Goal: Task Accomplishment & Management: Manage account settings

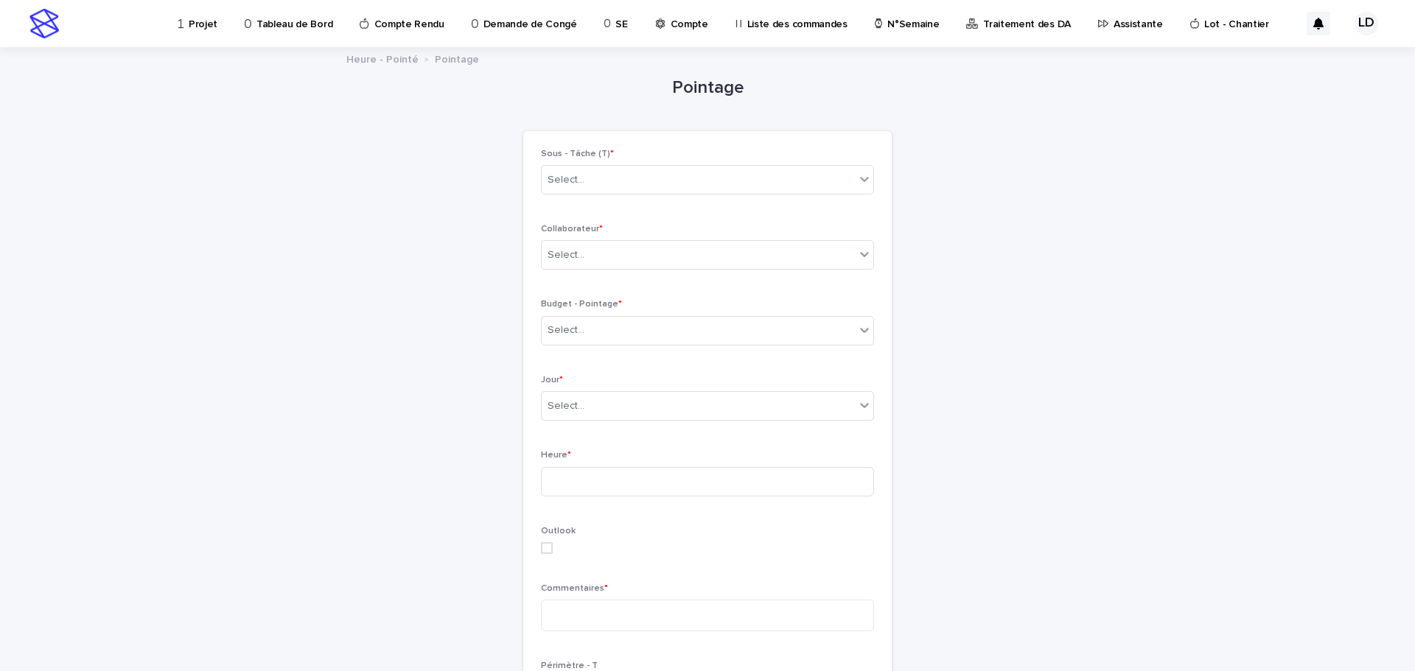
click at [204, 21] on p "Projet" at bounding box center [203, 15] width 29 height 31
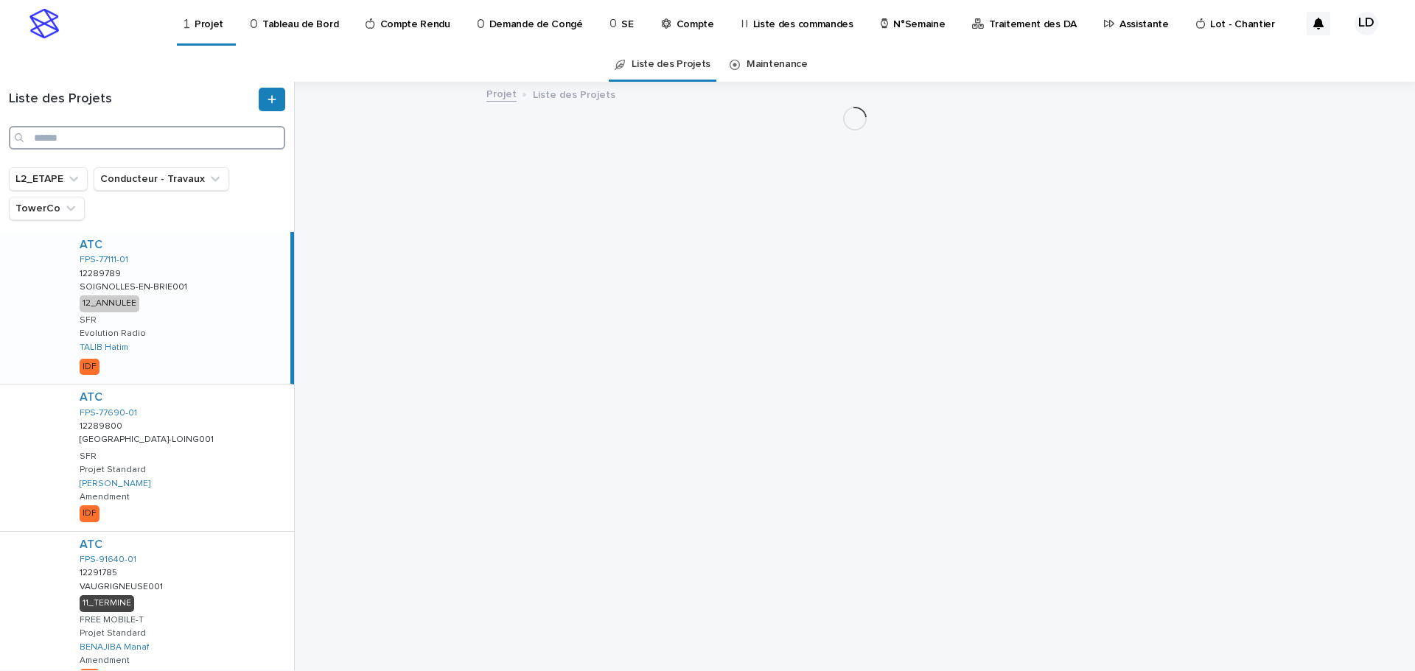
click at [85, 138] on input "Search" at bounding box center [147, 138] width 276 height 24
paste input "**********"
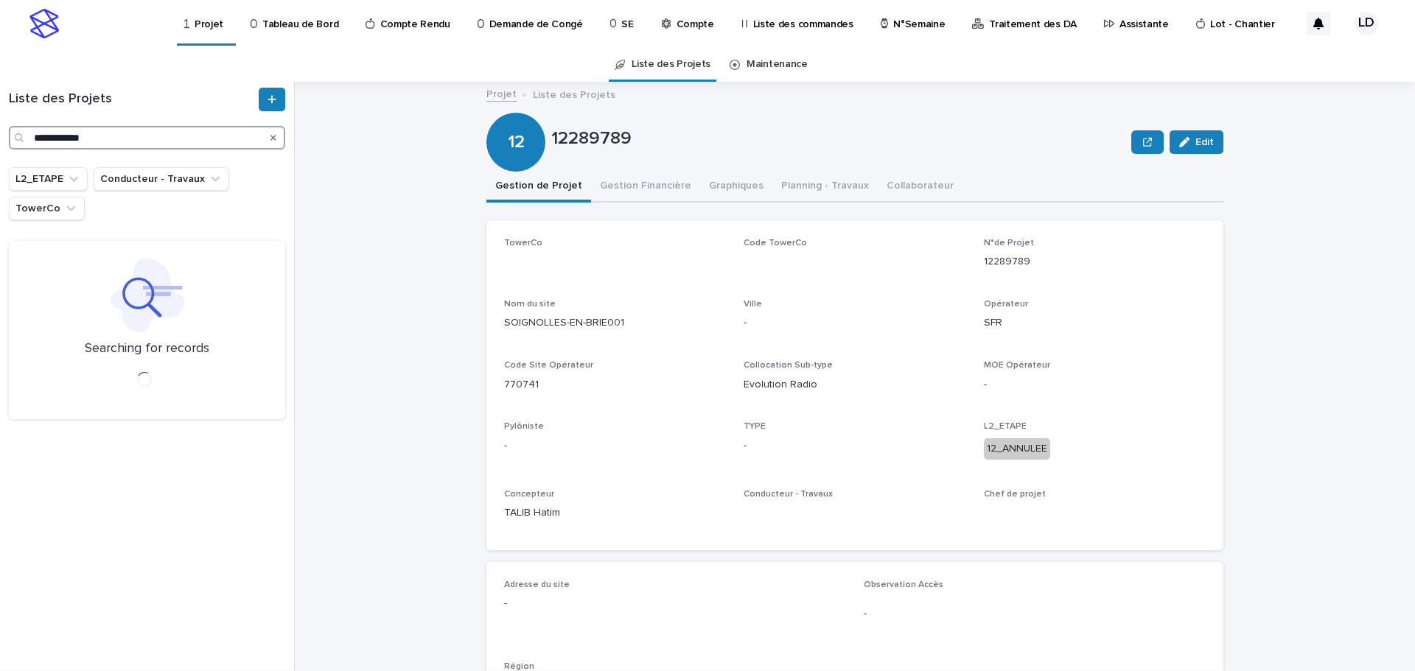
type input "**********"
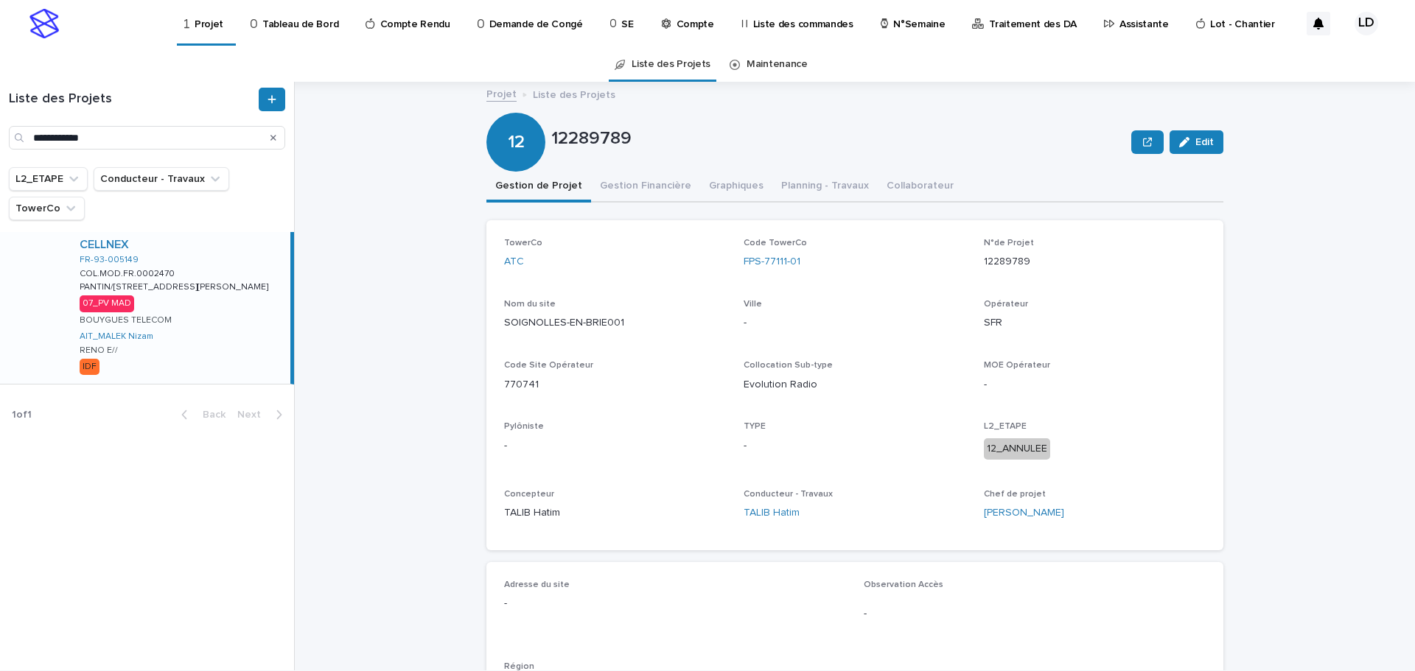
click at [242, 335] on div "CELLNEX FR-93-005149 COL.MOD.FR.0002470 COL.MOD.FR.0002470 PANTIN/79 RUE VICTOR…" at bounding box center [179, 308] width 223 height 152
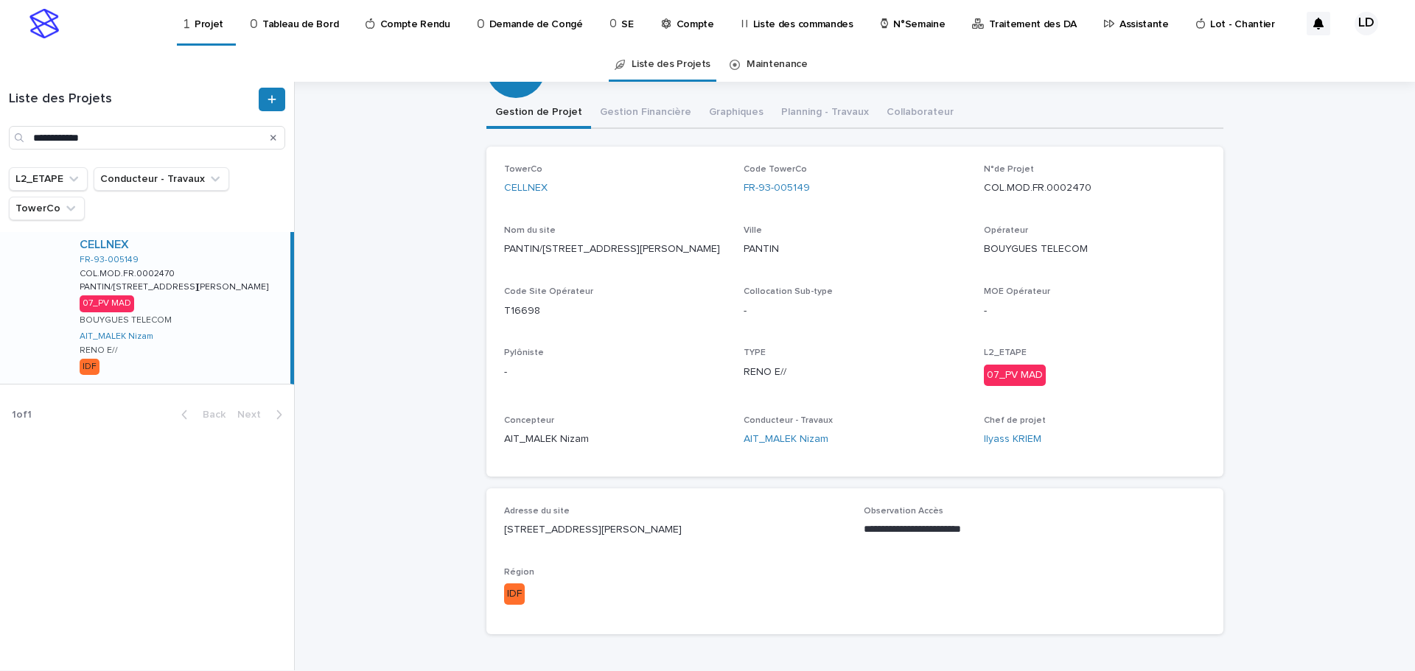
scroll to position [147, 0]
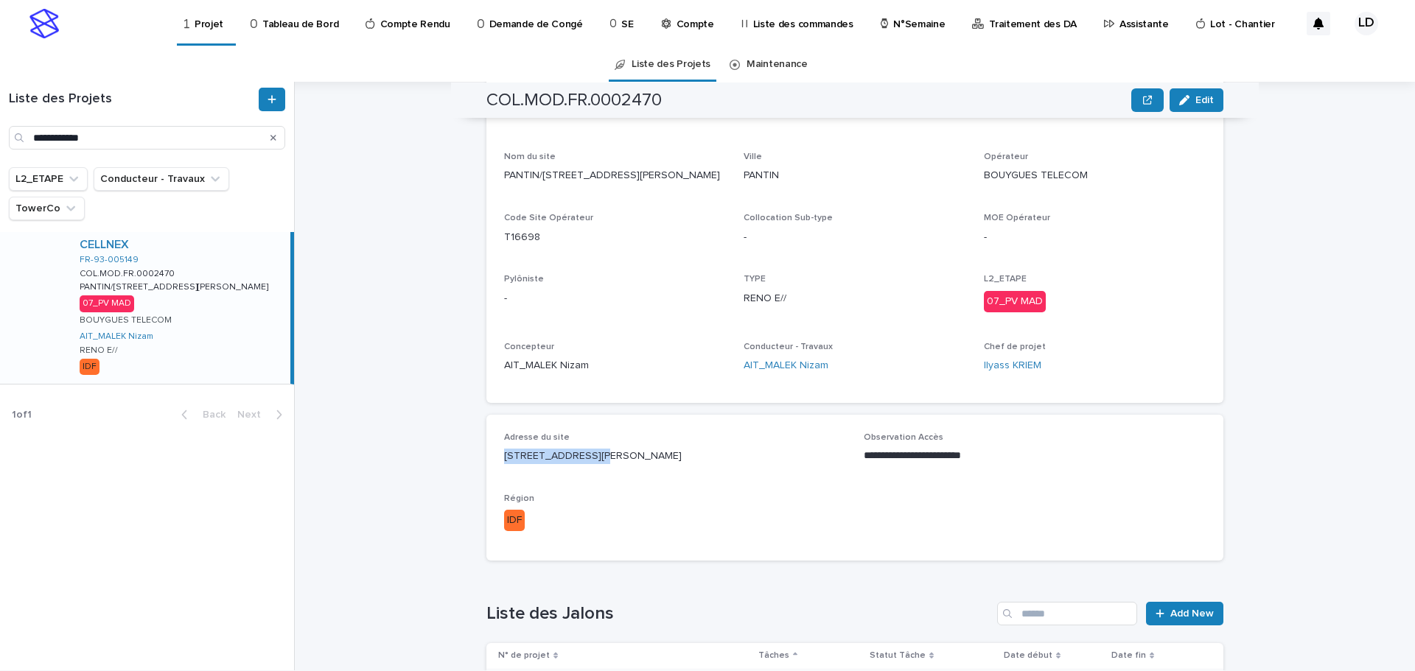
drag, startPoint x: 612, startPoint y: 453, endPoint x: 494, endPoint y: 458, distance: 118.0
click at [494, 458] on div "**********" at bounding box center [854, 488] width 737 height 146
copy p "79 RUE VICTOR HUGO"
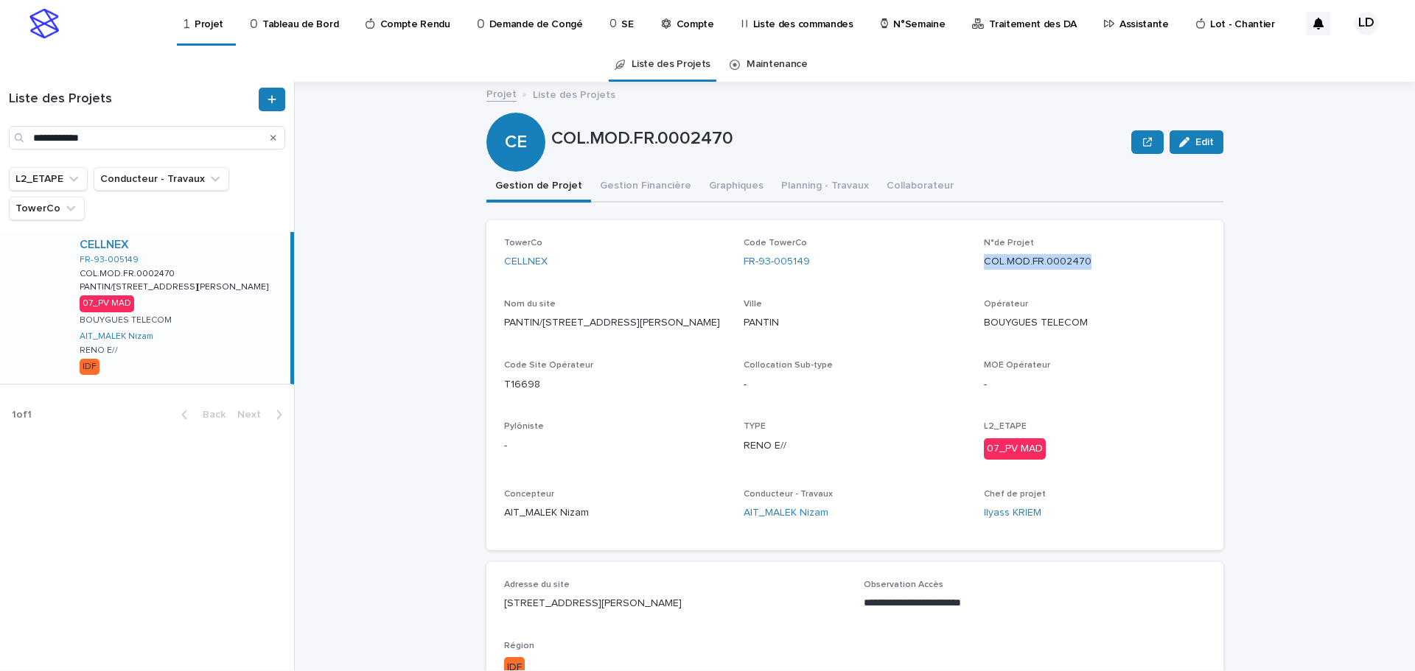
drag, startPoint x: 1082, startPoint y: 262, endPoint x: 971, endPoint y: 261, distance: 110.6
click at [971, 261] on div "TowerCo CELLNEX Code TowerCo FR-93-005149 N°de Projet COL.MOD.FR.0002470 Nom du…" at bounding box center [855, 385] width 702 height 295
copy p "COL.MOD.FR.0002470"
drag, startPoint x: 809, startPoint y: 256, endPoint x: 728, endPoint y: 261, distance: 80.5
click at [728, 261] on div "TowerCo CELLNEX Code TowerCo FR-93-005149 N°de Projet COL.MOD.FR.0002470 Nom du…" at bounding box center [855, 385] width 702 height 295
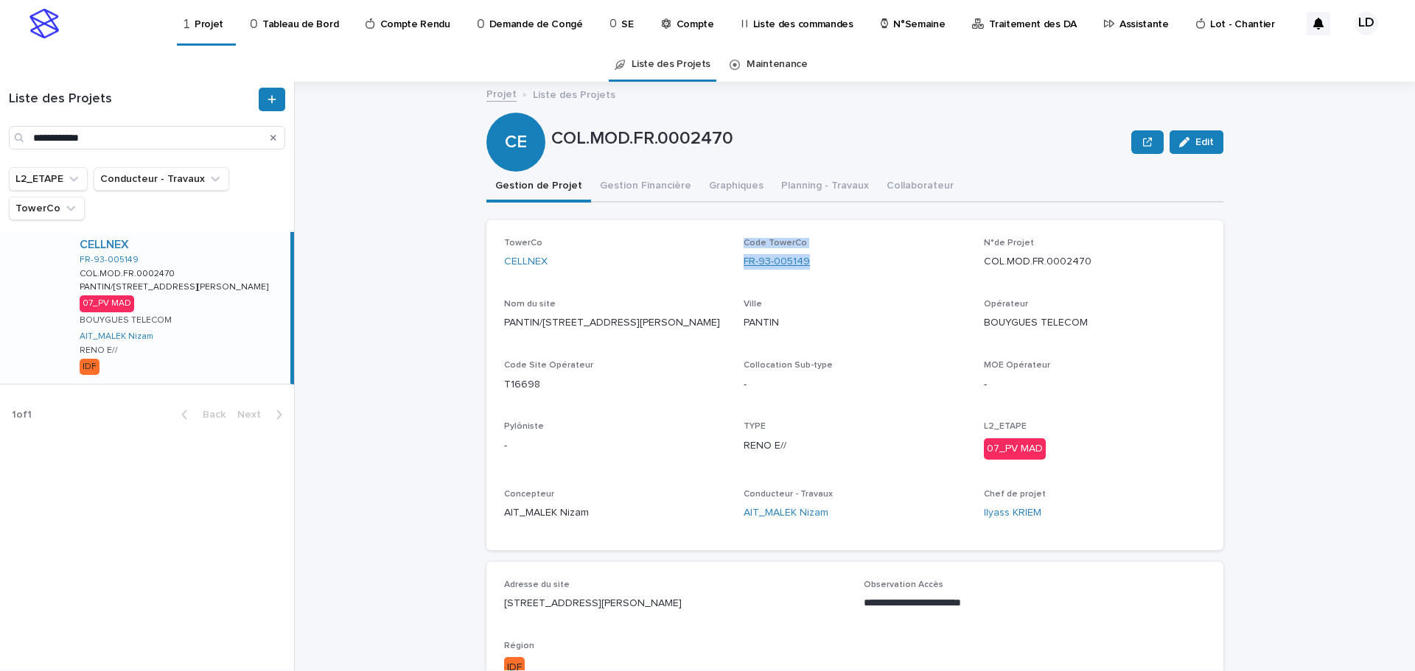
click at [798, 268] on link "FR-93-005149" at bounding box center [777, 261] width 66 height 15
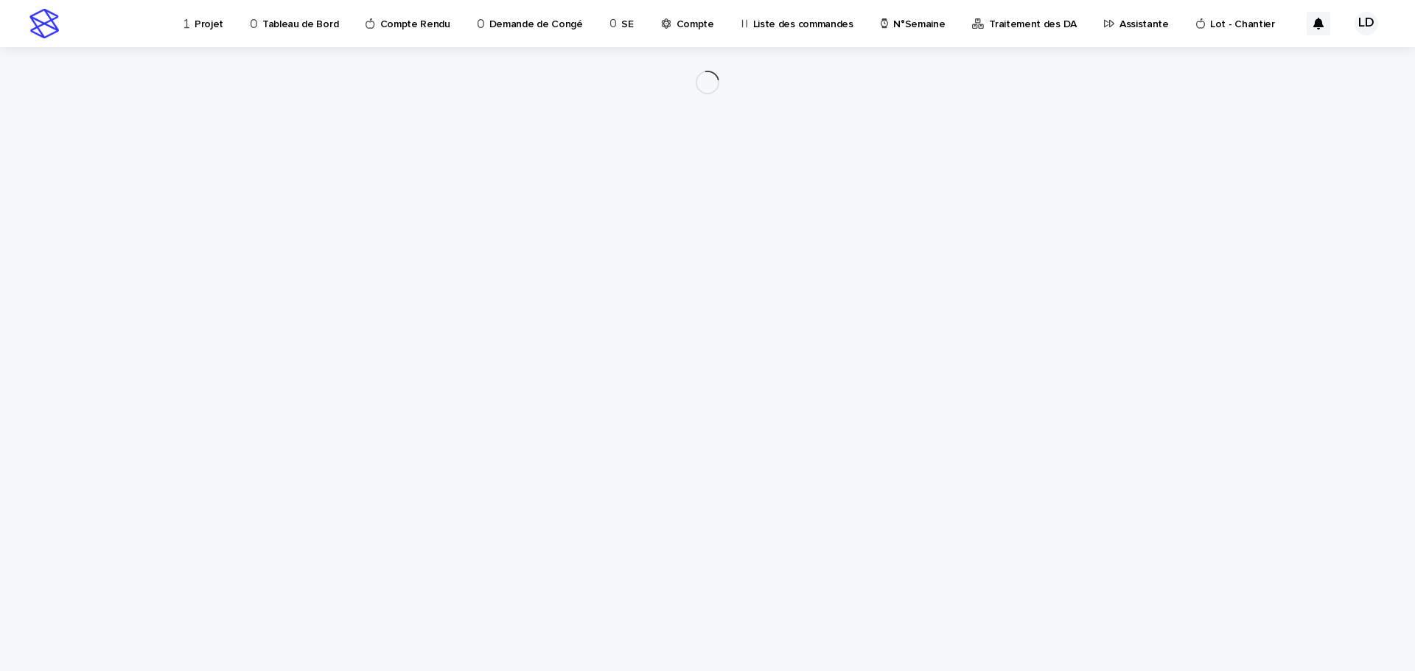
click at [813, 262] on div "Loading... Saving… Loading... Saving…" at bounding box center [707, 340] width 737 height 587
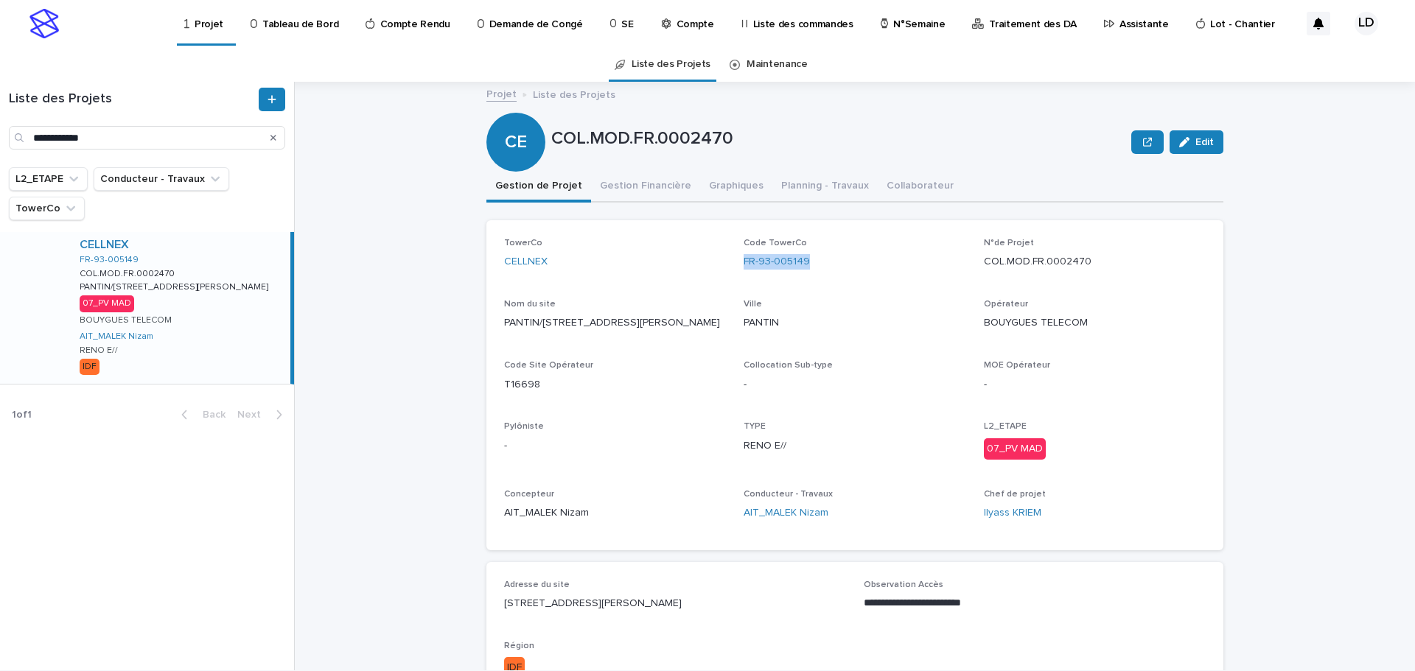
drag, startPoint x: 757, startPoint y: 259, endPoint x: 732, endPoint y: 265, distance: 25.7
click at [732, 265] on div "TowerCo CELLNEX Code TowerCo FR-93-005149 N°de Projet COL.MOD.FR.0002470 Nom du…" at bounding box center [855, 385] width 702 height 295
copy link "FR-93-005149"
drag, startPoint x: 792, startPoint y: 285, endPoint x: 818, endPoint y: 285, distance: 26.5
click at [792, 285] on div "TowerCo CELLNEX Code TowerCo FR-93-005149 N°de Projet COL.MOD.FR.0002470 Nom du…" at bounding box center [855, 385] width 702 height 295
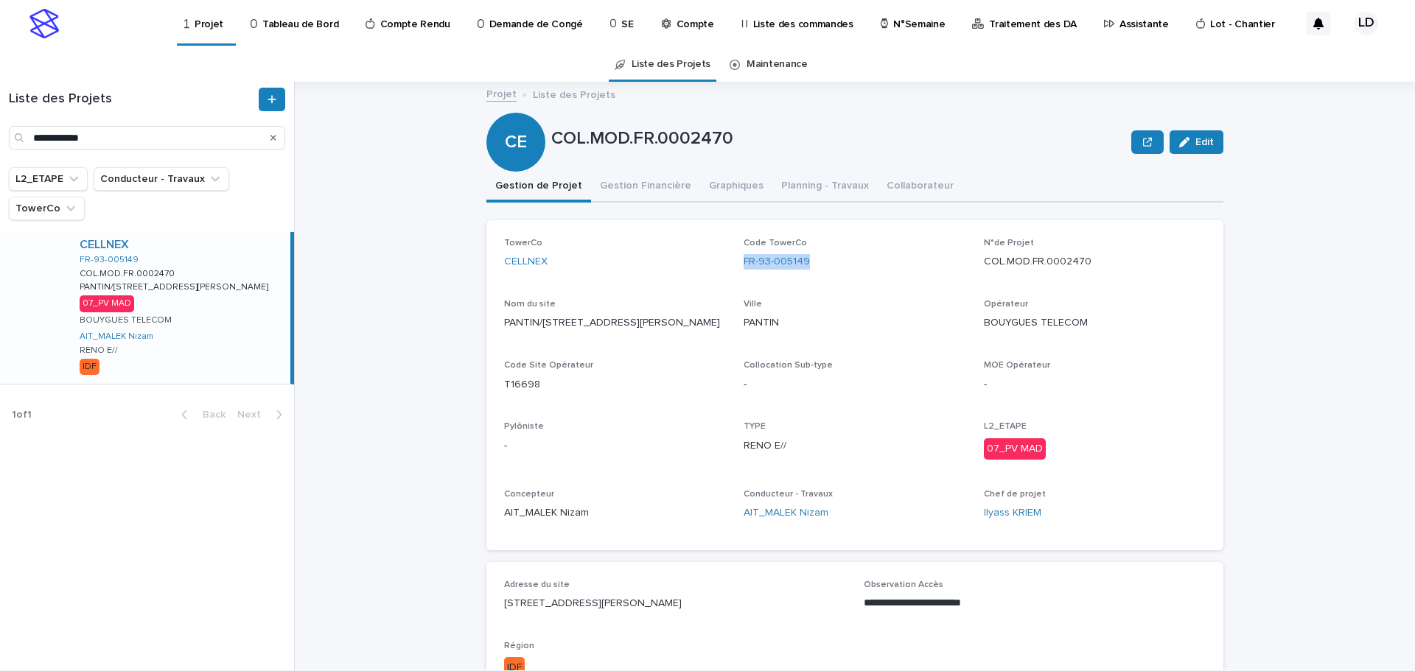
drag, startPoint x: 811, startPoint y: 259, endPoint x: 736, endPoint y: 259, distance: 74.4
click at [736, 259] on div "TowerCo CELLNEX Code TowerCo FR-93-005149 N°de Projet COL.MOD.FR.0002470 Nom du…" at bounding box center [855, 385] width 702 height 295
copy link "FR-93-005149"
drag, startPoint x: 1028, startPoint y: 265, endPoint x: 974, endPoint y: 268, distance: 54.6
click at [974, 268] on div "TowerCo CELLNEX Code TowerCo FR-93-005149 N°de Projet COL.MOD.FR.0002470 Nom du…" at bounding box center [855, 385] width 702 height 295
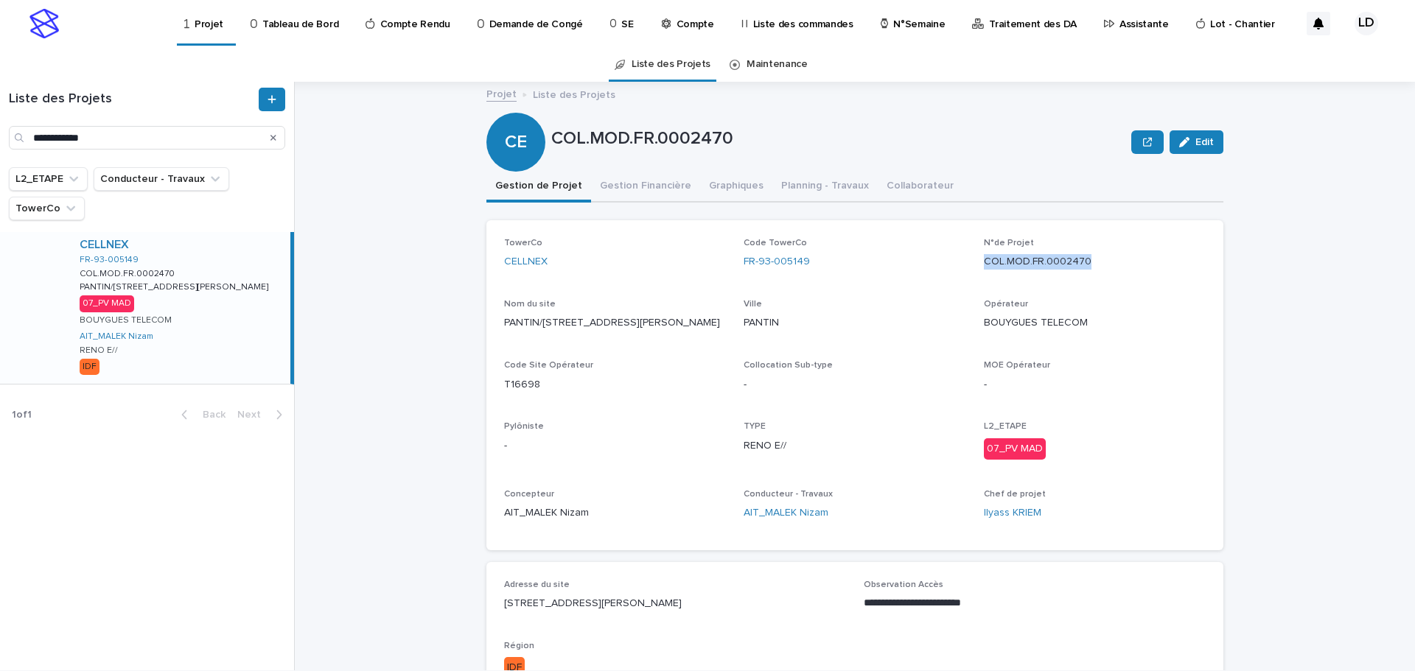
copy p "COL.MOD.FR.0002470"
drag, startPoint x: 537, startPoint y: 383, endPoint x: 499, endPoint y: 384, distance: 38.3
click at [504, 384] on p "T16698" at bounding box center [615, 384] width 222 height 15
drag, startPoint x: 803, startPoint y: 256, endPoint x: 733, endPoint y: 267, distance: 70.8
click at [733, 267] on div "TowerCo CELLNEX Code TowerCo FR-93-005149 N°de Projet COL.MOD.FR.0002470 Nom du…" at bounding box center [855, 385] width 702 height 295
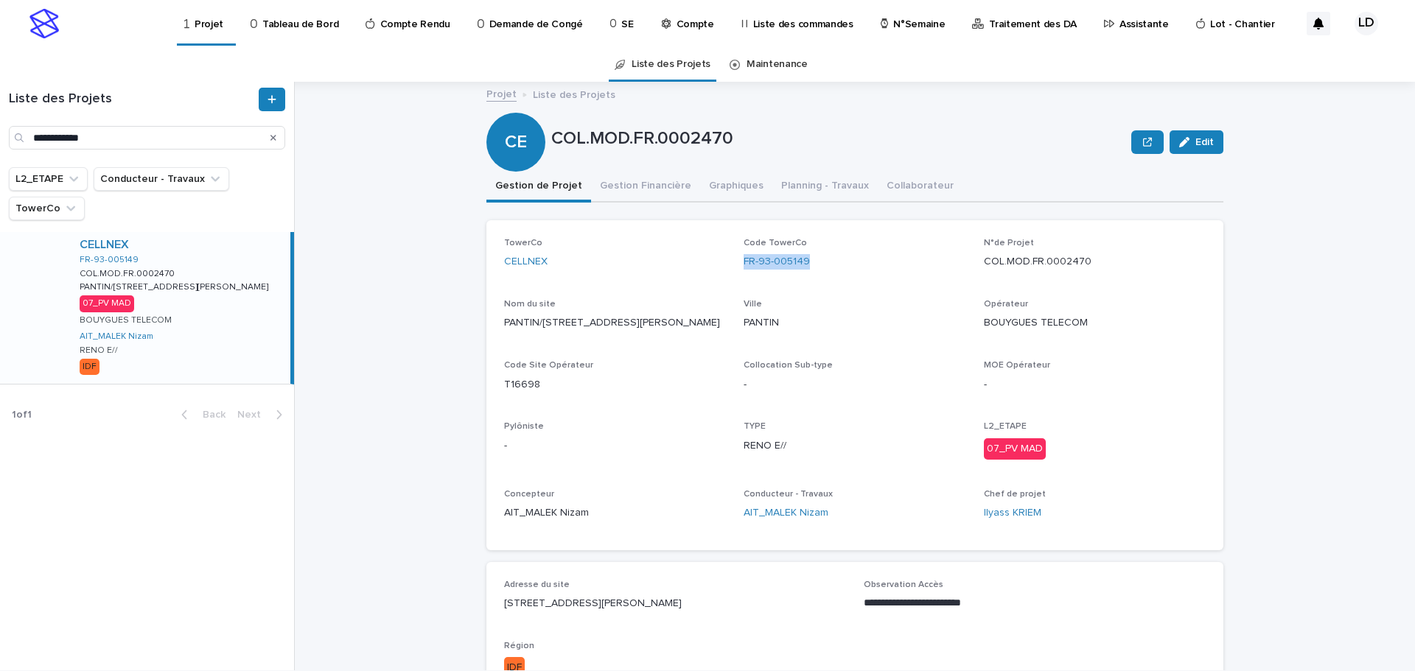
copy link "FR-93-005149"
drag, startPoint x: 1092, startPoint y: 265, endPoint x: 976, endPoint y: 268, distance: 115.7
click at [976, 268] on div "TowerCo CELLNEX Code TowerCo FR-93-005149 N°de Projet COL.MOD.FR.0002470 Nom du…" at bounding box center [855, 385] width 702 height 295
copy p "COL.MOD.FR.0002470"
drag, startPoint x: 111, startPoint y: 133, endPoint x: -84, endPoint y: 131, distance: 195.3
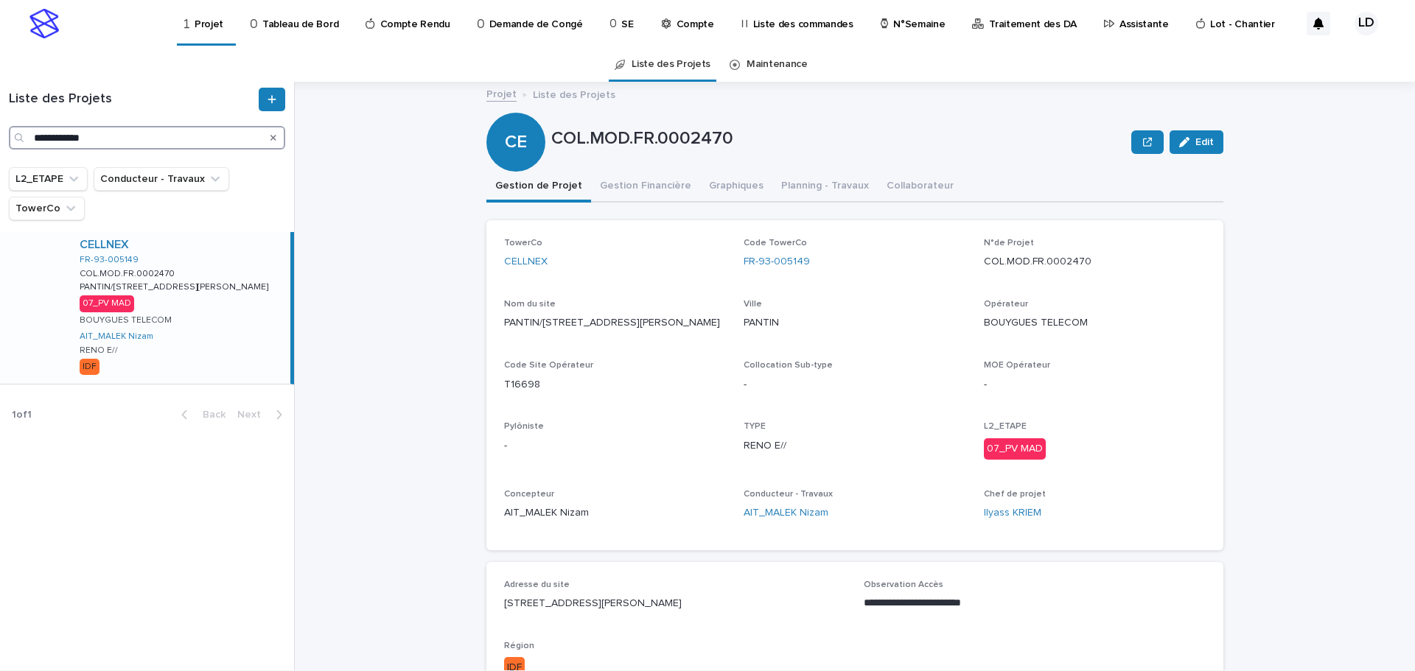
click at [0, 131] on html "**********" at bounding box center [707, 335] width 1415 height 671
paste input "Search"
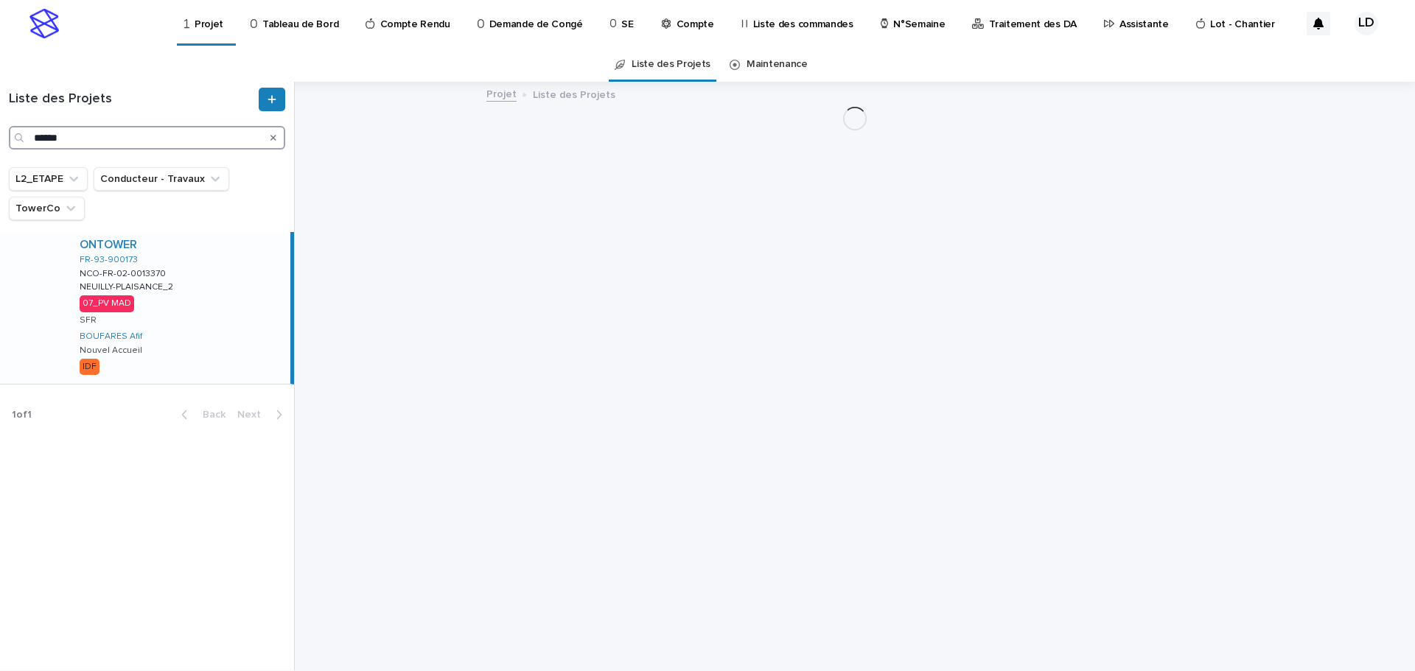
type input "******"
click at [209, 313] on div "ONTOWER FR-93-900173 NCO-FR-02-0013370 NCO-FR-02-0013370 NEUILLY-PLAISANCE_2 NE…" at bounding box center [179, 308] width 223 height 152
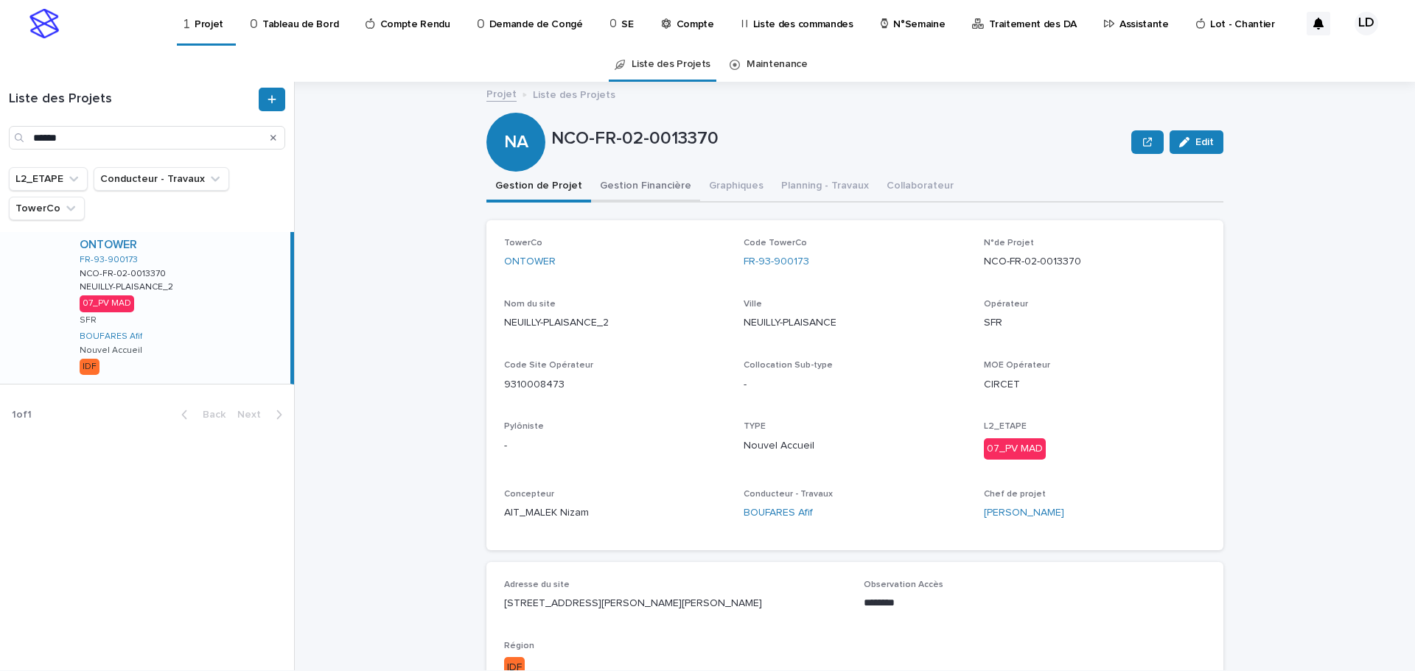
click at [621, 187] on button "Gestion Financière" at bounding box center [645, 187] width 109 height 31
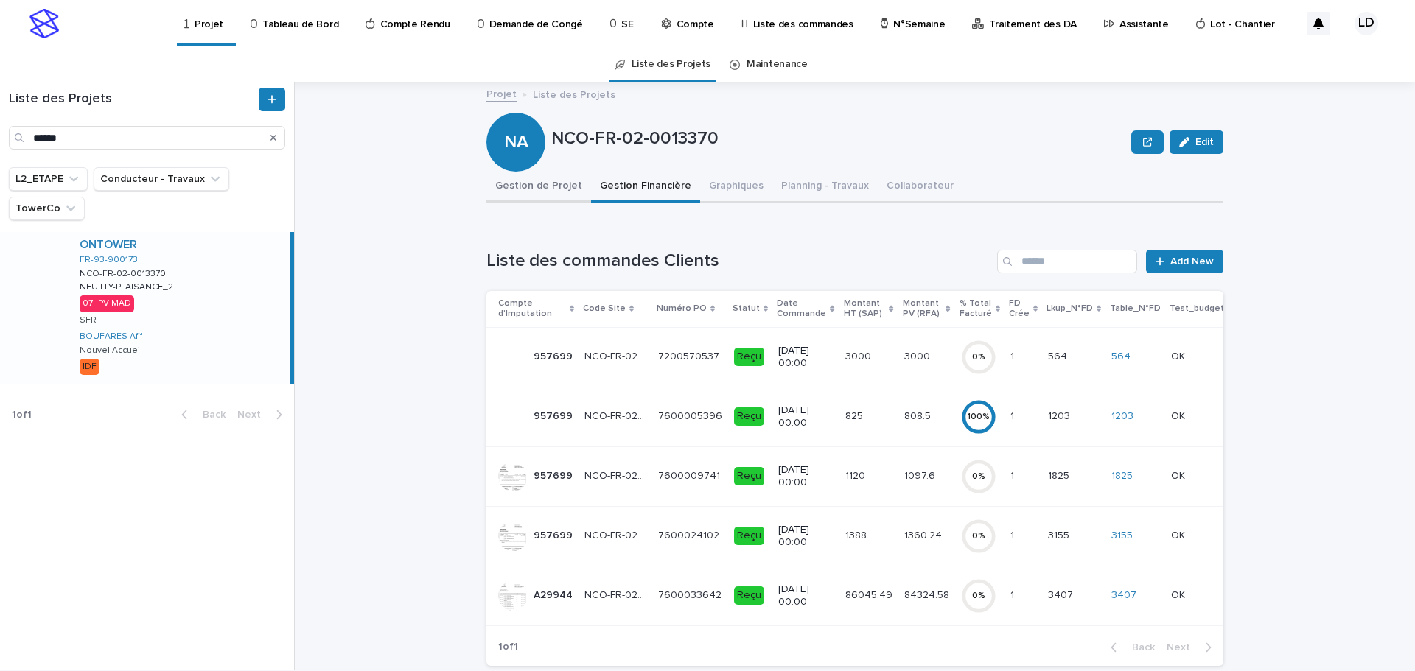
click at [548, 187] on button "Gestion de Projet" at bounding box center [538, 187] width 105 height 31
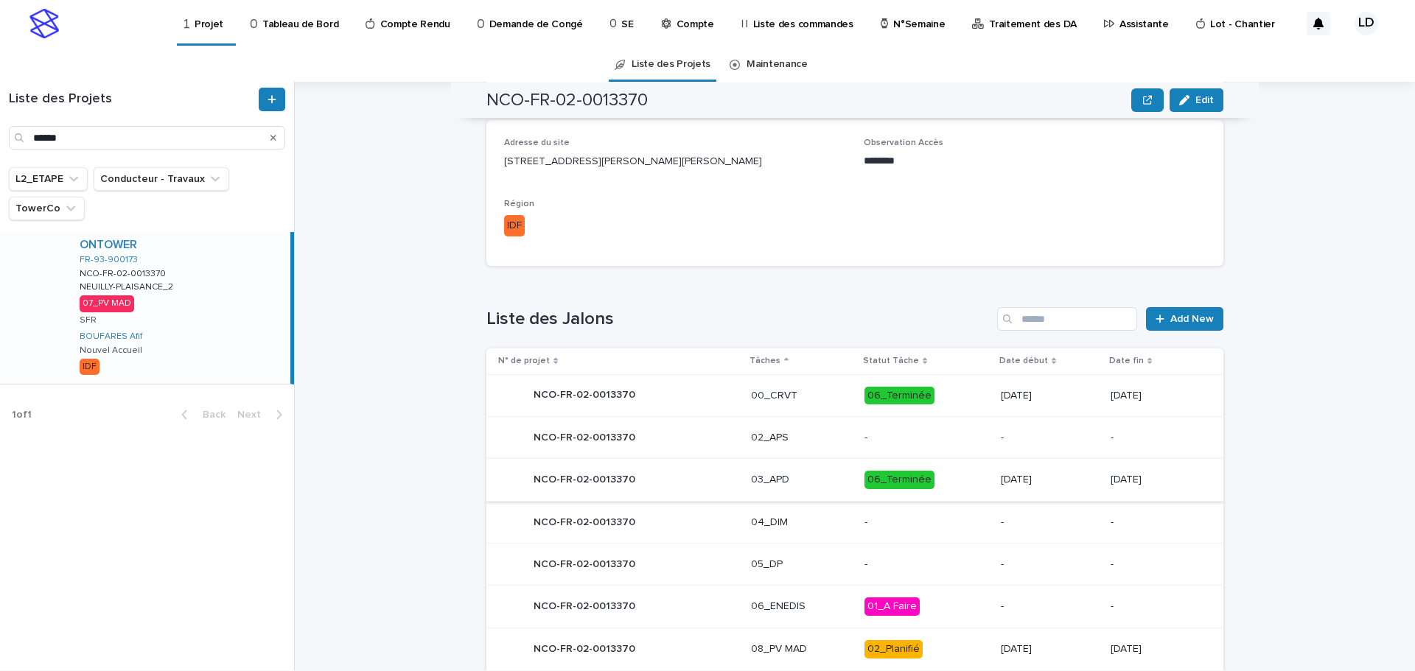
scroll to position [590, 0]
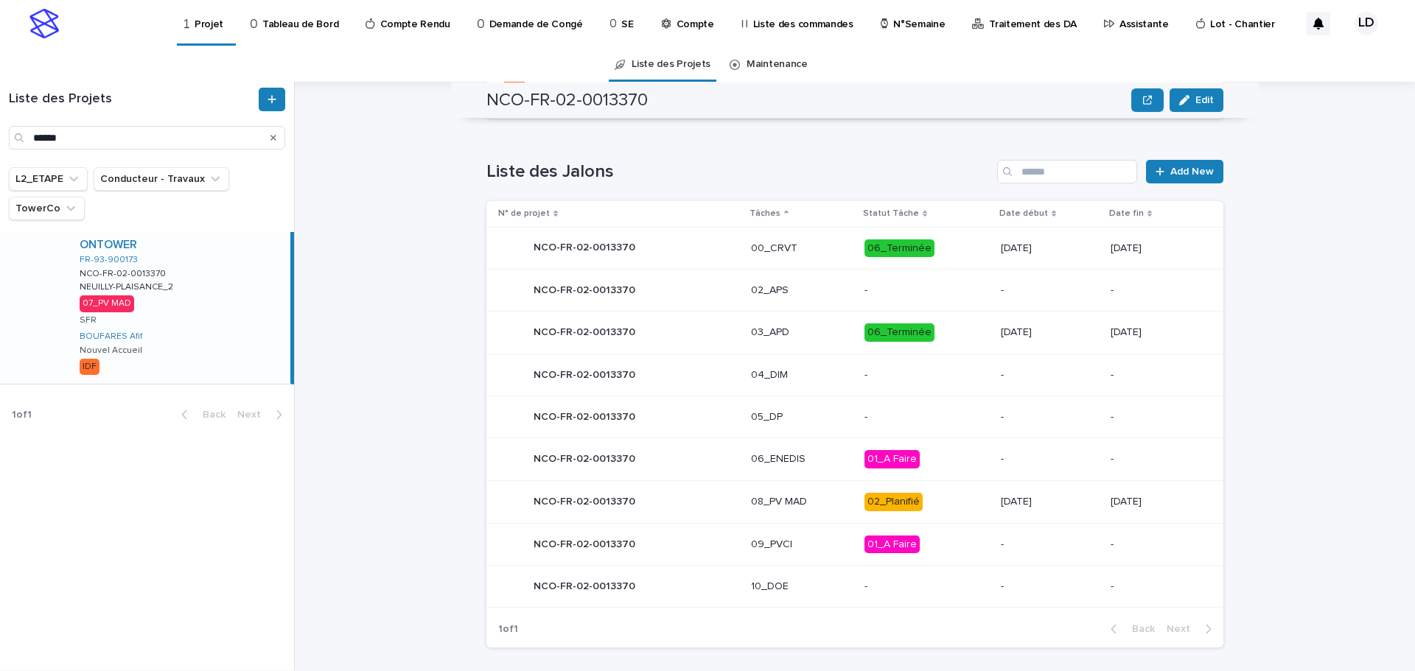
click at [786, 516] on td "08_PV MAD" at bounding box center [802, 502] width 114 height 43
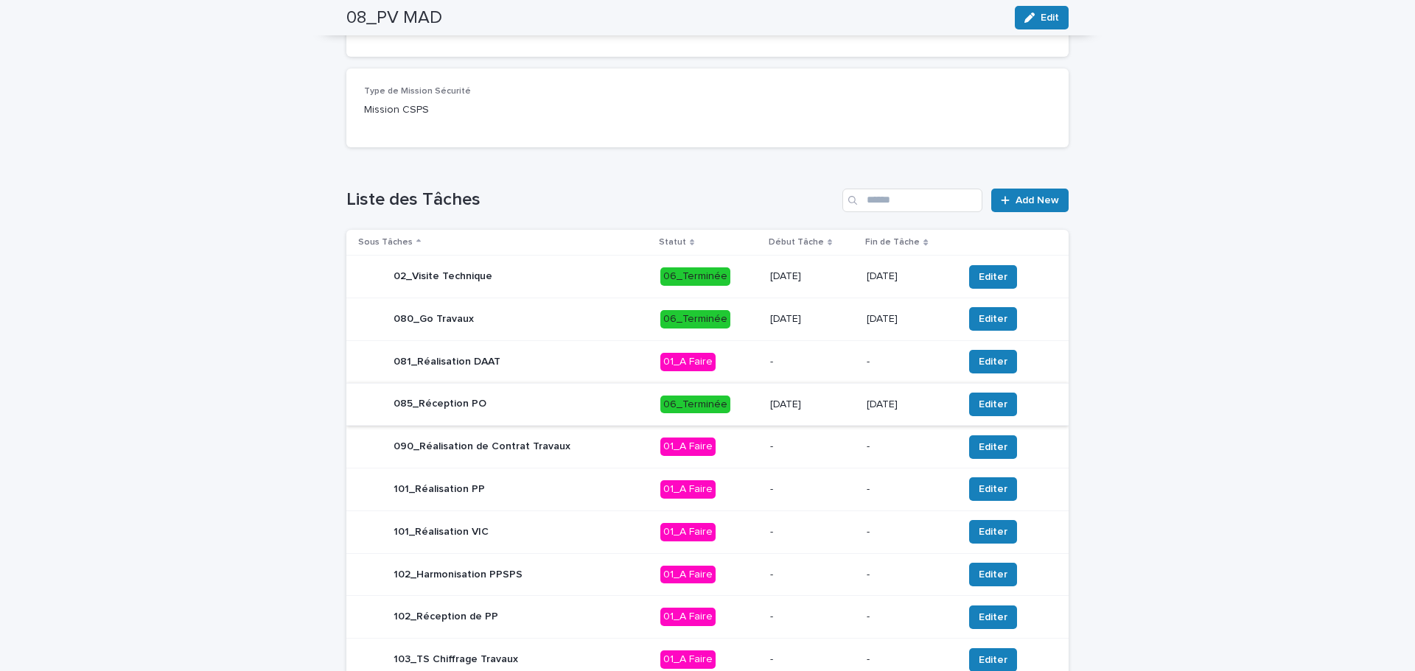
scroll to position [578, 0]
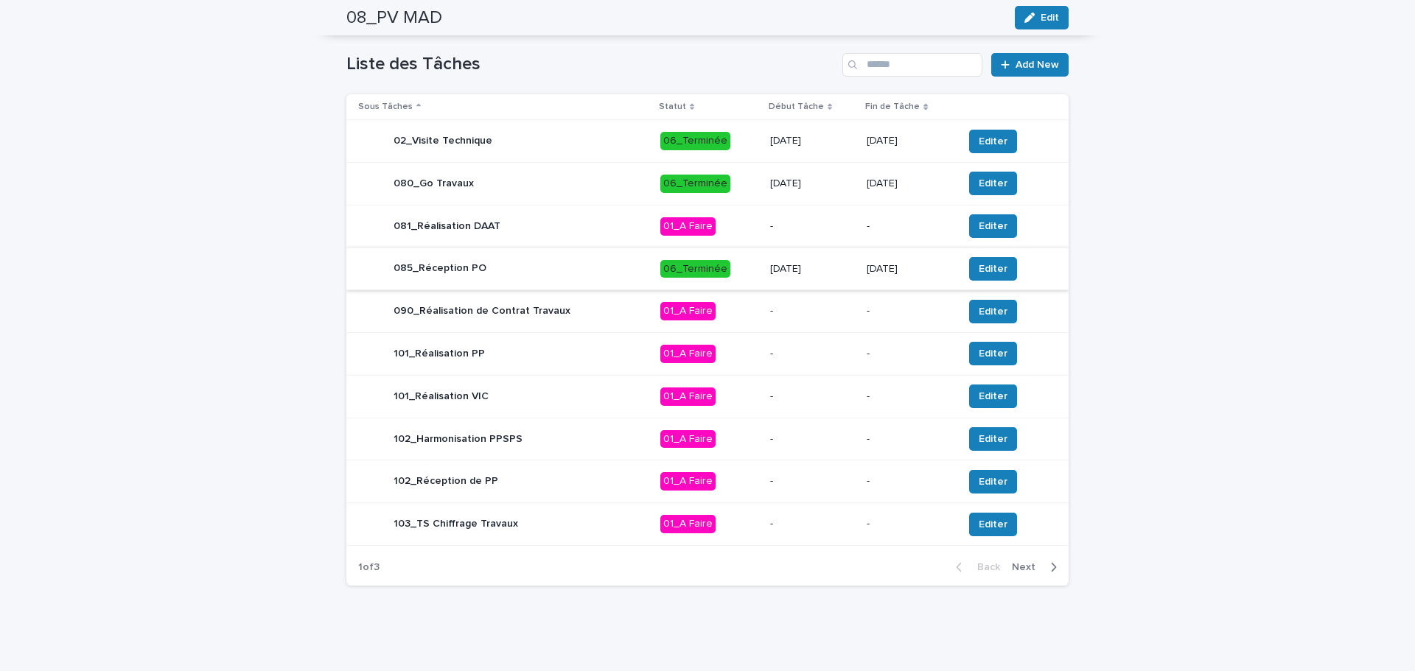
click at [1012, 570] on span "Next" at bounding box center [1028, 567] width 32 height 10
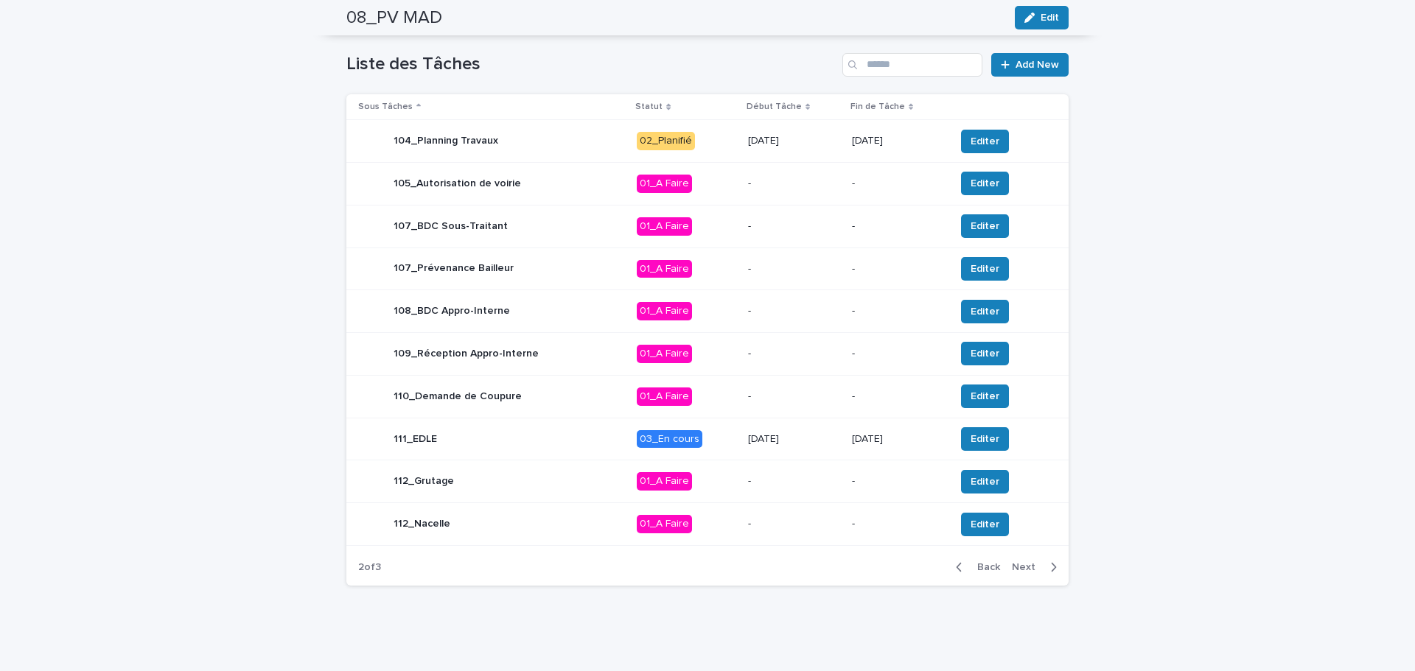
click at [837, 450] on td "3/10/2025" at bounding box center [794, 439] width 104 height 43
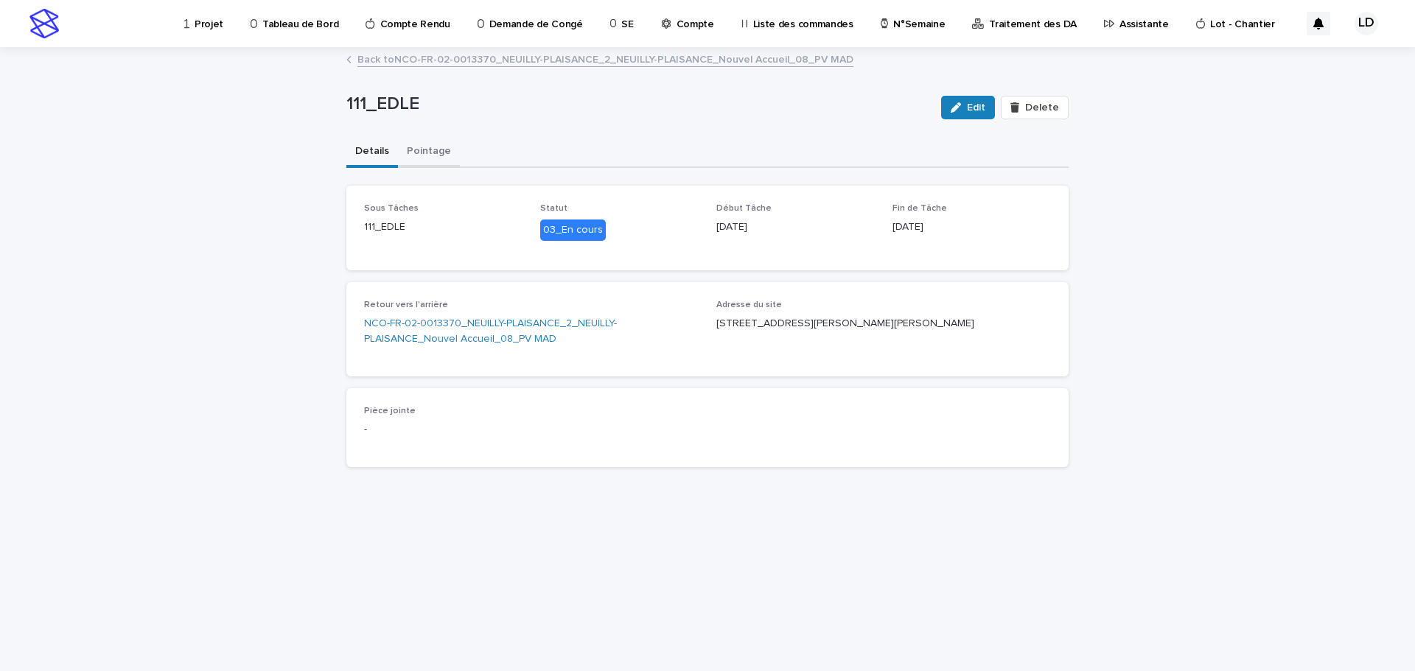
click at [417, 150] on button "Pointage" at bounding box center [429, 152] width 62 height 31
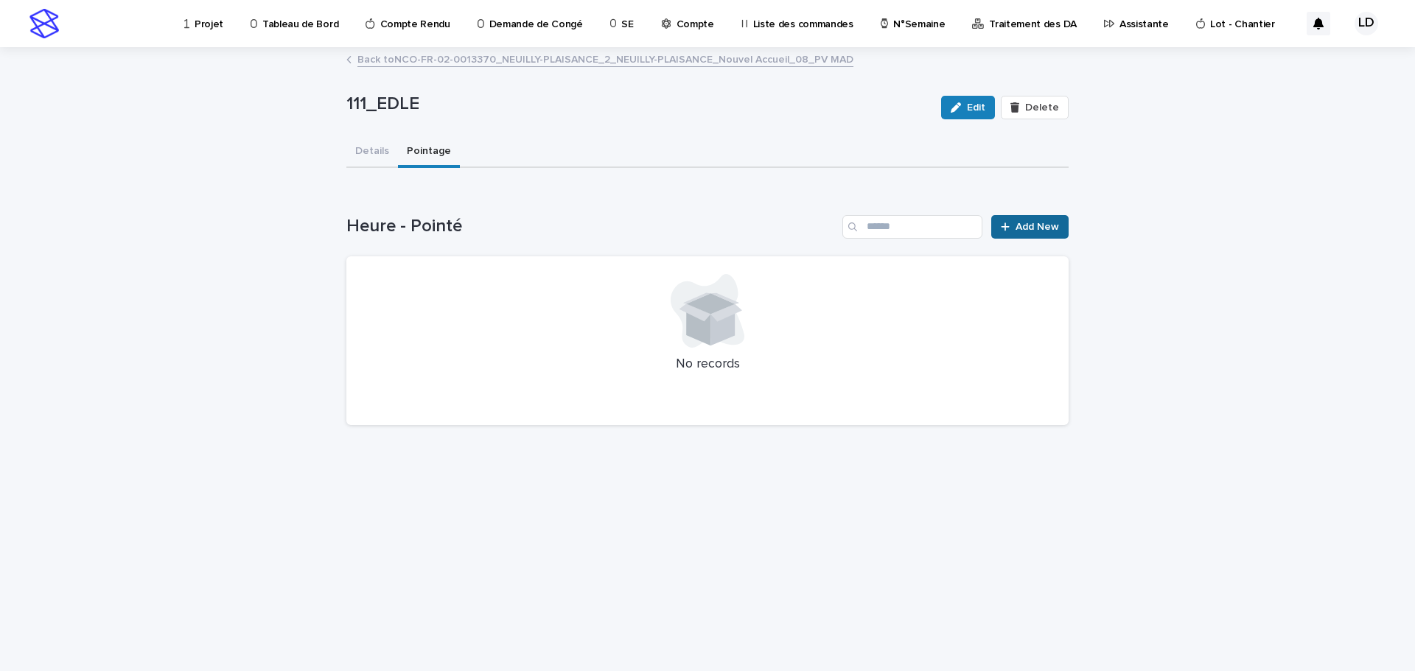
click at [1047, 228] on span "Add New" at bounding box center [1037, 227] width 43 height 10
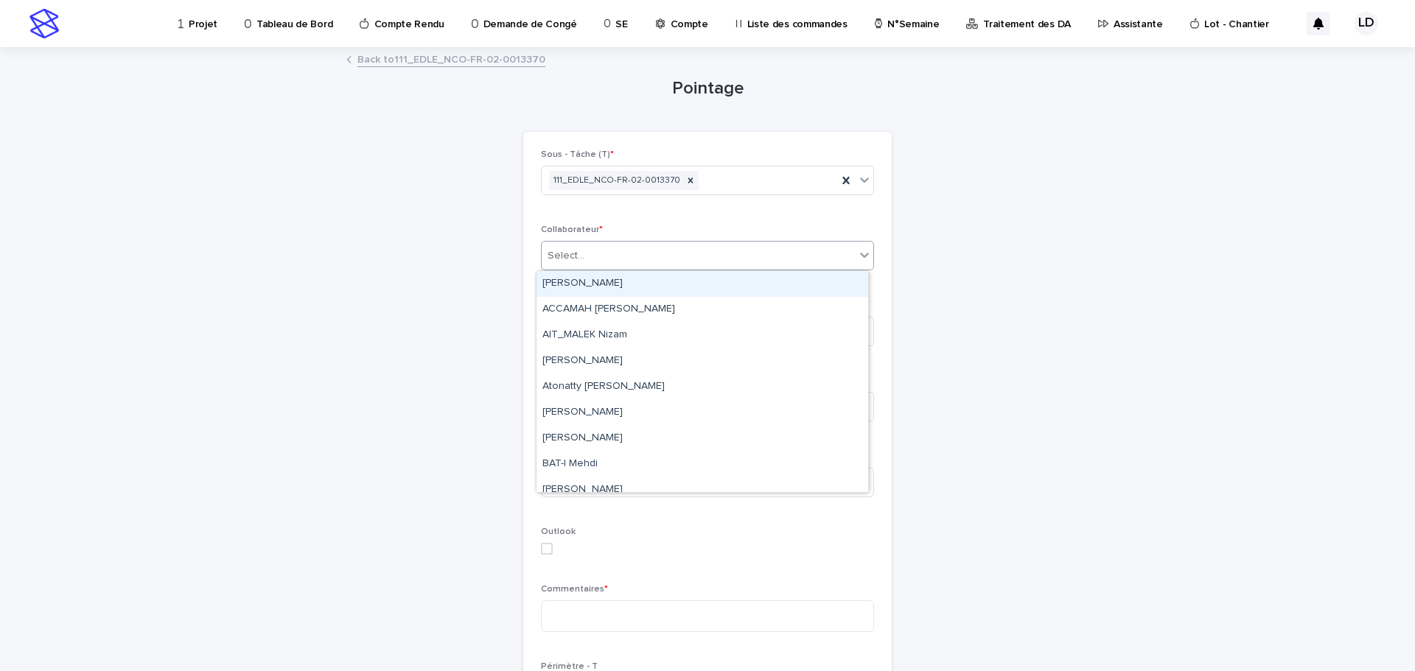
click at [613, 247] on div "Select..." at bounding box center [698, 256] width 313 height 24
type input "****"
click at [616, 279] on div "BOUFARES Afif" at bounding box center [703, 284] width 332 height 26
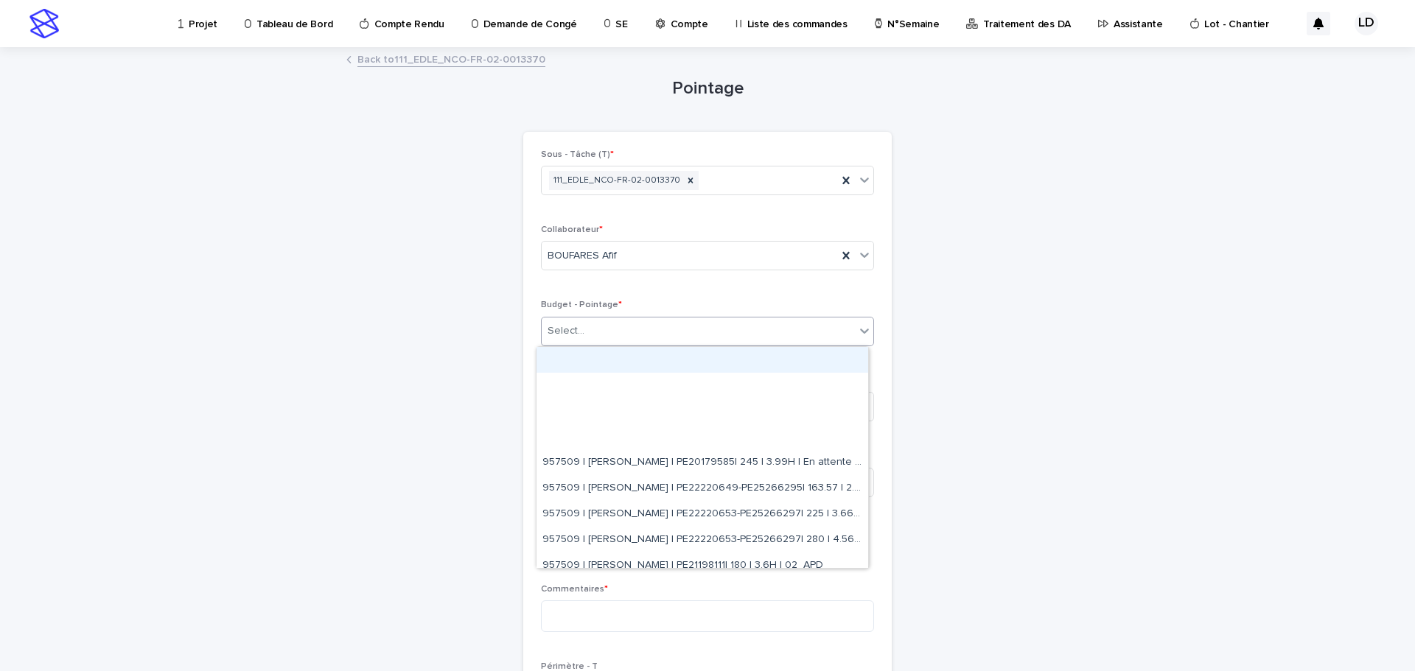
click at [618, 329] on div "Select..." at bounding box center [698, 331] width 313 height 24
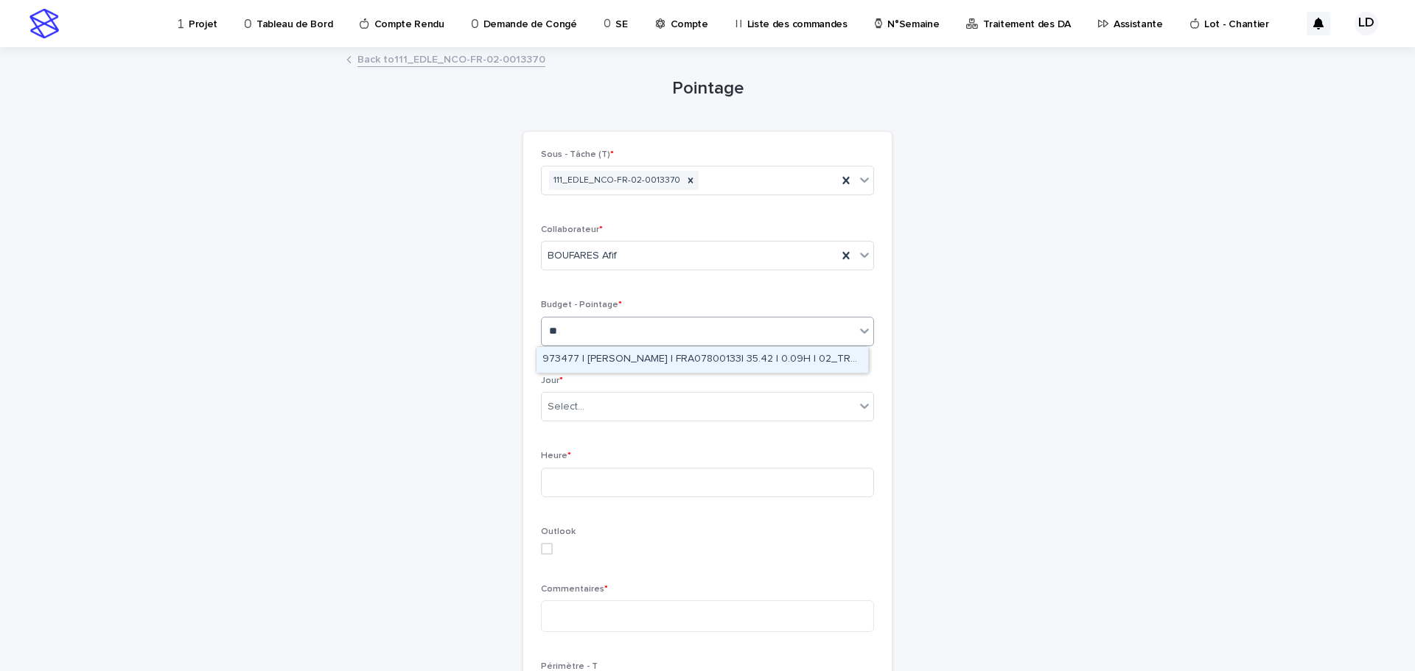
type input "*"
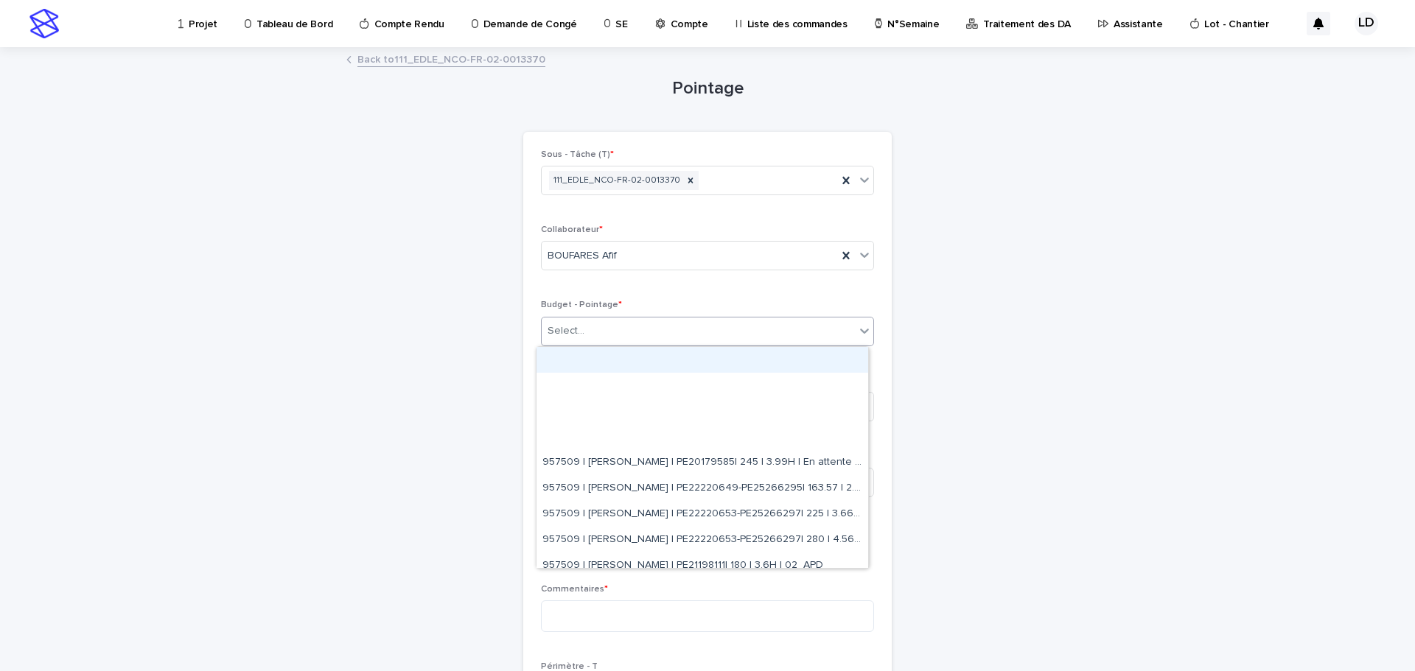
click at [640, 335] on div "Select..." at bounding box center [698, 331] width 313 height 24
paste input "**********"
type input "**********"
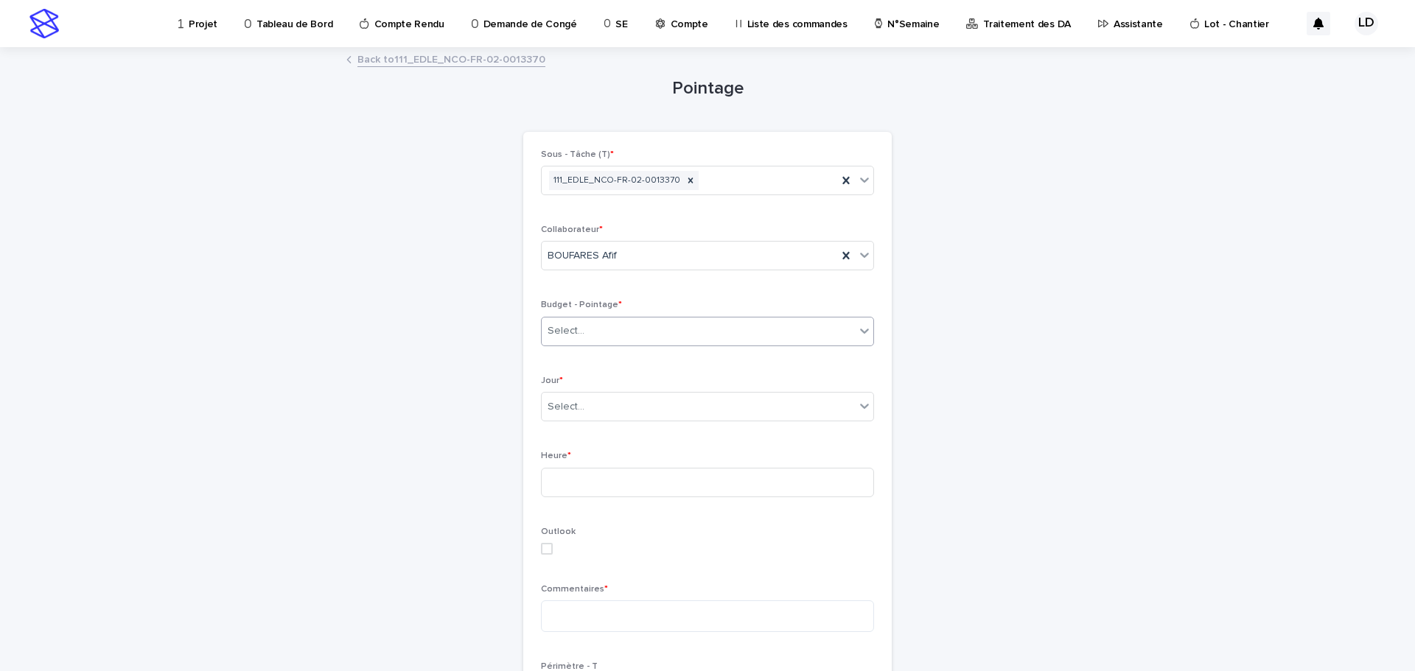
click at [778, 326] on div "Select..." at bounding box center [698, 331] width 313 height 24
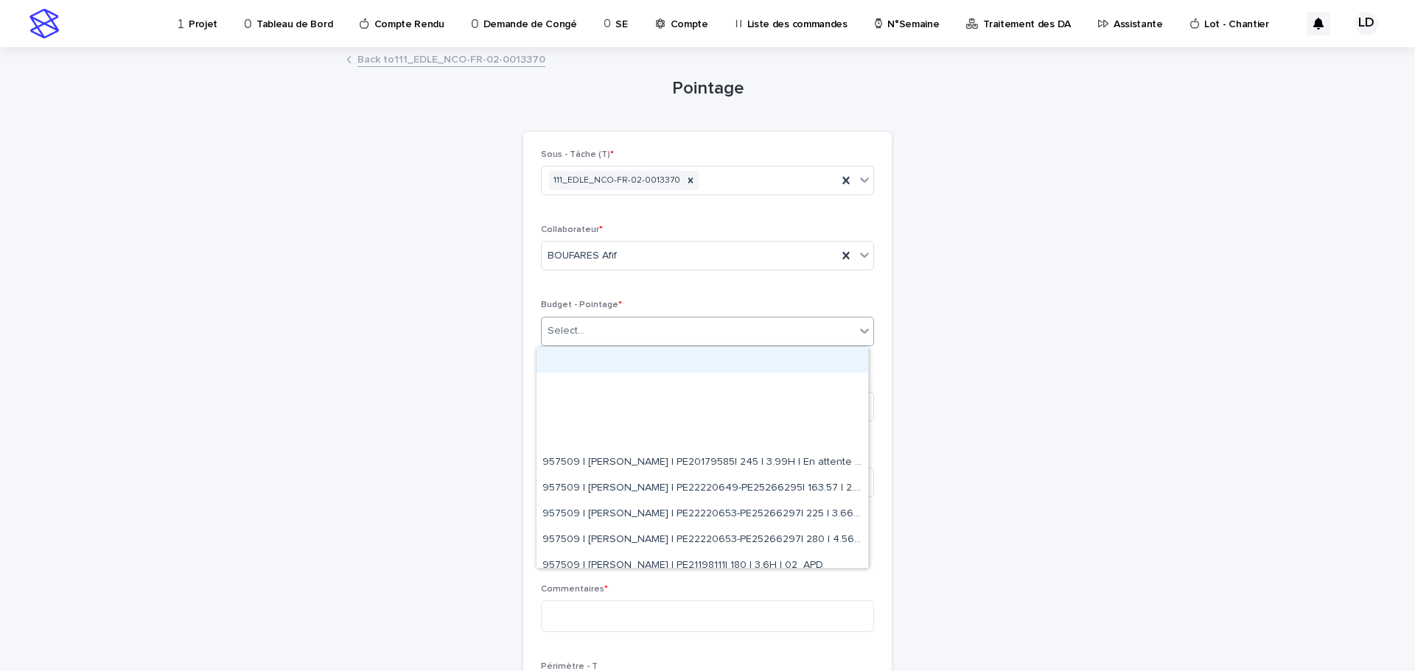
click at [763, 330] on div "Select..." at bounding box center [698, 331] width 313 height 24
paste input "**********"
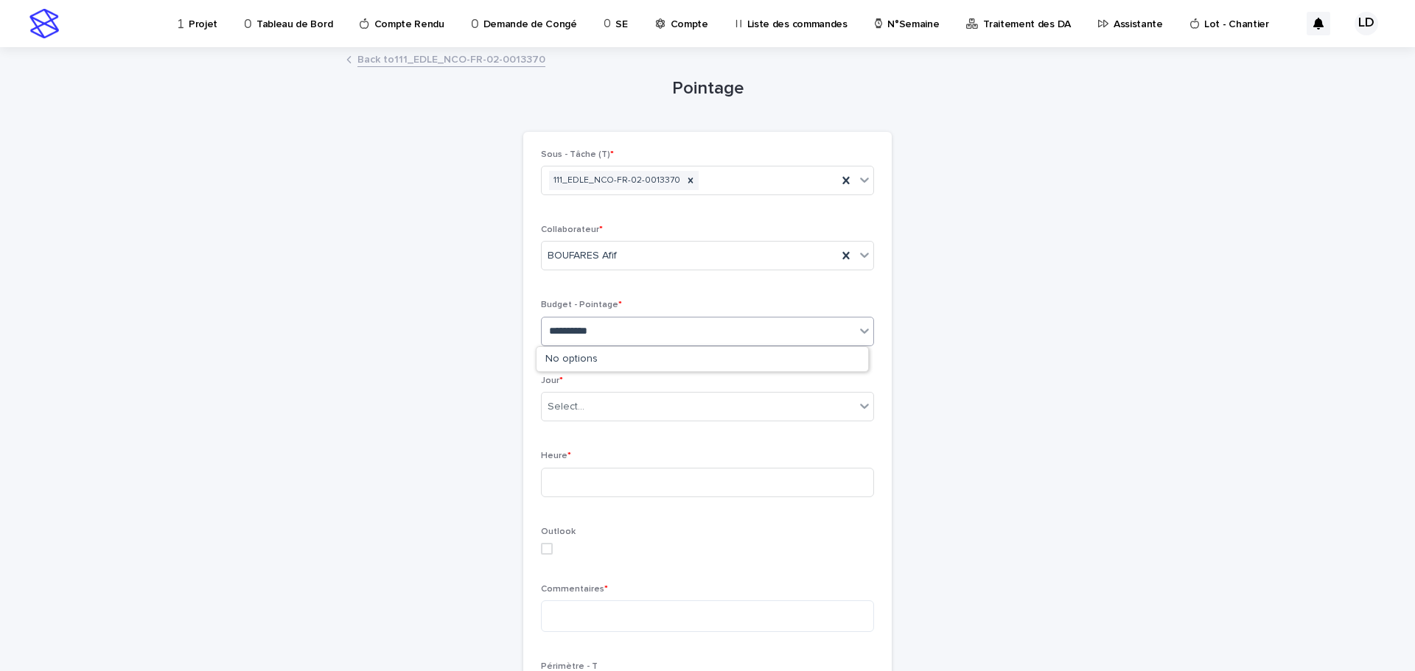
type input "**********"
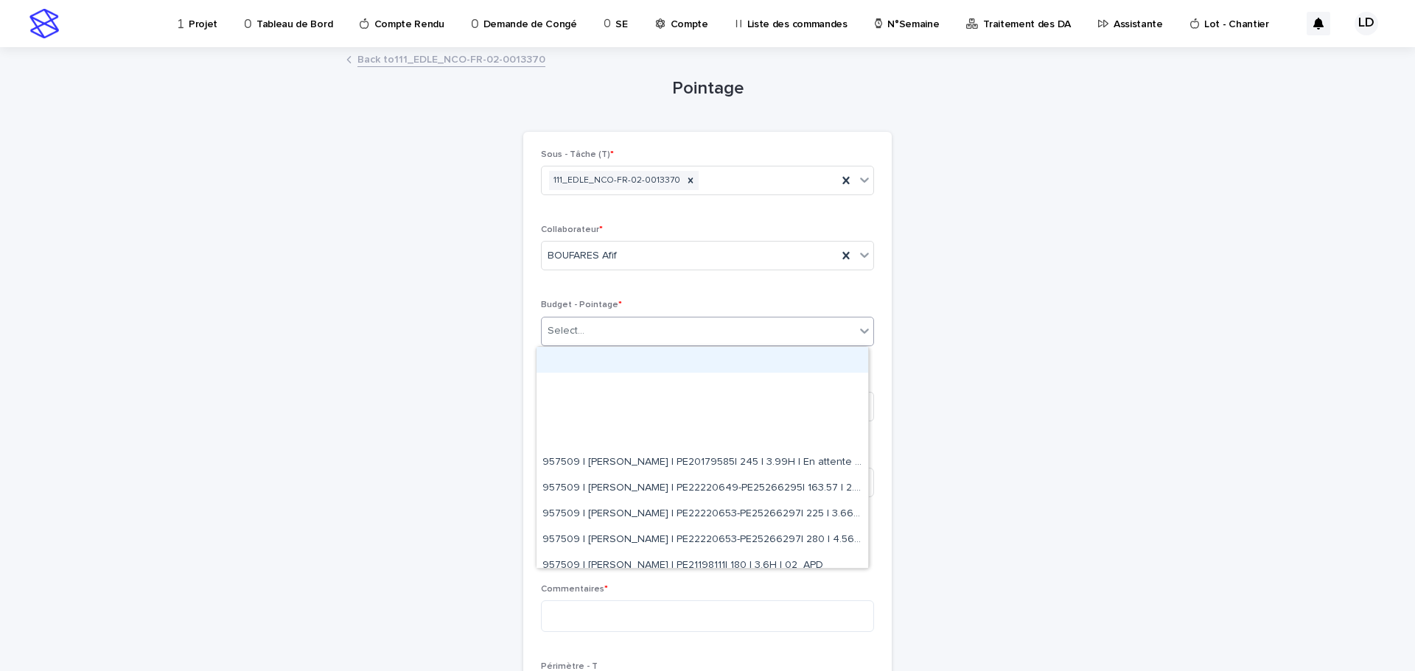
click at [593, 332] on div "Select..." at bounding box center [698, 331] width 313 height 24
paste input "**********"
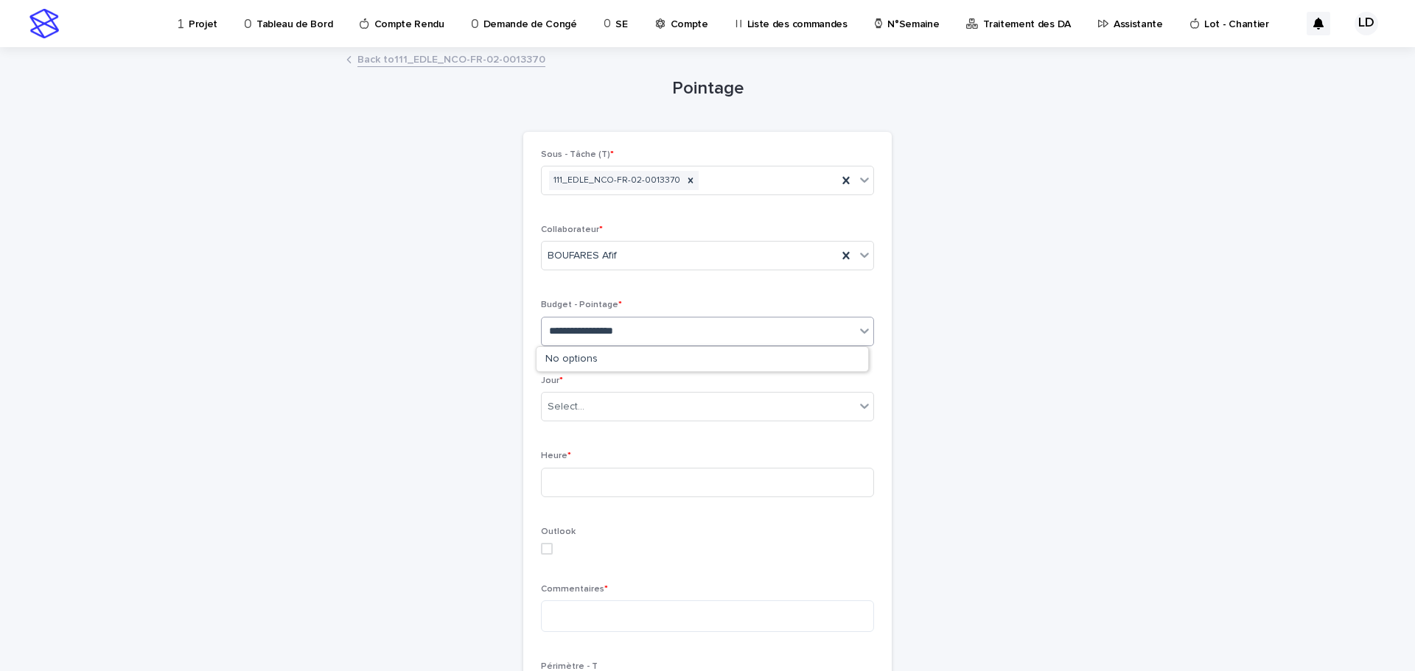
type input "**********"
click at [583, 332] on div "Select..." at bounding box center [698, 331] width 313 height 24
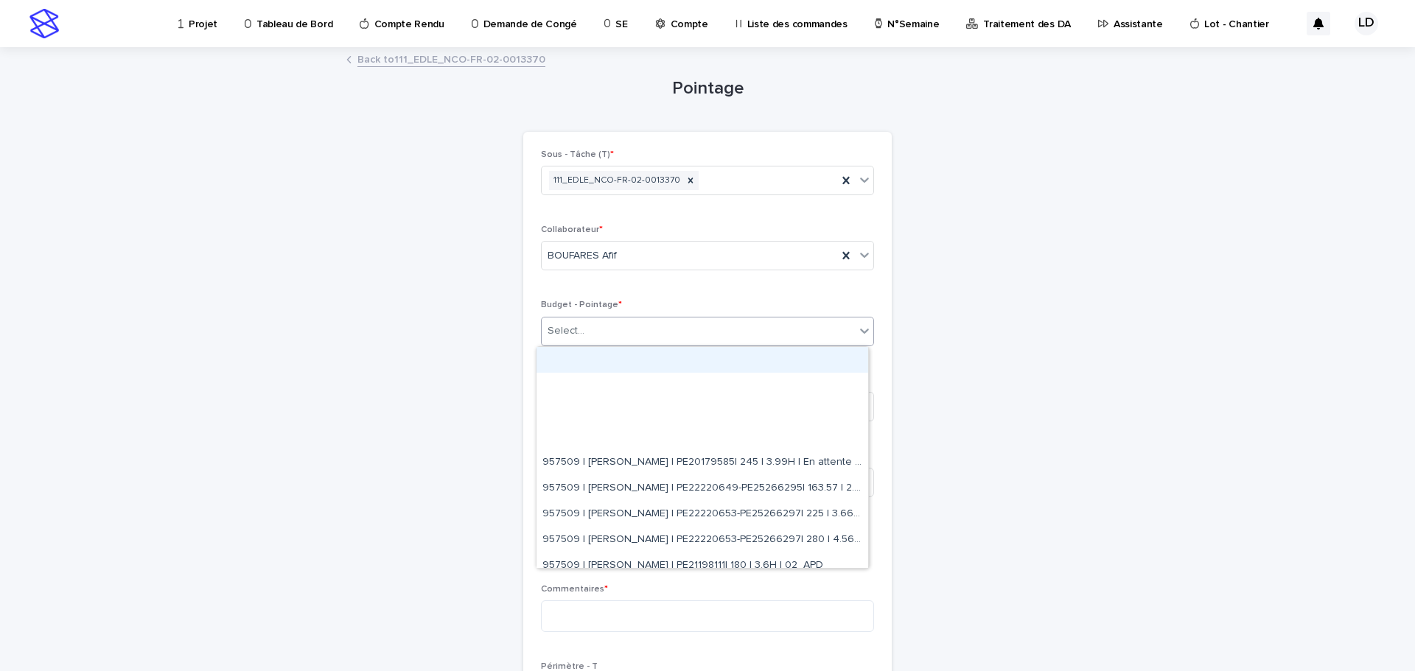
paste input "******"
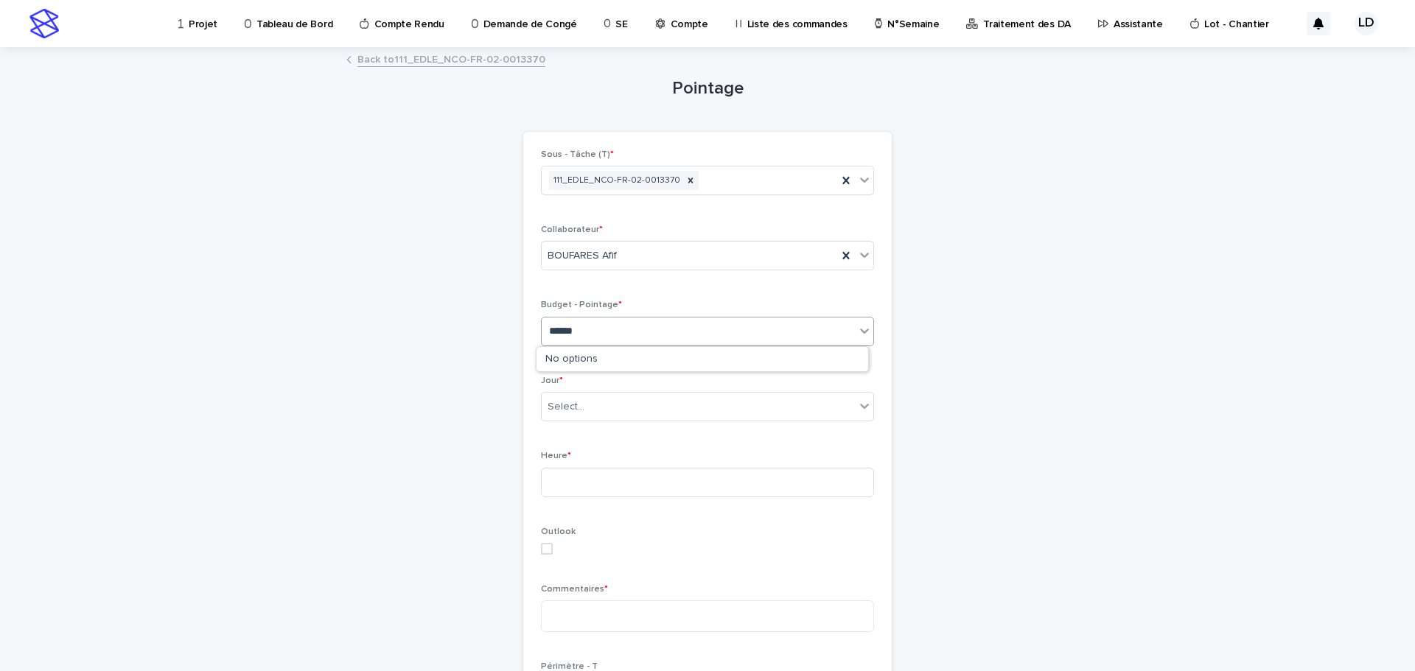
type input "******"
click at [1078, 435] on div "Loading... Saving… Loading... Saving… Pointage Loading... Saving… Loading... Sa…" at bounding box center [707, 536] width 1415 height 974
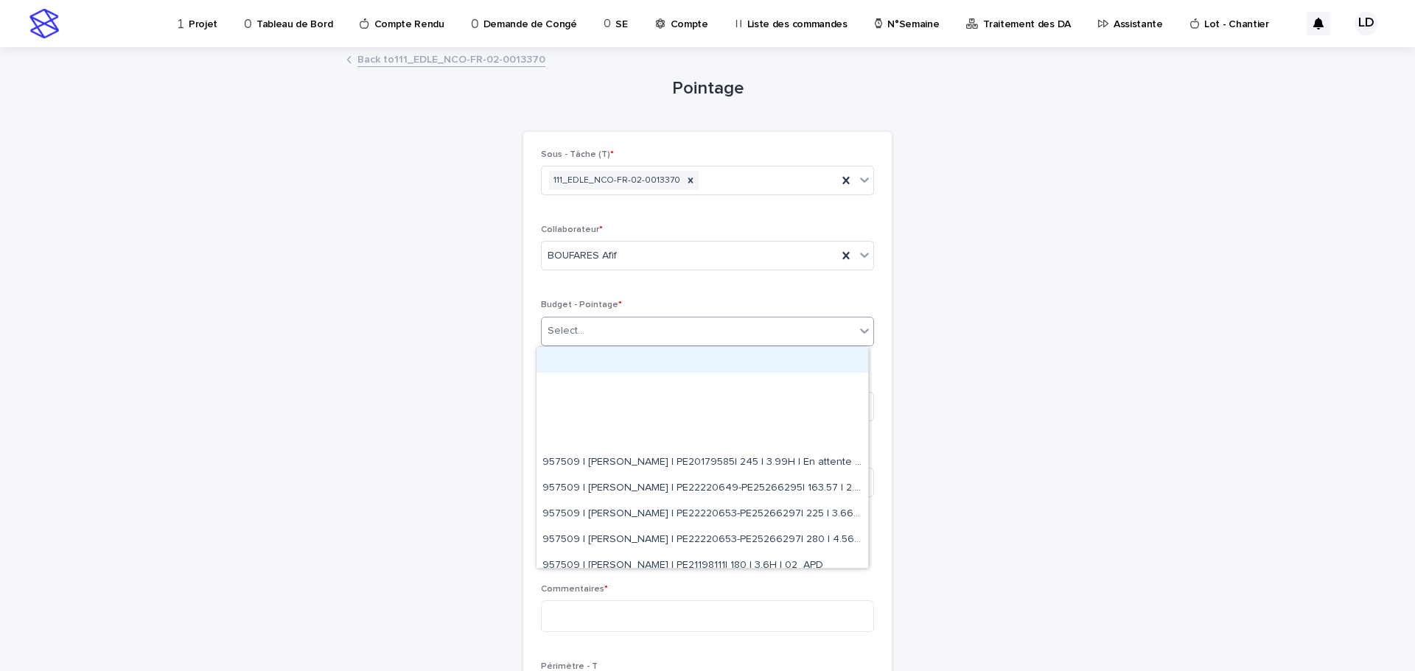
click at [604, 332] on div "Select..." at bounding box center [698, 331] width 313 height 24
paste input "******"
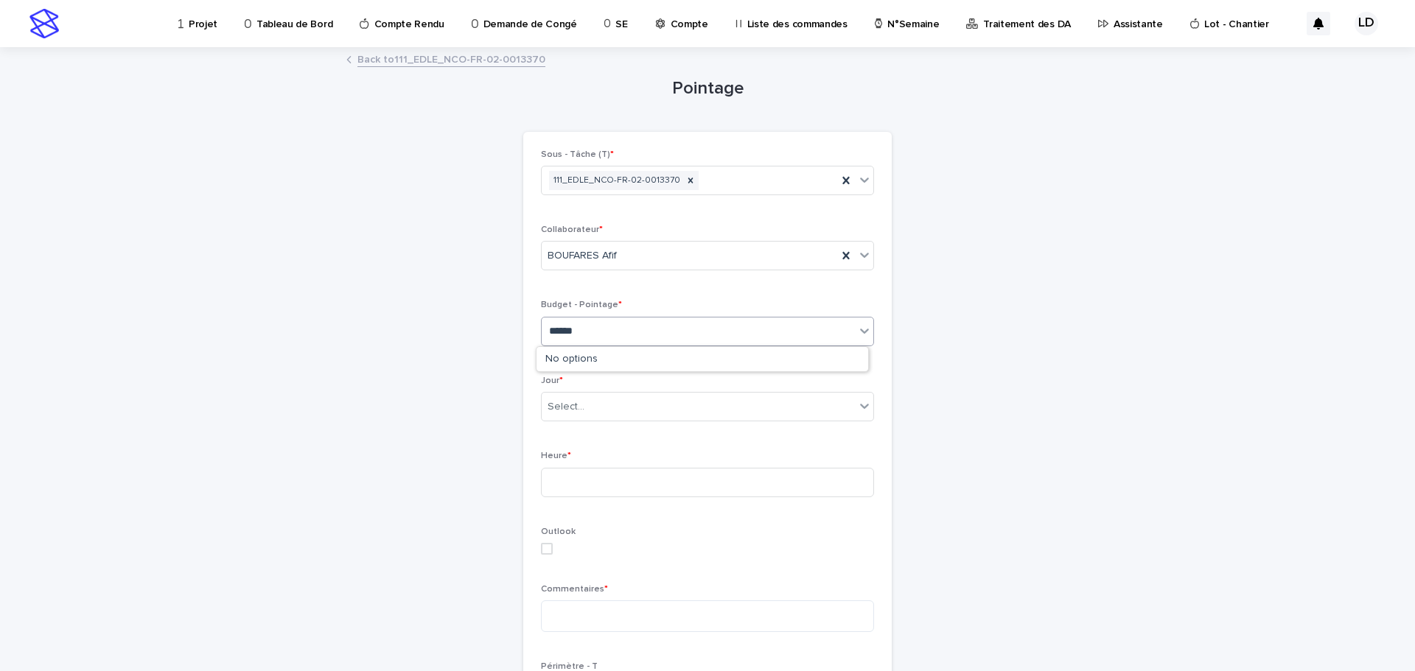
type input "******"
click at [589, 328] on div "Select..." at bounding box center [698, 331] width 313 height 24
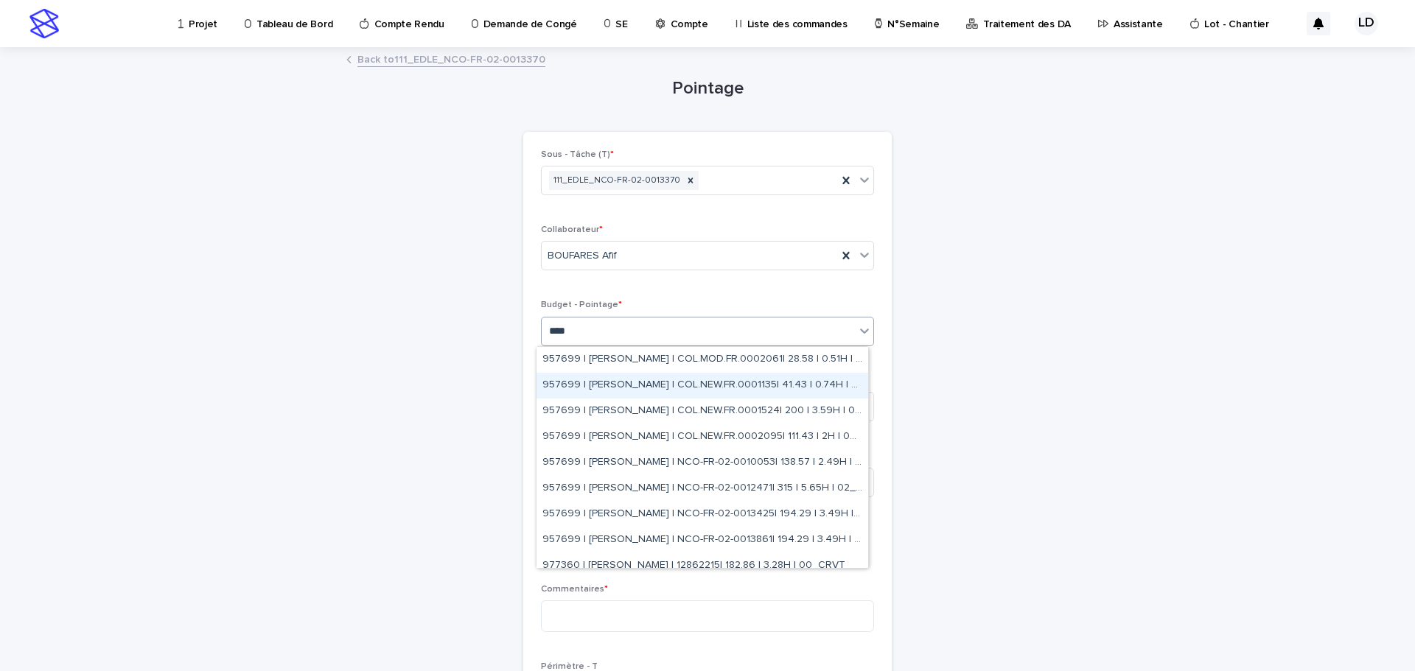
type input "****"
click at [1010, 335] on div "Pointage Loading... Saving… Loading... Saving… Loading... Saving… Sous - Tâche …" at bounding box center [707, 499] width 722 height 900
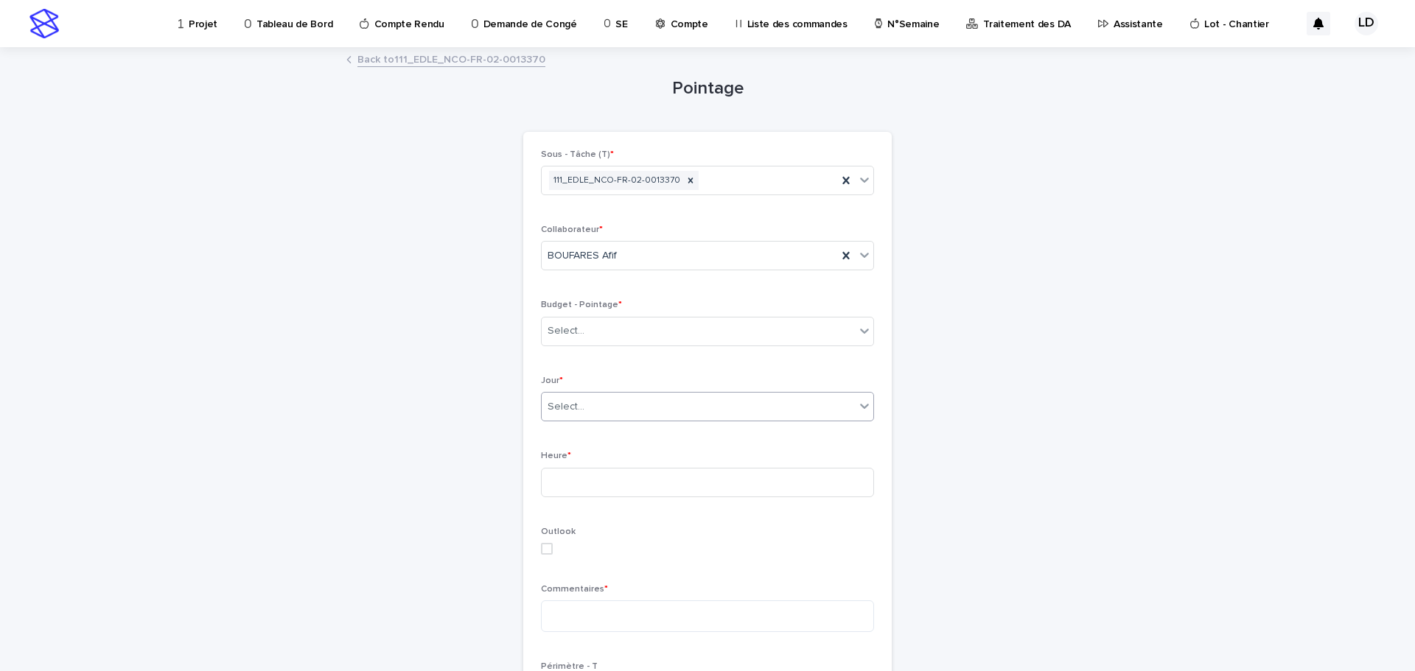
click at [591, 407] on div "Select..." at bounding box center [698, 407] width 313 height 24
type input "****"
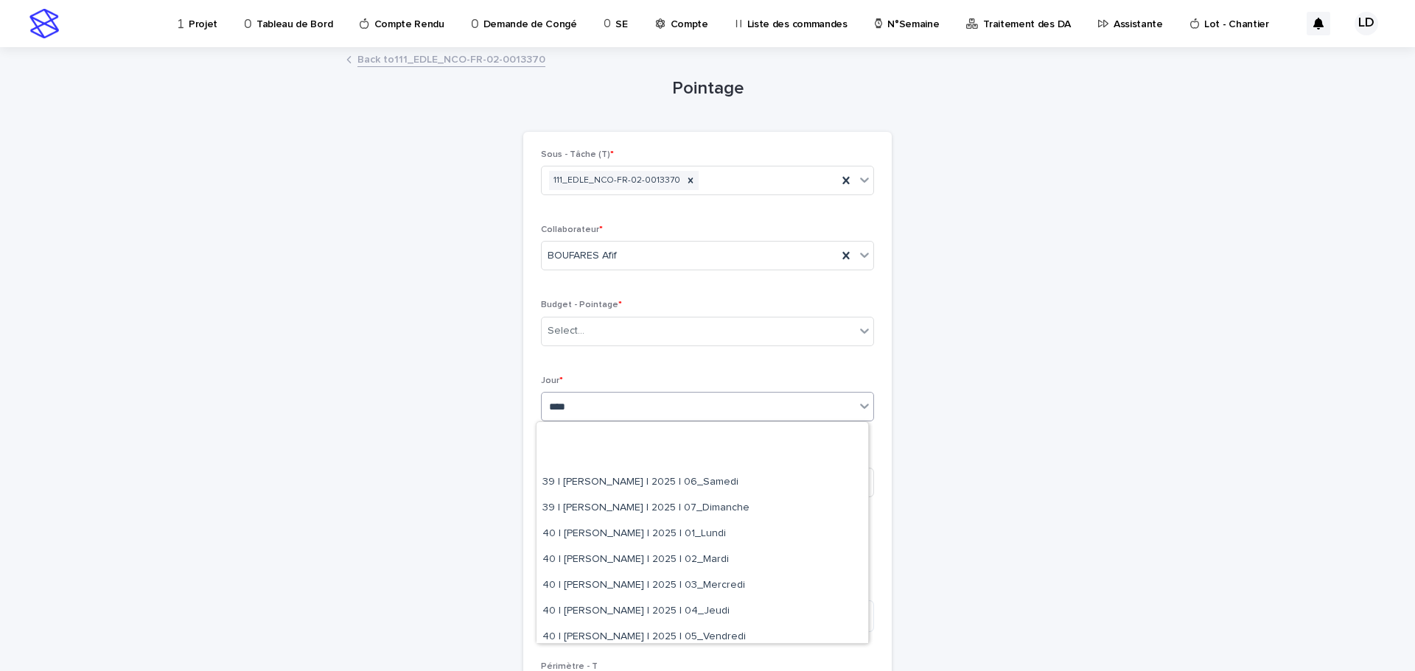
scroll to position [516, 0]
click at [605, 462] on div "40 | BOUFARES Afif | 2025 | 01_Lundi" at bounding box center [703, 461] width 332 height 26
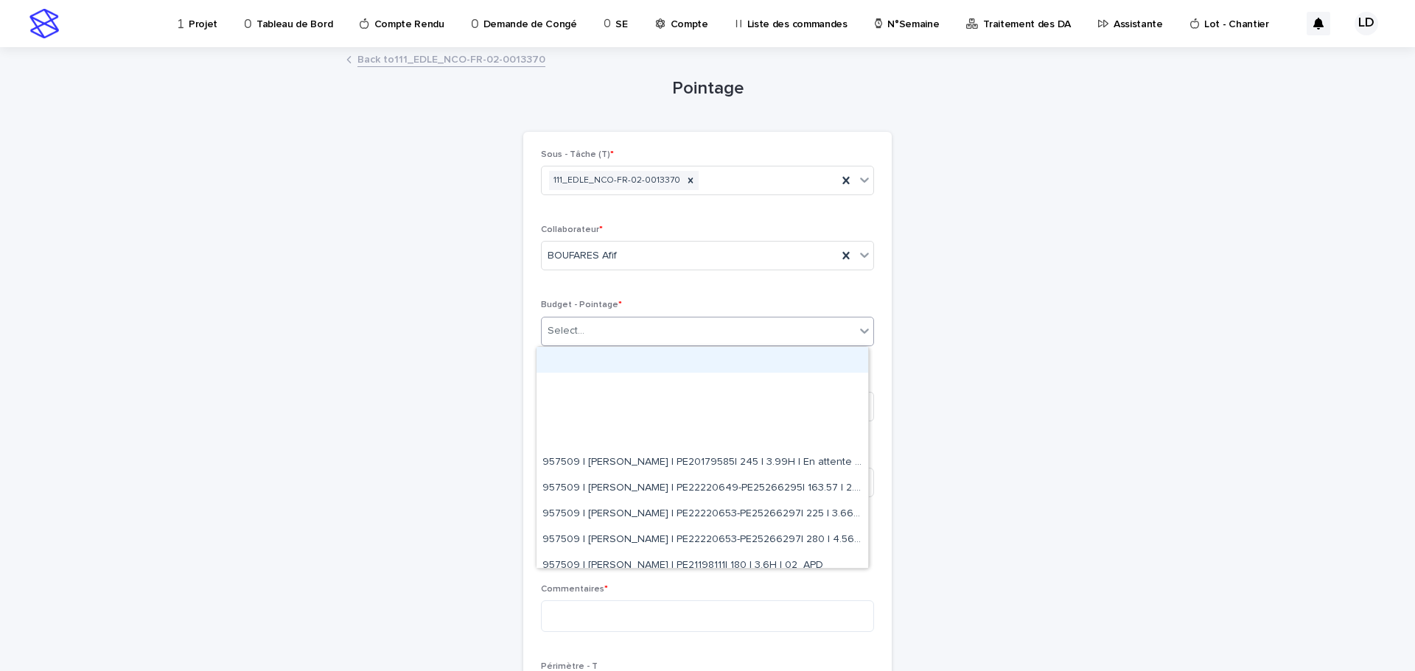
click at [646, 338] on div "Select..." at bounding box center [698, 331] width 313 height 24
click at [632, 334] on div "Select..." at bounding box center [698, 331] width 313 height 24
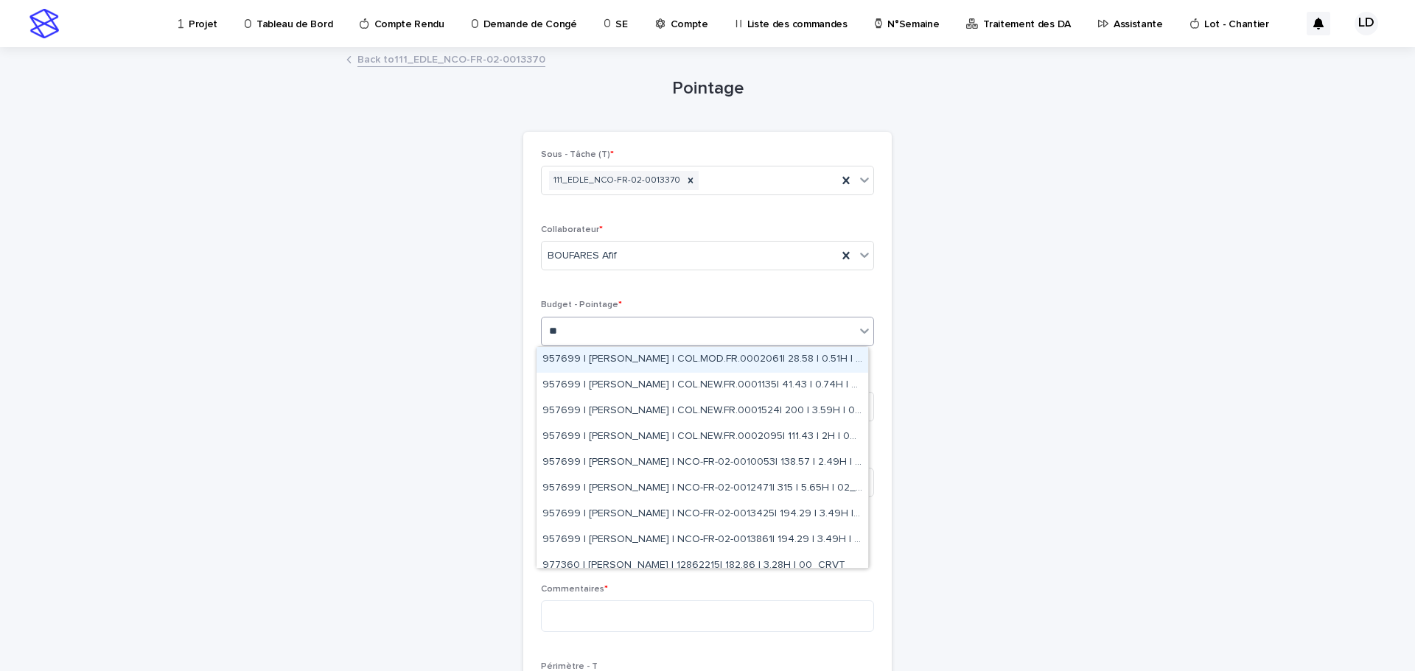
type input "*"
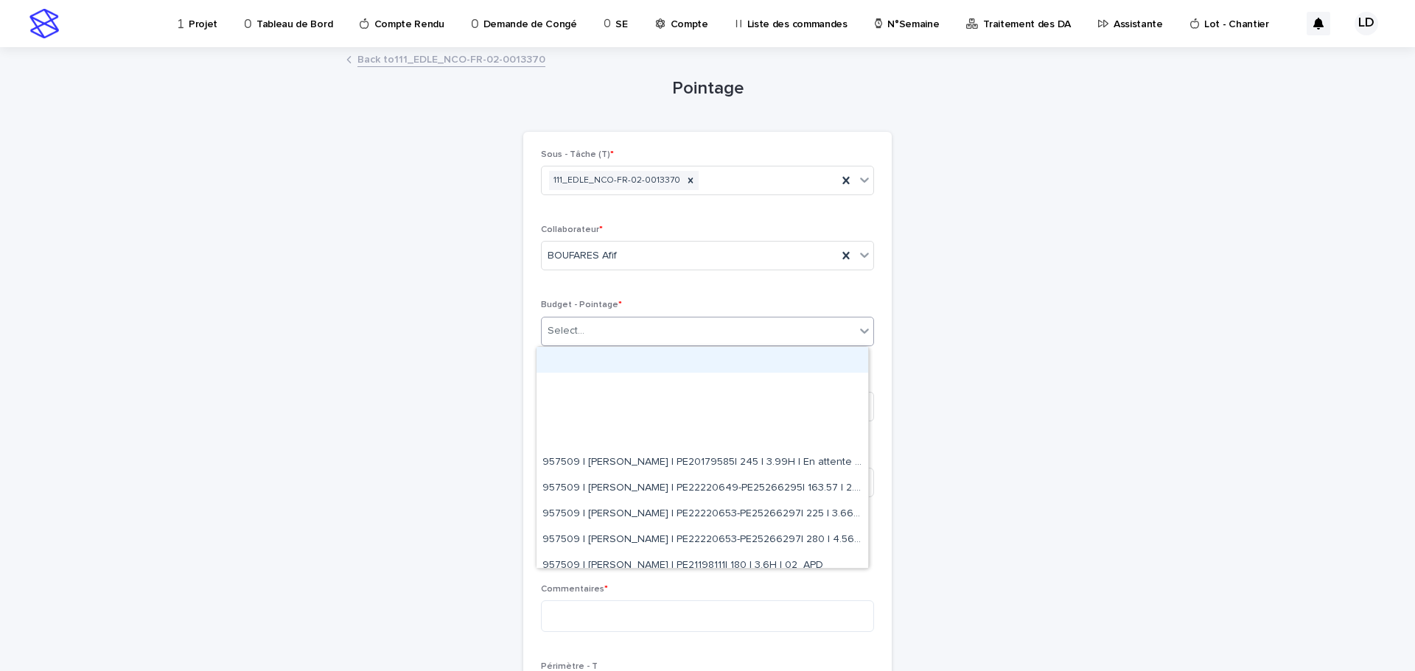
click at [595, 329] on div "Select..." at bounding box center [698, 331] width 313 height 24
click at [594, 329] on div "Select..." at bounding box center [698, 331] width 313 height 24
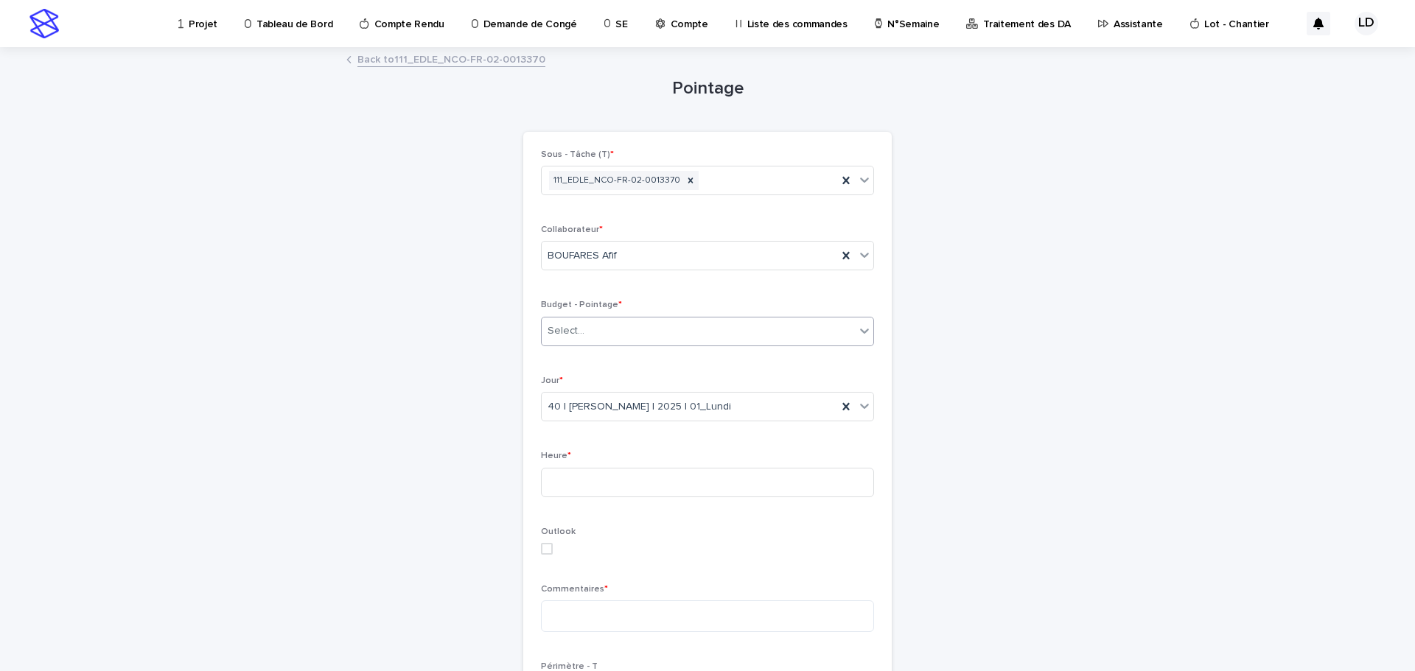
paste input "**********"
click at [569, 330] on input "**********" at bounding box center [597, 331] width 97 height 13
type input "**********"
click at [602, 334] on div "Select..." at bounding box center [698, 331] width 313 height 24
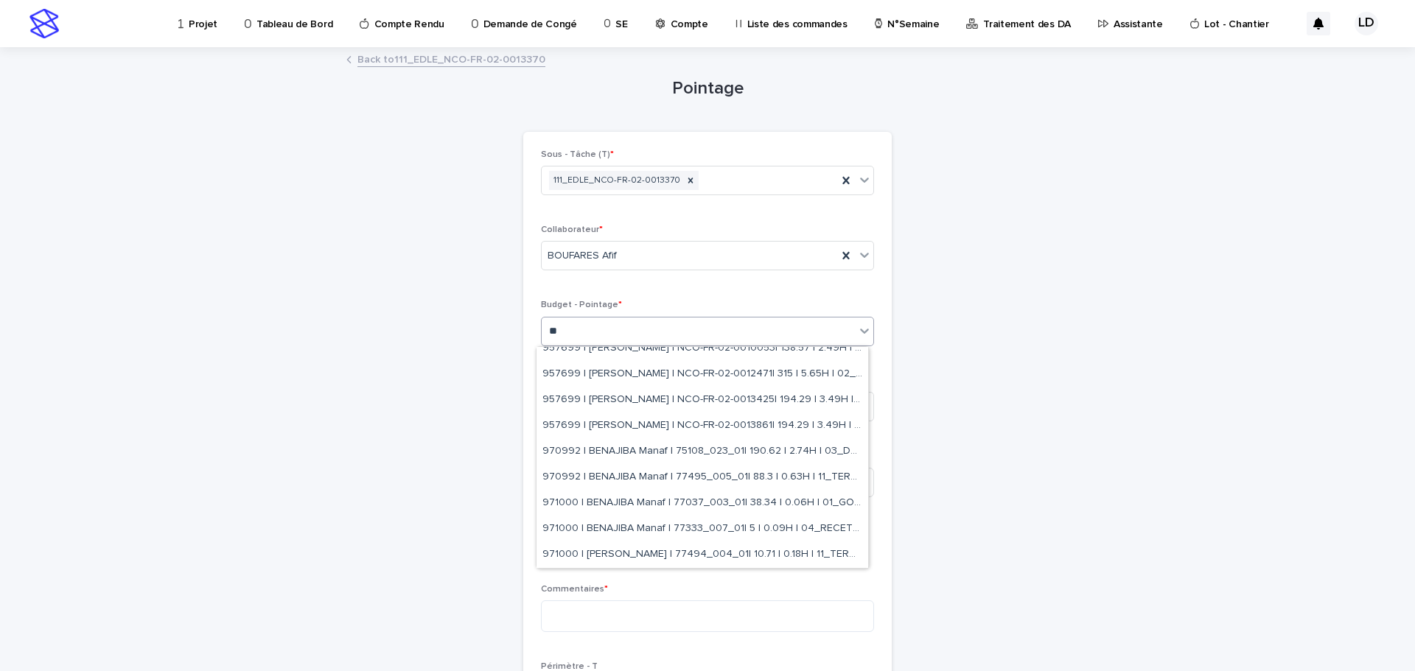
scroll to position [0, 0]
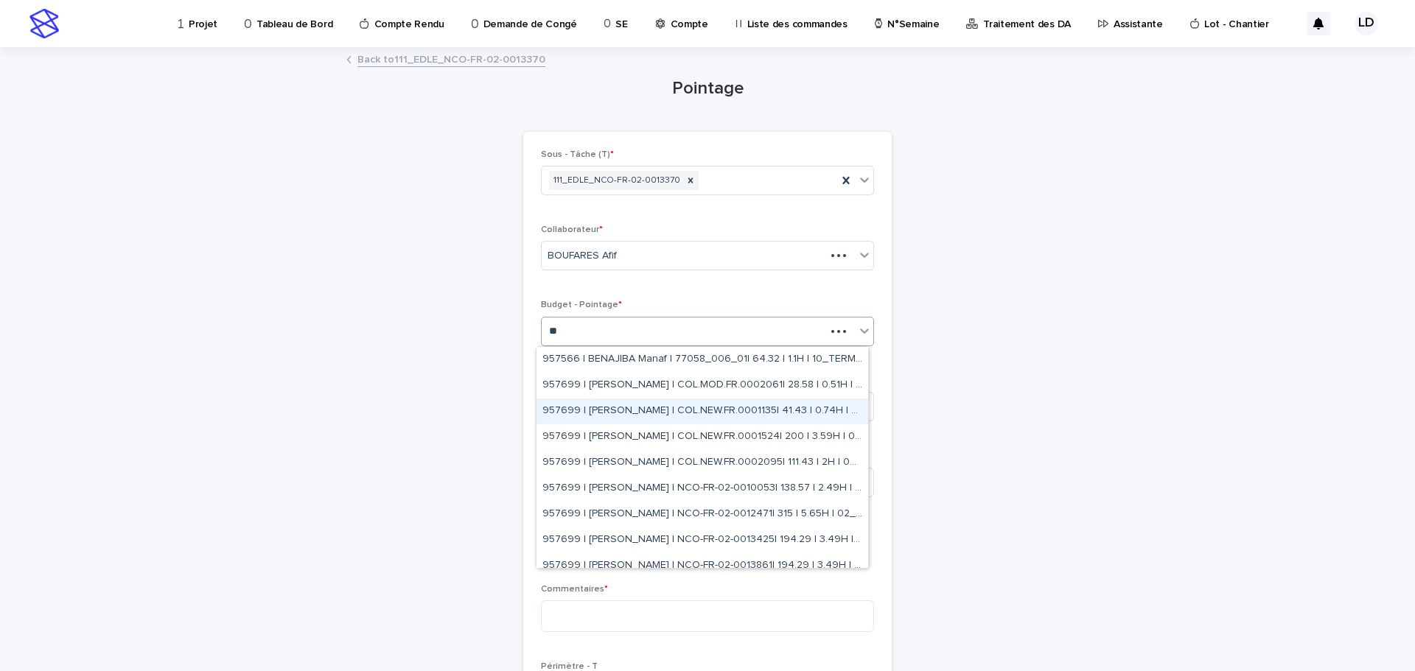
type input "***"
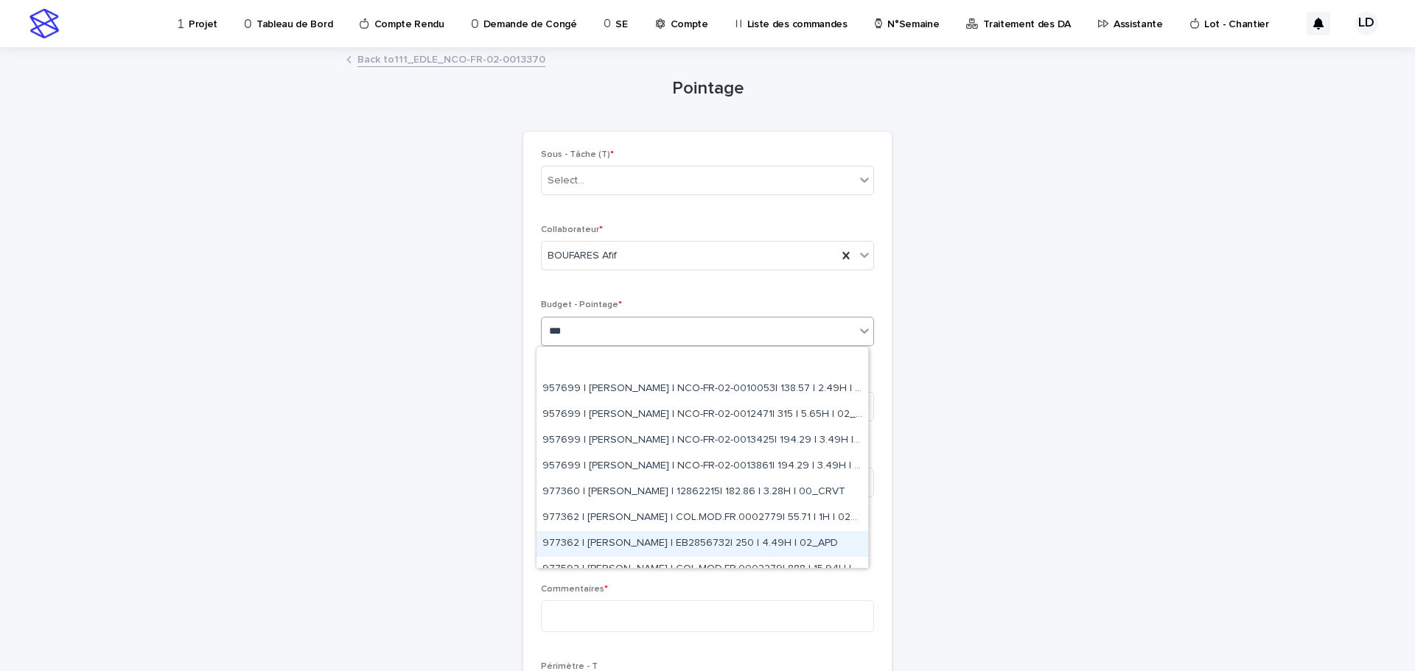
scroll to position [140, 0]
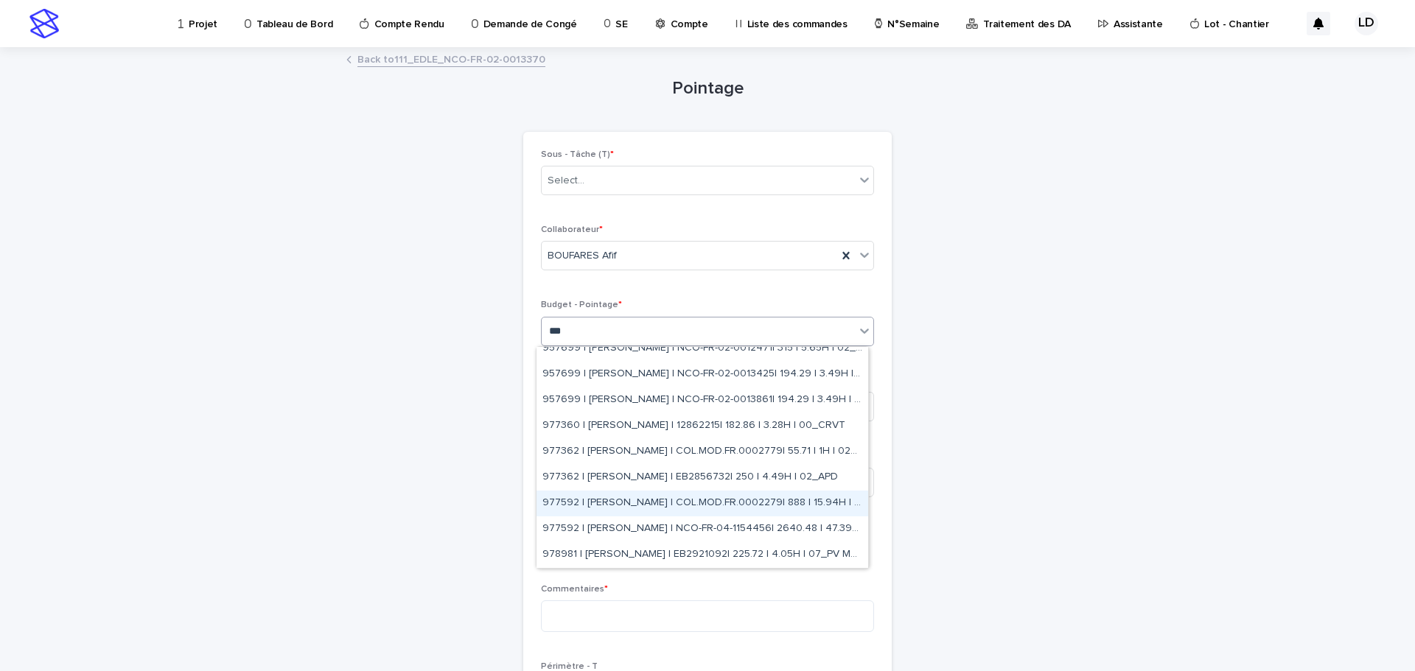
click at [660, 499] on div "977592 | BOUFARES Afif | COL.MOD.FR.0002279| 888 | 15.94H | 02_APD" at bounding box center [703, 504] width 332 height 26
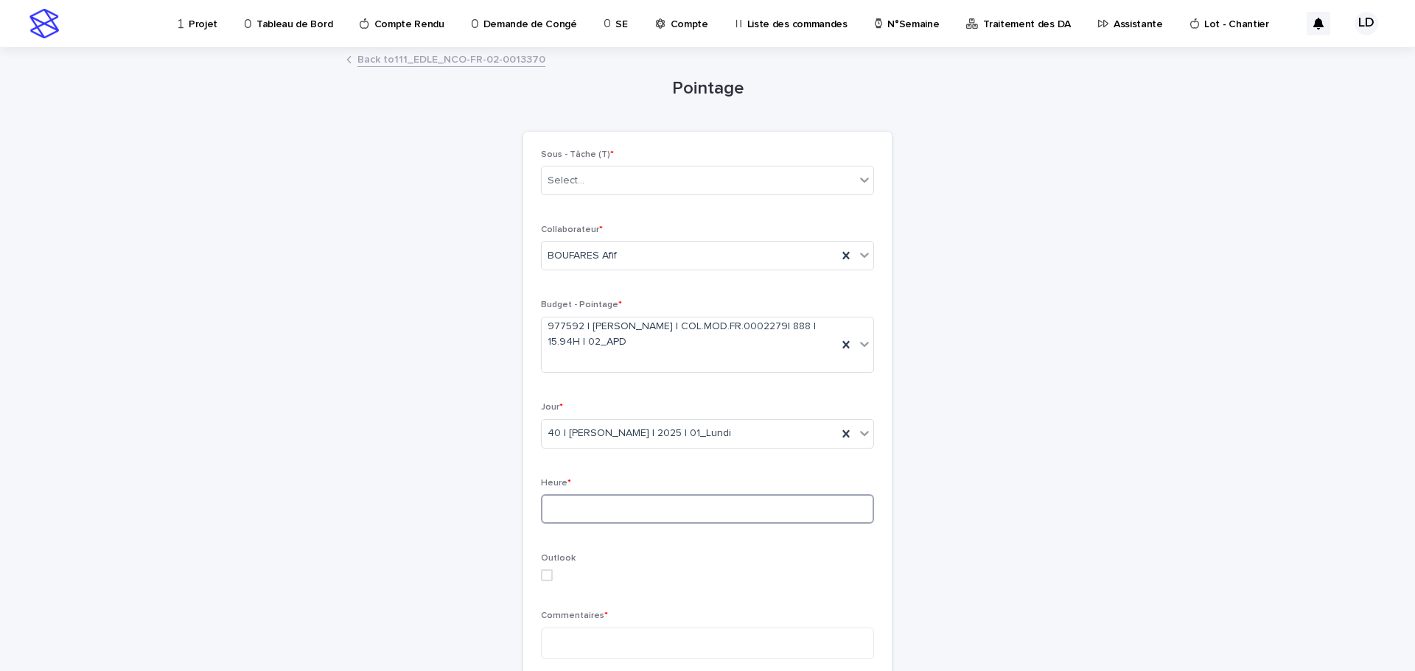
click at [629, 514] on input at bounding box center [707, 509] width 333 height 29
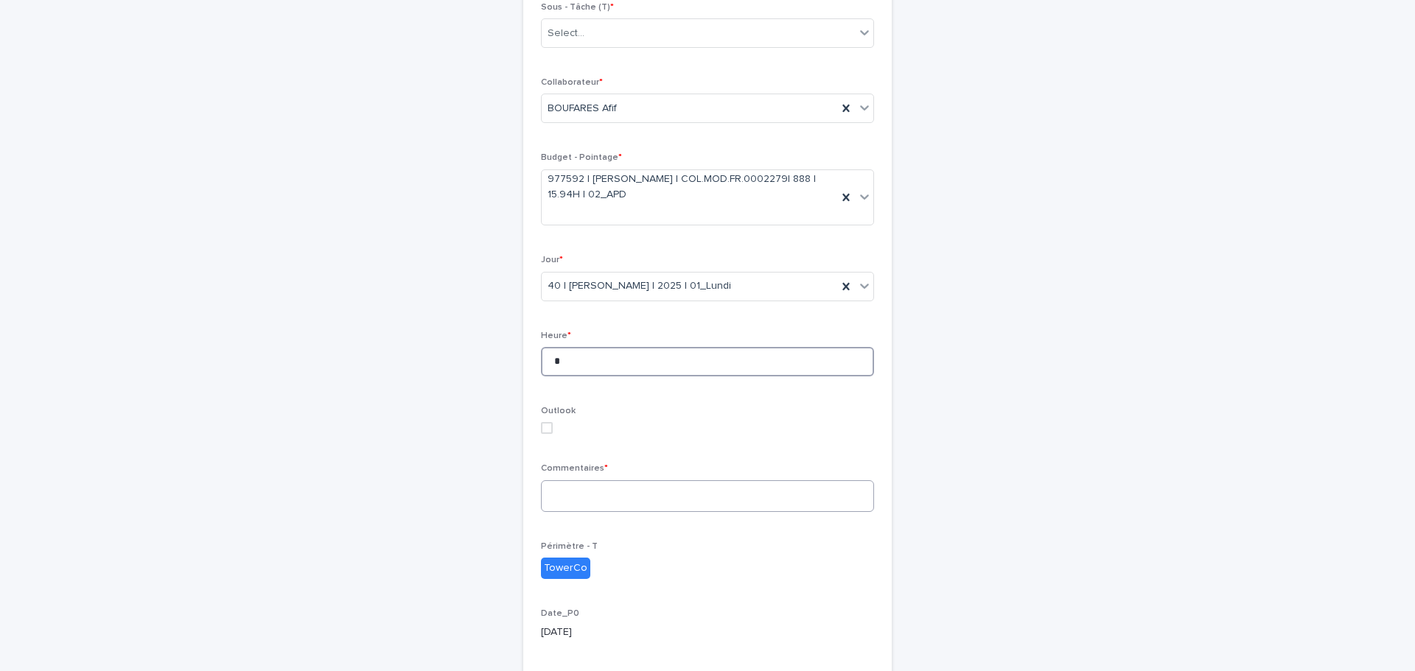
type input "*"
click at [565, 503] on textarea at bounding box center [707, 497] width 333 height 32
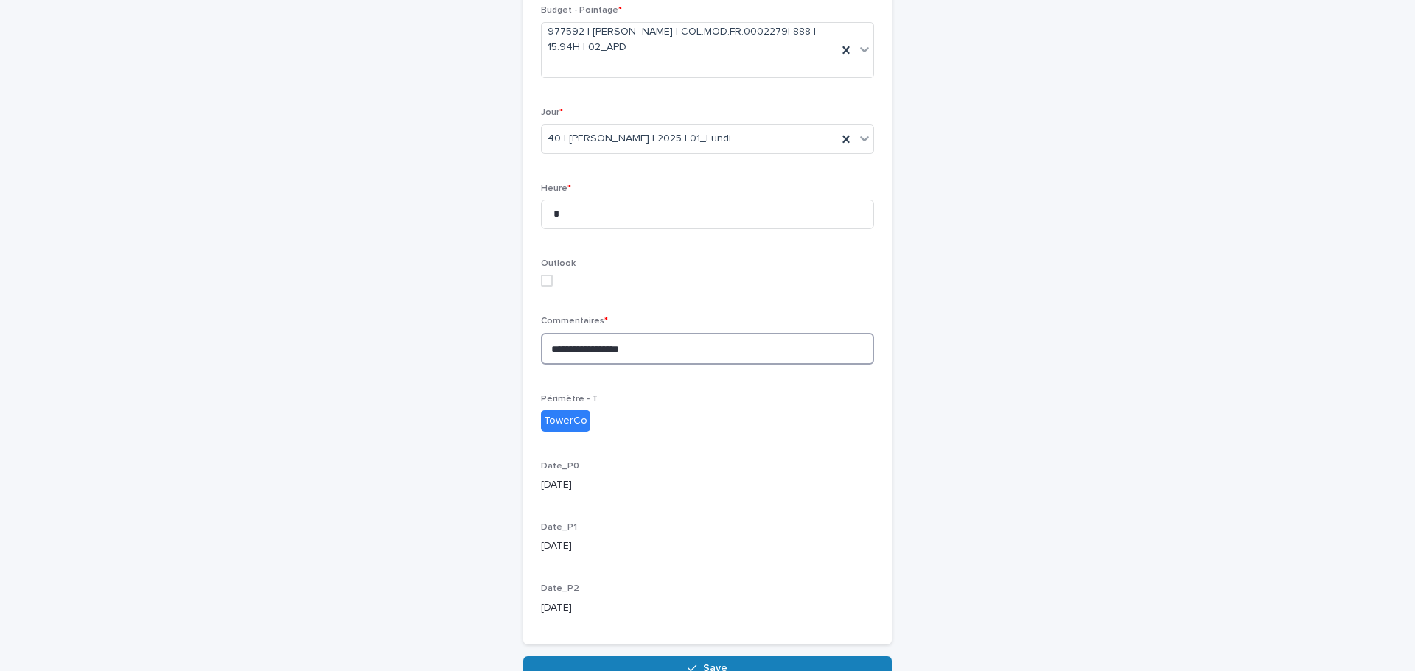
scroll to position [377, 0]
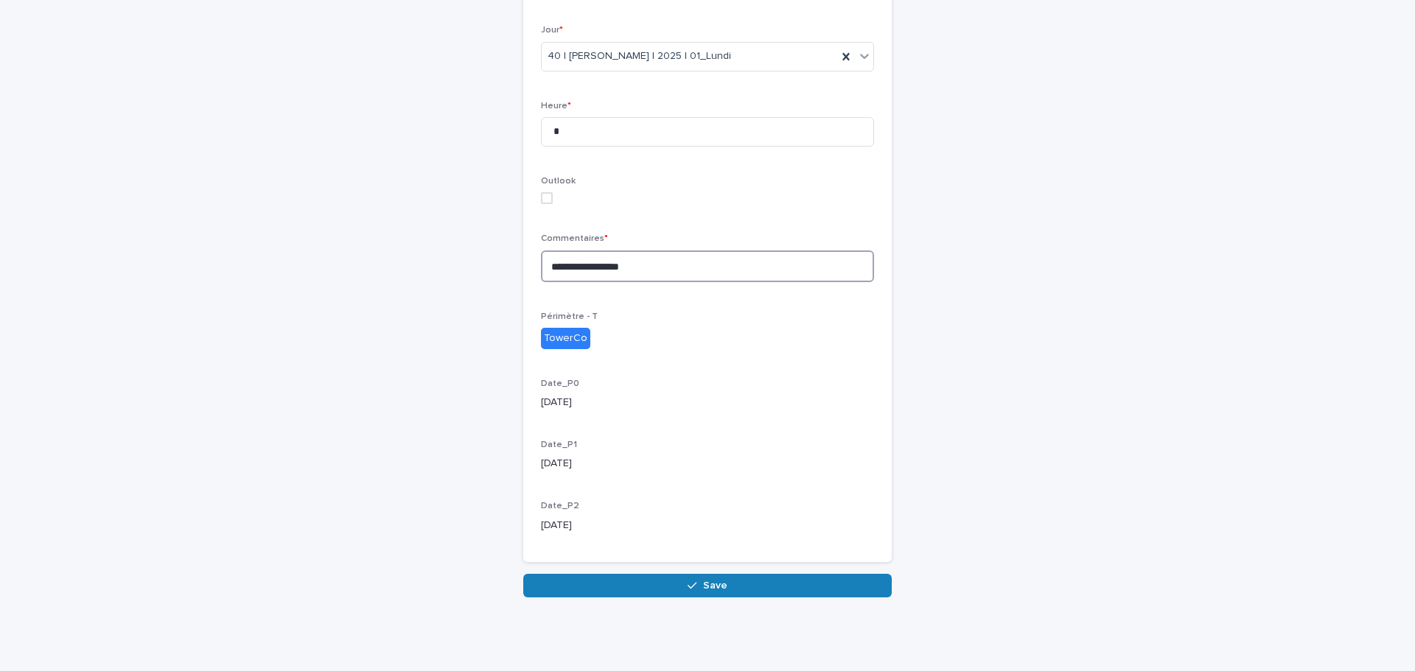
click at [541, 195] on span at bounding box center [547, 198] width 12 height 12
type textarea "**********"
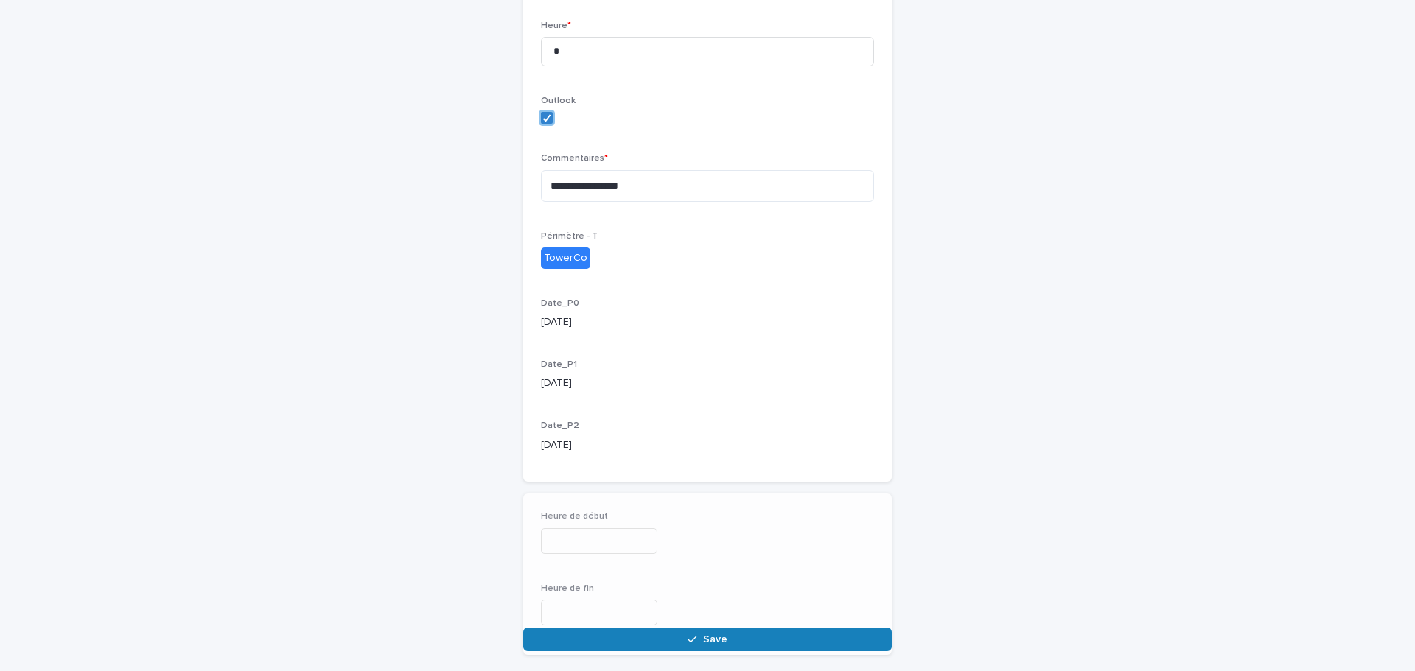
scroll to position [464, 0]
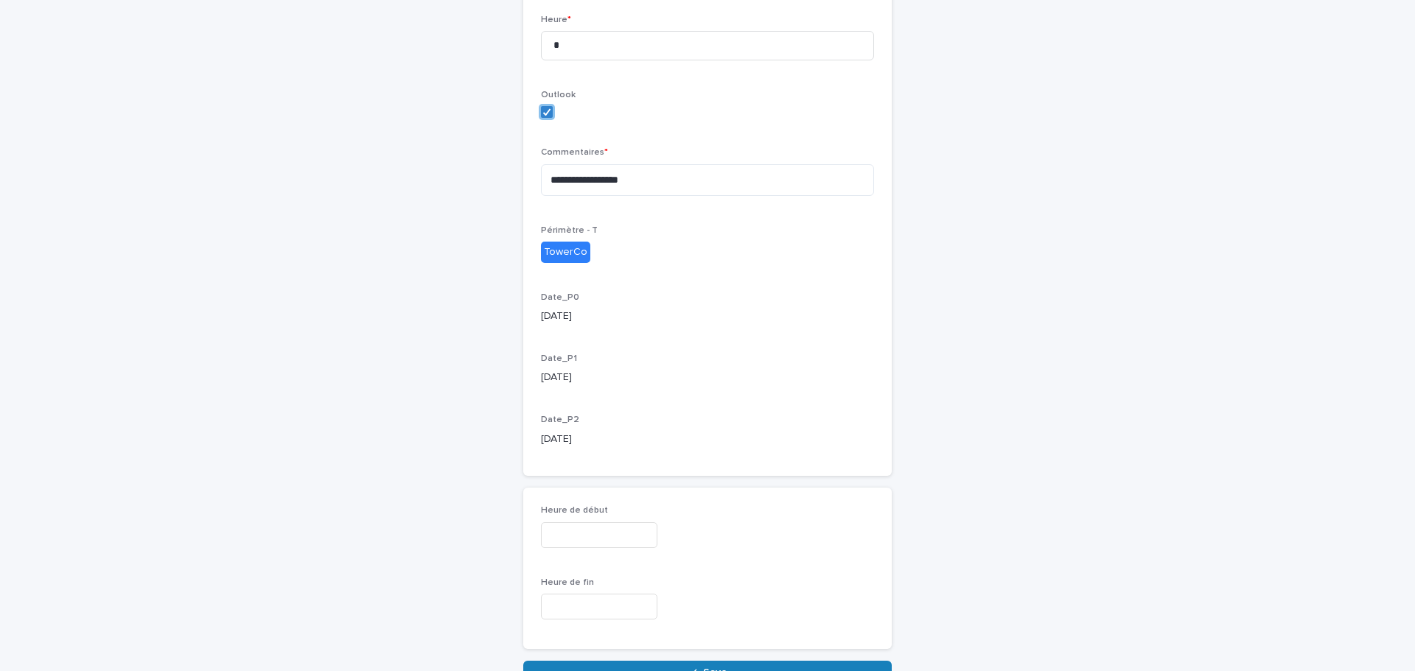
click at [629, 533] on input "text" at bounding box center [599, 536] width 116 height 26
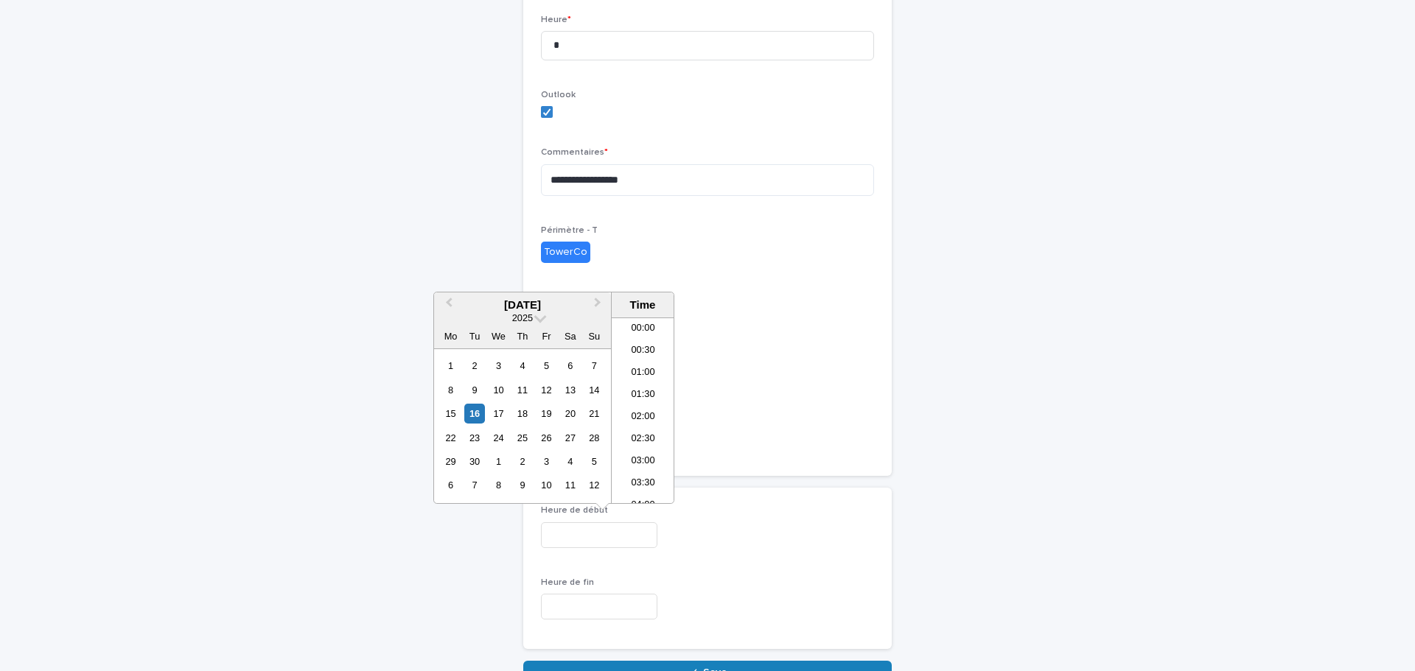
scroll to position [361, 0]
click at [546, 465] on div "3" at bounding box center [547, 462] width 20 height 20
click at [632, 441] on li "14:00" at bounding box center [643, 440] width 63 height 22
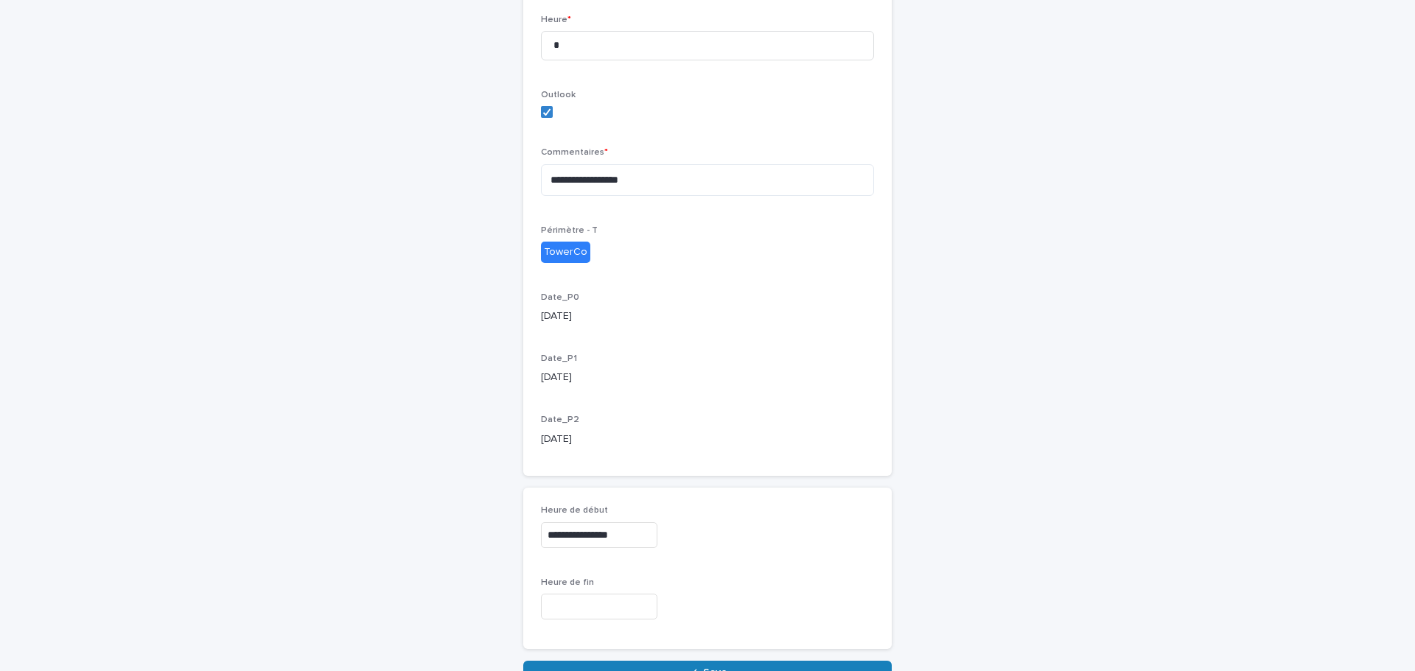
type input "**********"
click at [581, 601] on input "text" at bounding box center [599, 607] width 116 height 26
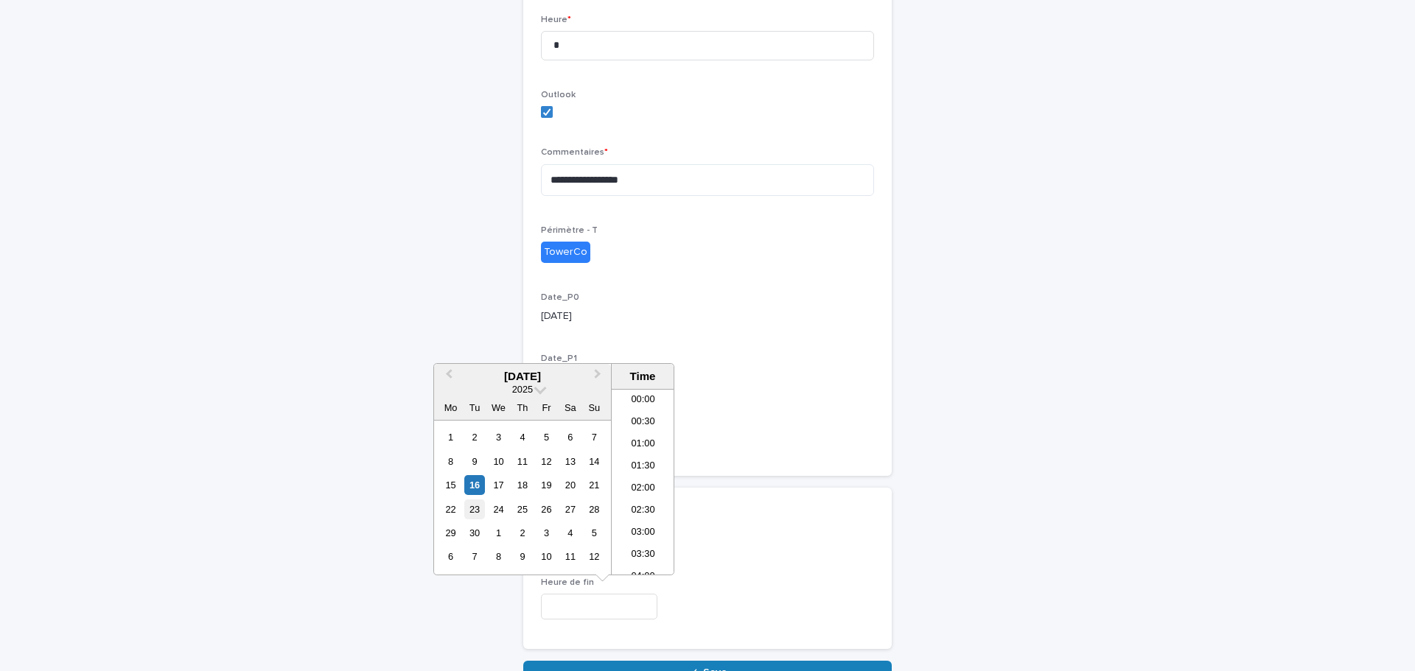
scroll to position [361, 0]
click at [548, 532] on div "3" at bounding box center [547, 533] width 20 height 20
click at [632, 531] on li "16:00" at bounding box center [643, 526] width 63 height 22
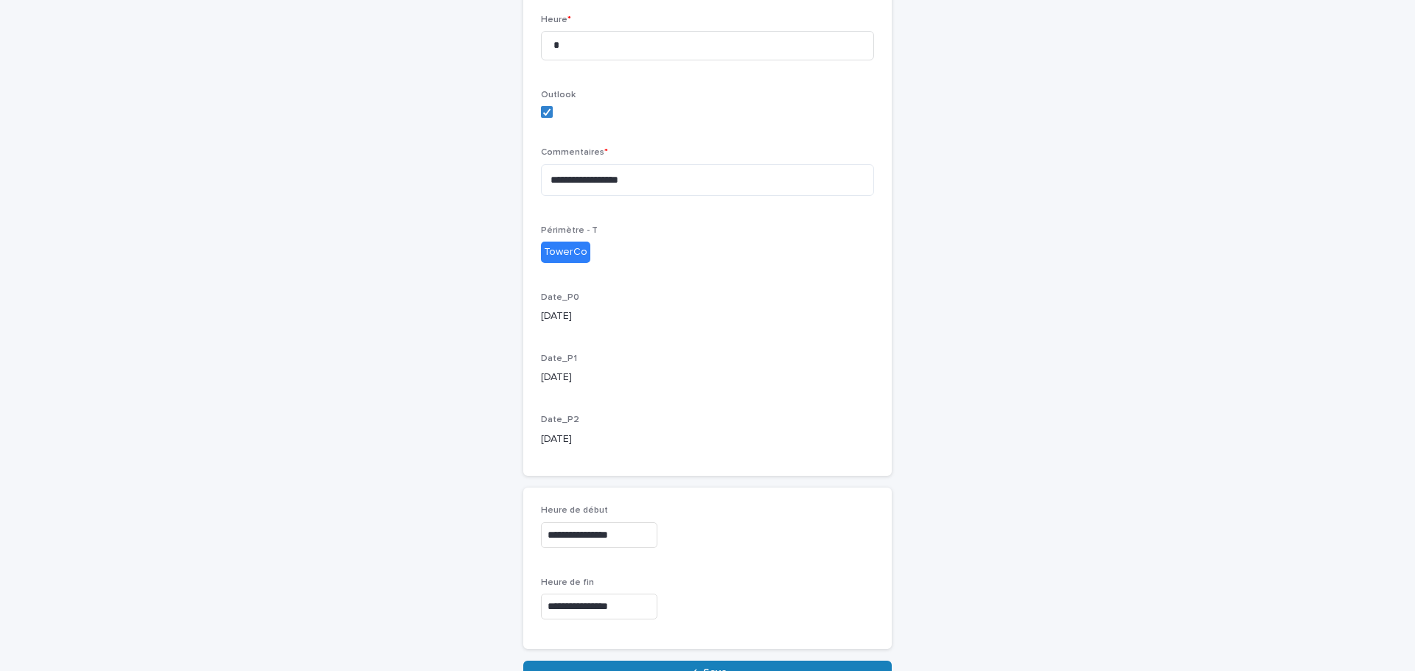
type input "**********"
click at [737, 567] on div "**********" at bounding box center [707, 568] width 333 height 125
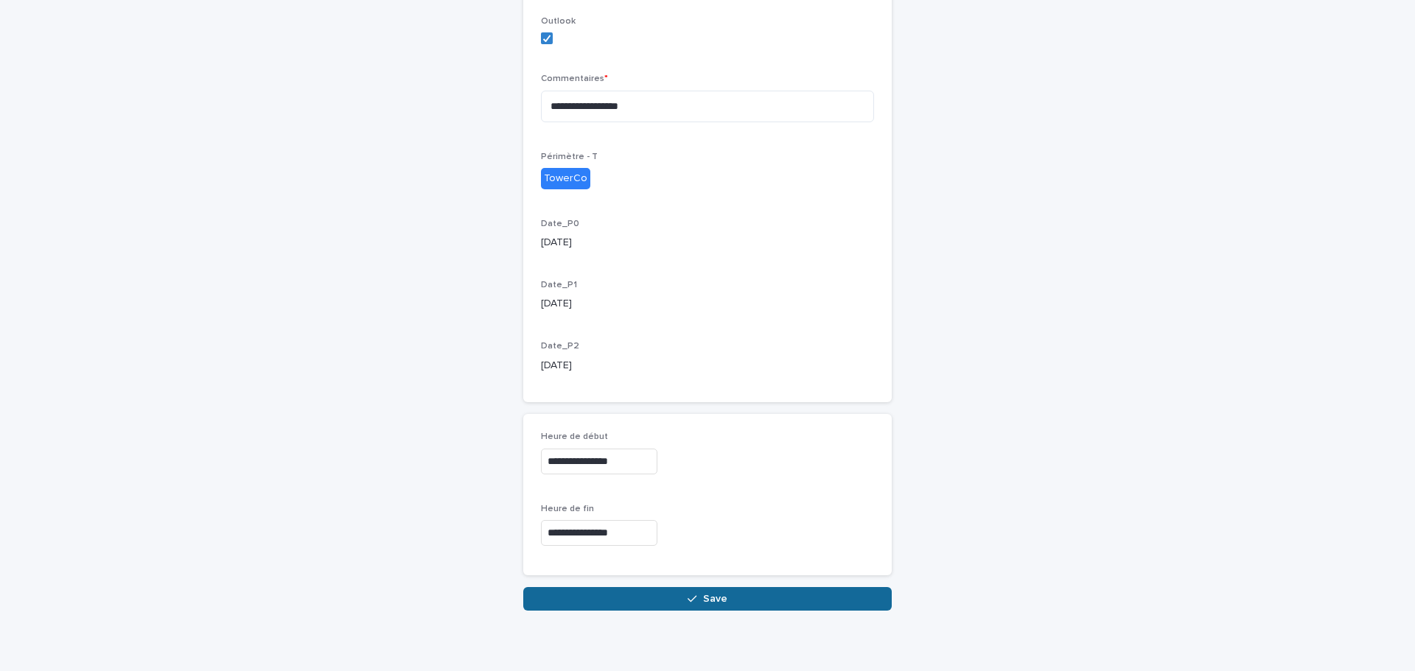
click at [691, 601] on icon "button" at bounding box center [692, 599] width 9 height 10
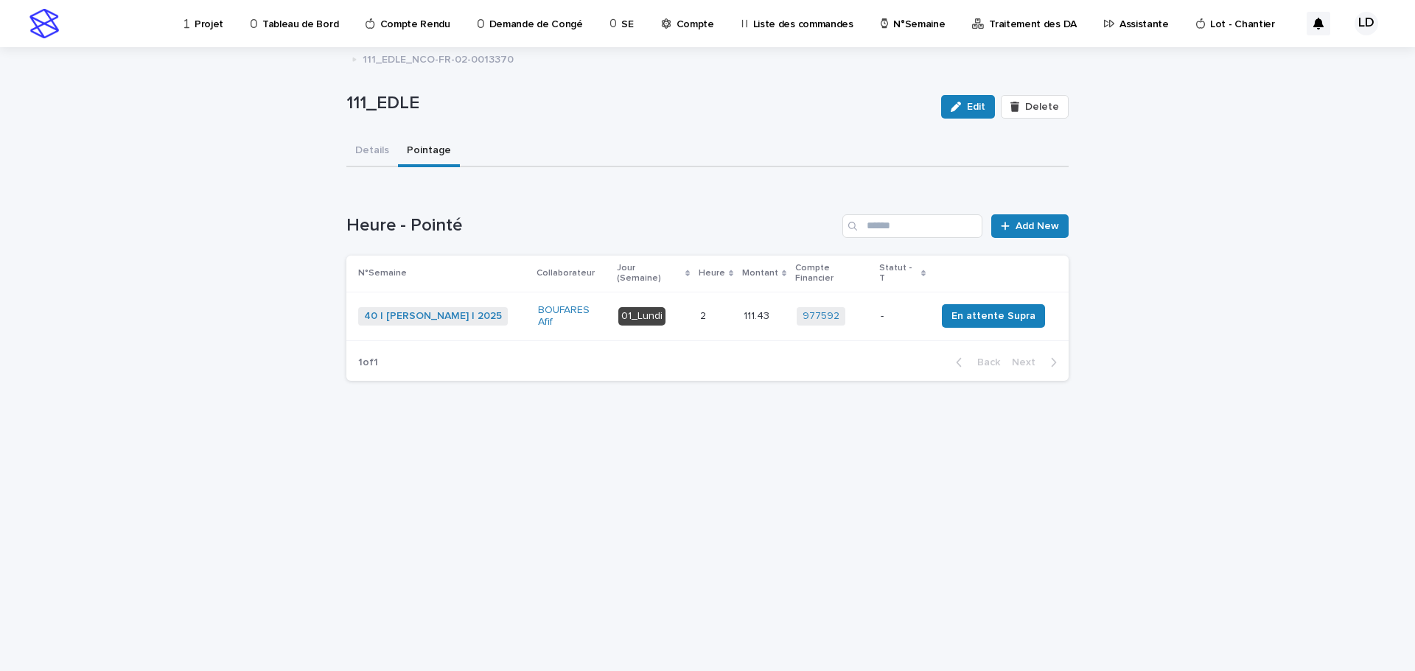
click at [693, 321] on td "01_Lundi" at bounding box center [652, 316] width 81 height 49
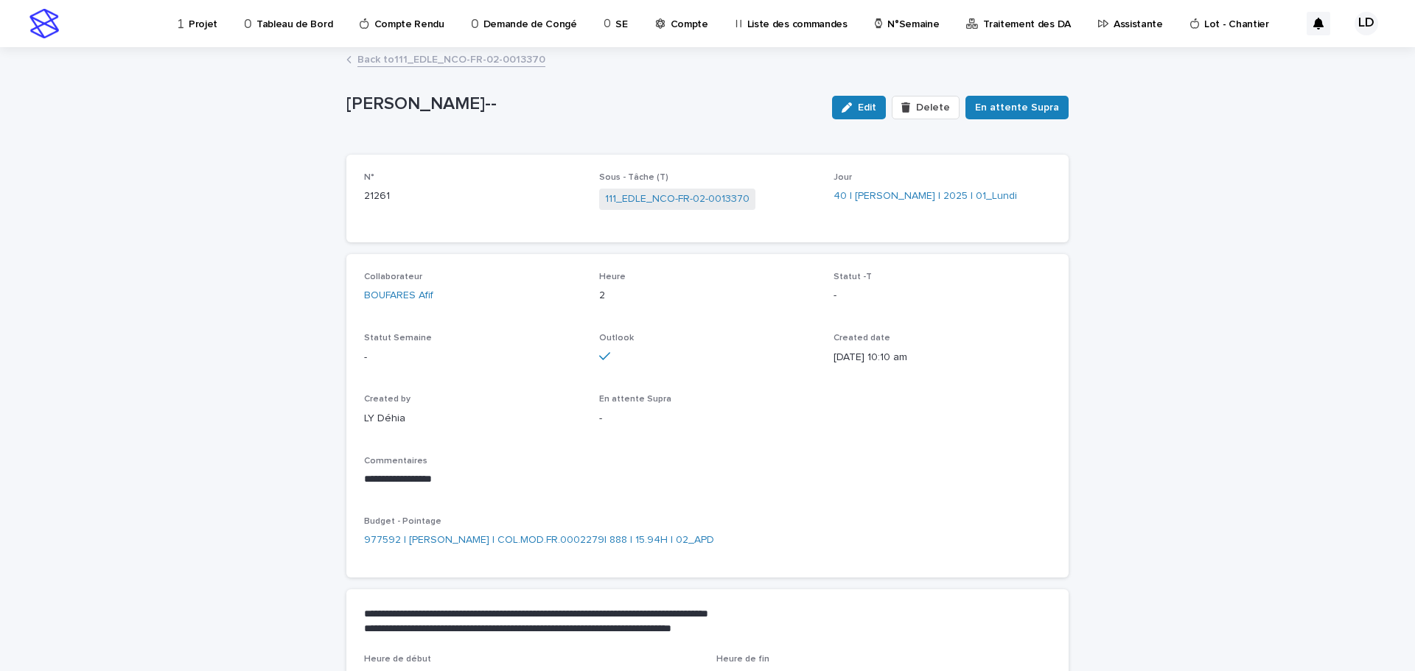
drag, startPoint x: 863, startPoint y: 111, endPoint x: 845, endPoint y: 170, distance: 61.8
click at [863, 111] on span "Edit" at bounding box center [867, 107] width 18 height 10
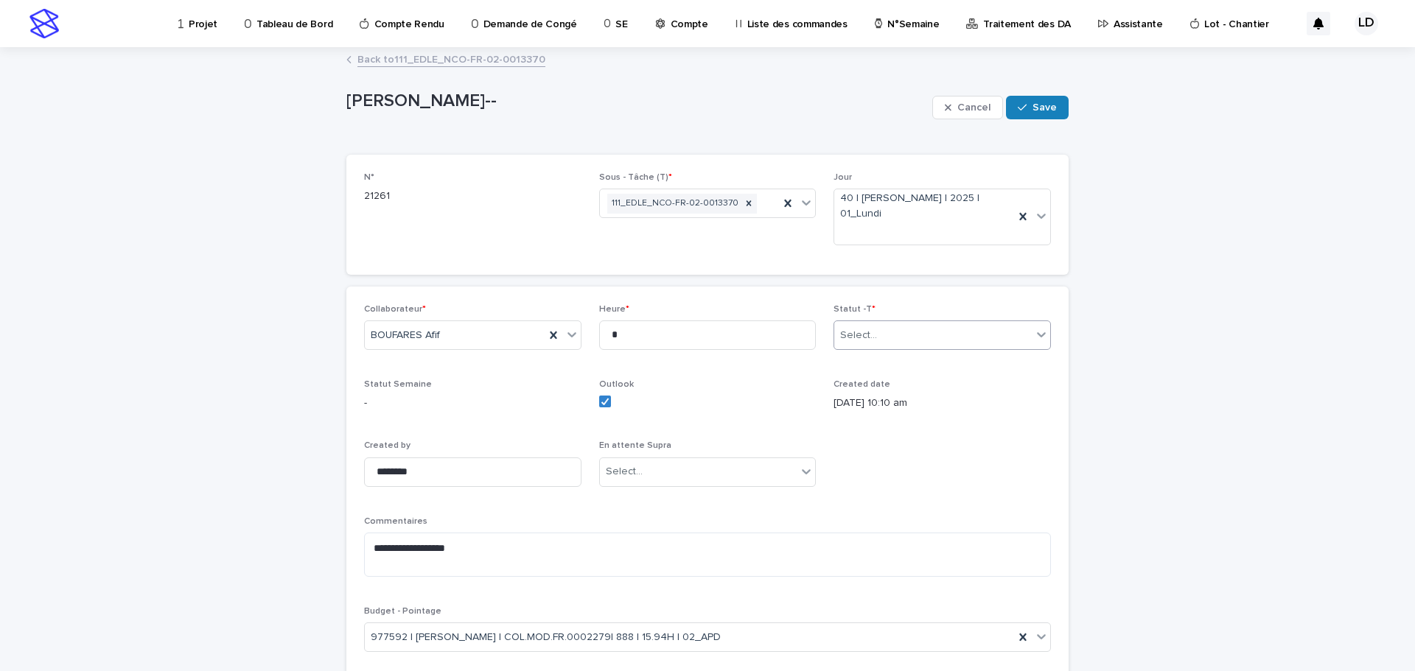
click at [896, 334] on div "Select..." at bounding box center [933, 336] width 198 height 24
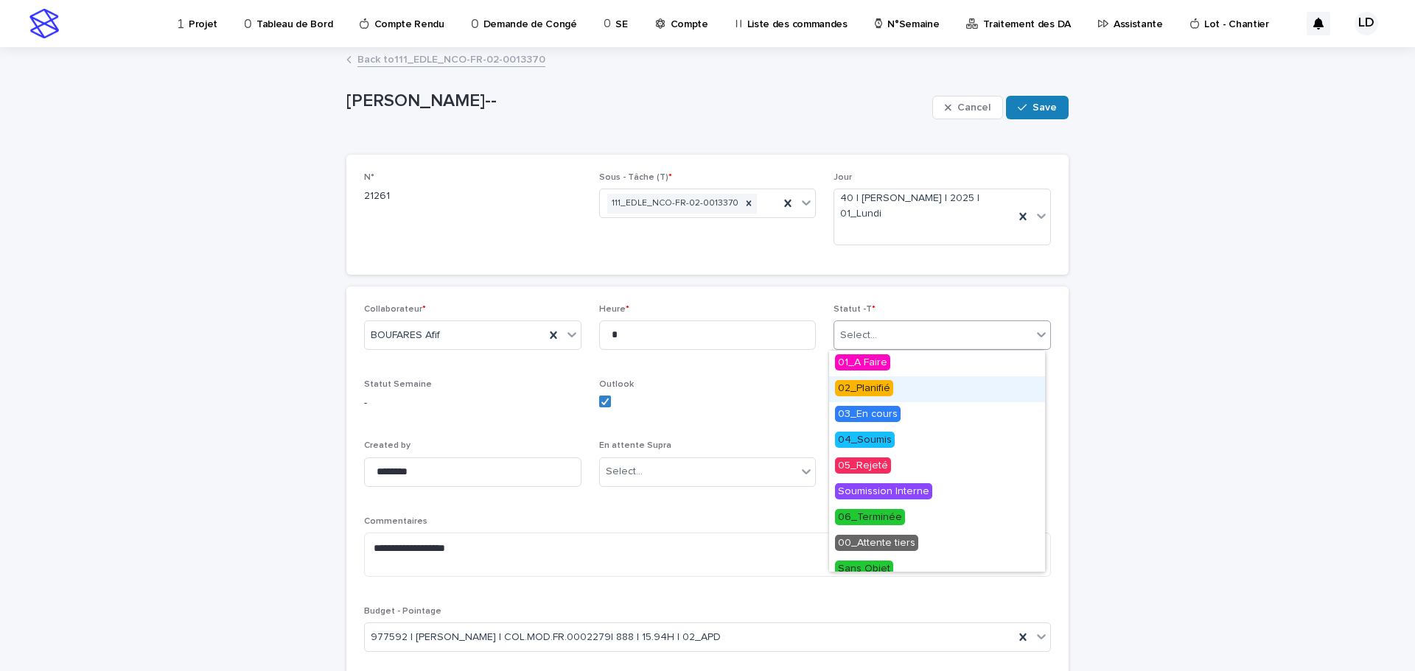
click at [868, 392] on span "02_Planifié" at bounding box center [864, 388] width 58 height 16
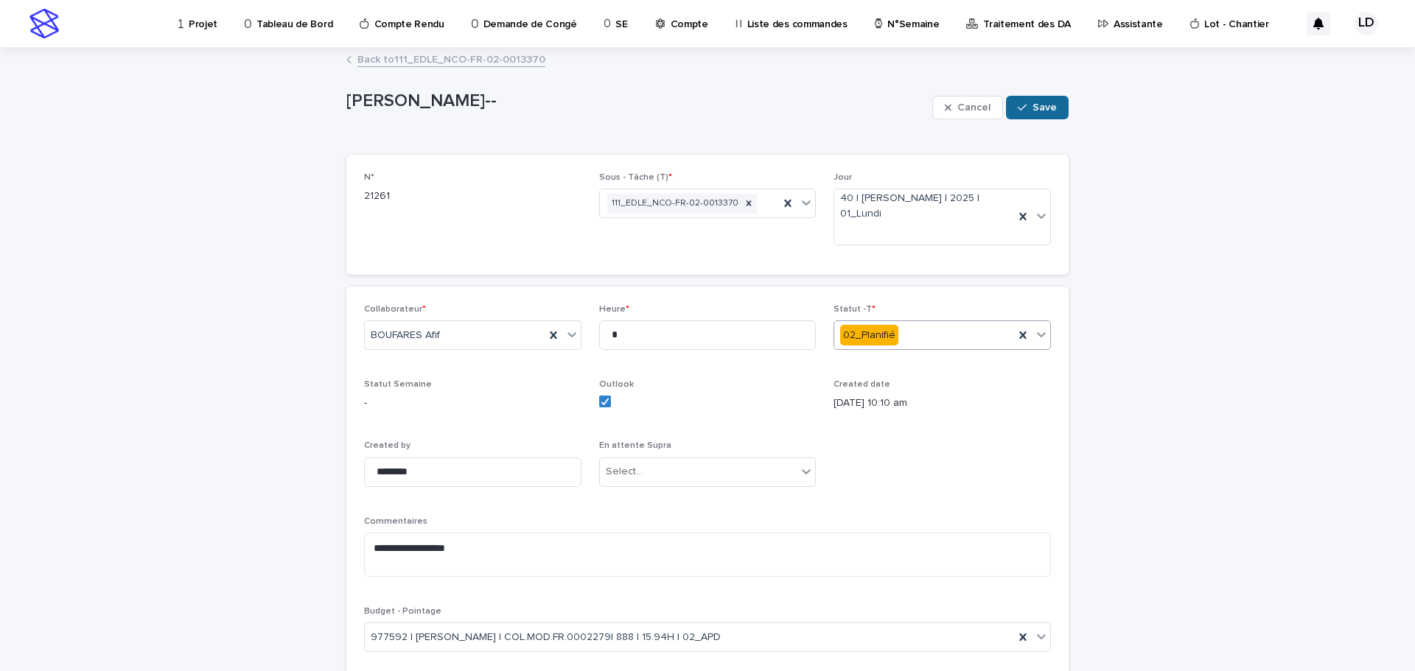
click at [1034, 111] on span "Save" at bounding box center [1045, 107] width 24 height 10
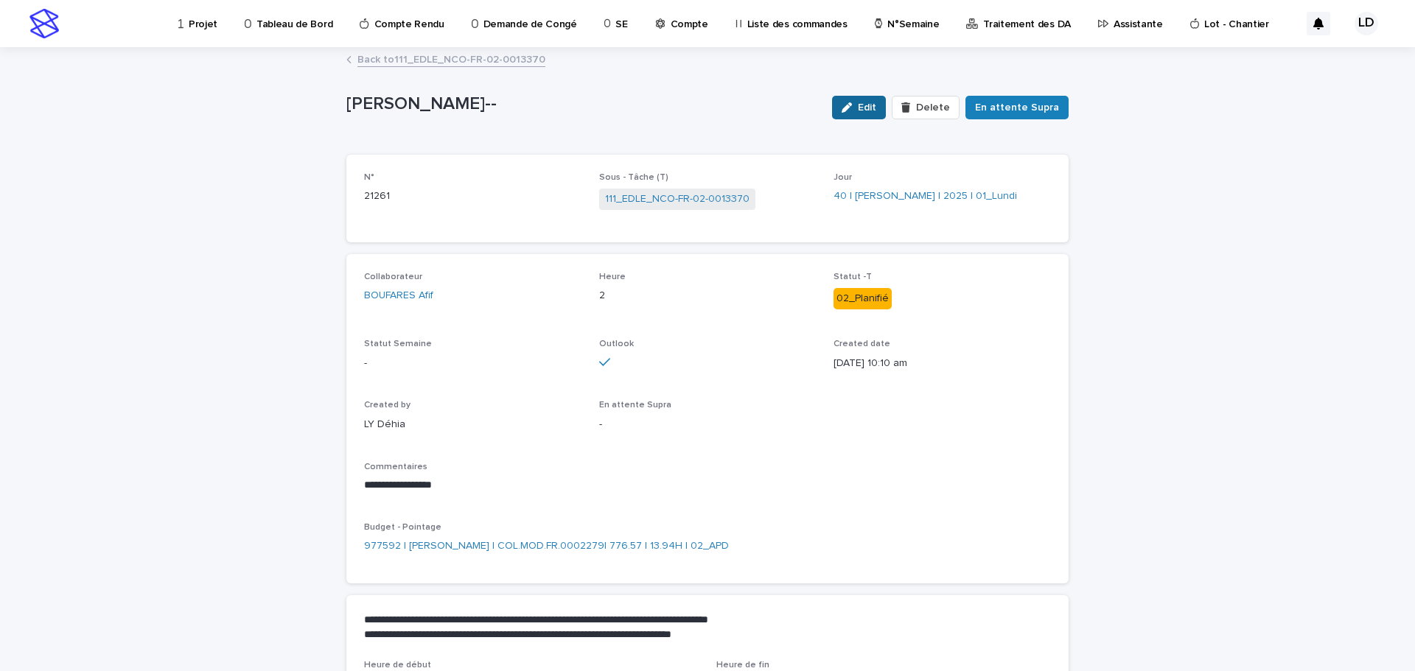
click at [873, 109] on span "Edit" at bounding box center [867, 107] width 18 height 10
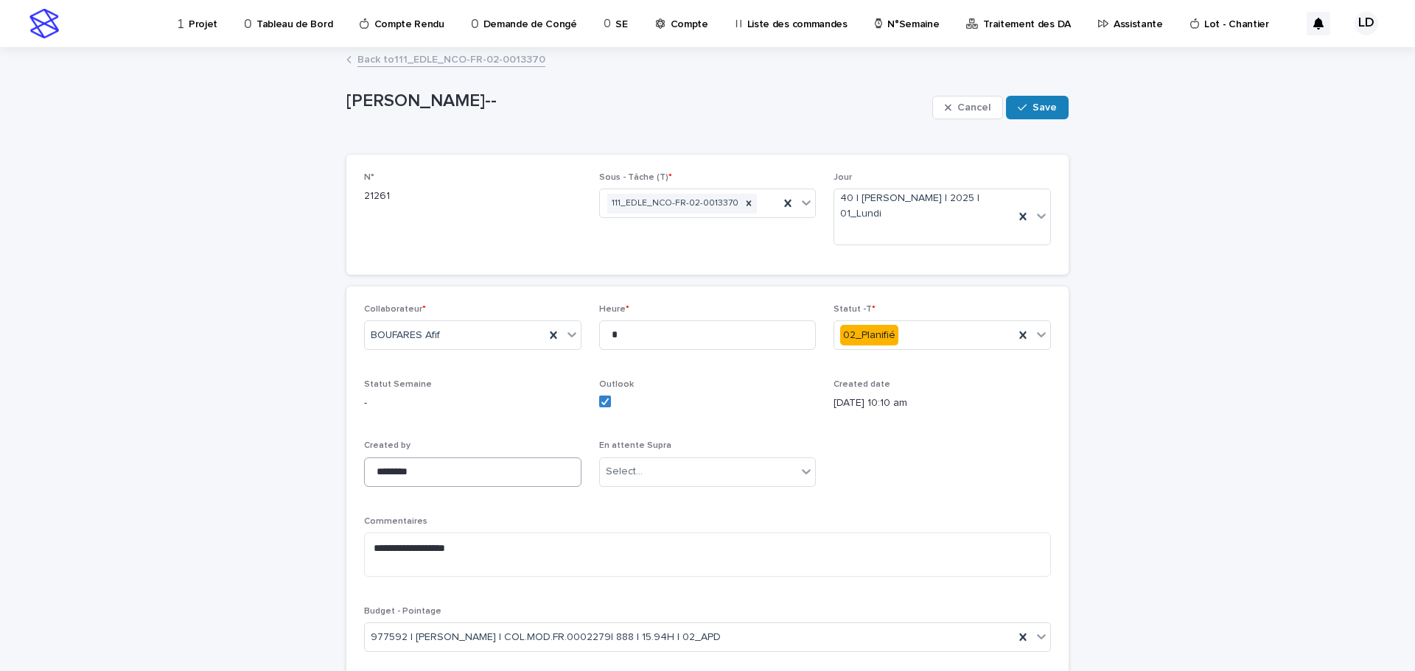
scroll to position [221, 0]
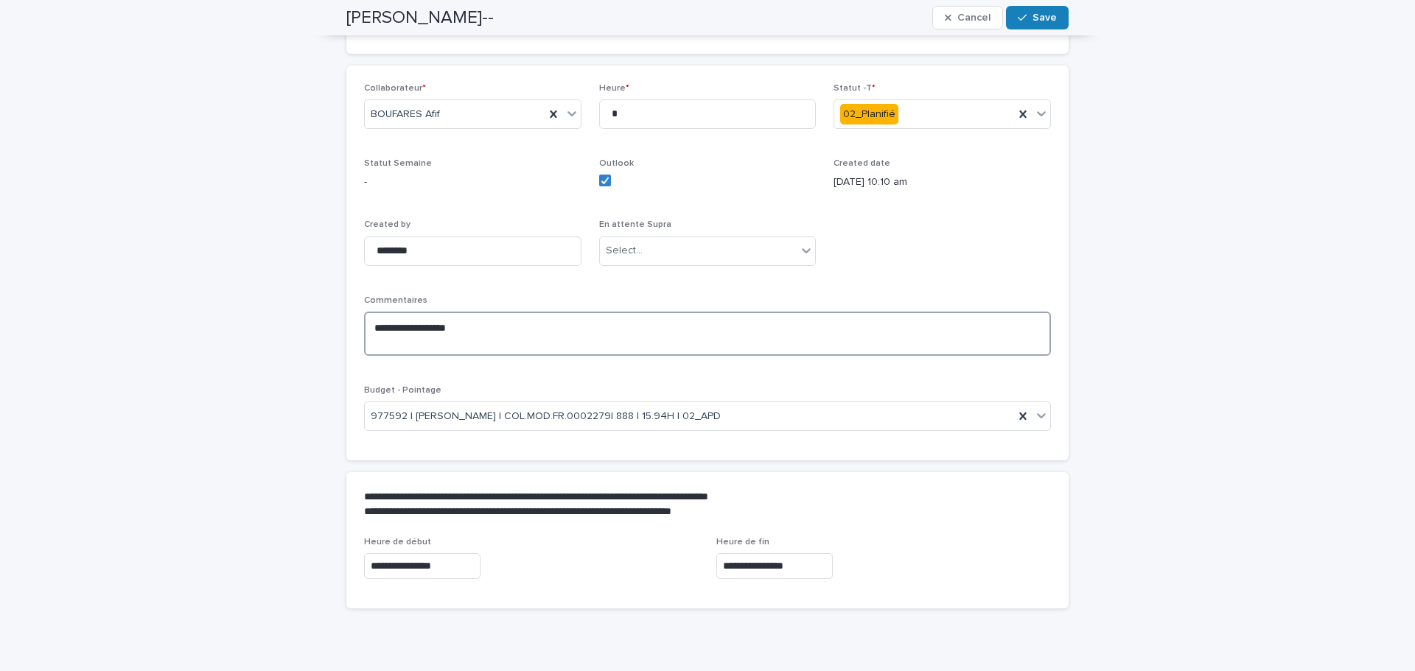
click at [369, 345] on textarea "**********" at bounding box center [707, 334] width 687 height 44
click at [643, 340] on textarea "**********" at bounding box center [707, 334] width 687 height 44
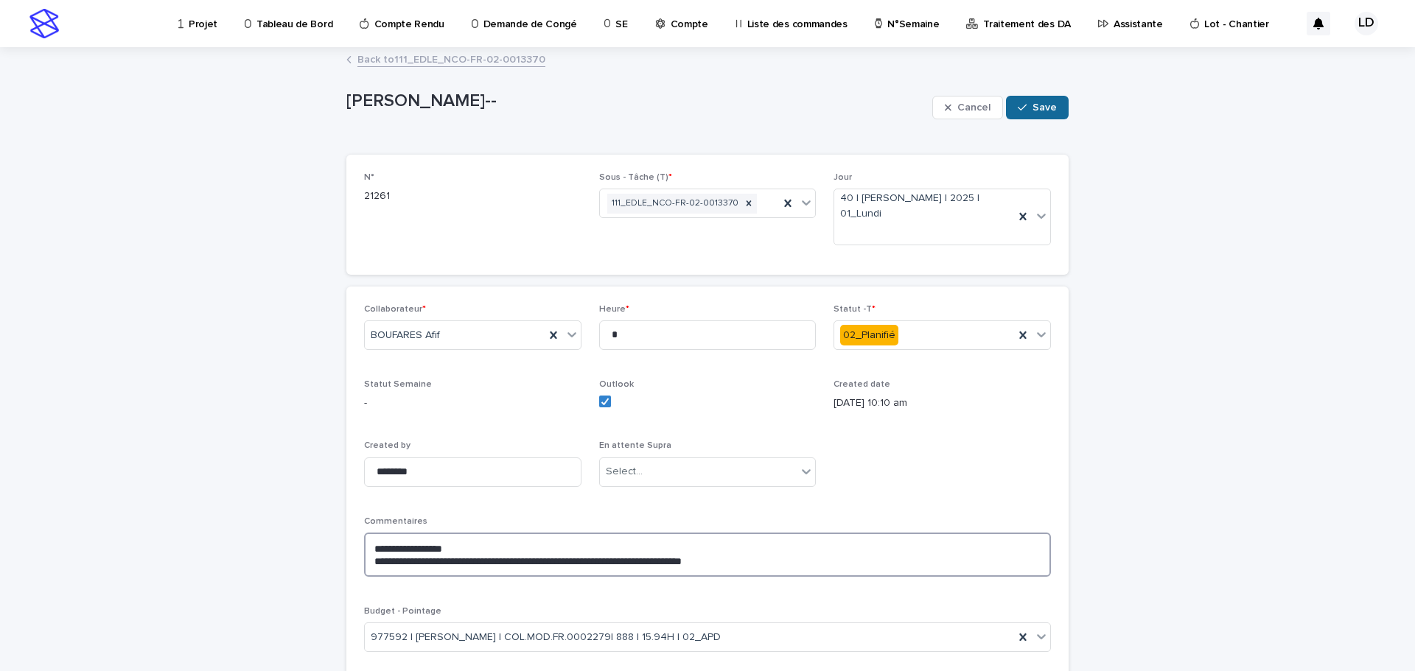
type textarea "**********"
click at [1037, 109] on span "Save" at bounding box center [1045, 107] width 24 height 10
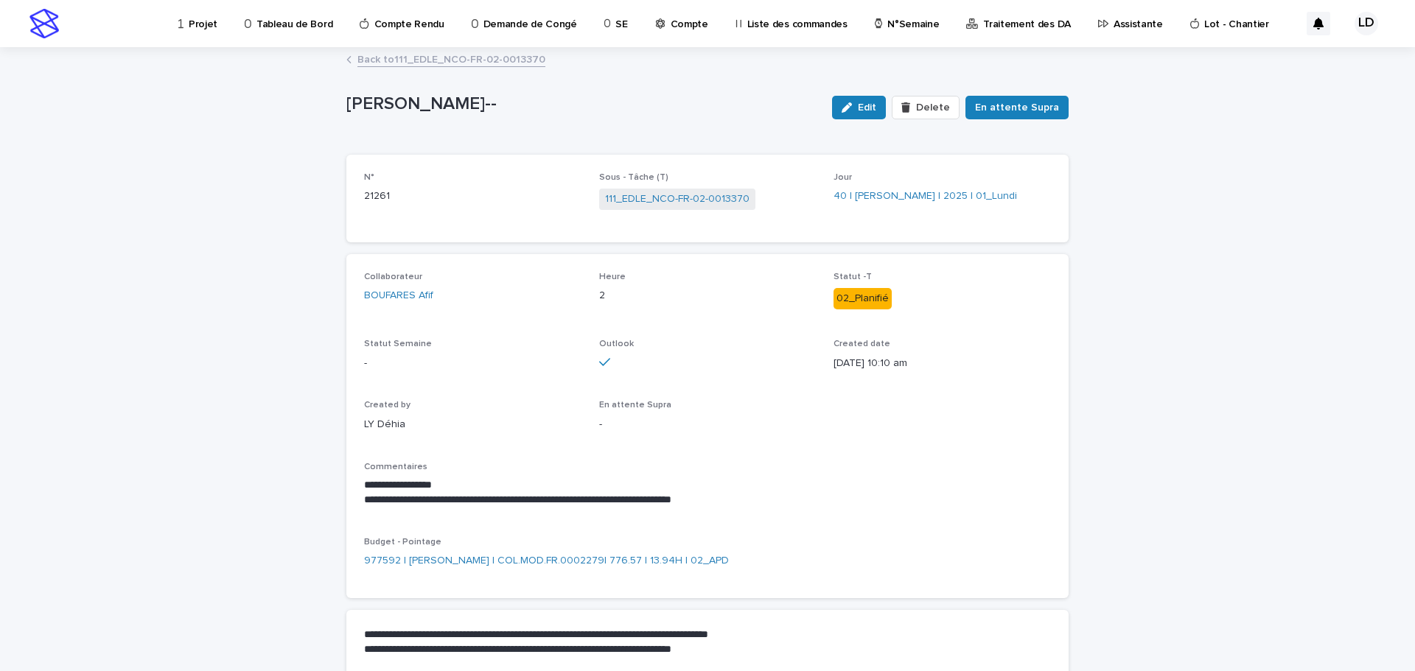
click at [475, 61] on link "Back to 111_EDLE_NCO-FR-02-0013370" at bounding box center [451, 58] width 188 height 17
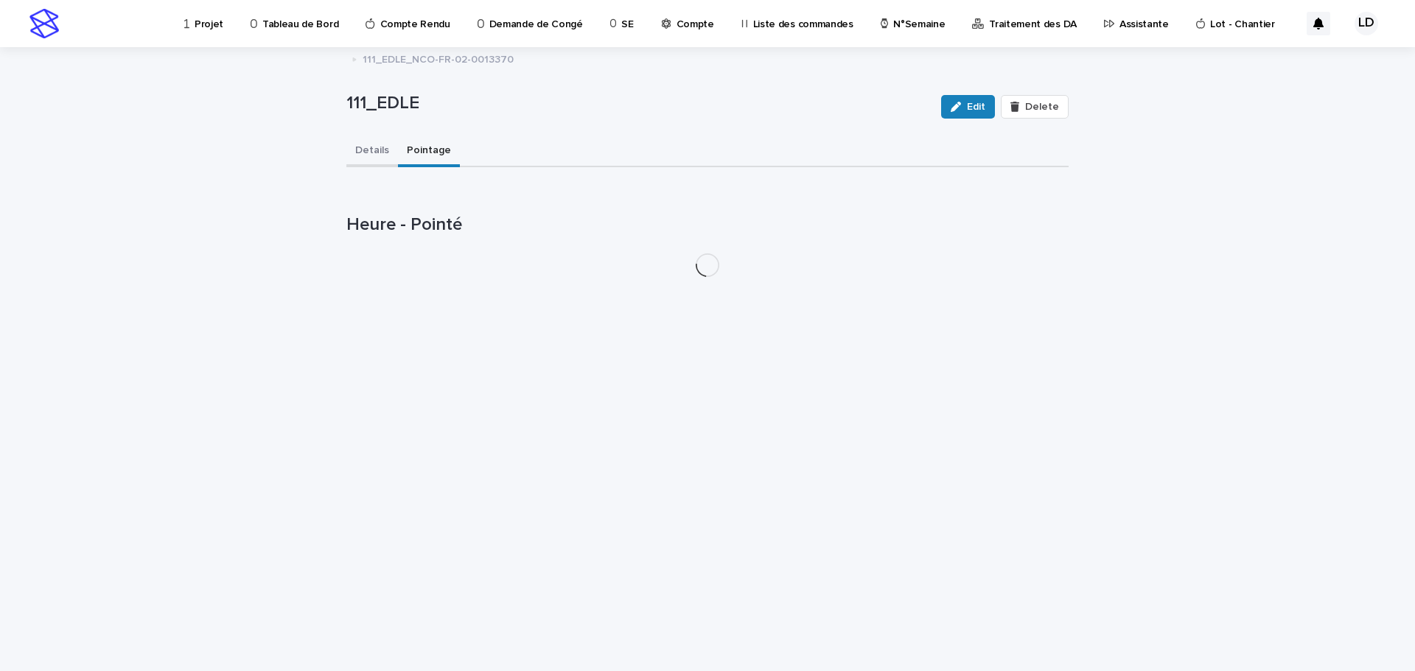
click at [367, 153] on button "Details" at bounding box center [372, 151] width 52 height 31
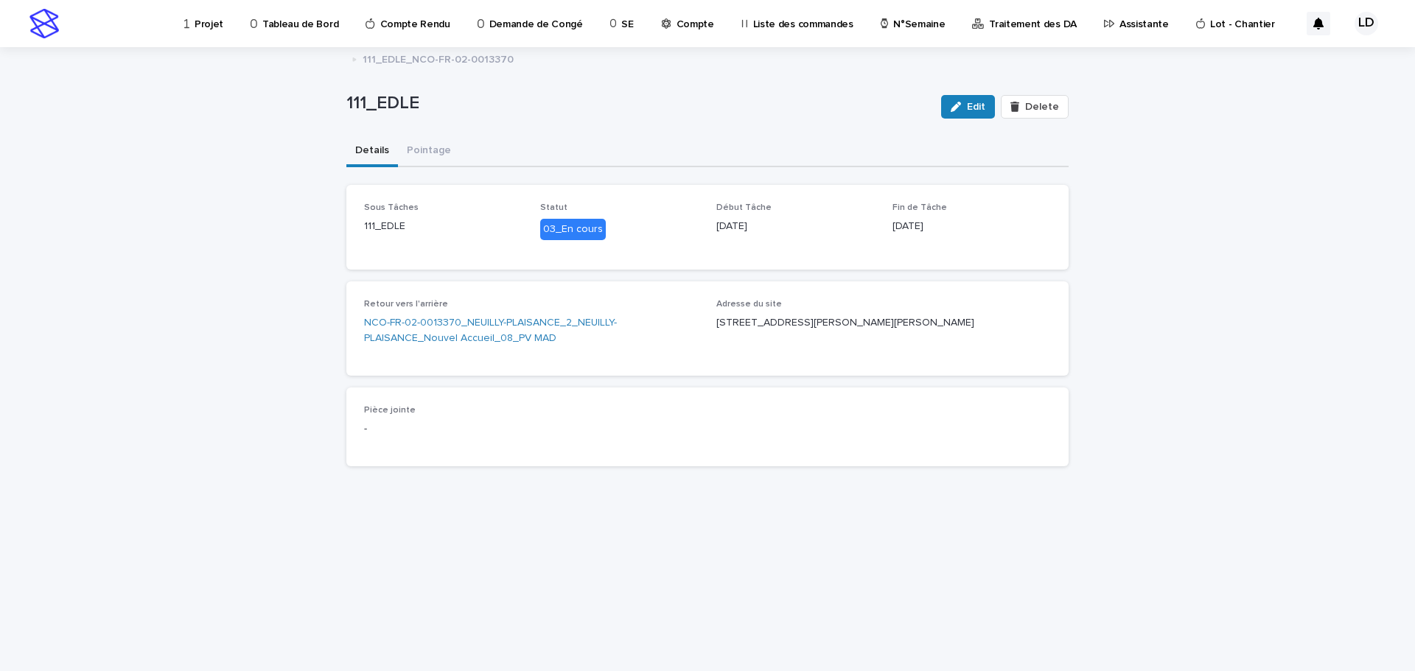
click at [206, 23] on p "Projet" at bounding box center [209, 15] width 29 height 31
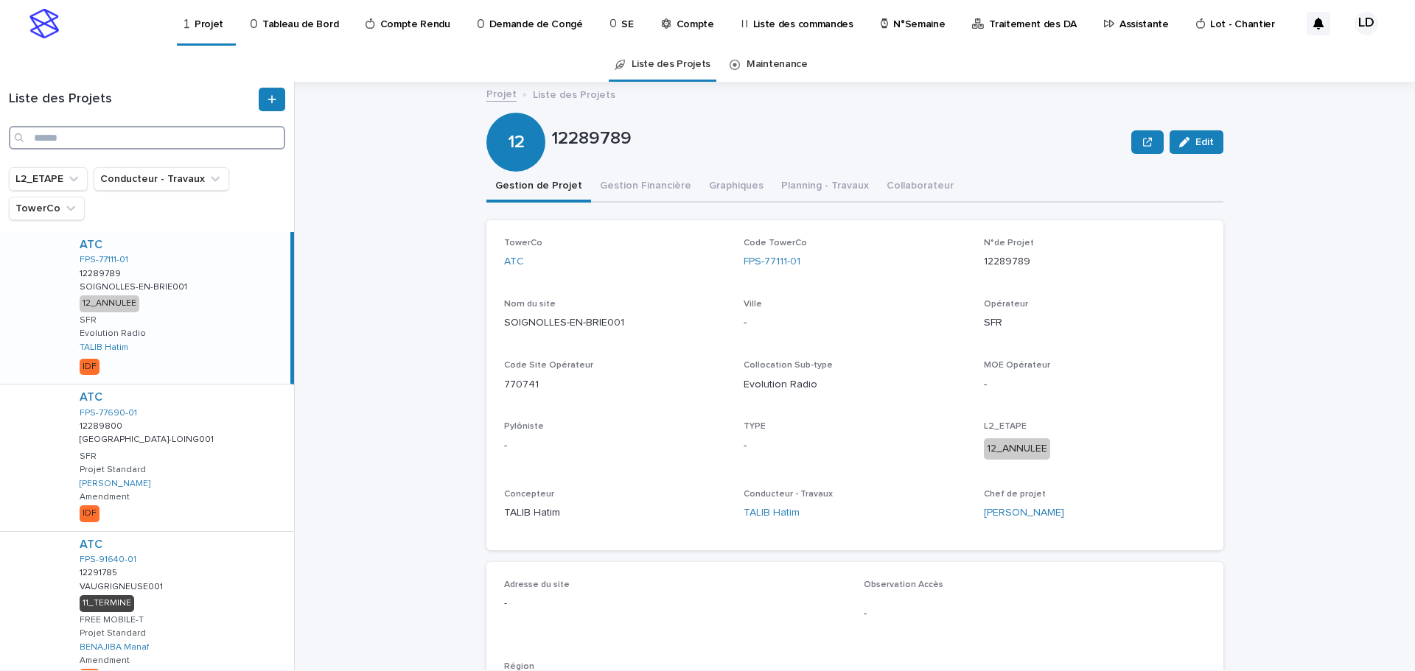
click at [120, 139] on input "Search" at bounding box center [147, 138] width 276 height 24
paste input "******"
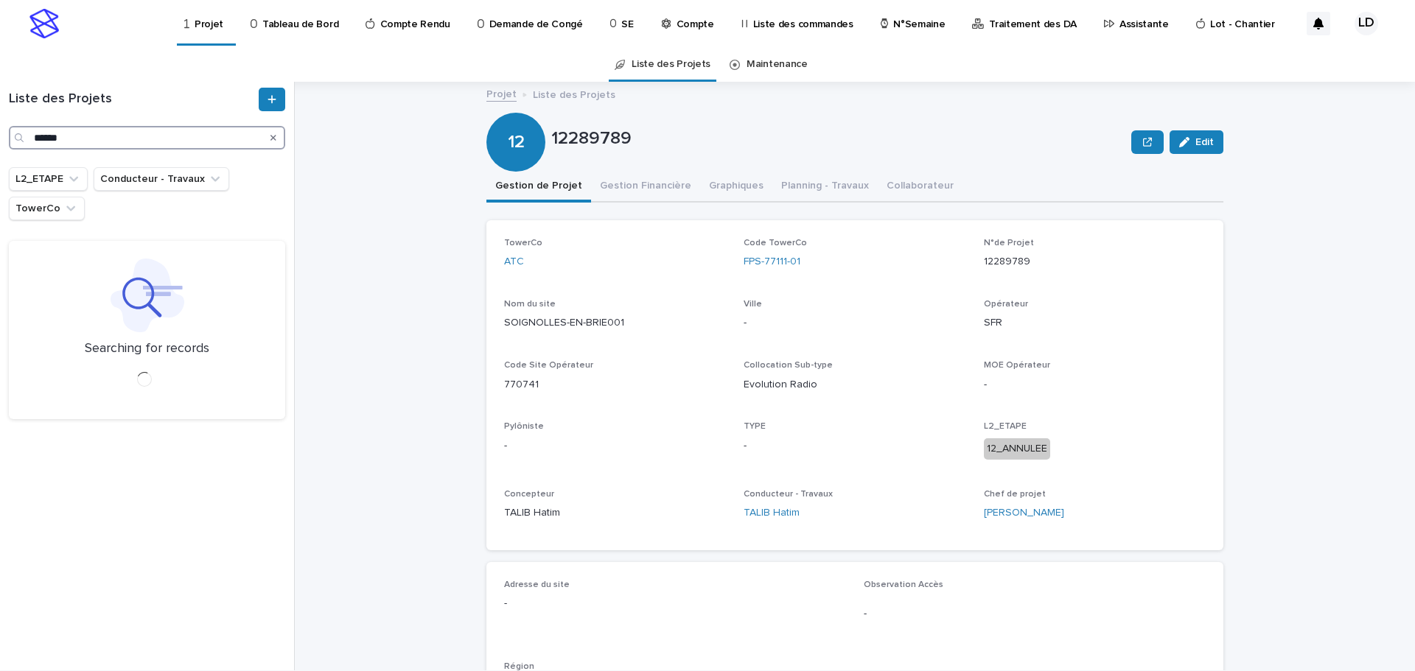
type input "******"
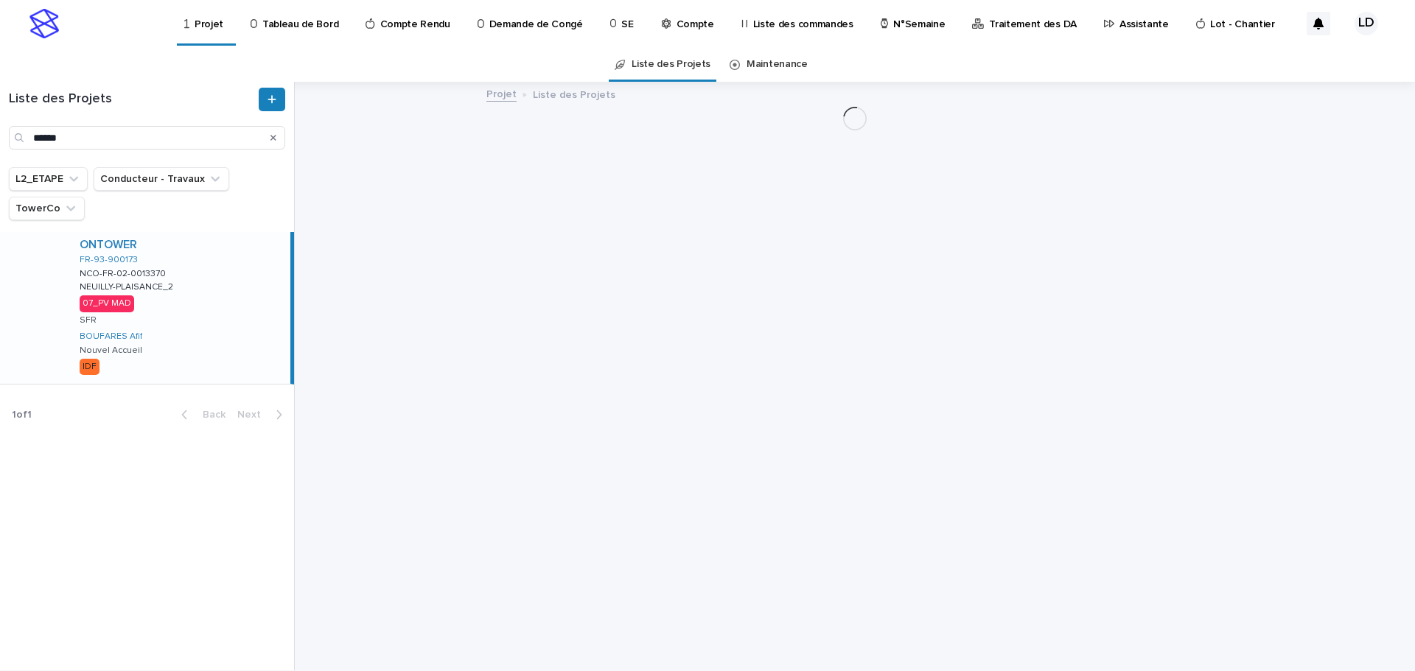
drag, startPoint x: 203, startPoint y: 329, endPoint x: 334, endPoint y: 318, distance: 131.6
click at [203, 328] on div "ONTOWER FR-93-900173 NCO-FR-02-0013370 NCO-FR-02-0013370 NEUILLY-PLAISANCE_2 NE…" at bounding box center [179, 308] width 223 height 152
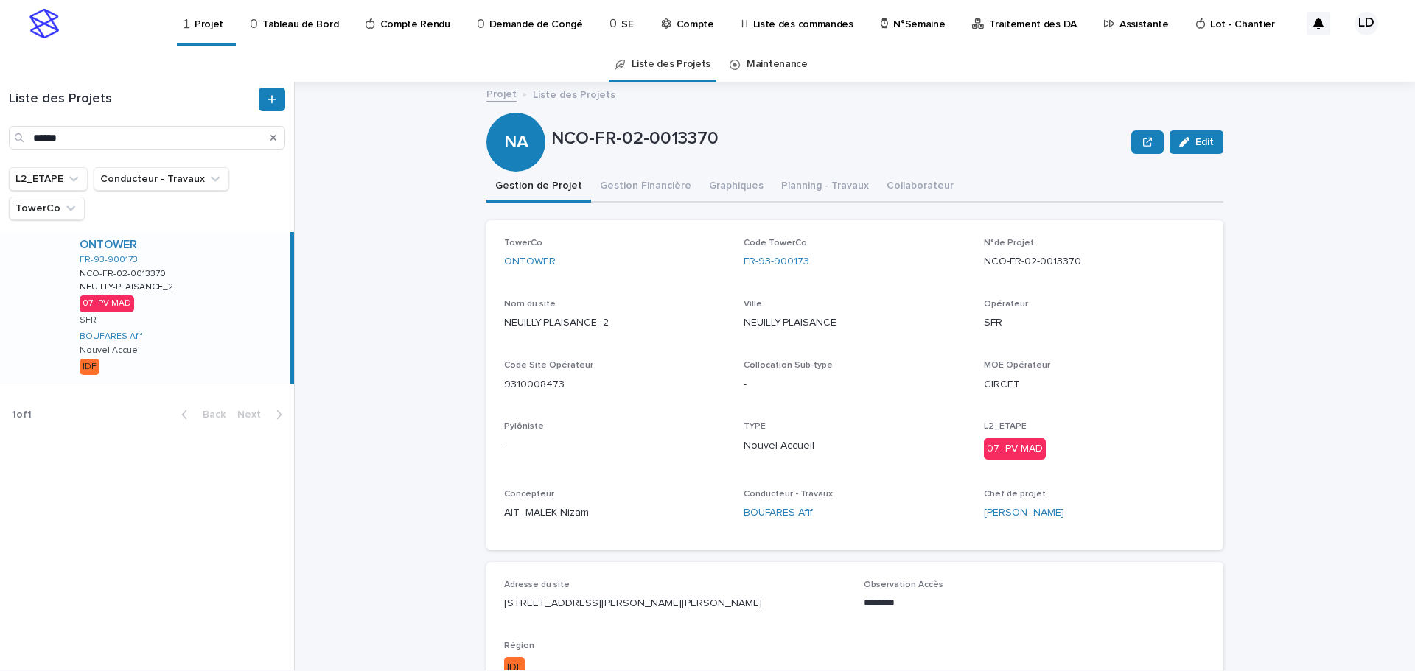
click at [1120, 25] on p "Assistante" at bounding box center [1144, 15] width 49 height 31
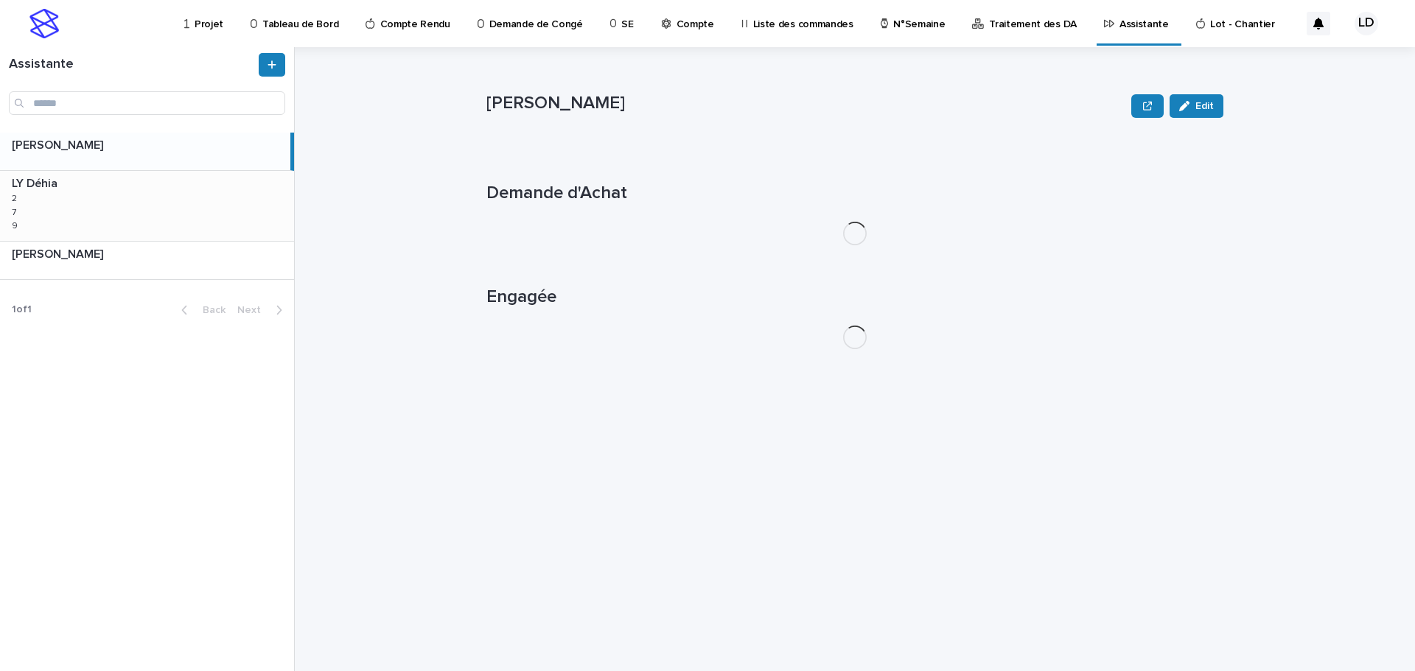
click at [108, 226] on div "LY Déhia LY Déhia 2 2 7 7 9 9" at bounding box center [147, 205] width 294 height 69
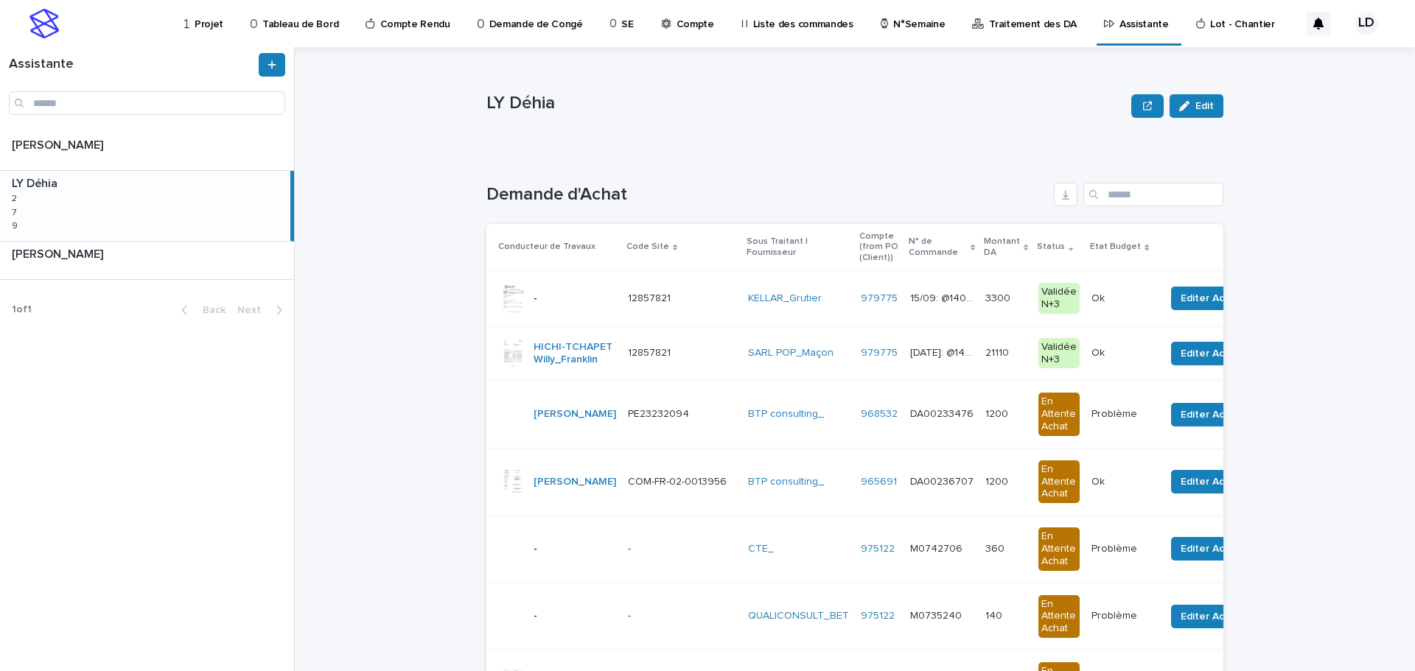
click at [766, 379] on td "SARL POP_Maçon" at bounding box center [798, 353] width 113 height 55
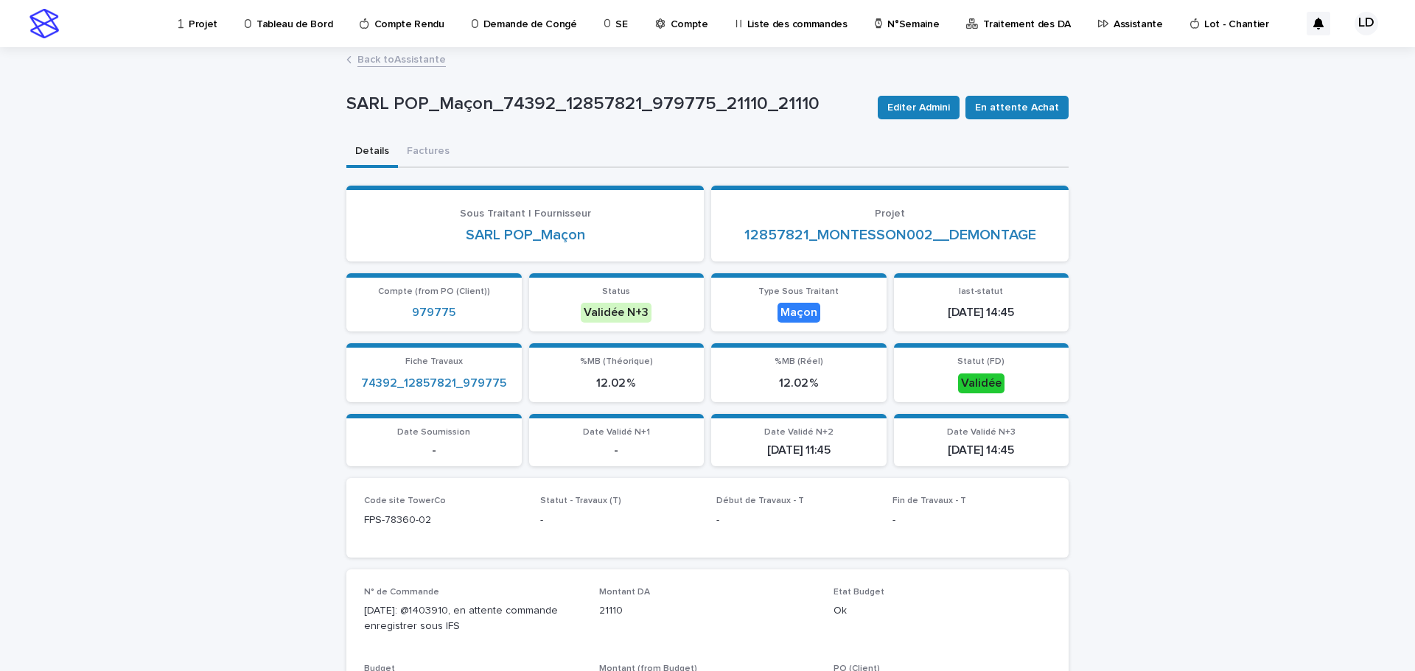
scroll to position [221, 0]
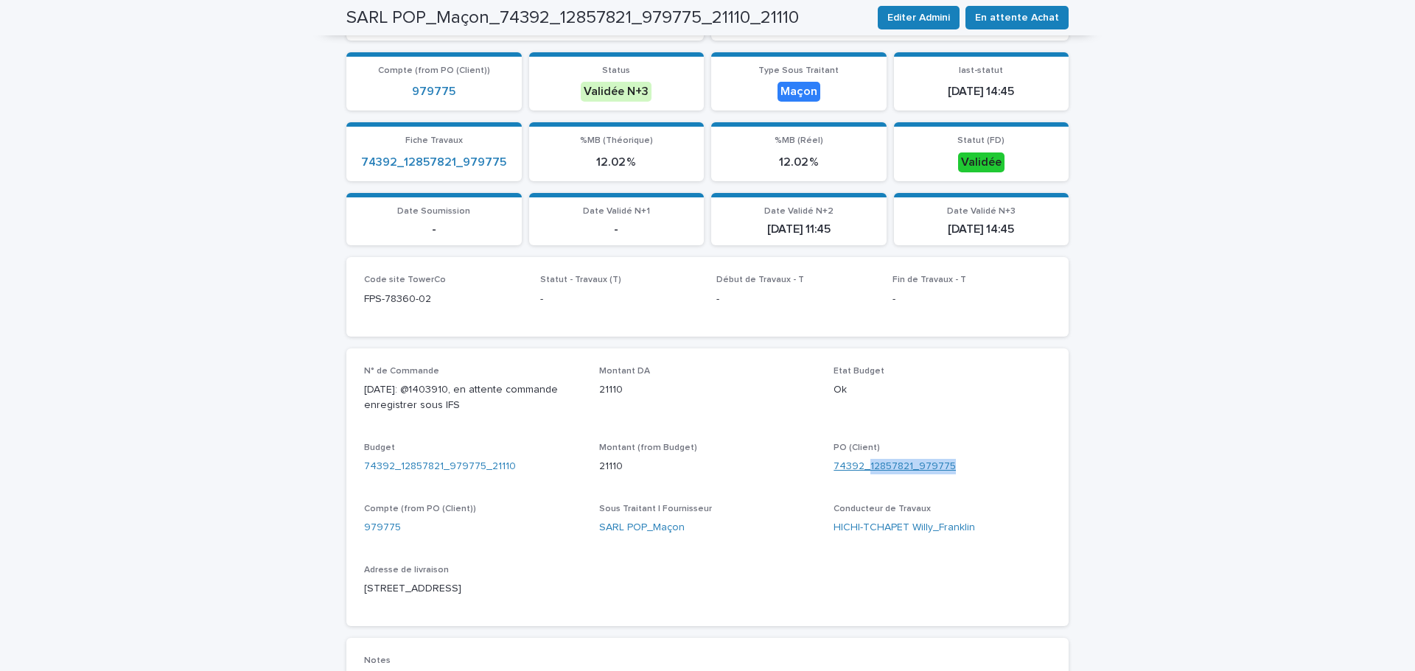
drag, startPoint x: 956, startPoint y: 464, endPoint x: 864, endPoint y: 467, distance: 92.2
click at [864, 467] on div "74392_12857821_979775" at bounding box center [942, 466] width 217 height 15
copy link "12857821_979775"
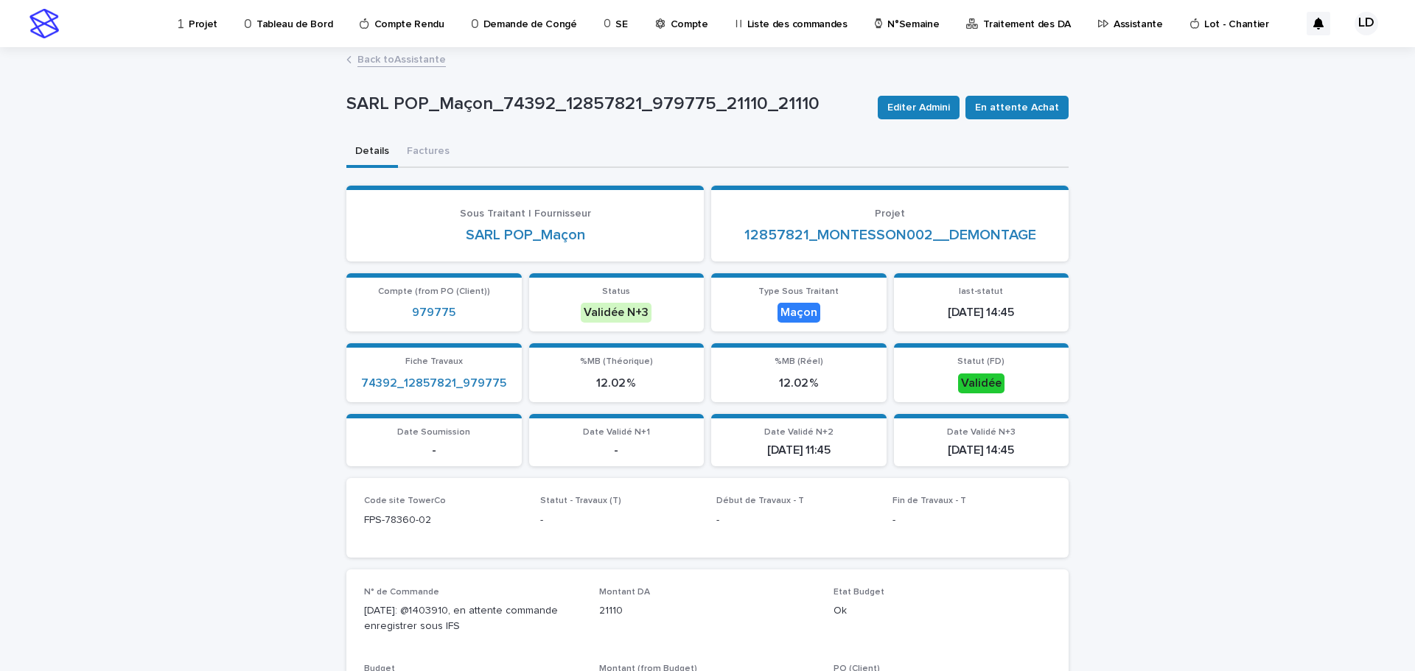
scroll to position [295, 0]
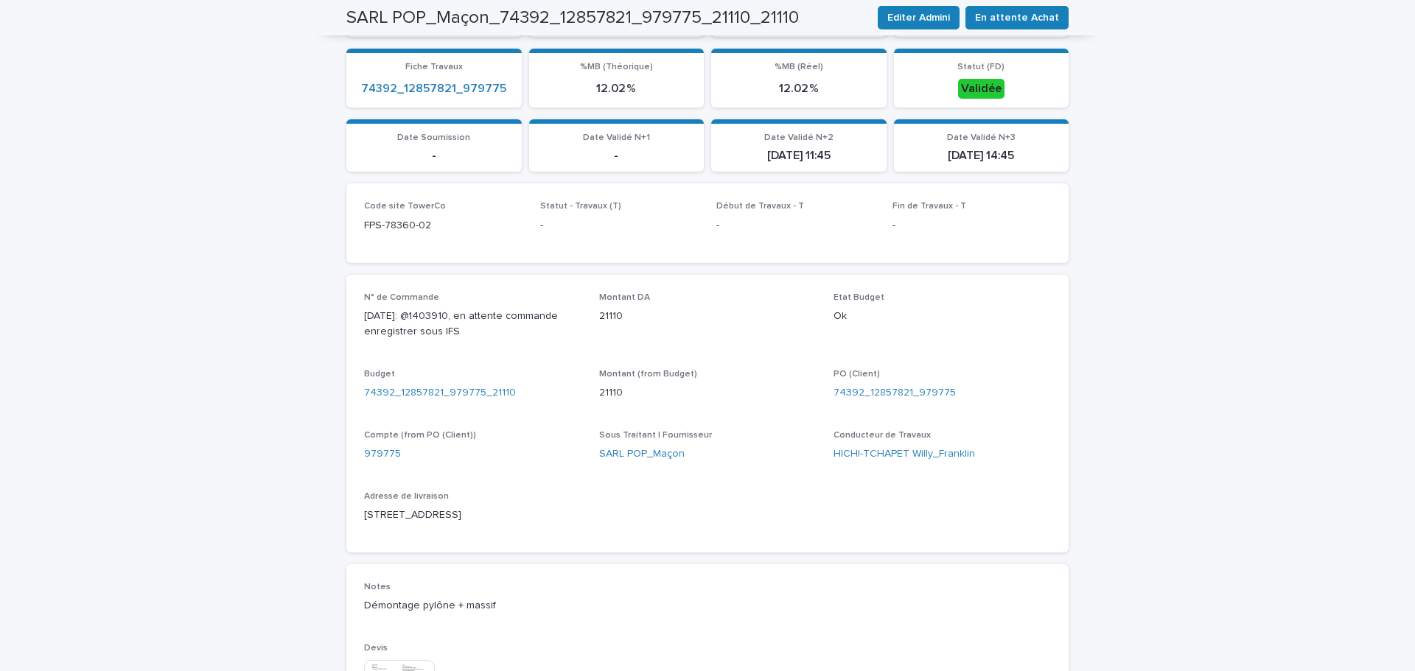
click at [466, 339] on p "15/09/25: @1403910, en attente commande enregistrer sous IFS" at bounding box center [472, 324] width 217 height 31
drag, startPoint x: 453, startPoint y: 327, endPoint x: 455, endPoint y: 315, distance: 11.9
click at [455, 315] on p "15/09/25: @1403910, en attente commande enregistrer sous IFS" at bounding box center [472, 324] width 217 height 31
click at [937, 17] on span "Editer Admini" at bounding box center [918, 17] width 63 height 15
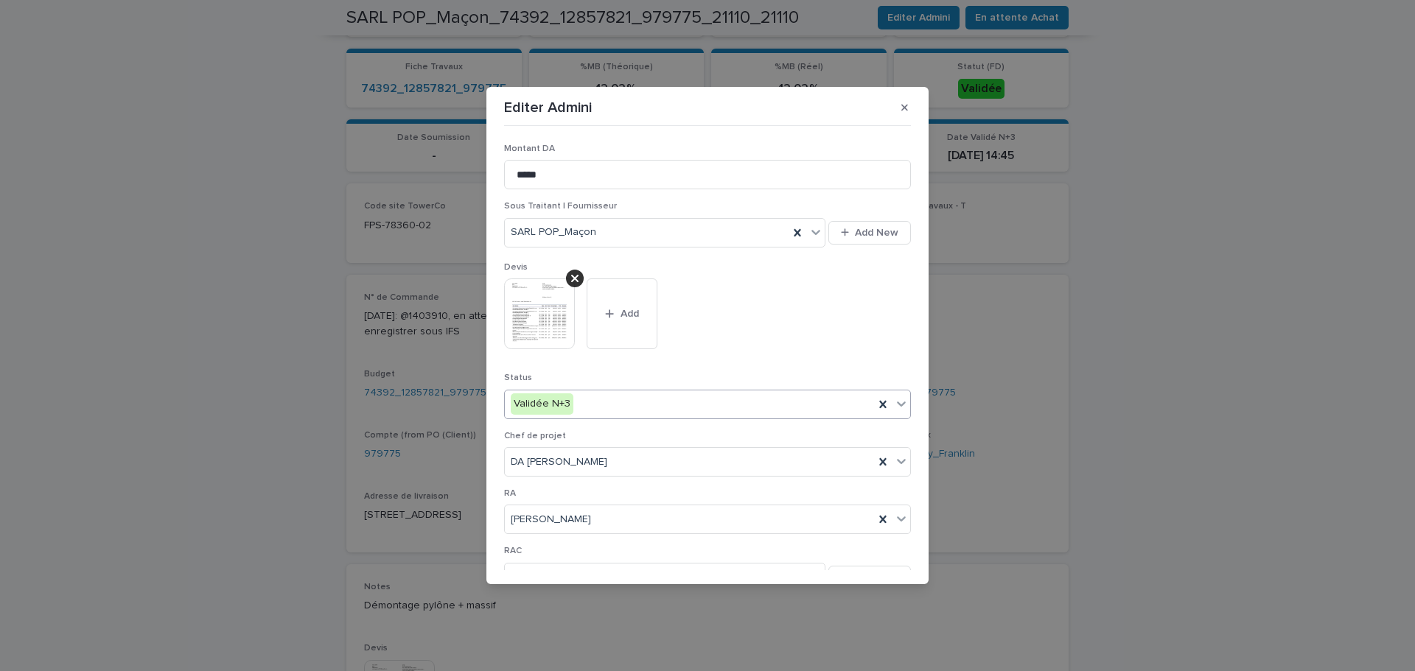
click at [603, 408] on div "Validée N+3" at bounding box center [689, 404] width 369 height 24
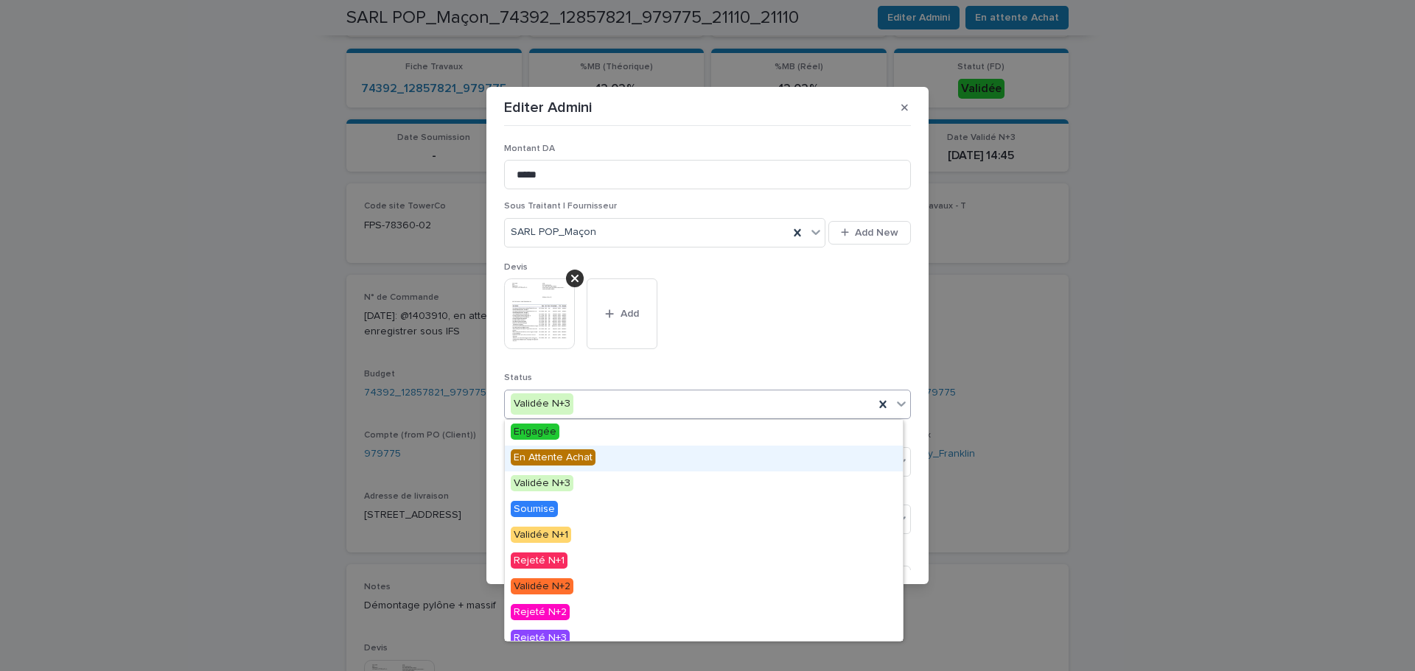
click at [594, 461] on div "En Attente Achat" at bounding box center [704, 459] width 398 height 26
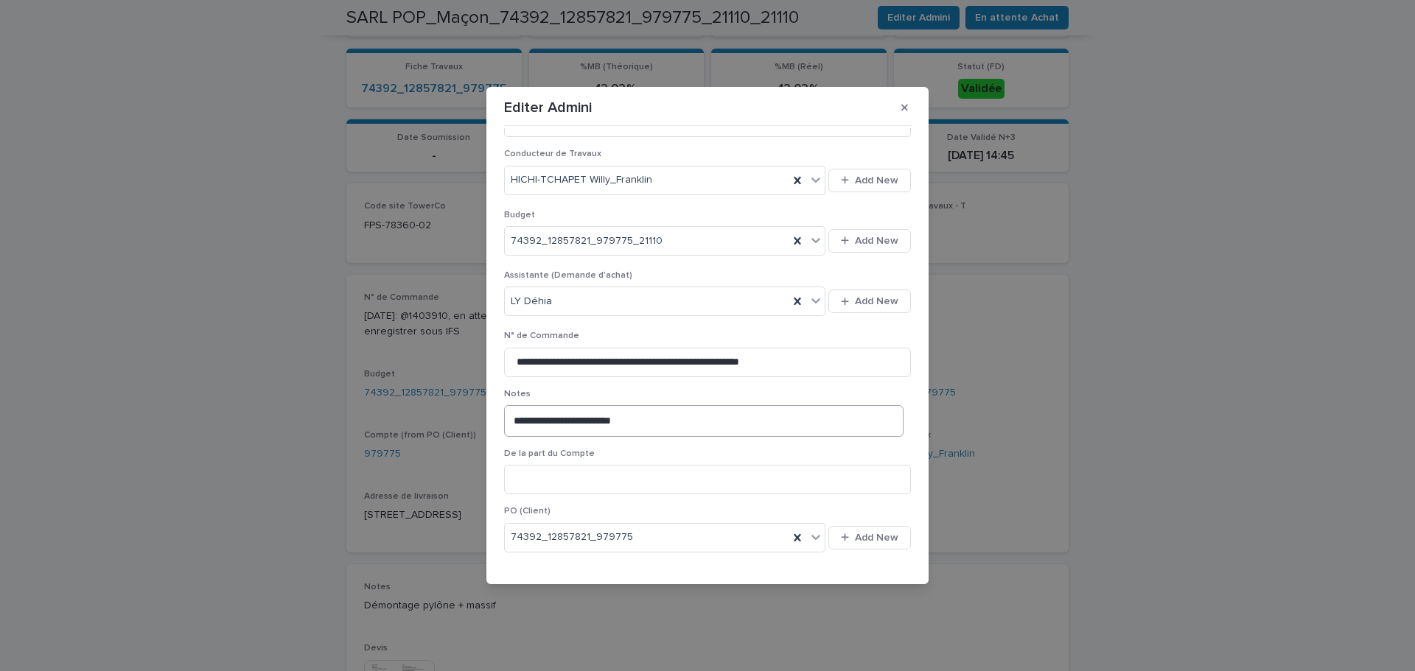
scroll to position [561, 0]
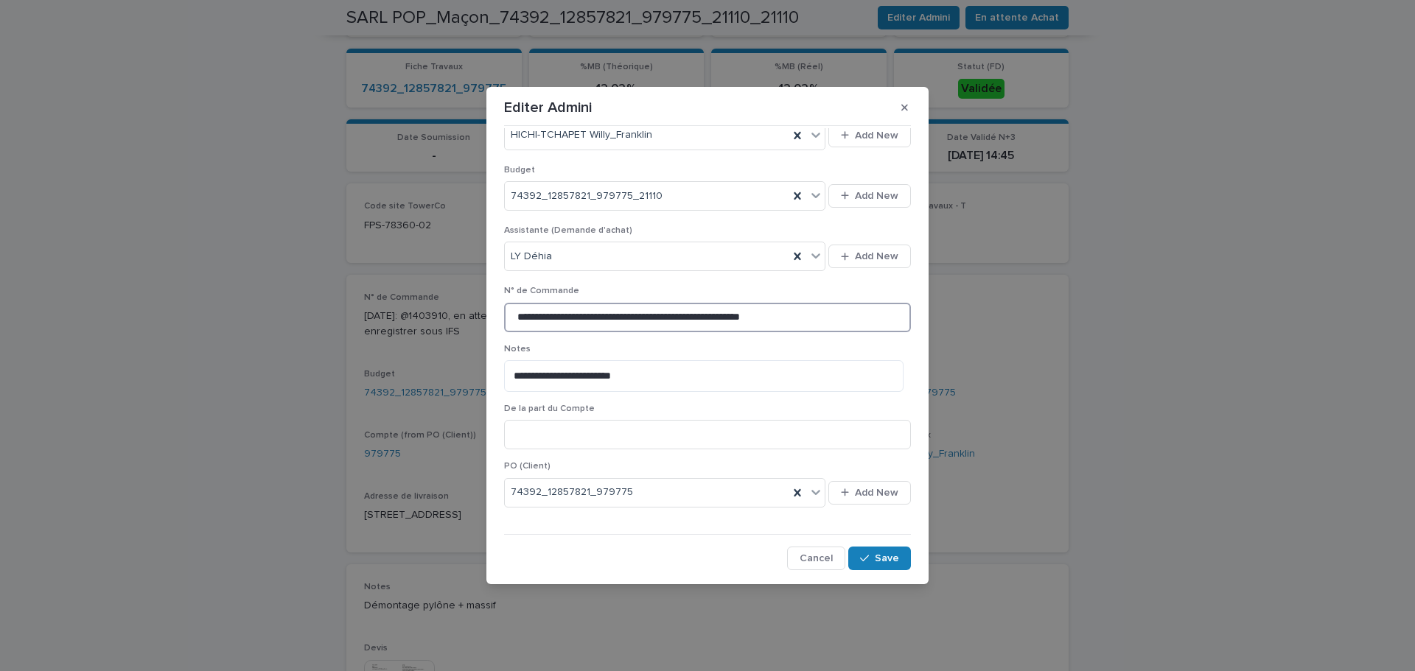
drag, startPoint x: 817, startPoint y: 309, endPoint x: 559, endPoint y: 318, distance: 258.1
click at [559, 318] on input "**********" at bounding box center [707, 317] width 407 height 29
click at [565, 324] on input "**********" at bounding box center [707, 317] width 407 height 29
drag, startPoint x: 563, startPoint y: 317, endPoint x: 455, endPoint y: 310, distance: 108.6
click at [455, 310] on div "**********" at bounding box center [707, 335] width 1415 height 671
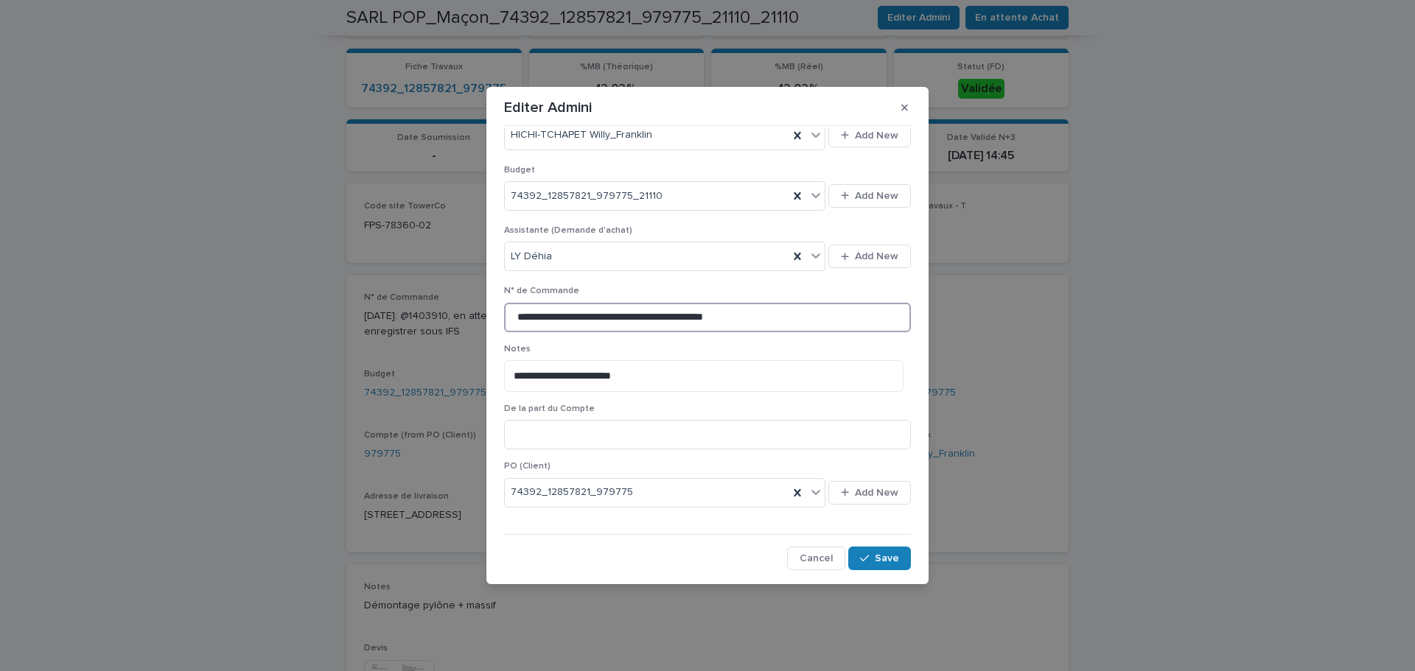
drag, startPoint x: 765, startPoint y: 317, endPoint x: 563, endPoint y: 318, distance: 201.9
click at [563, 318] on input "**********" at bounding box center [707, 317] width 407 height 29
type input "********"
click at [862, 552] on button "Save" at bounding box center [879, 559] width 63 height 24
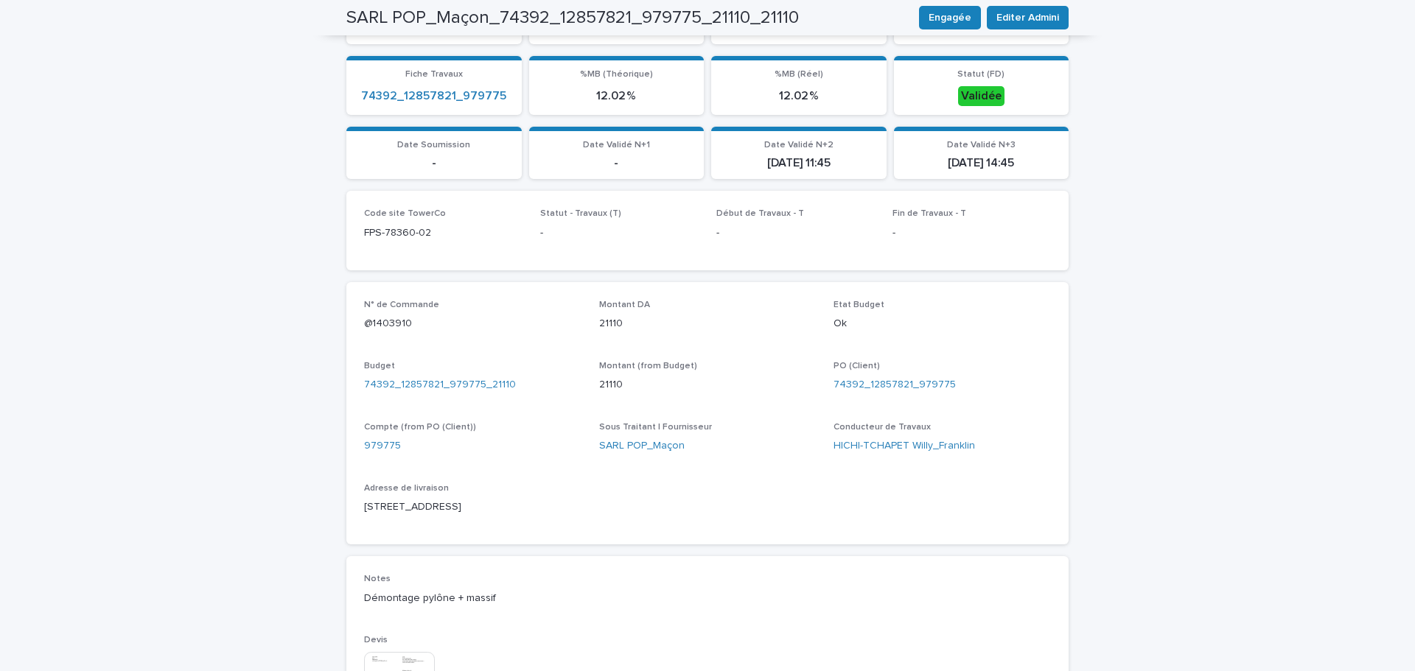
scroll to position [0, 0]
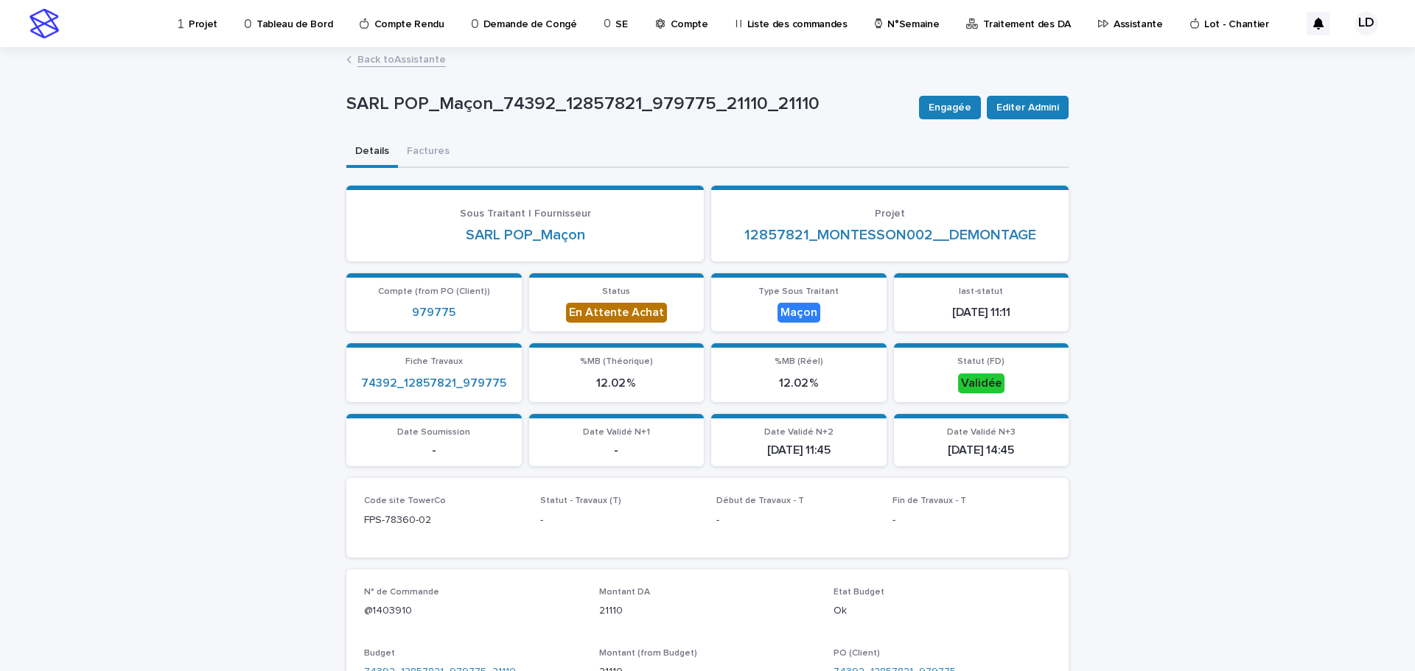
click at [388, 57] on link "Back to Assistante" at bounding box center [401, 58] width 88 height 17
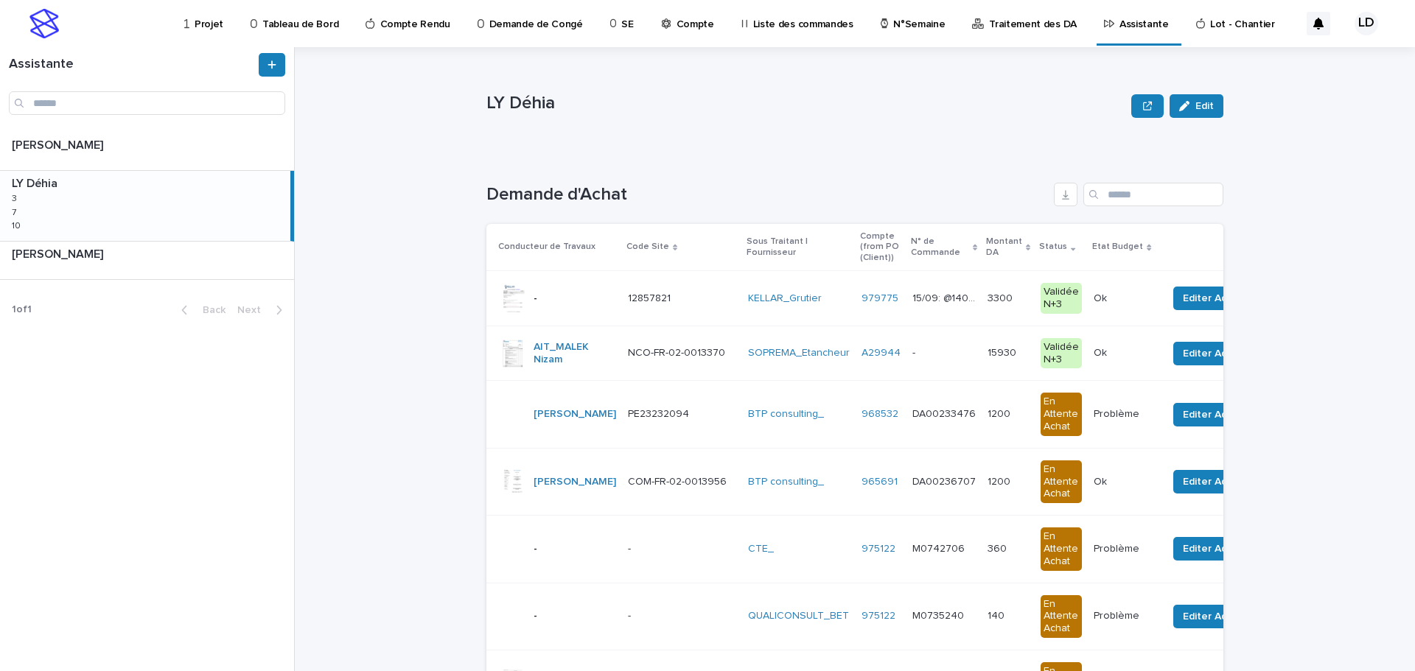
click at [752, 321] on td "KELLAR_Grutier" at bounding box center [799, 298] width 114 height 55
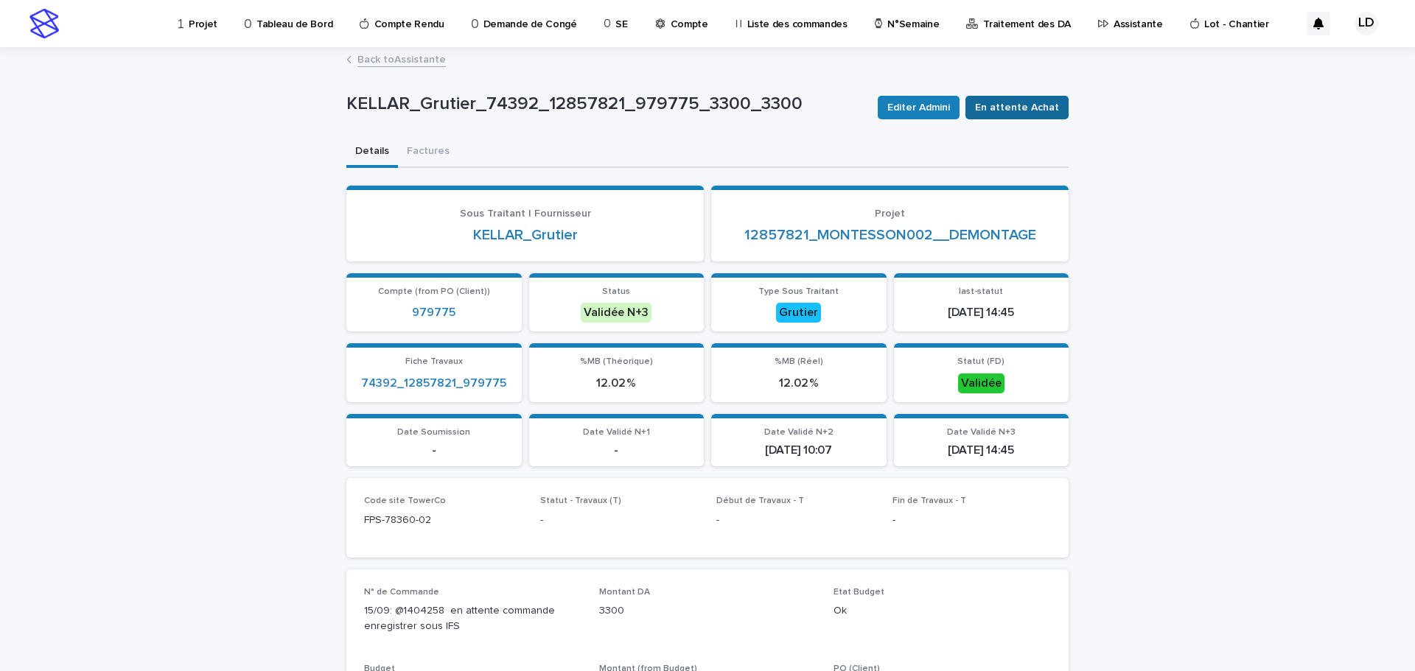
click at [1002, 108] on span "En attente Achat" at bounding box center [1017, 107] width 84 height 15
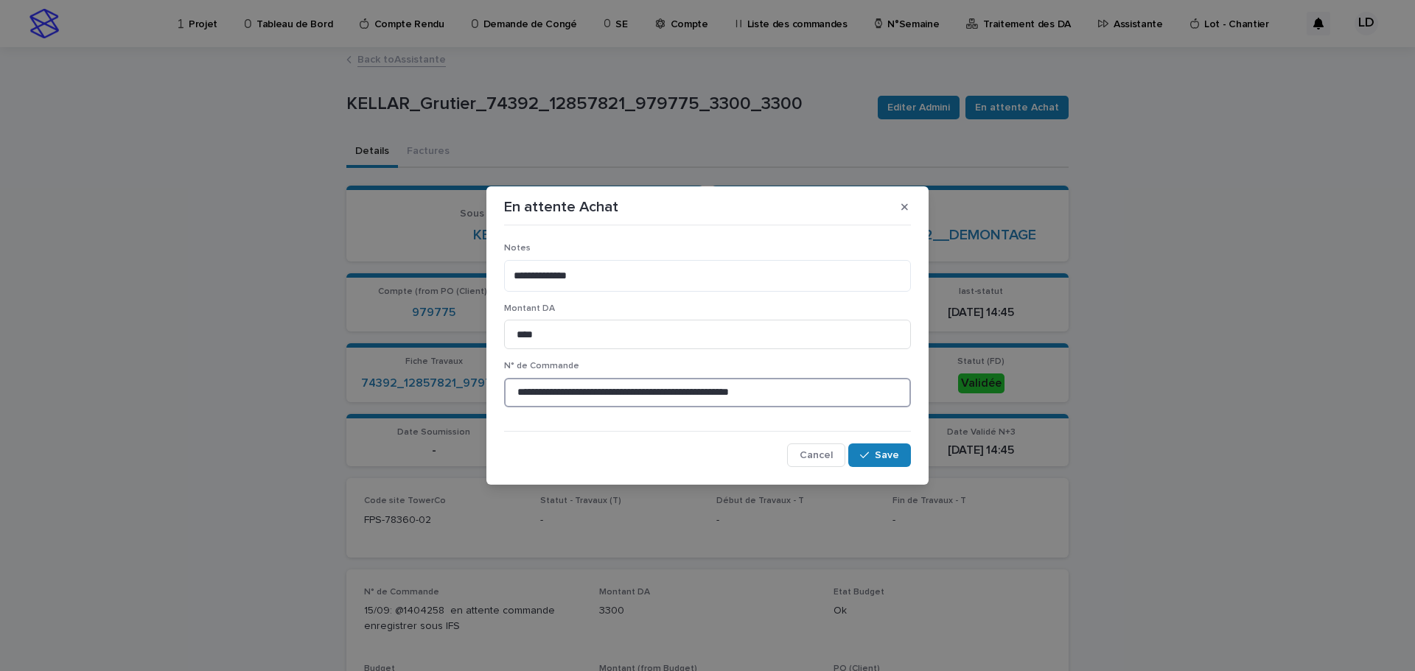
drag, startPoint x: 554, startPoint y: 394, endPoint x: 523, endPoint y: 391, distance: 31.0
click at [523, 391] on input "**********" at bounding box center [707, 392] width 407 height 29
click at [537, 394] on input "**********" at bounding box center [707, 392] width 407 height 29
drag, startPoint x: 544, startPoint y: 394, endPoint x: 458, endPoint y: 385, distance: 86.0
click at [458, 385] on div "**********" at bounding box center [707, 335] width 1415 height 671
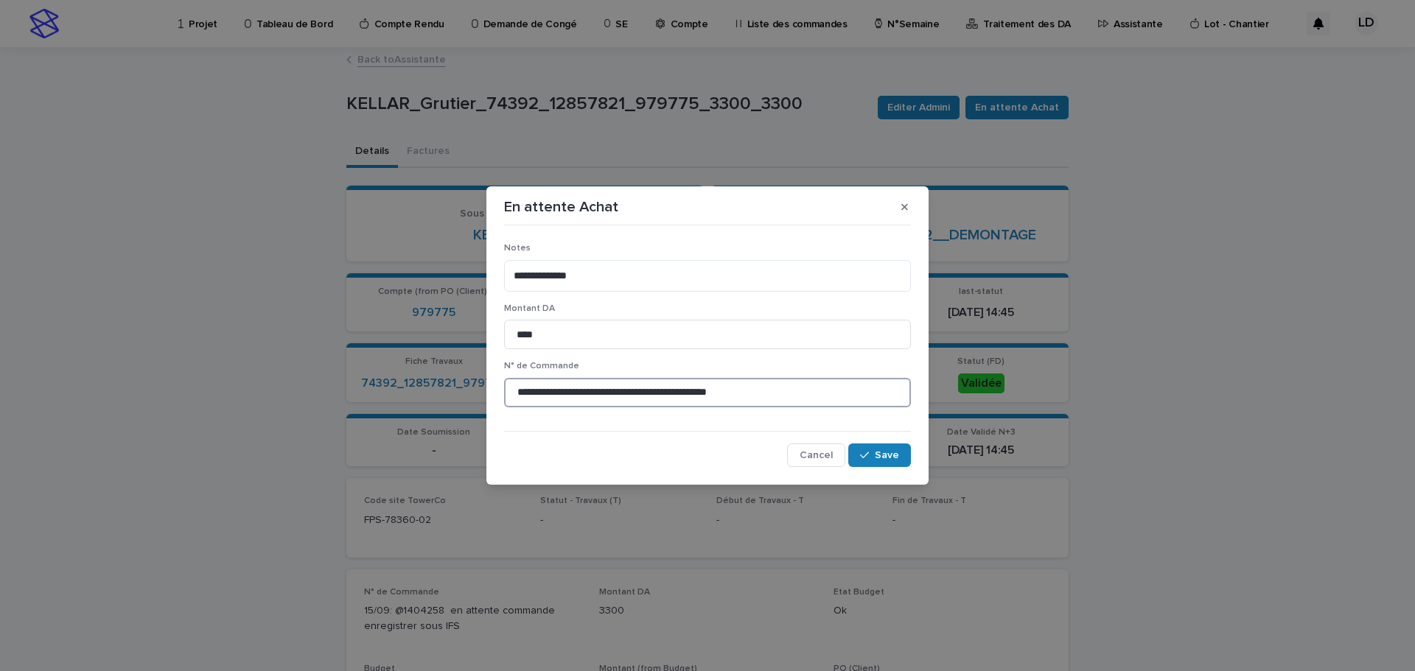
drag, startPoint x: 769, startPoint y: 389, endPoint x: 575, endPoint y: 388, distance: 193.8
click at [575, 388] on input "**********" at bounding box center [707, 392] width 407 height 29
type input "********"
click at [878, 457] on span "Save" at bounding box center [887, 455] width 24 height 10
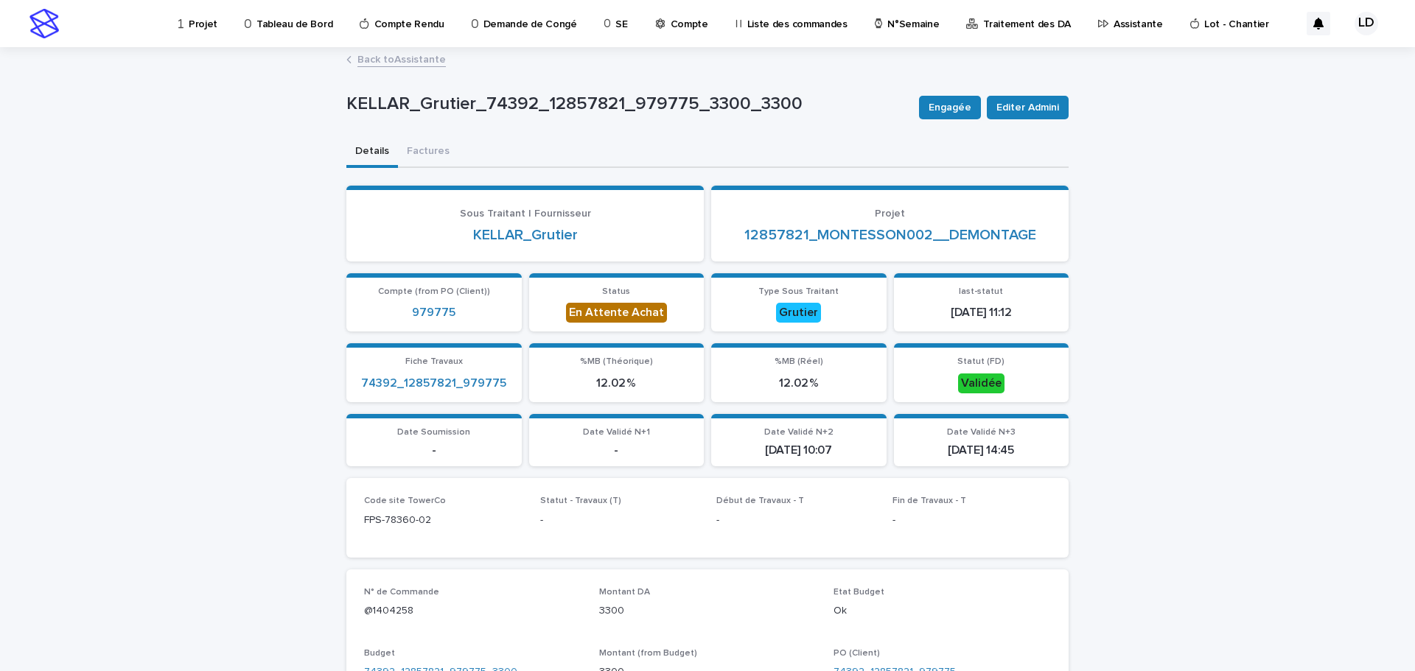
click at [1114, 23] on p "Assistante" at bounding box center [1138, 15] width 49 height 31
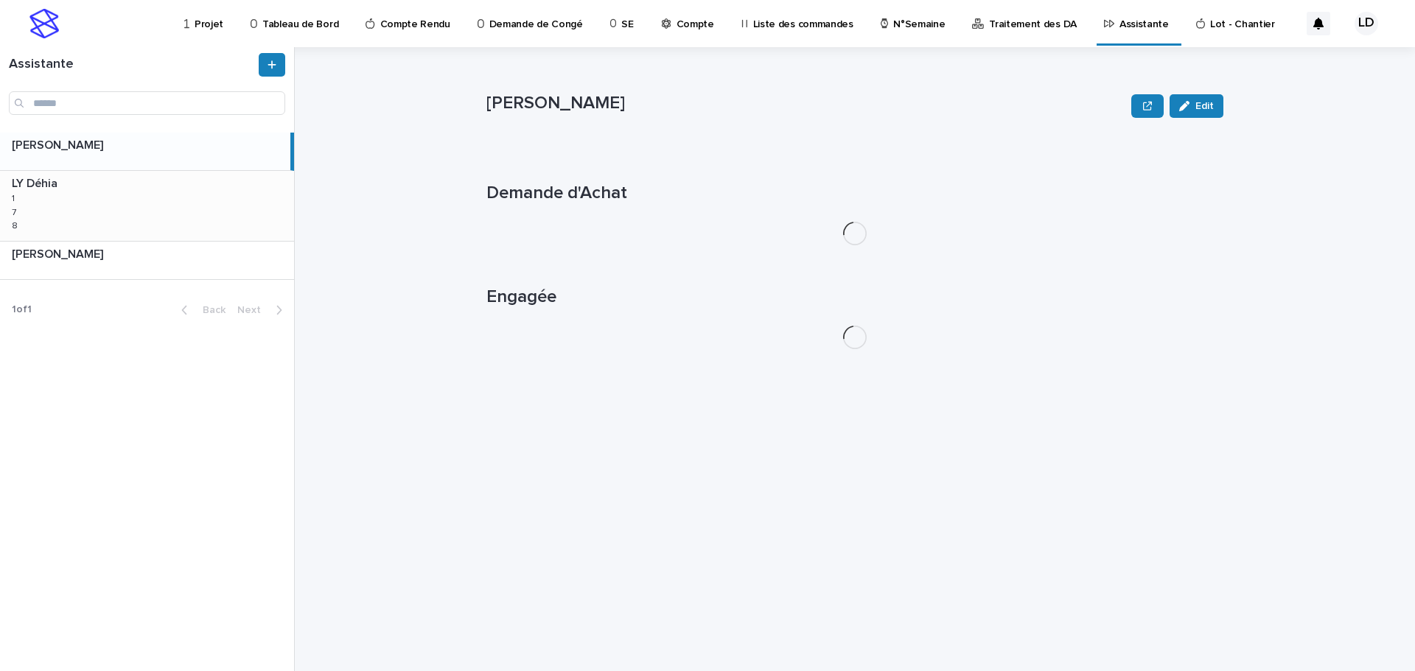
click at [97, 206] on div "LY Déhia LY Déhia 1 1 7 7 8 8" at bounding box center [147, 205] width 294 height 69
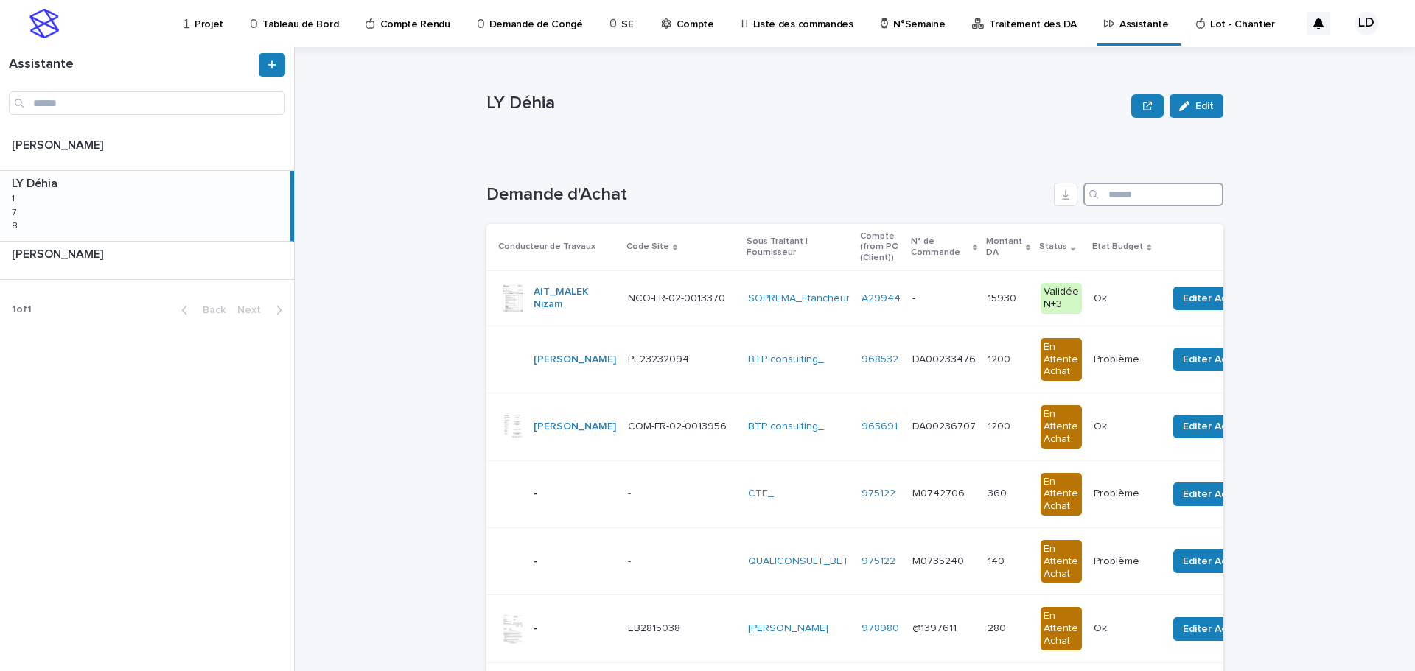
click at [1127, 202] on input "Search" at bounding box center [1153, 195] width 140 height 24
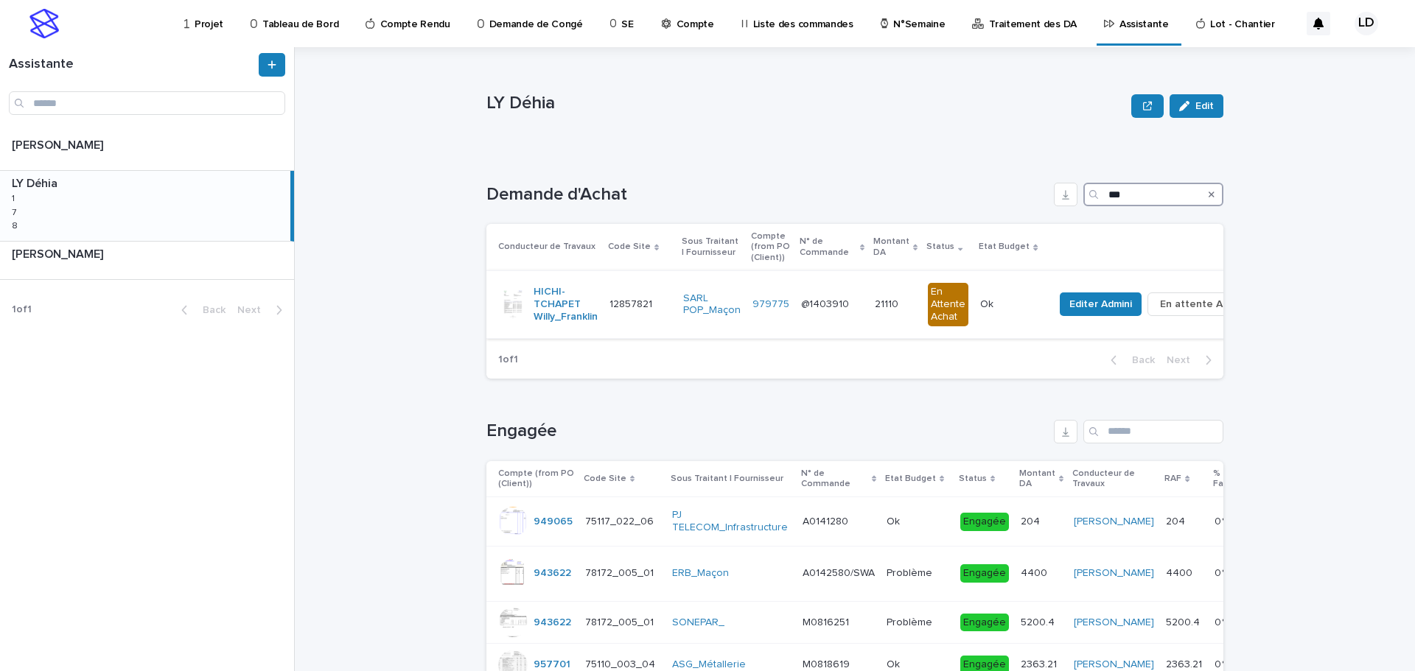
type input "***"
click at [783, 321] on td "979775" at bounding box center [771, 304] width 49 height 67
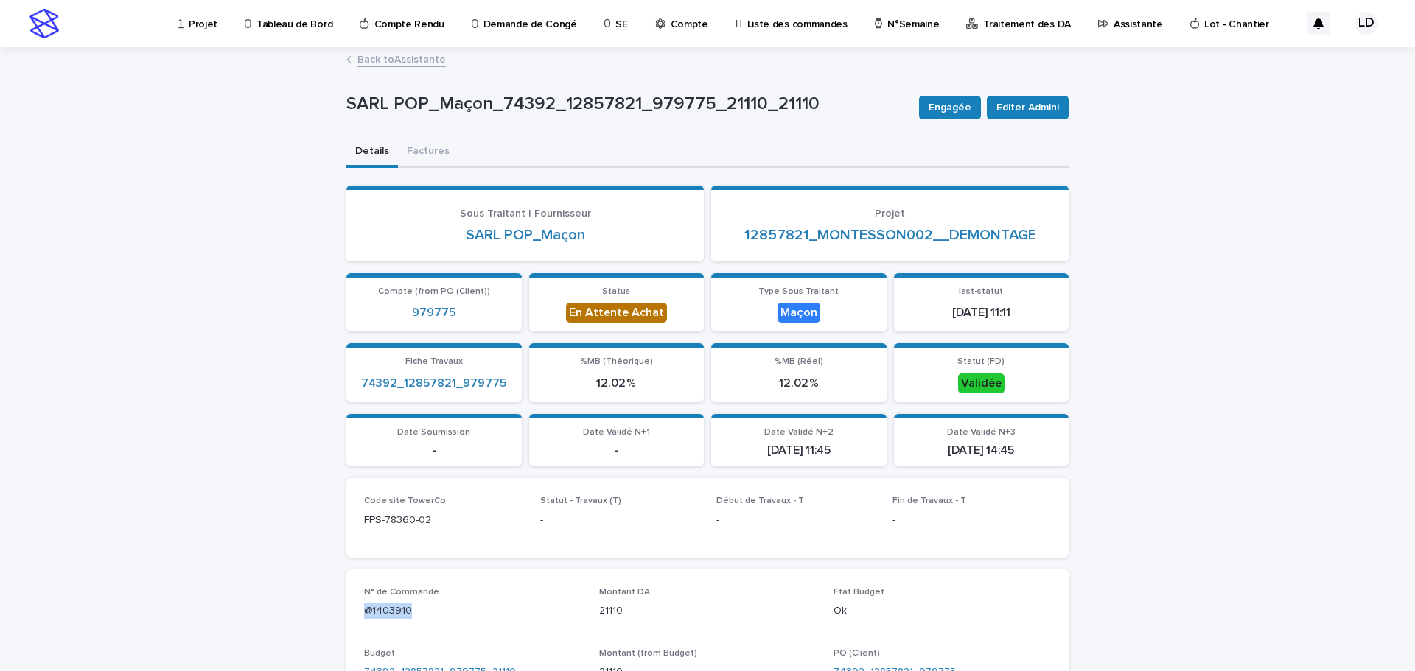
drag, startPoint x: 411, startPoint y: 610, endPoint x: 355, endPoint y: 614, distance: 55.5
copy p "@1403910"
click at [1114, 24] on p "Assistante" at bounding box center [1138, 15] width 49 height 31
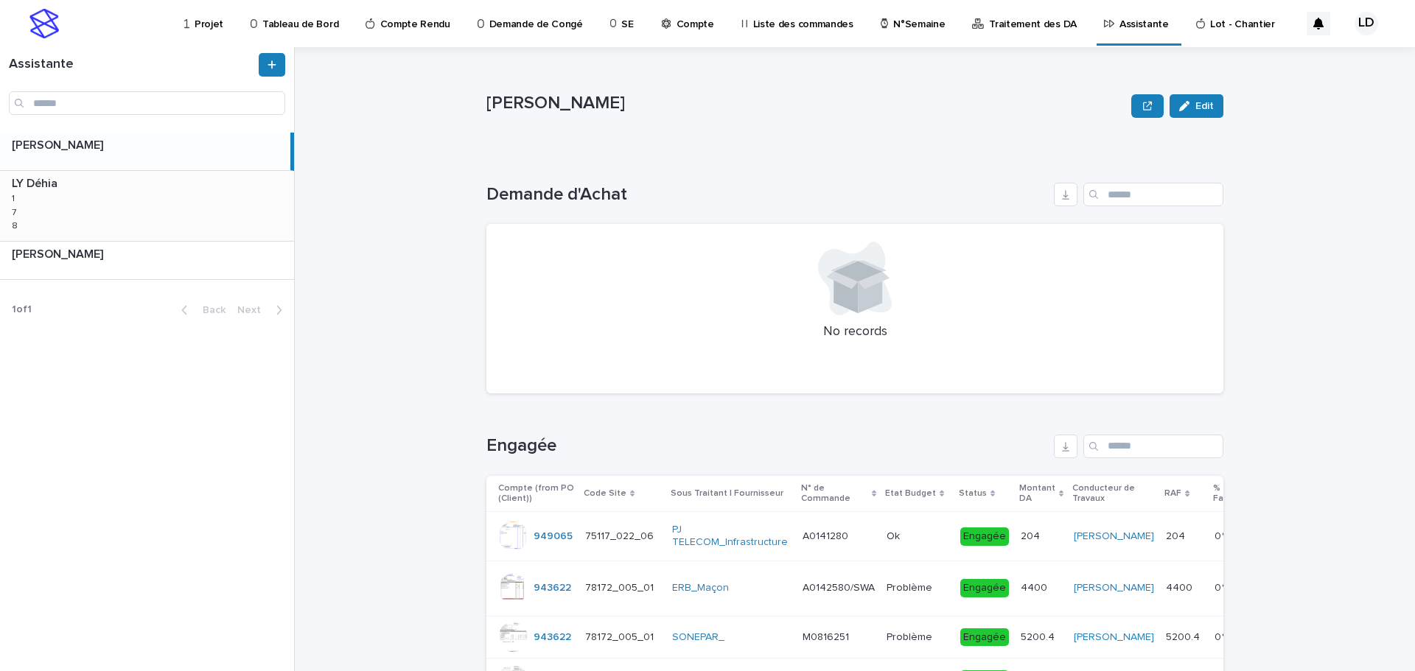
click at [122, 218] on div "LY Déhia LY Déhia 1 1 7 7 8 8" at bounding box center [147, 205] width 294 height 69
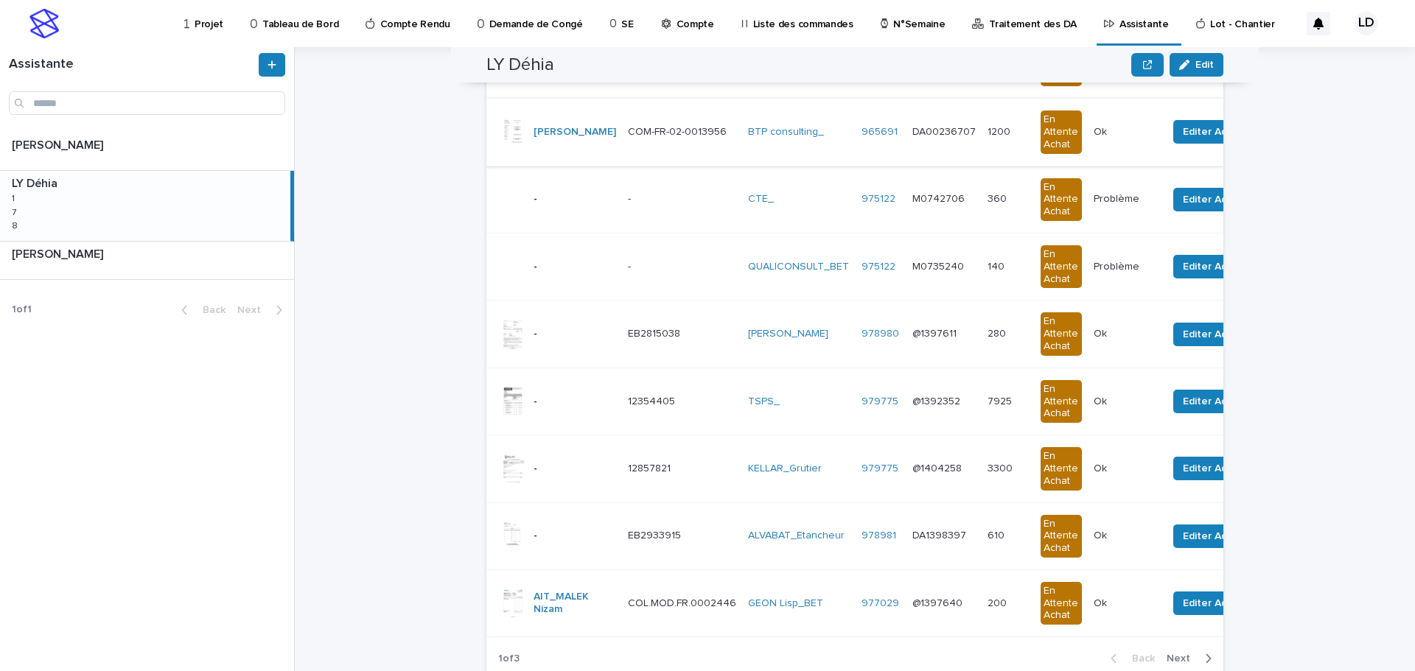
scroll to position [369, 0]
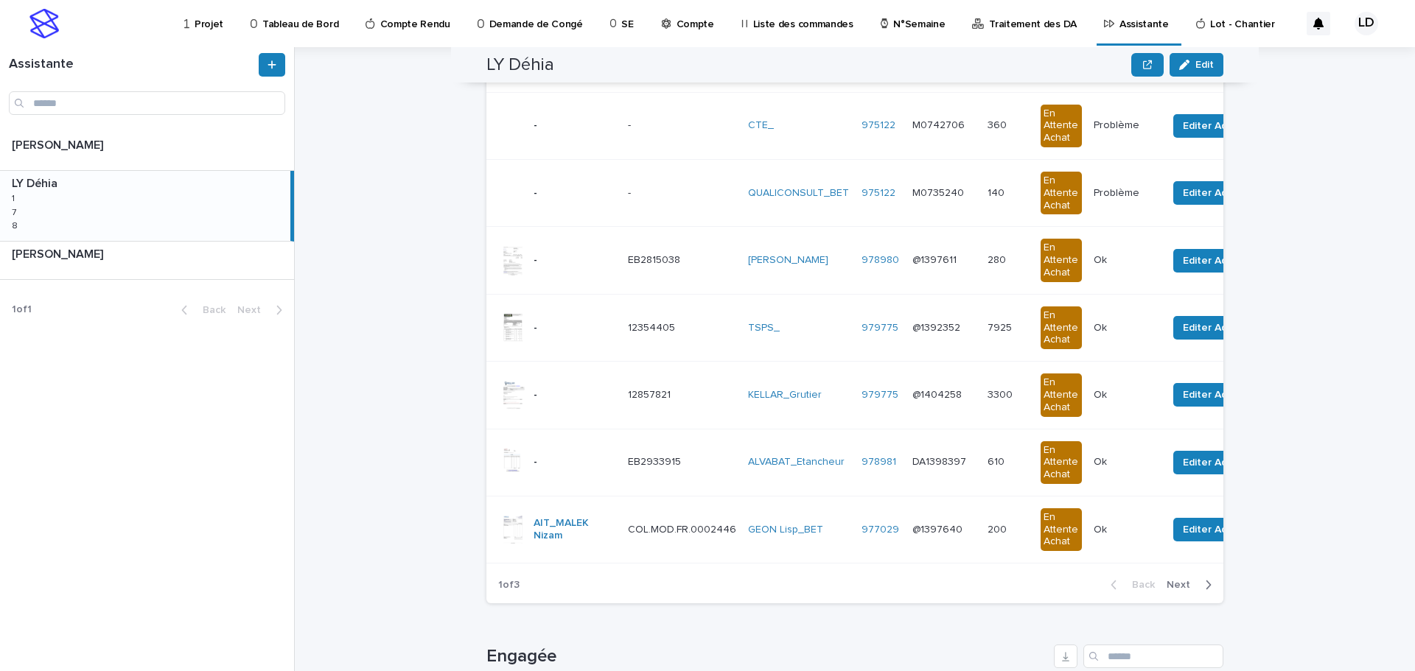
click at [1176, 590] on span "Next" at bounding box center [1183, 585] width 32 height 10
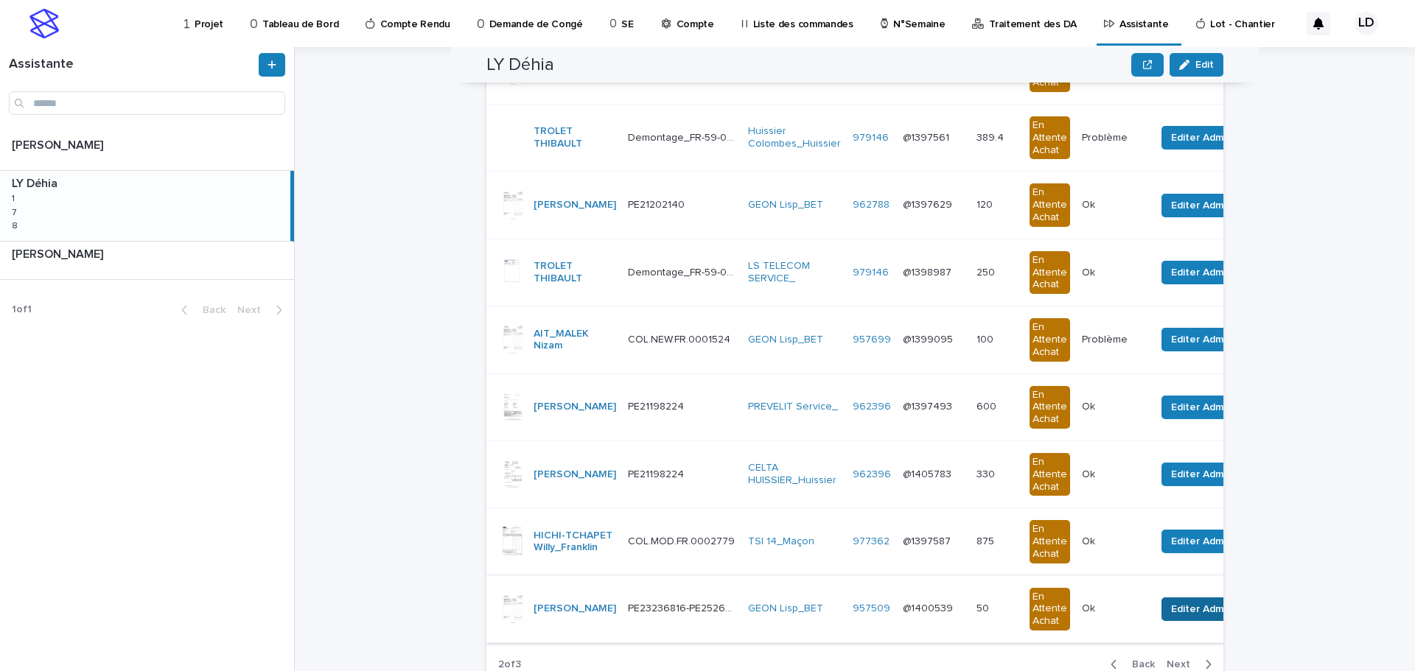
scroll to position [375, 0]
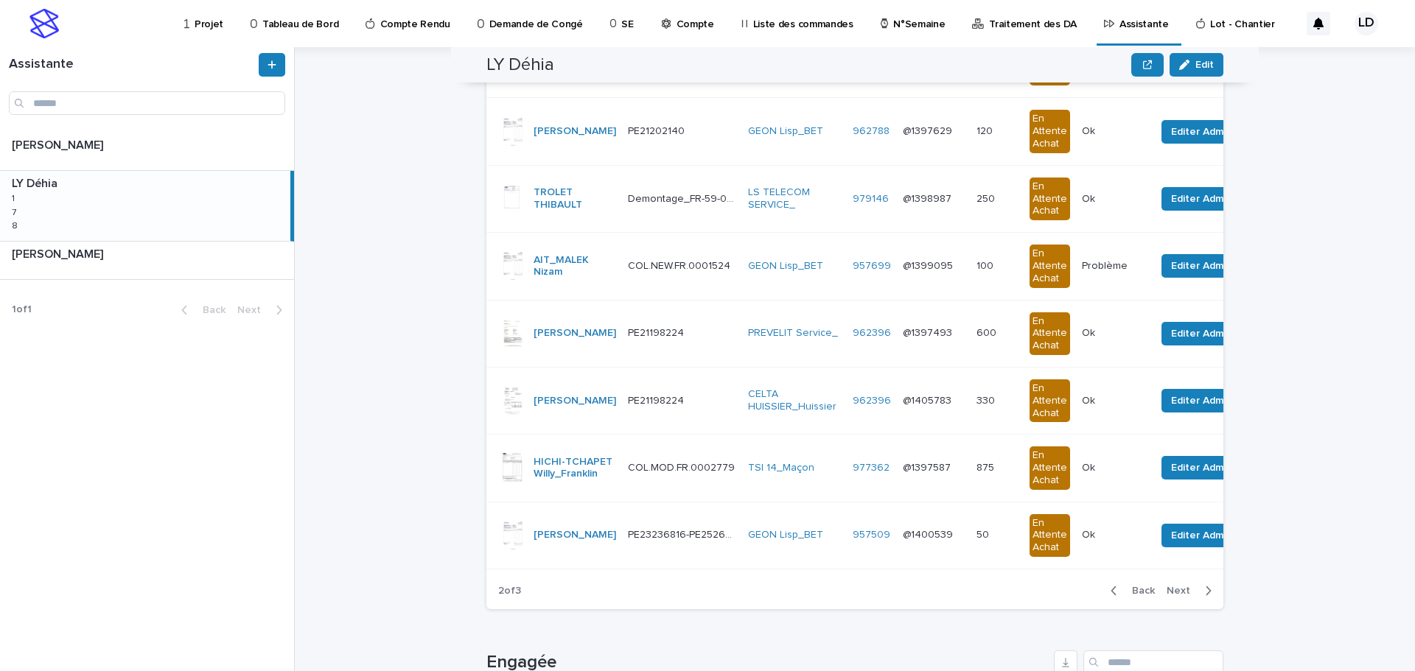
click at [1172, 596] on span "Next" at bounding box center [1183, 591] width 32 height 10
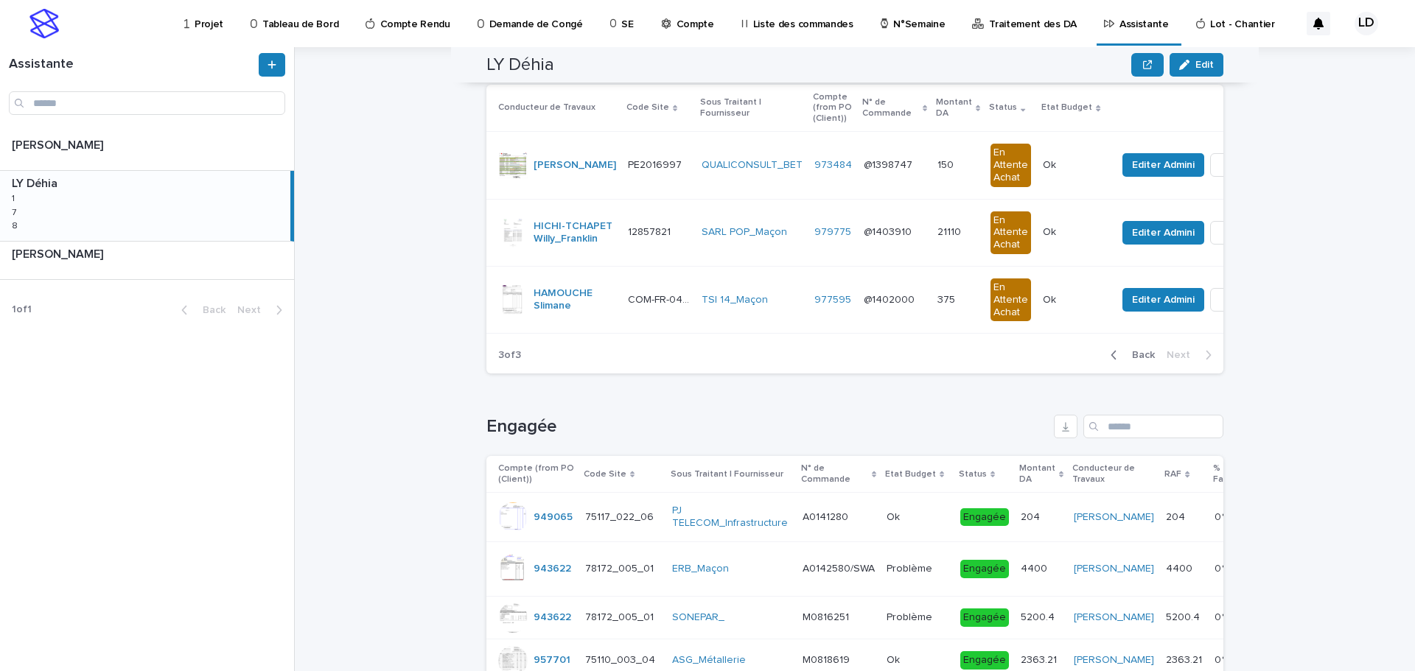
scroll to position [0, 0]
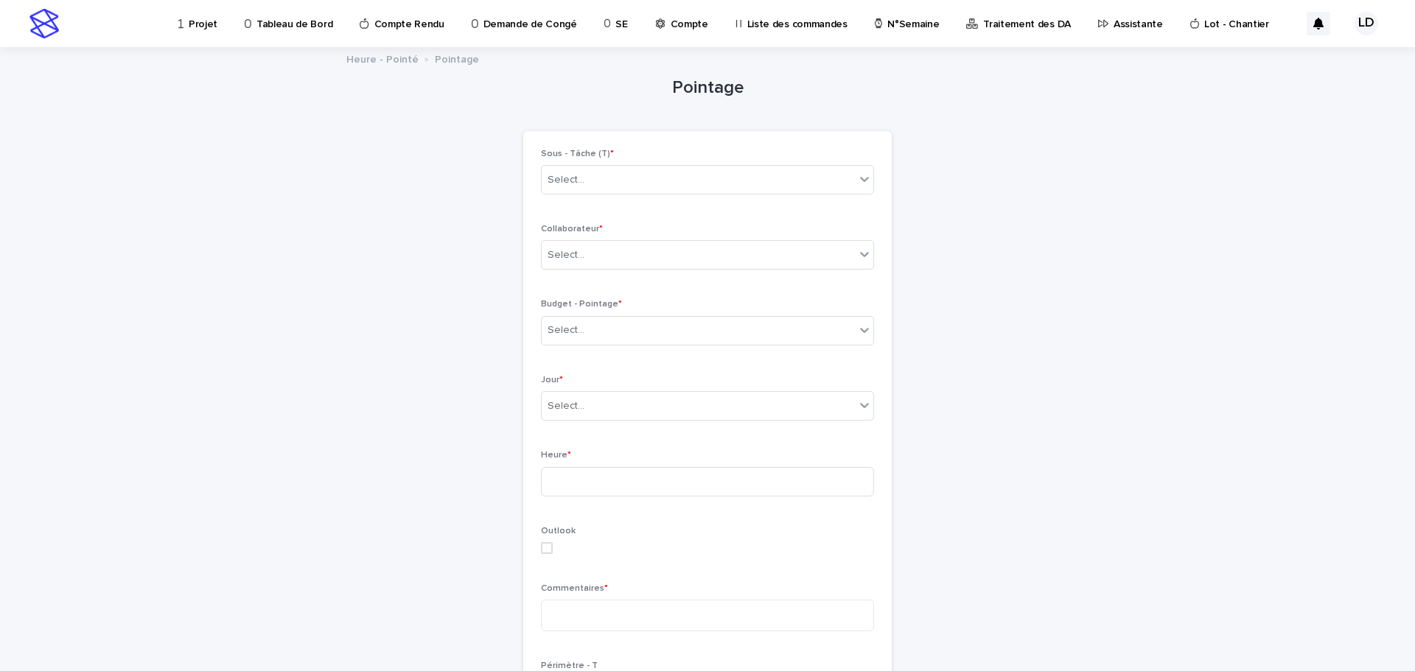
click at [195, 24] on p "Projet" at bounding box center [203, 15] width 29 height 31
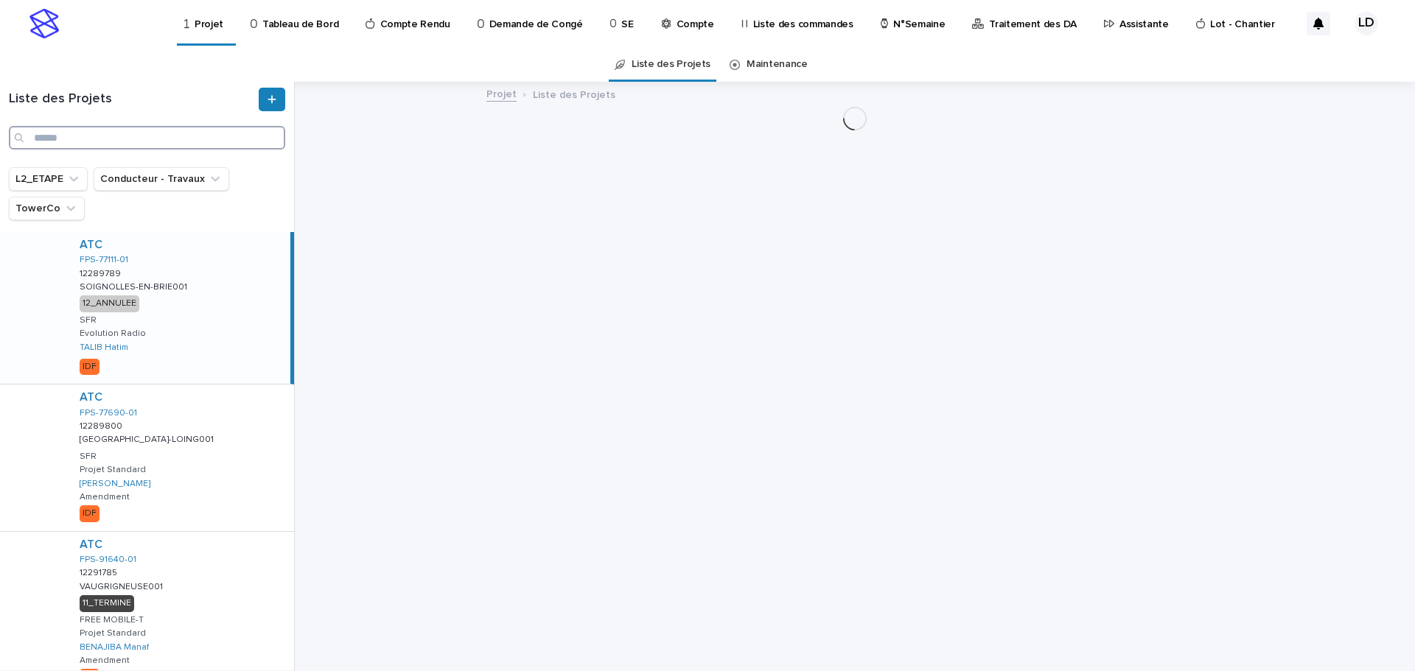
click at [84, 132] on input "Search" at bounding box center [147, 138] width 276 height 24
paste input "**********"
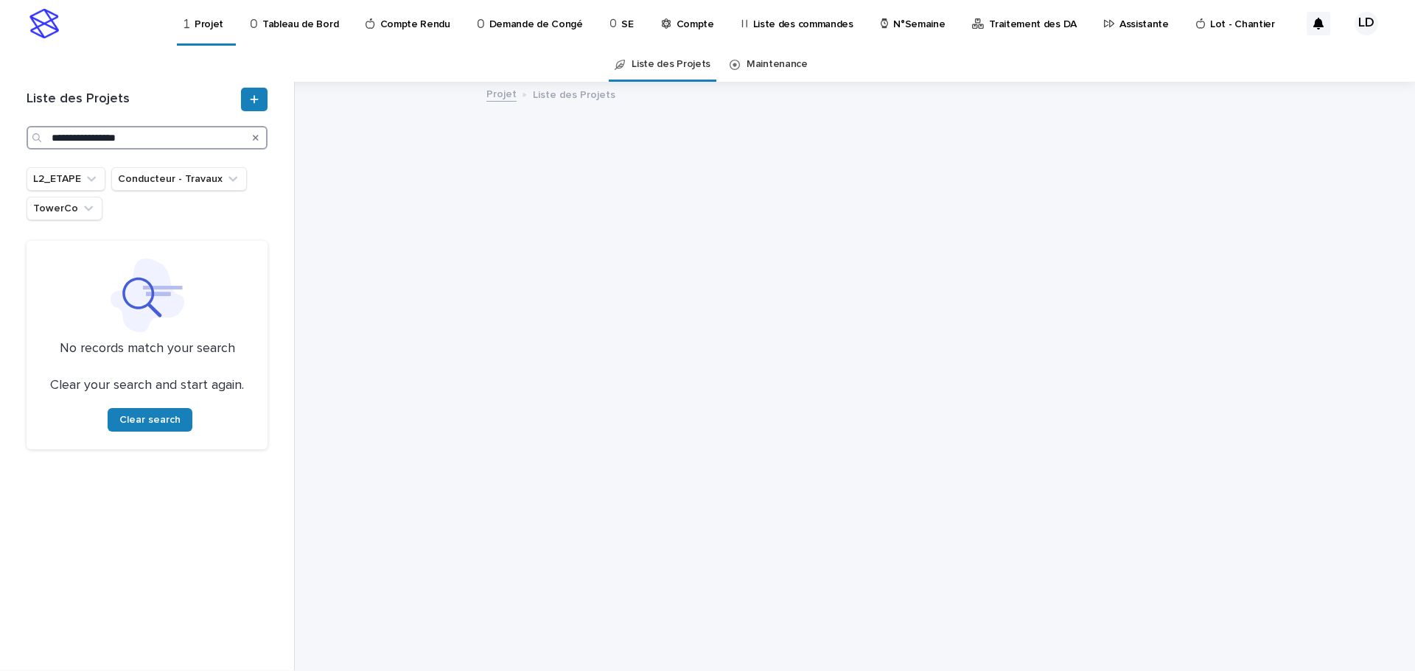
type input "**********"
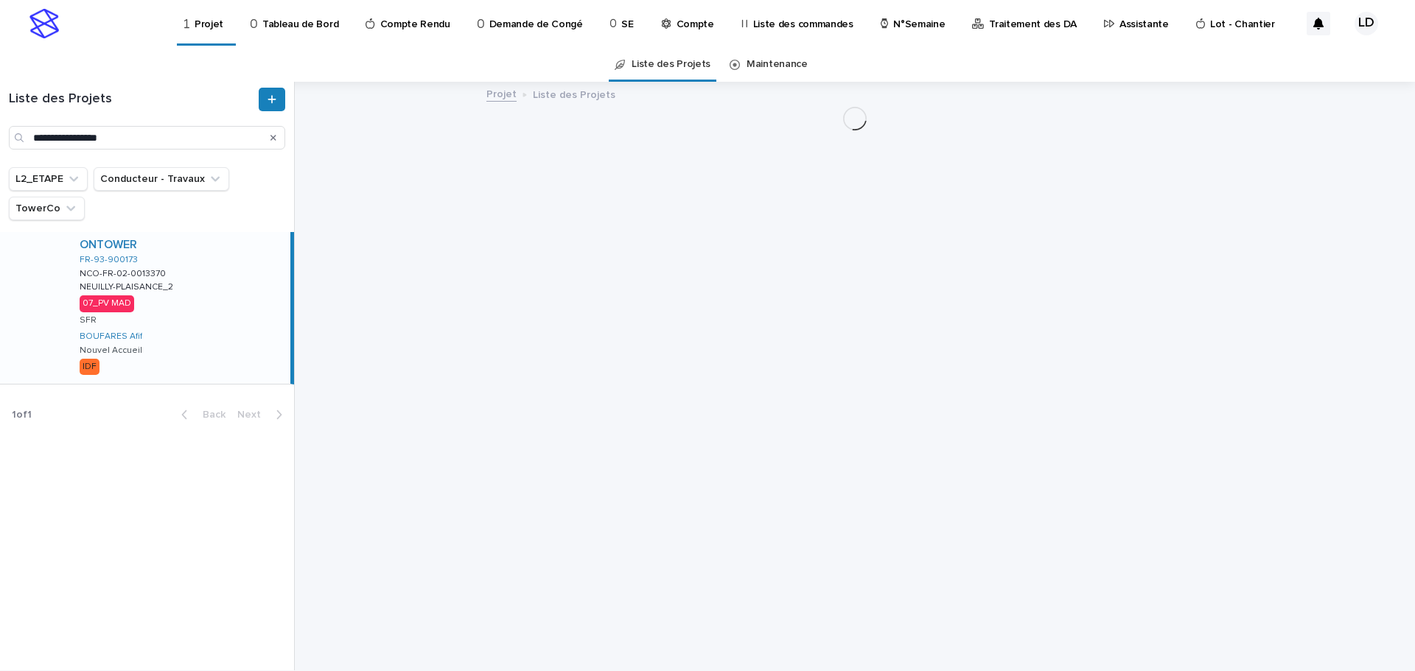
drag, startPoint x: 235, startPoint y: 338, endPoint x: 210, endPoint y: 315, distance: 34.4
click at [234, 338] on div "ONTOWER FR-93-900173 NCO-FR-02-0013370 NCO-FR-02-0013370 NEUILLY-PLAISANCE_2 NE…" at bounding box center [179, 308] width 223 height 152
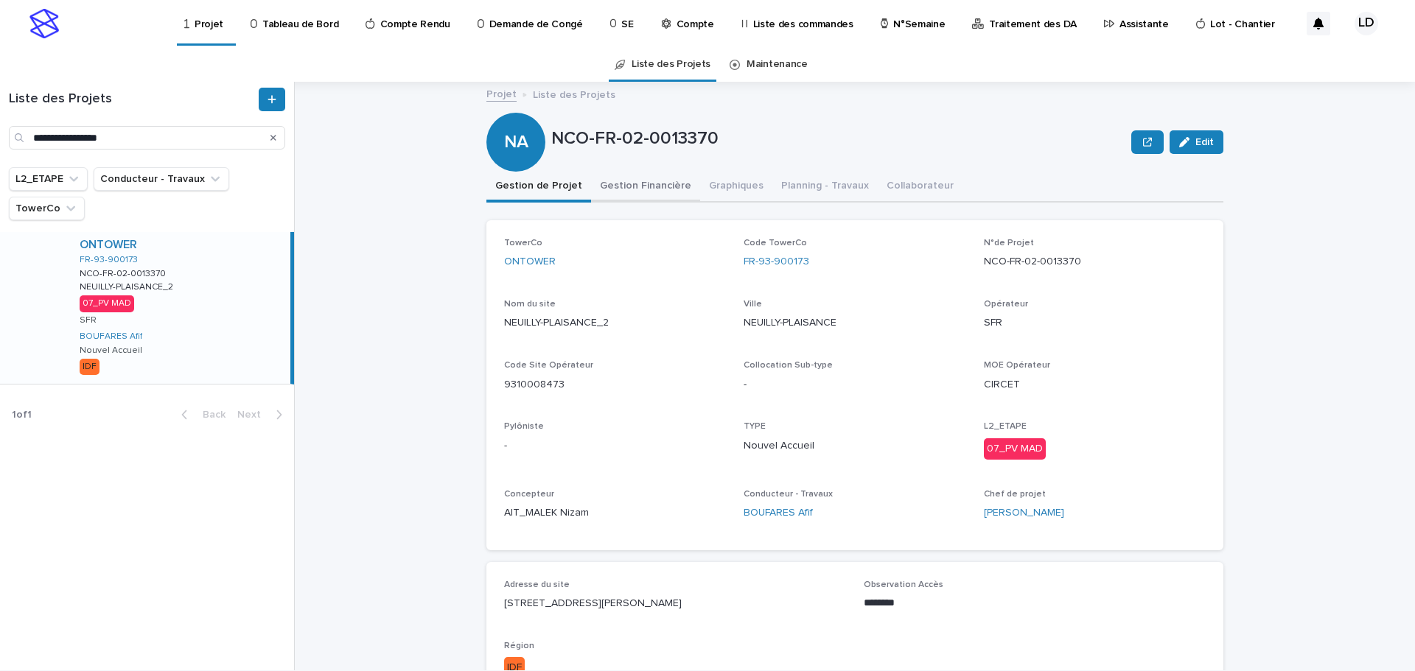
click at [654, 184] on button "Gestion Financière" at bounding box center [645, 187] width 109 height 31
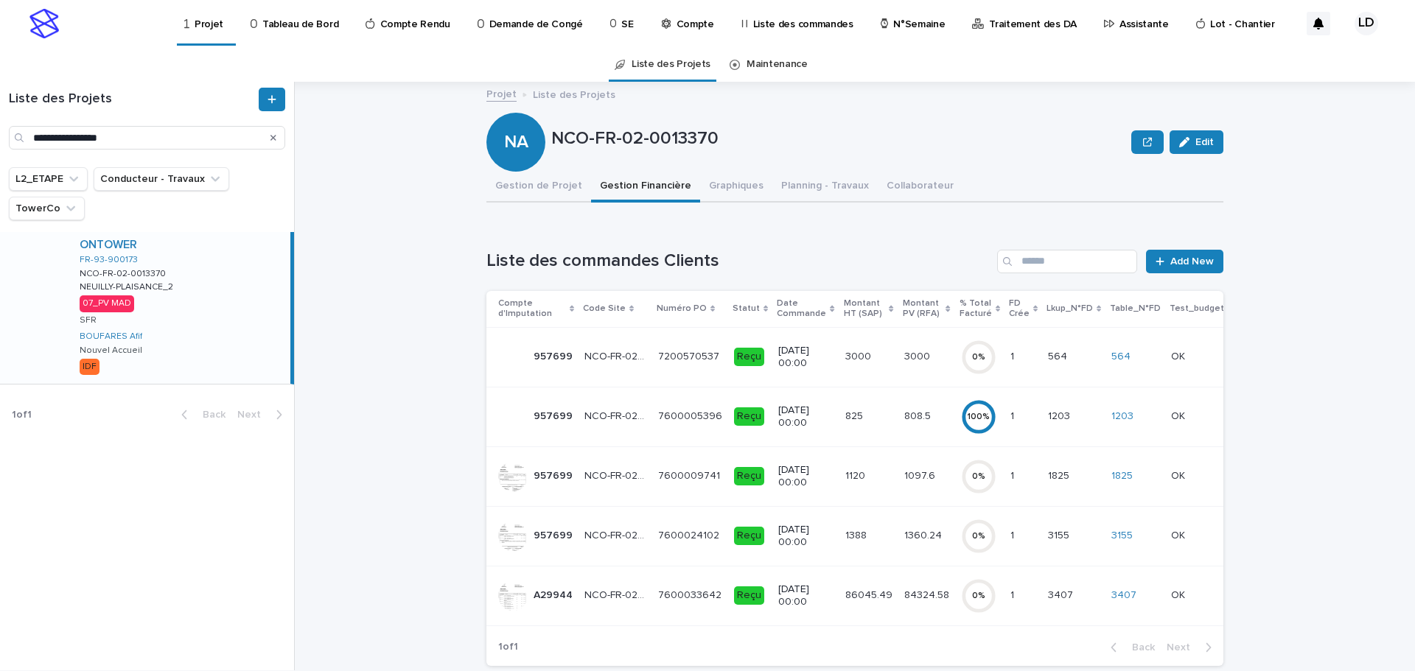
click at [625, 380] on td "NCO-FR-02-0013370 NCO-FR-02-0013370" at bounding box center [616, 357] width 74 height 60
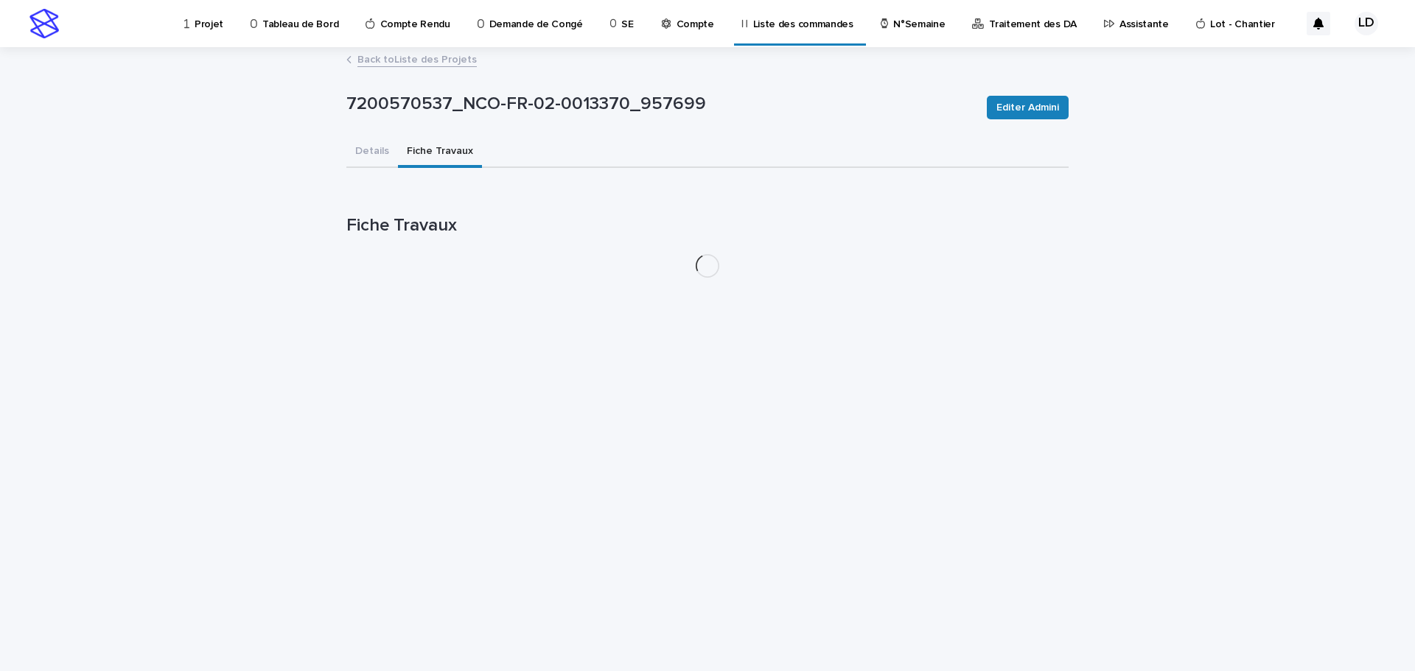
click at [455, 153] on button "Fiche Travaux" at bounding box center [440, 152] width 84 height 31
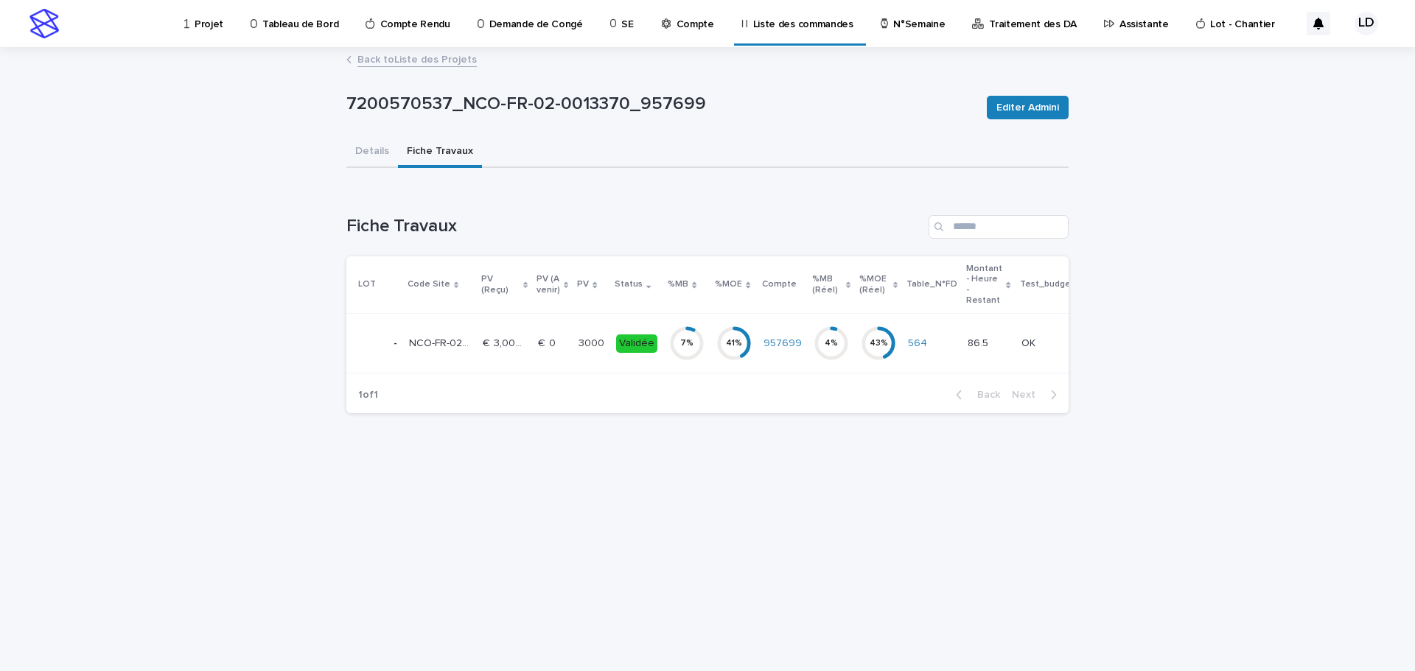
click at [722, 358] on circle at bounding box center [733, 343] width 29 height 29
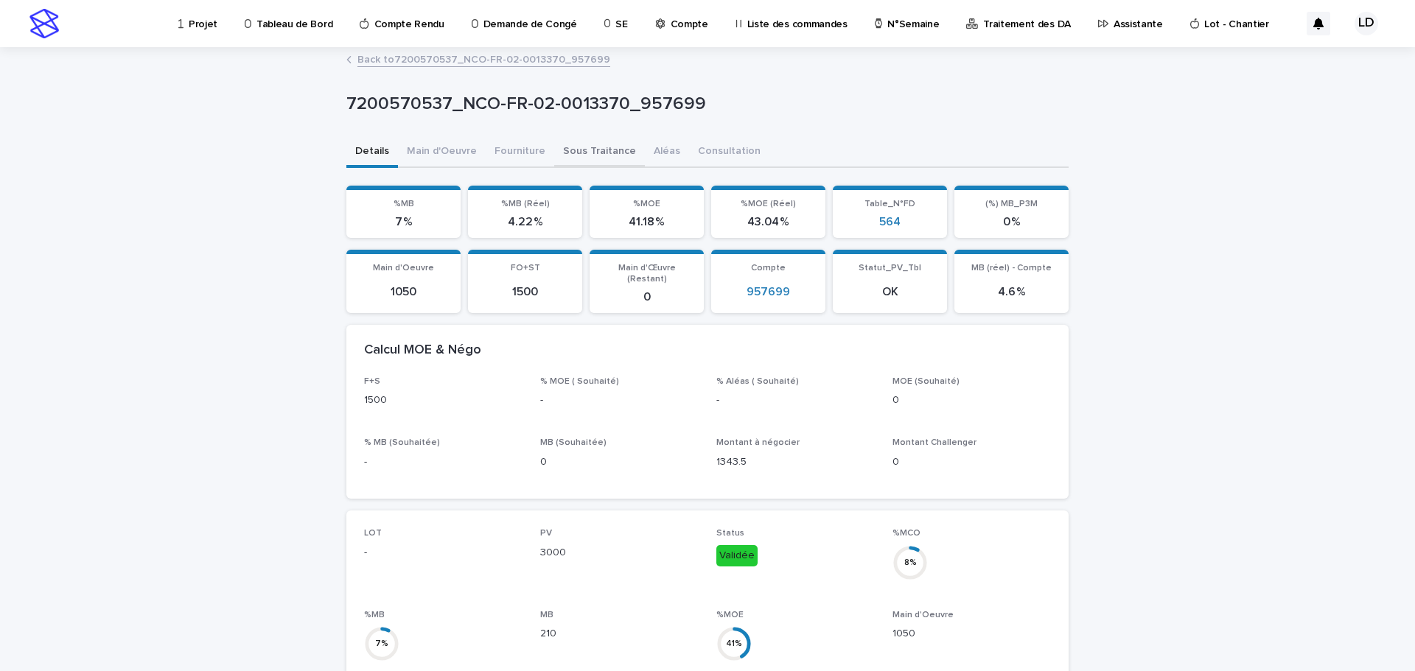
click at [587, 150] on button "Sous Traitance" at bounding box center [599, 152] width 91 height 31
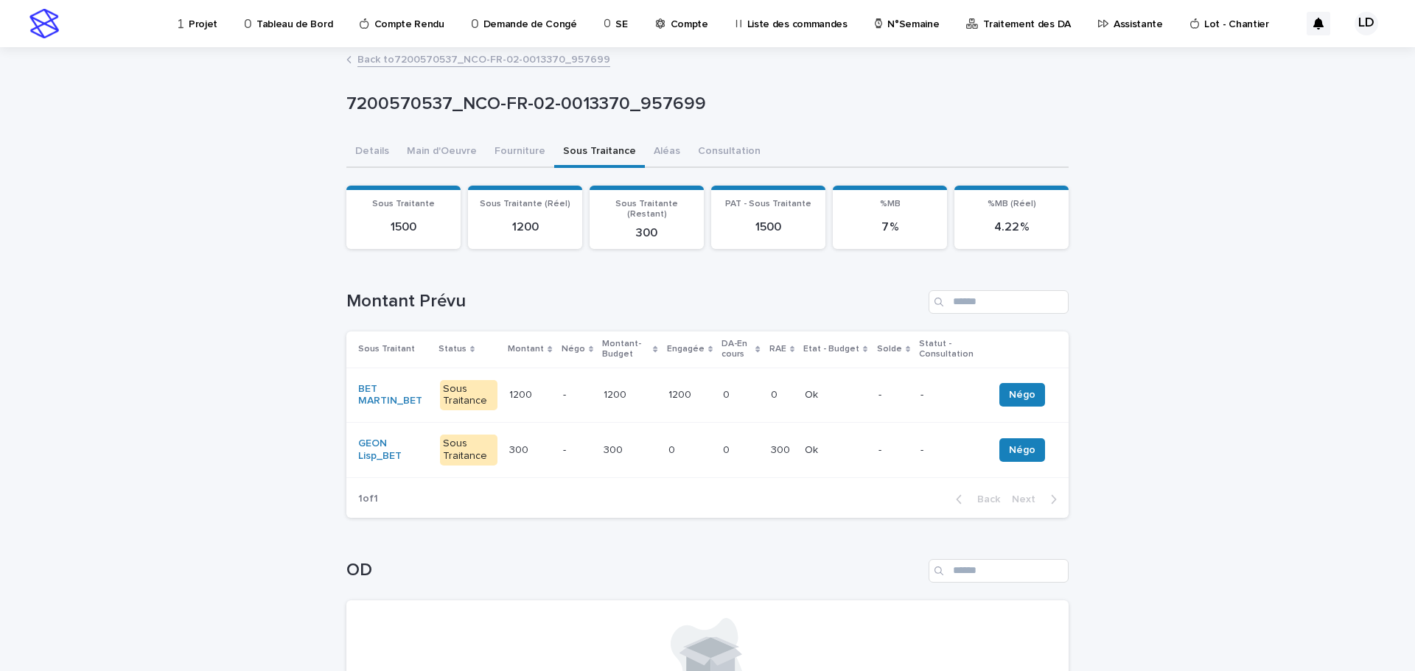
click at [363, 63] on link "Back to 7200570537_NCO-FR-02-0013370_957699" at bounding box center [483, 58] width 253 height 17
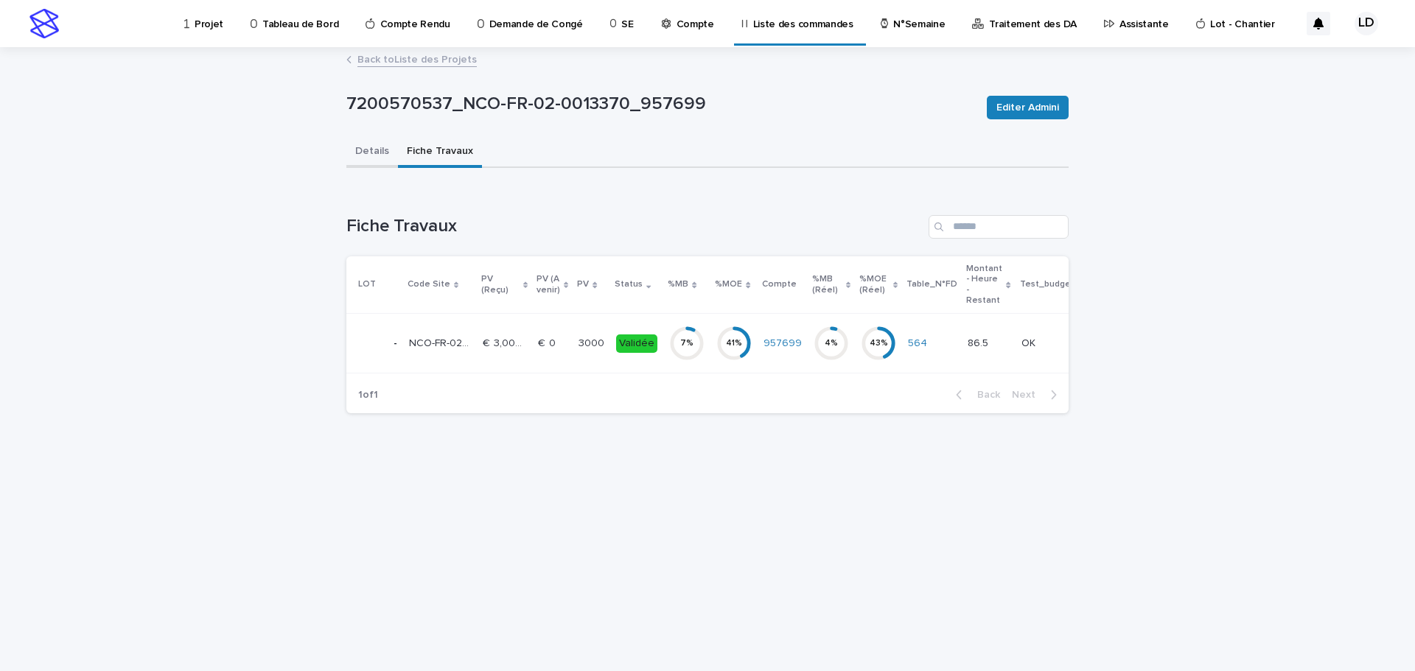
click at [371, 153] on button "Details" at bounding box center [372, 152] width 52 height 31
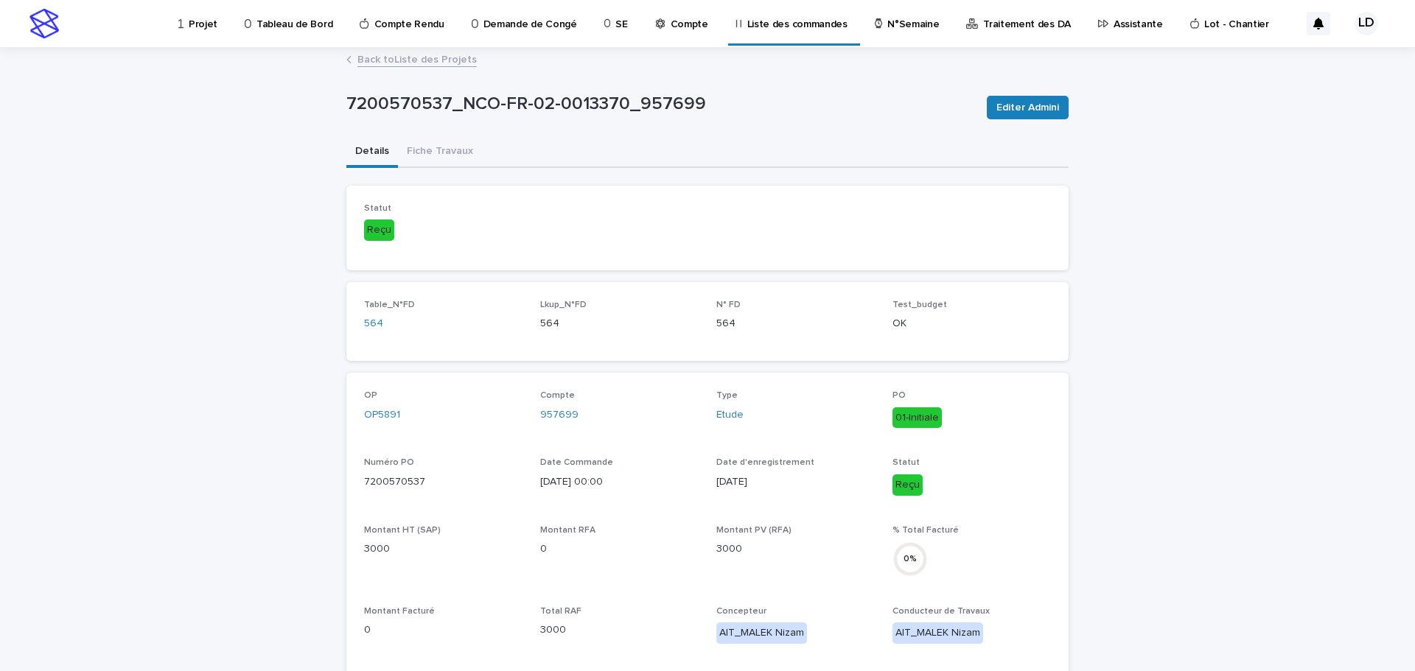
click at [377, 61] on link "Back to Liste des Projets" at bounding box center [416, 58] width 119 height 17
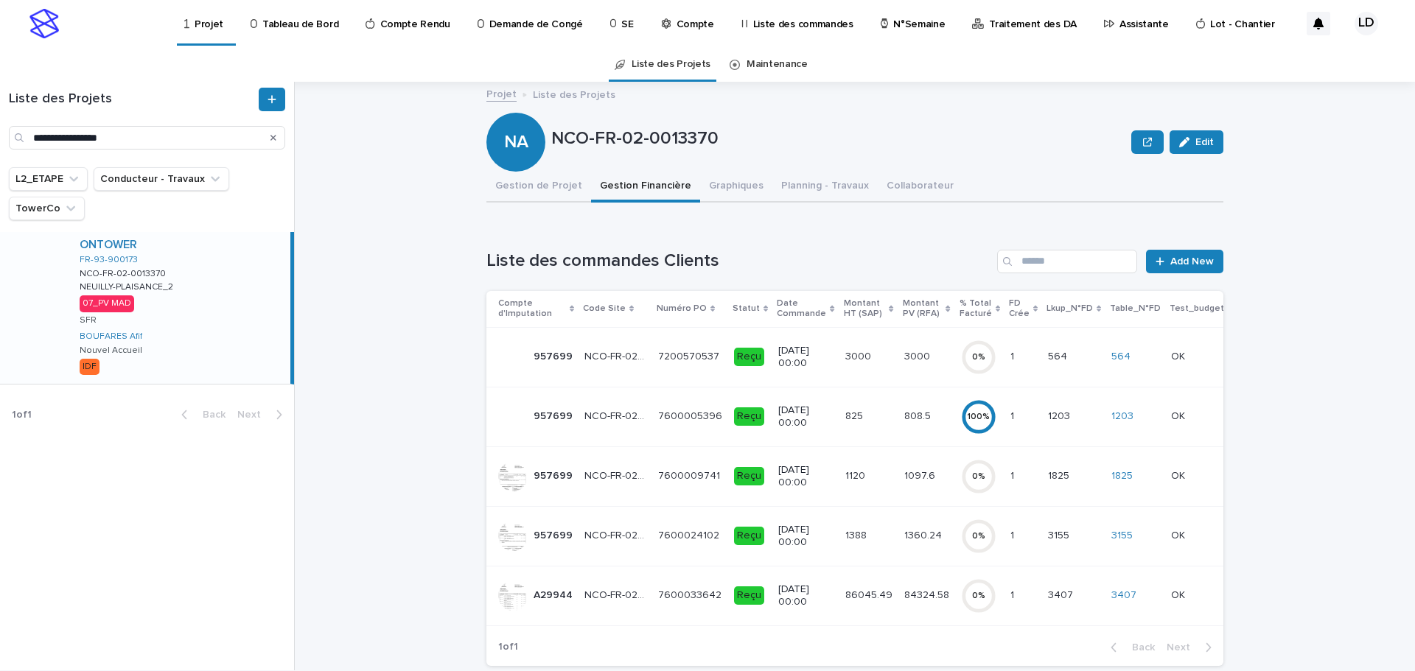
click at [584, 434] on td "NCO-FR-02-0013370 NCO-FR-02-0013370" at bounding box center [616, 417] width 74 height 60
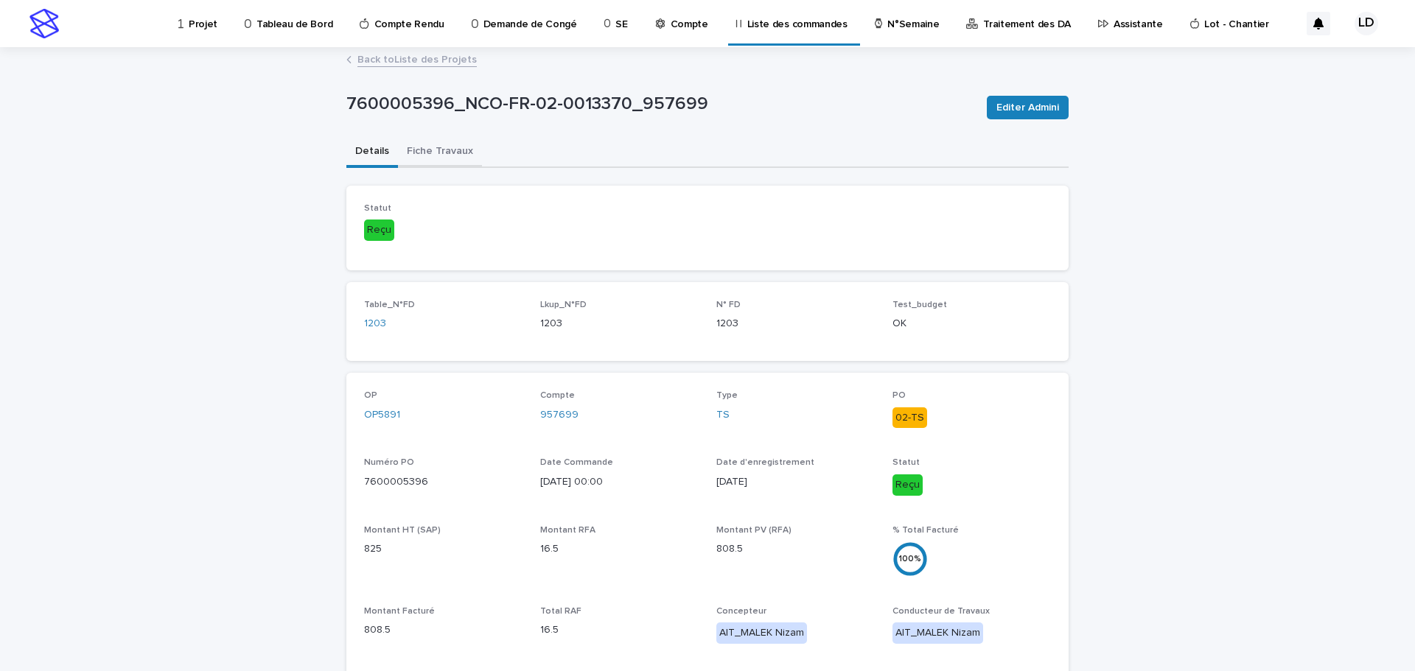
click at [455, 151] on button "Fiche Travaux" at bounding box center [440, 152] width 84 height 31
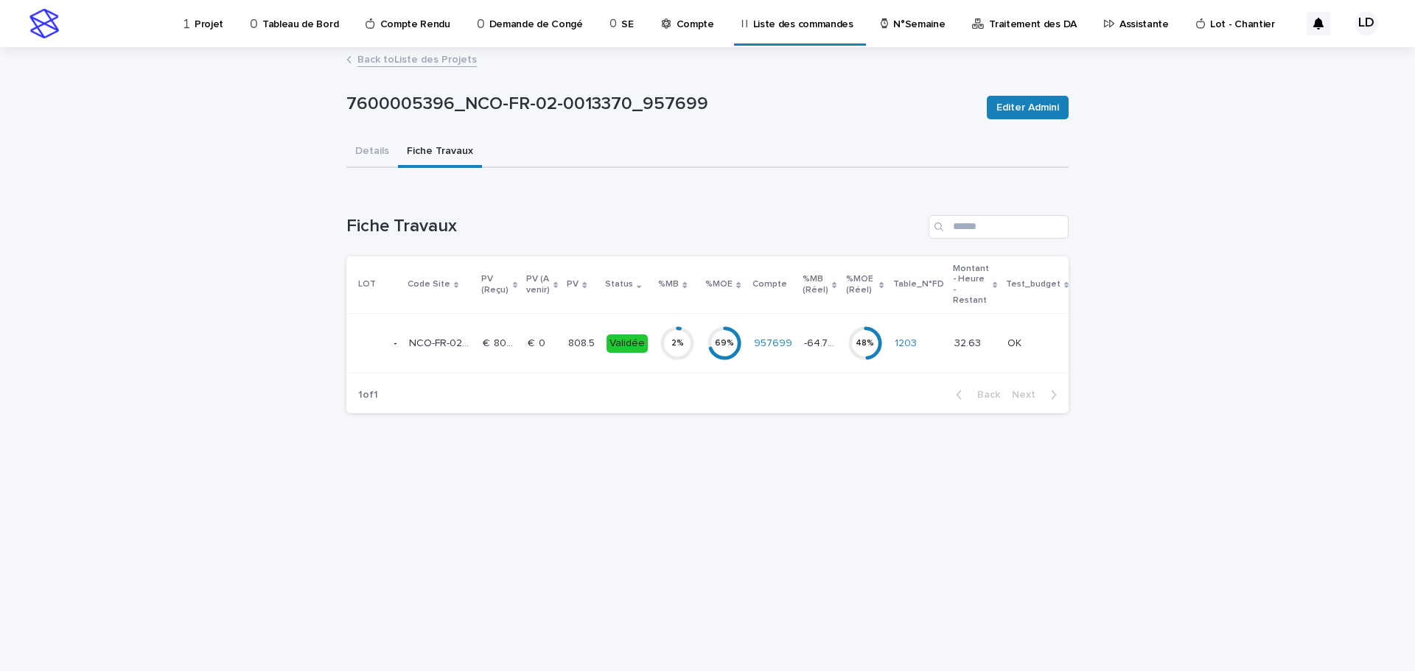
click at [538, 363] on td "€  0 €  0" at bounding box center [542, 344] width 41 height 60
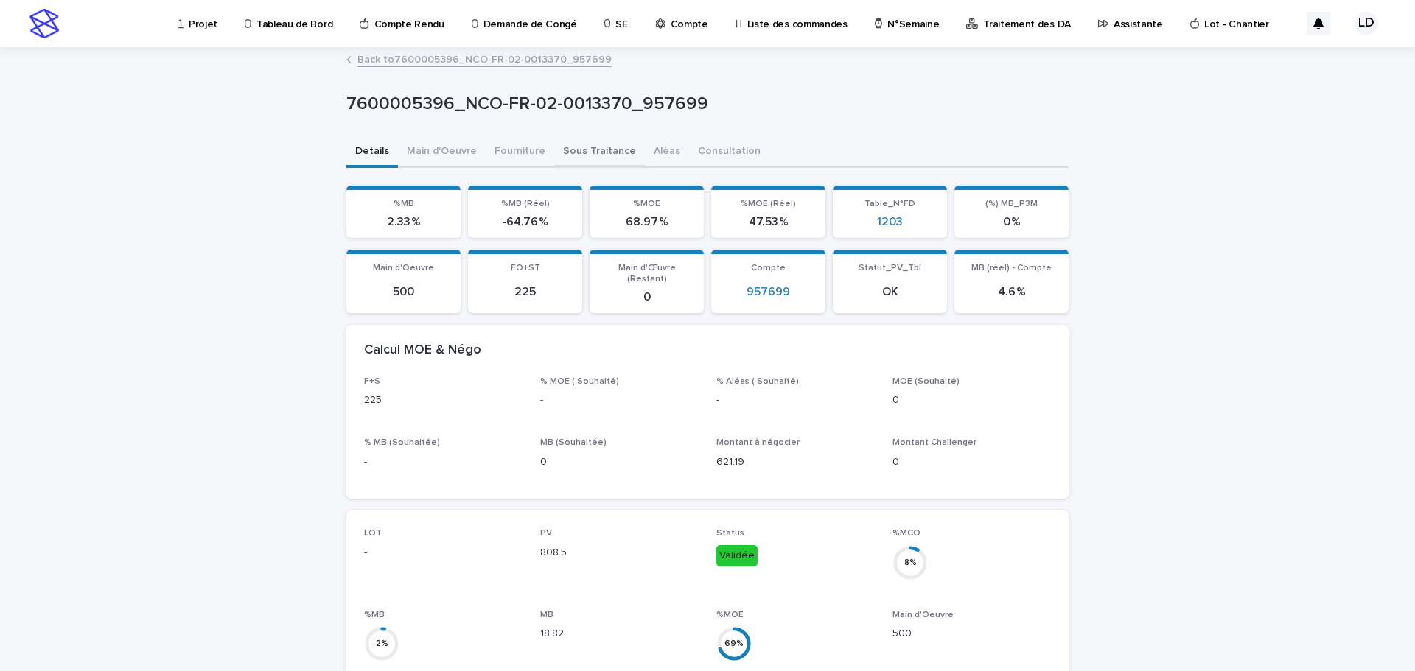
click at [589, 145] on button "Sous Traitance" at bounding box center [599, 152] width 91 height 31
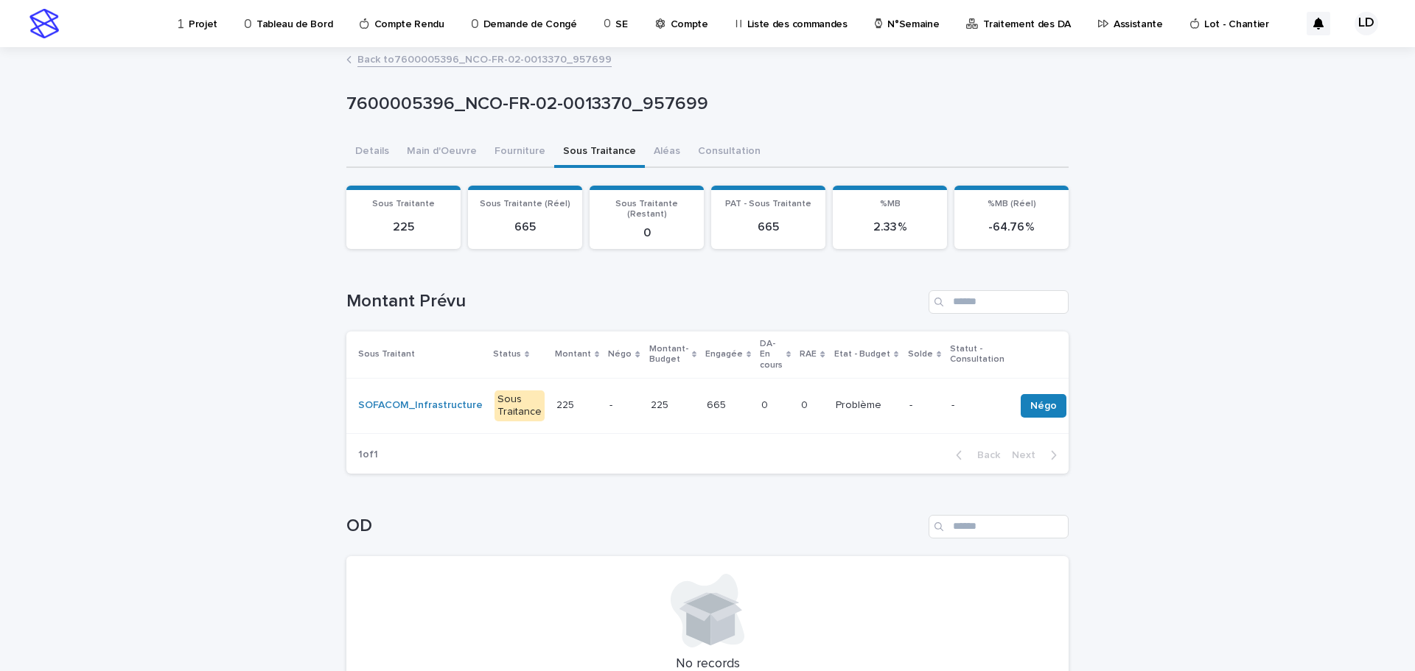
click at [361, 60] on link "Back to 7600005396_NCO-FR-02-0013370_957699" at bounding box center [484, 58] width 254 height 17
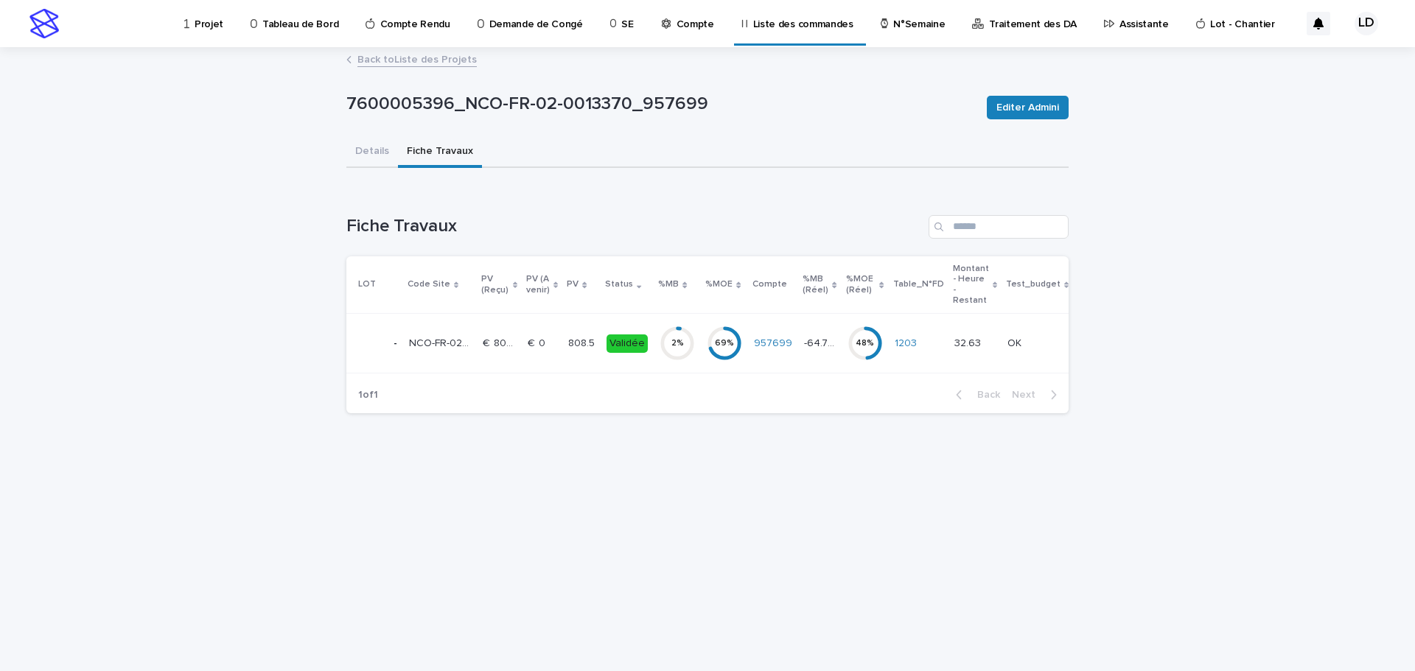
click at [361, 60] on link "Back to Liste des Projets" at bounding box center [416, 58] width 119 height 17
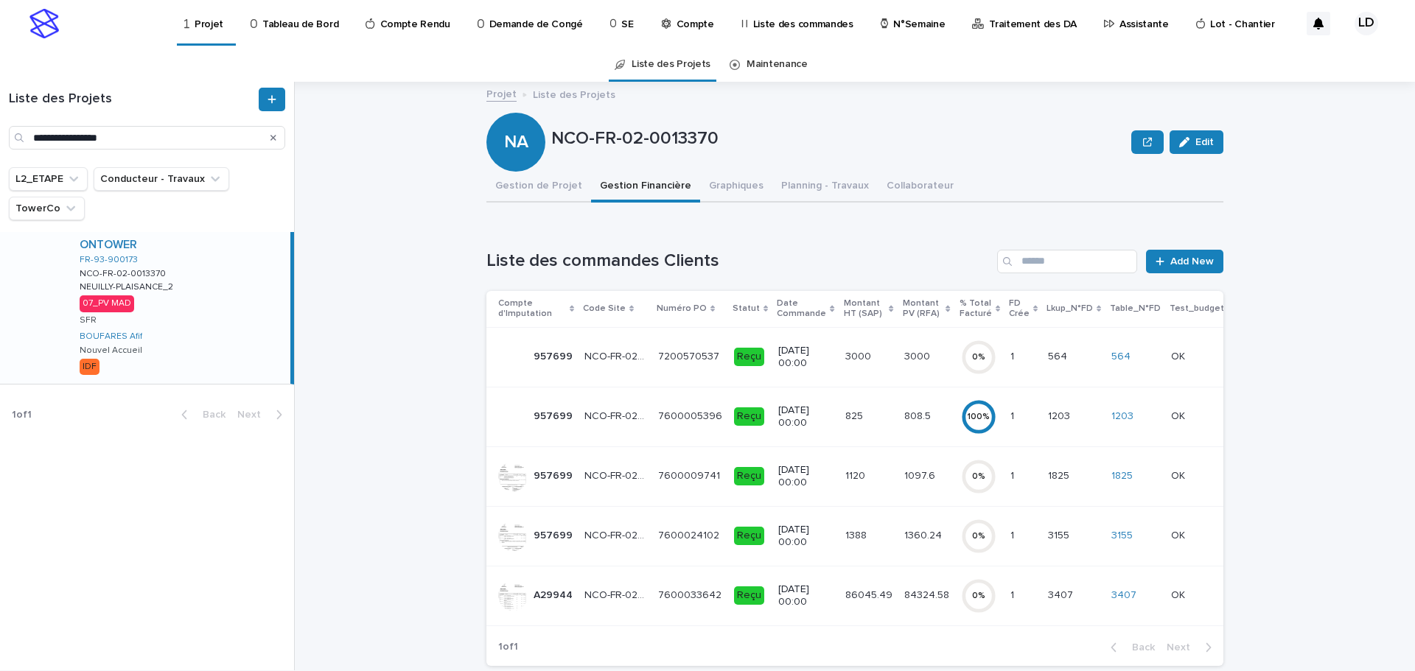
click at [597, 499] on td "NCO-FR-02-0013370 NCO-FR-02-0013370" at bounding box center [616, 477] width 74 height 60
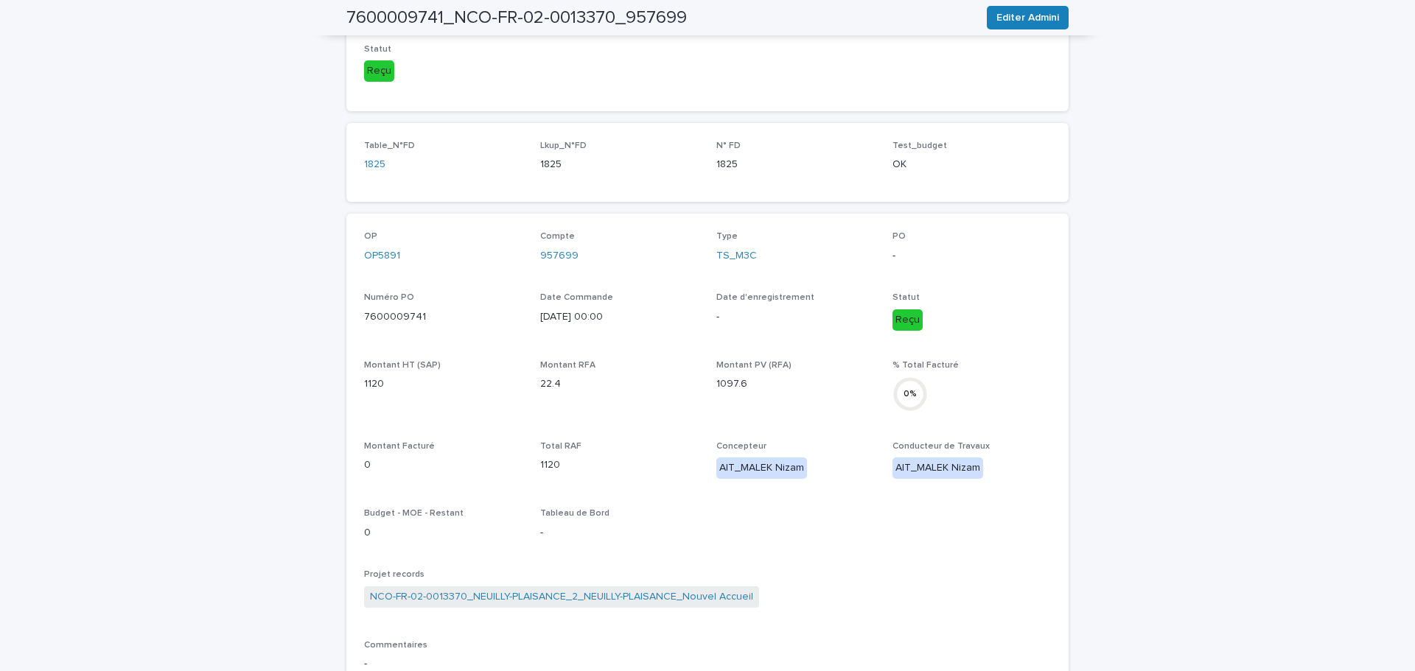
scroll to position [380, 0]
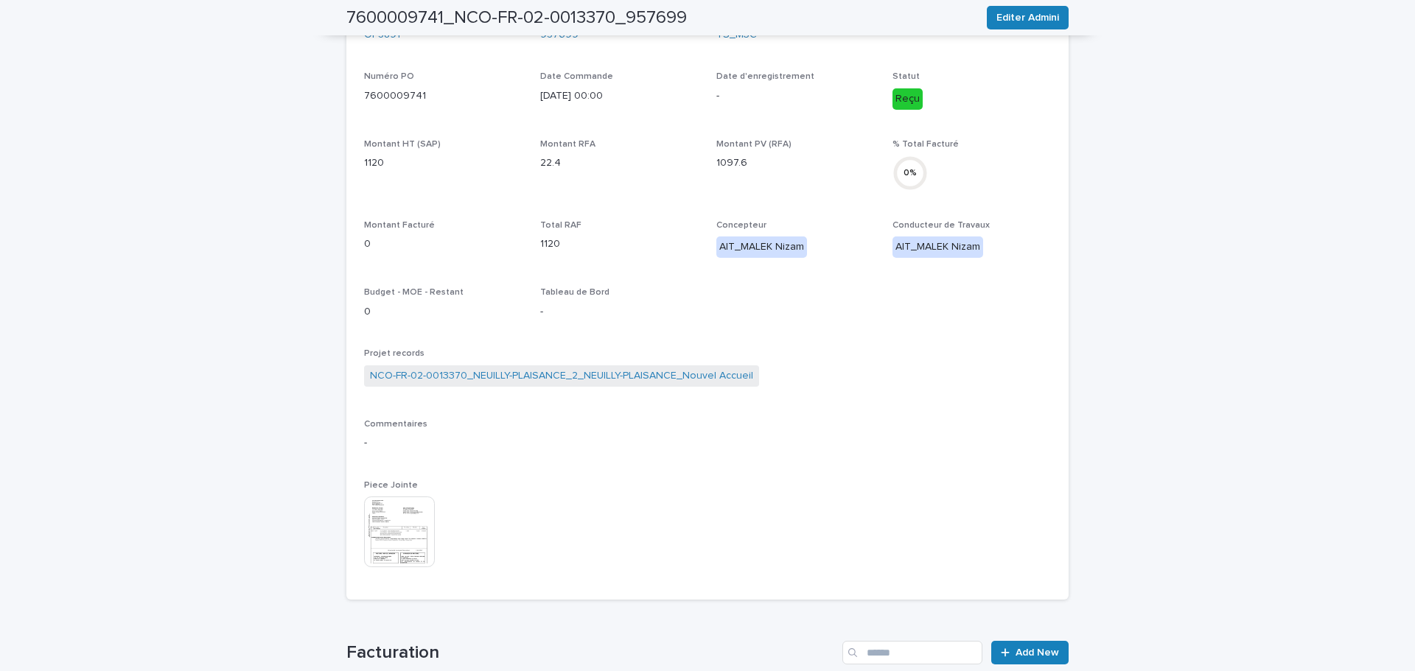
click at [377, 537] on img at bounding box center [399, 532] width 71 height 71
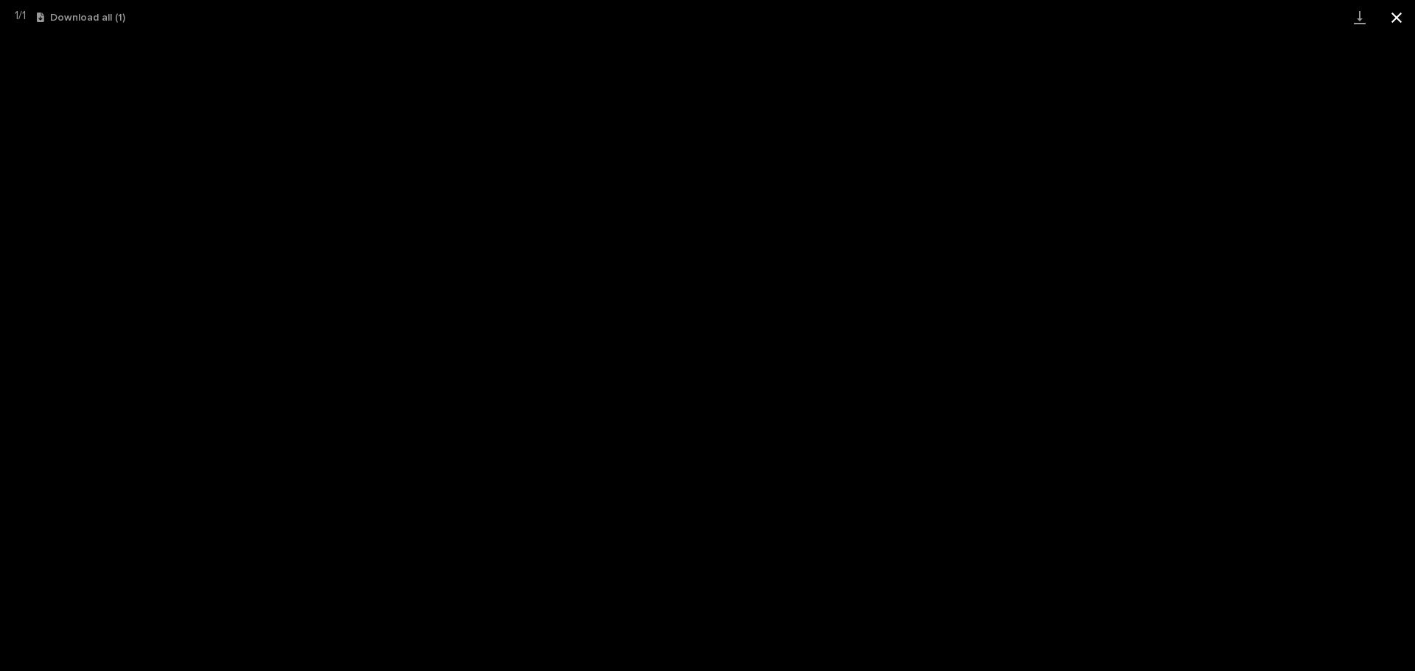
click at [1391, 19] on button "Close gallery" at bounding box center [1396, 17] width 37 height 35
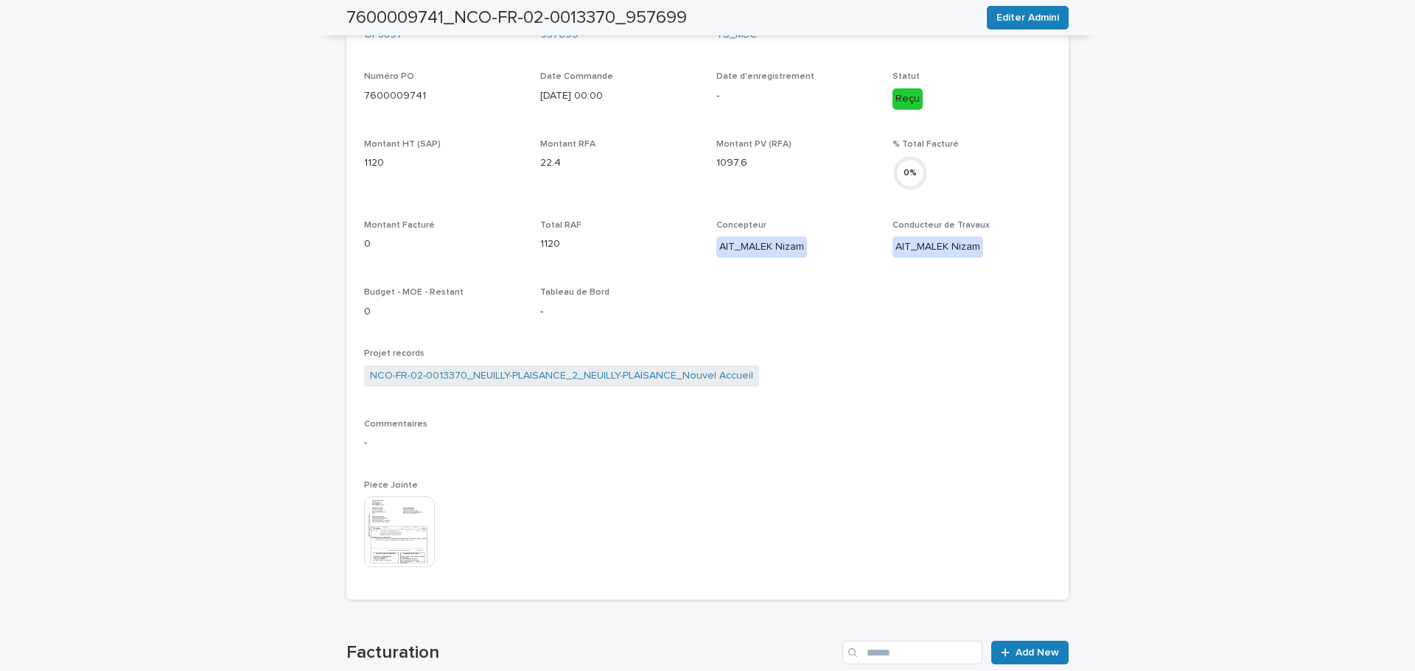
scroll to position [0, 0]
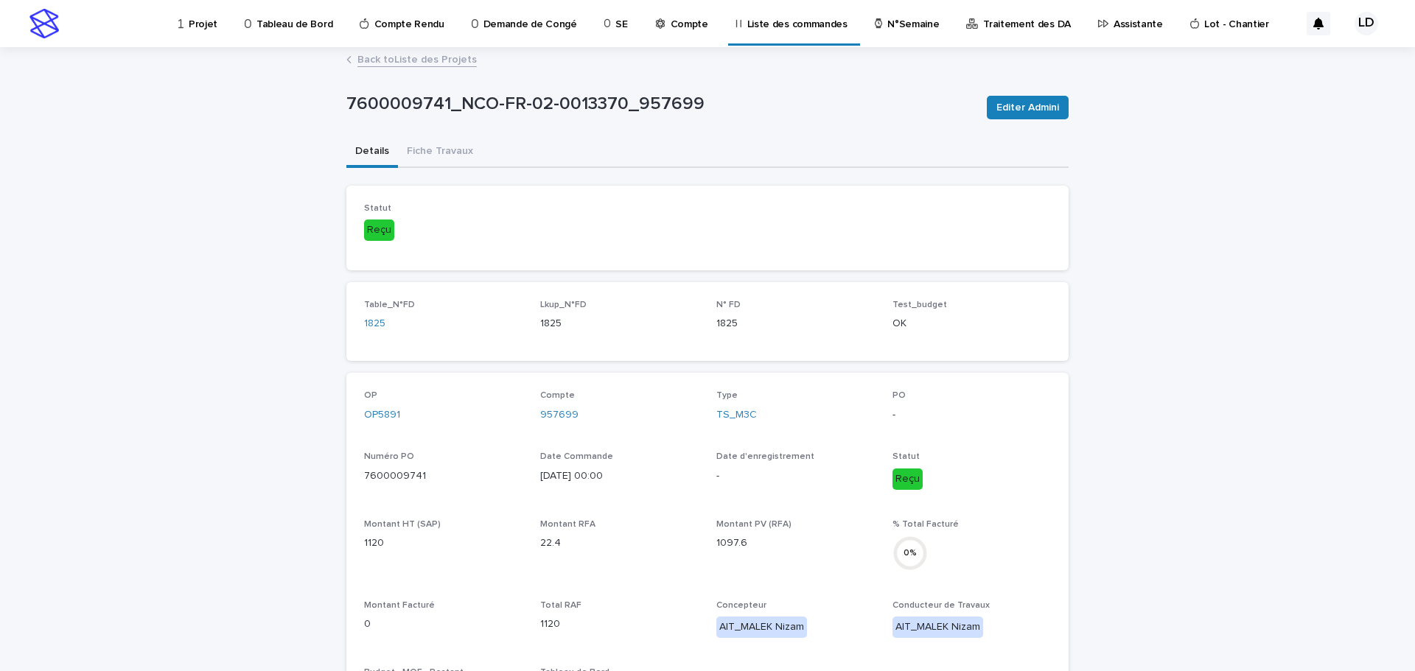
click at [361, 62] on link "Back to Liste des Projets" at bounding box center [416, 58] width 119 height 17
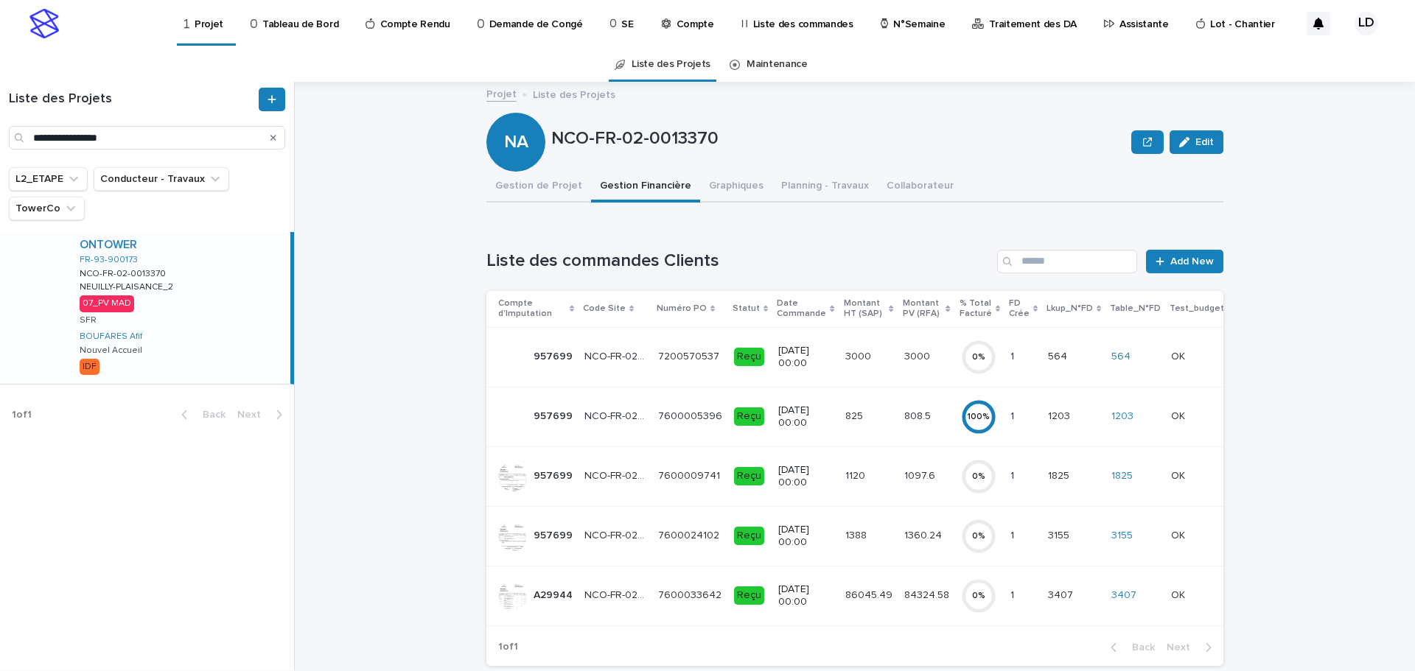
click at [674, 555] on td "7600024102 7600024102" at bounding box center [690, 536] width 76 height 60
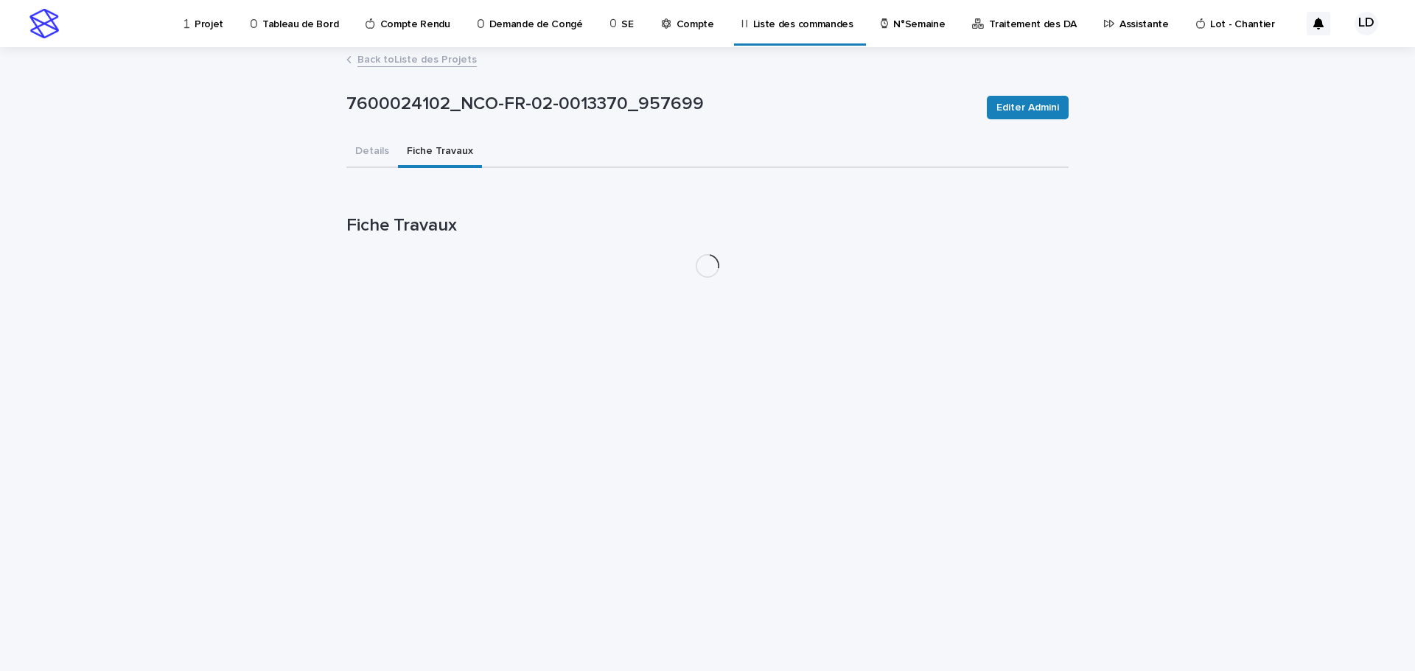
click at [427, 153] on button "Fiche Travaux" at bounding box center [440, 152] width 84 height 31
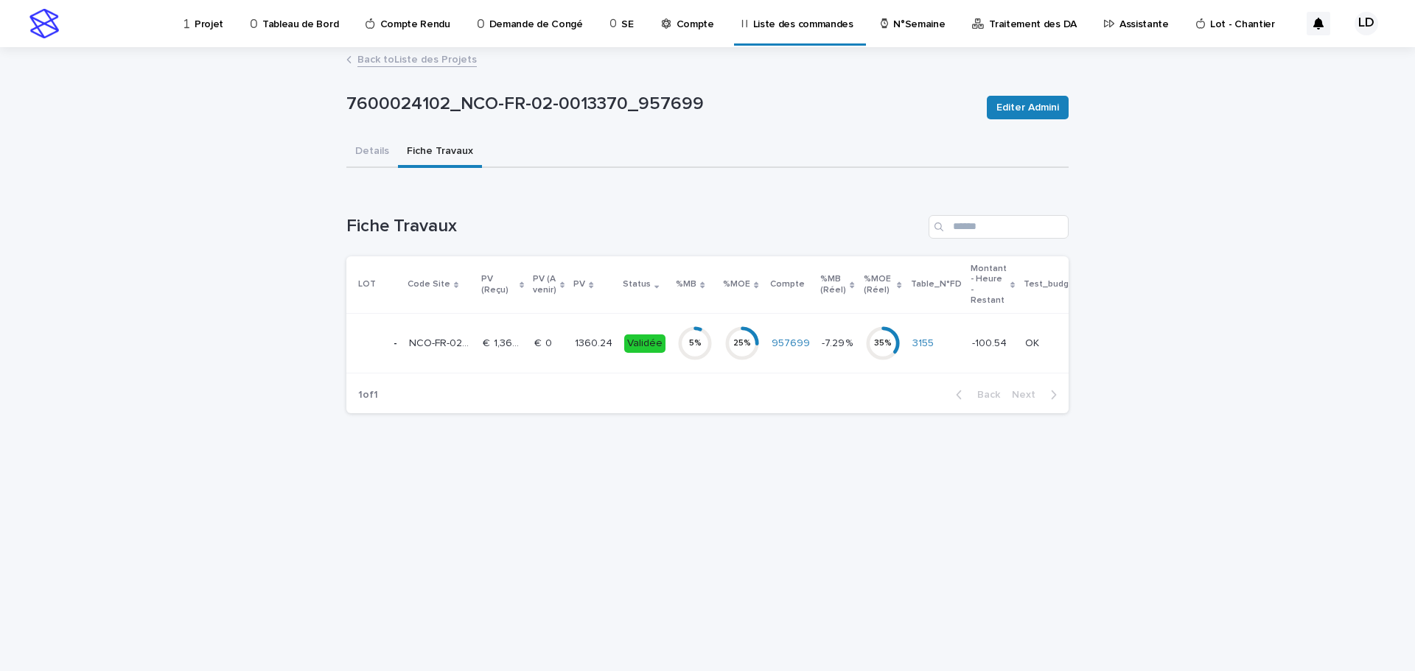
click at [547, 366] on td "€  0 €  0" at bounding box center [548, 344] width 41 height 60
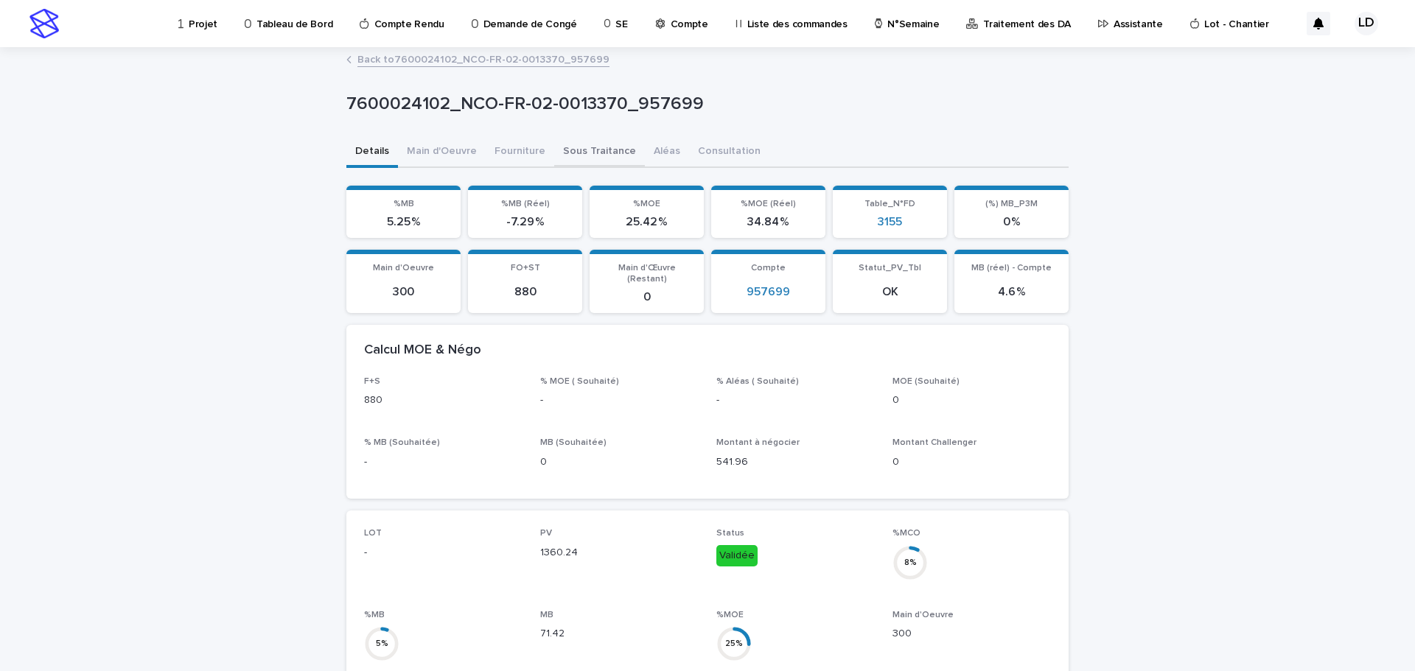
click at [602, 150] on button "Sous Traitance" at bounding box center [599, 152] width 91 height 31
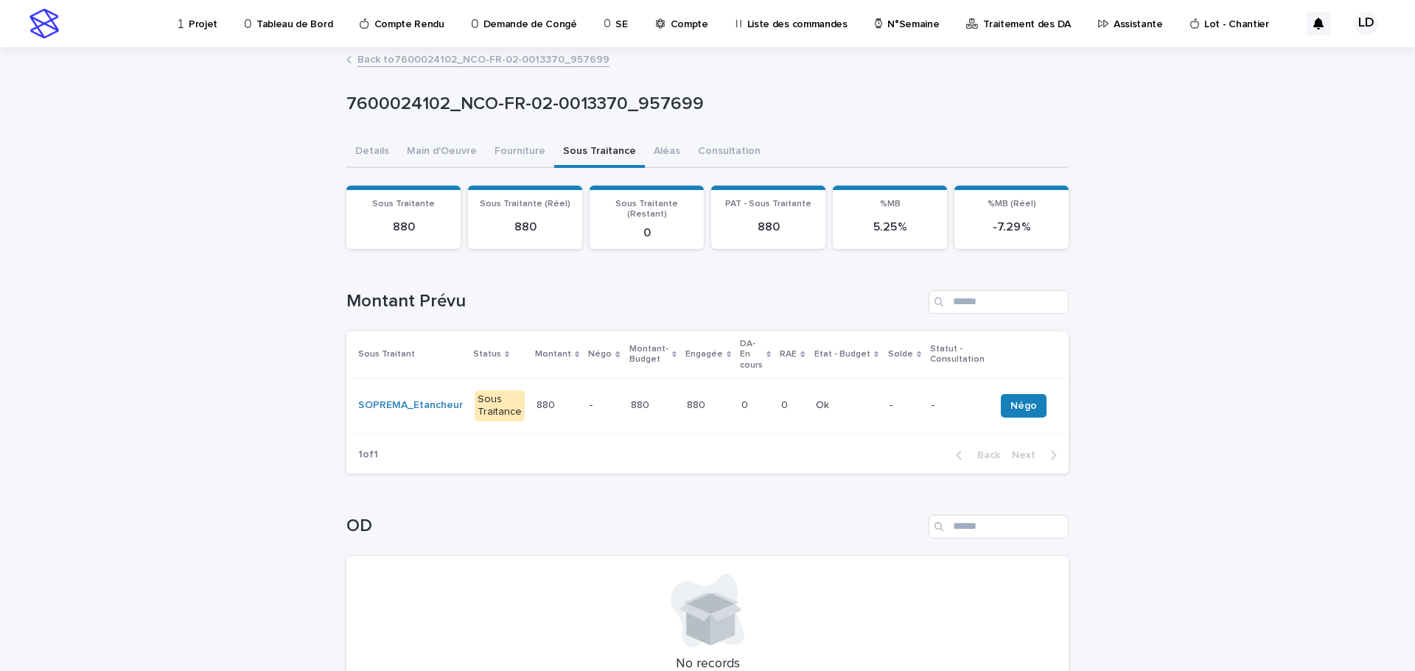
click at [383, 60] on link "Back to 7600024102_NCO-FR-02-0013370_957699" at bounding box center [483, 58] width 252 height 17
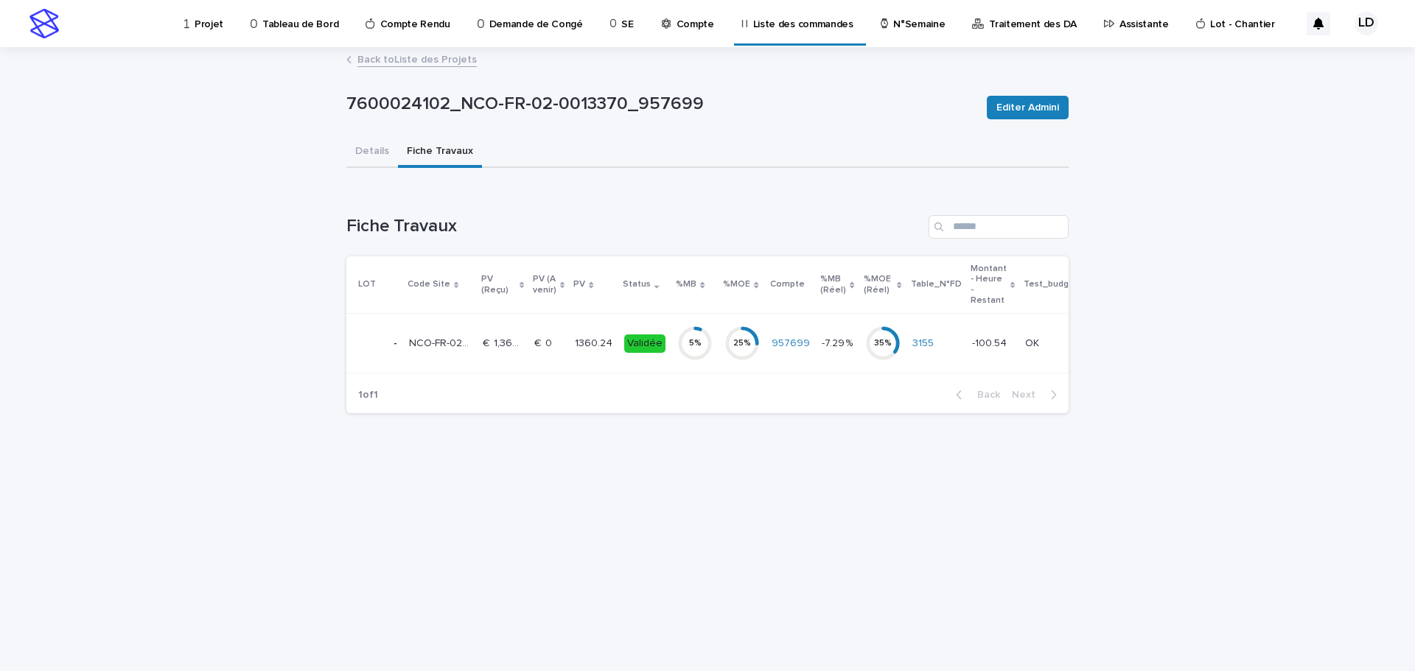
click at [358, 63] on link "Back to Liste des Projets" at bounding box center [416, 58] width 119 height 17
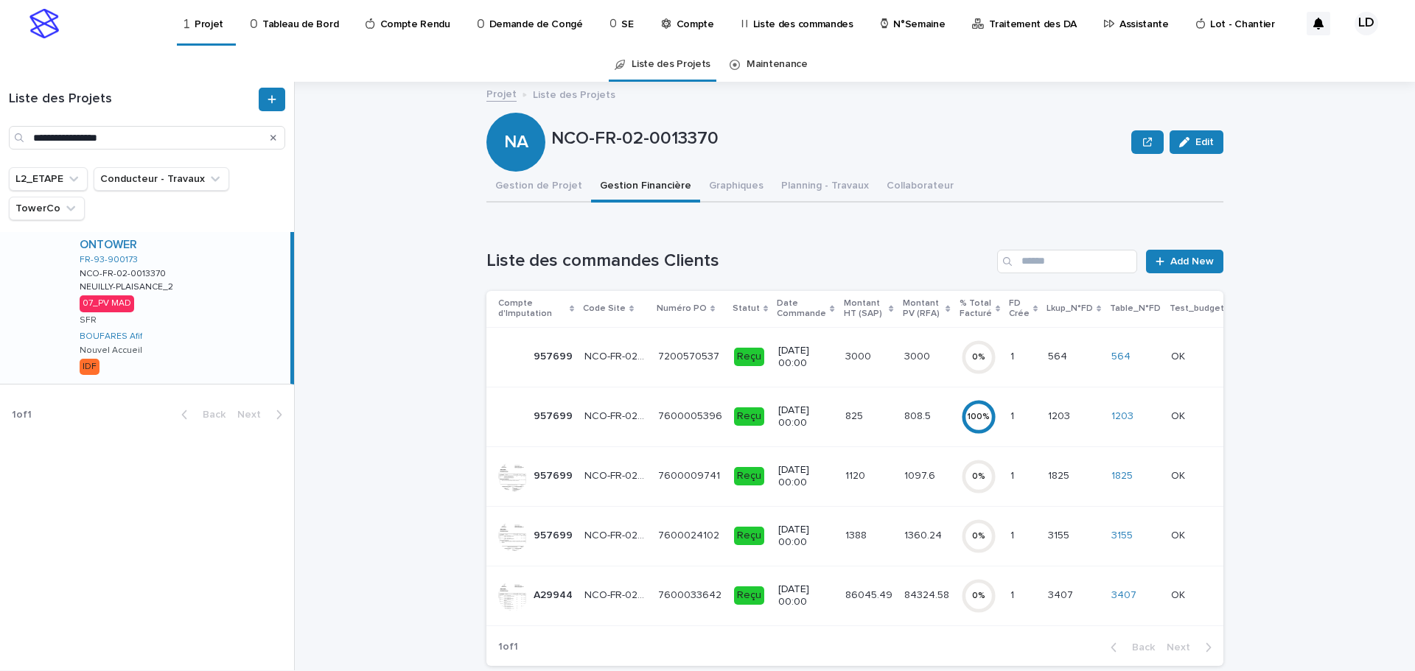
click at [657, 610] on td "7600033642 7600033642" at bounding box center [690, 596] width 76 height 60
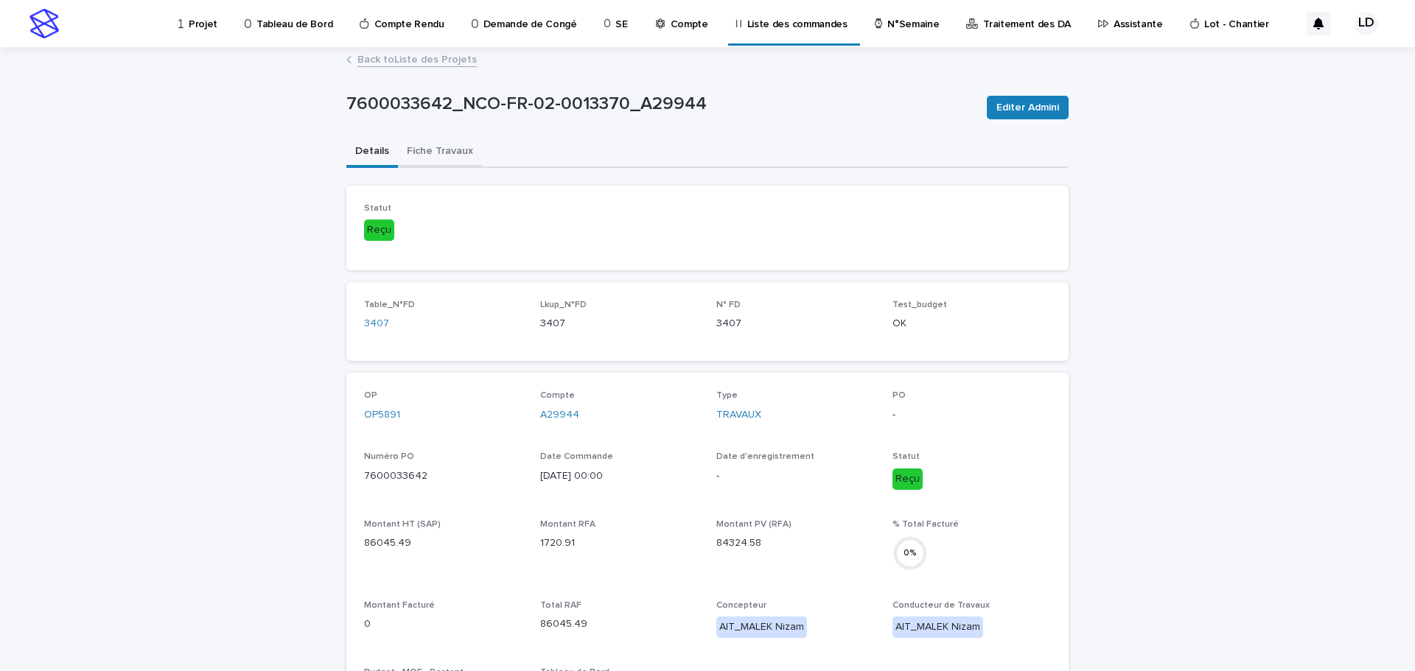
click at [442, 150] on button "Fiche Travaux" at bounding box center [440, 152] width 84 height 31
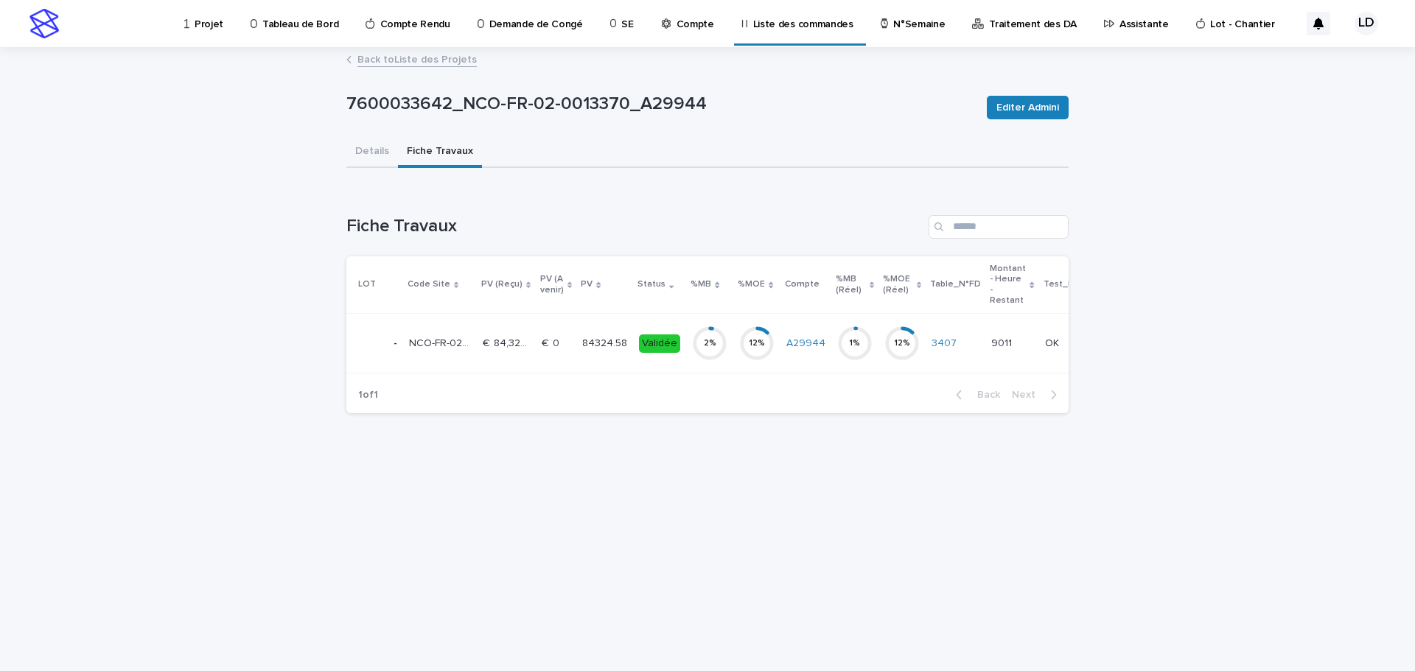
click at [602, 363] on td "84324.58 84324.58" at bounding box center [604, 344] width 57 height 60
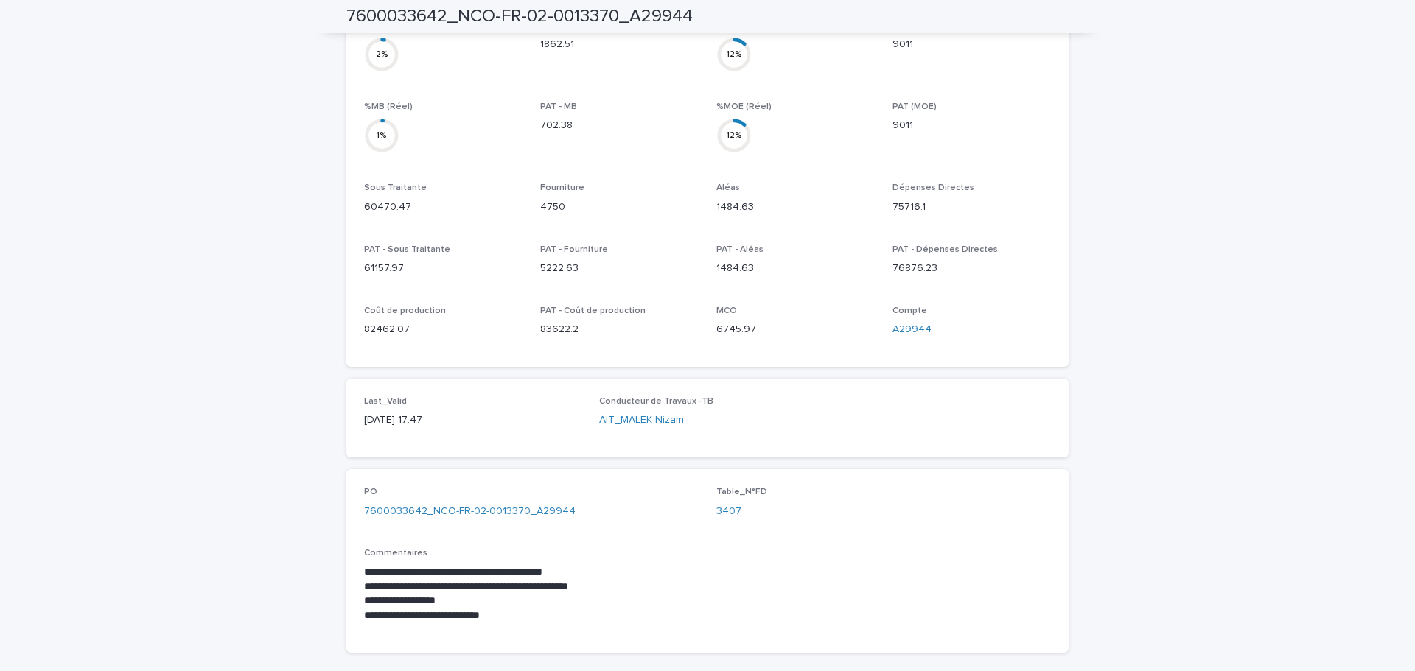
scroll to position [74, 0]
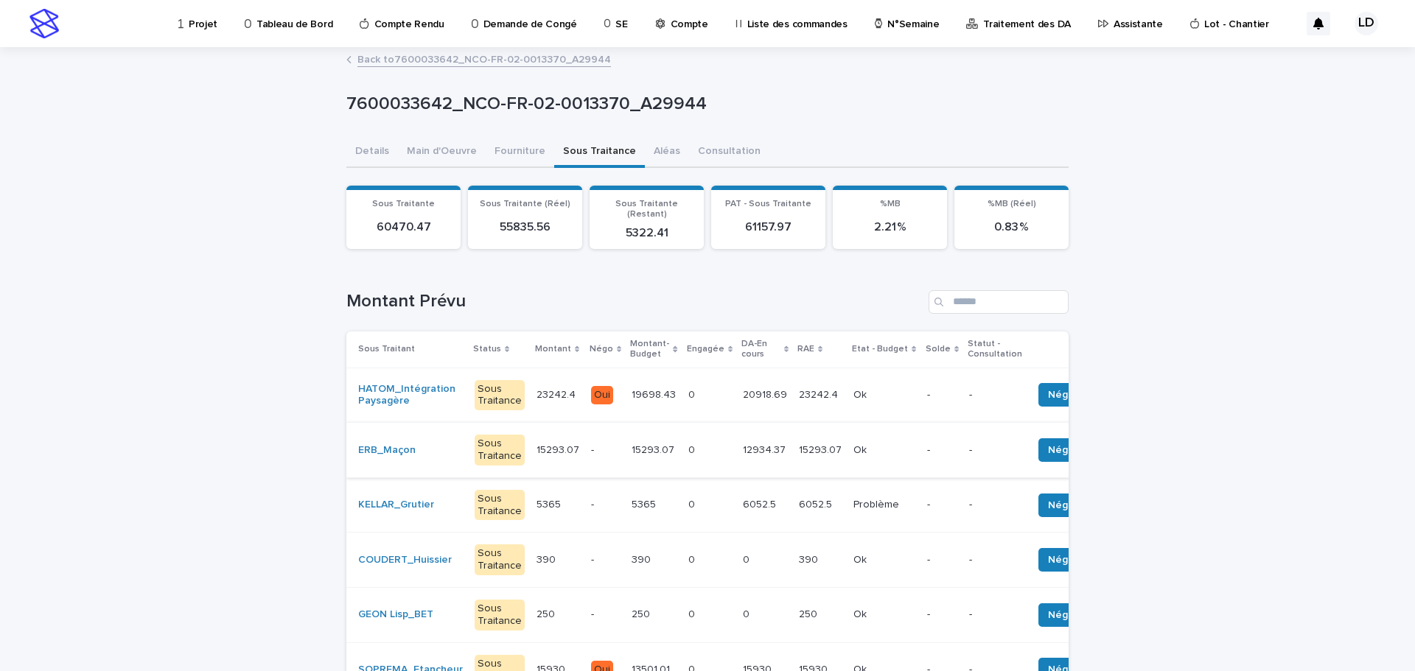
scroll to position [221, 0]
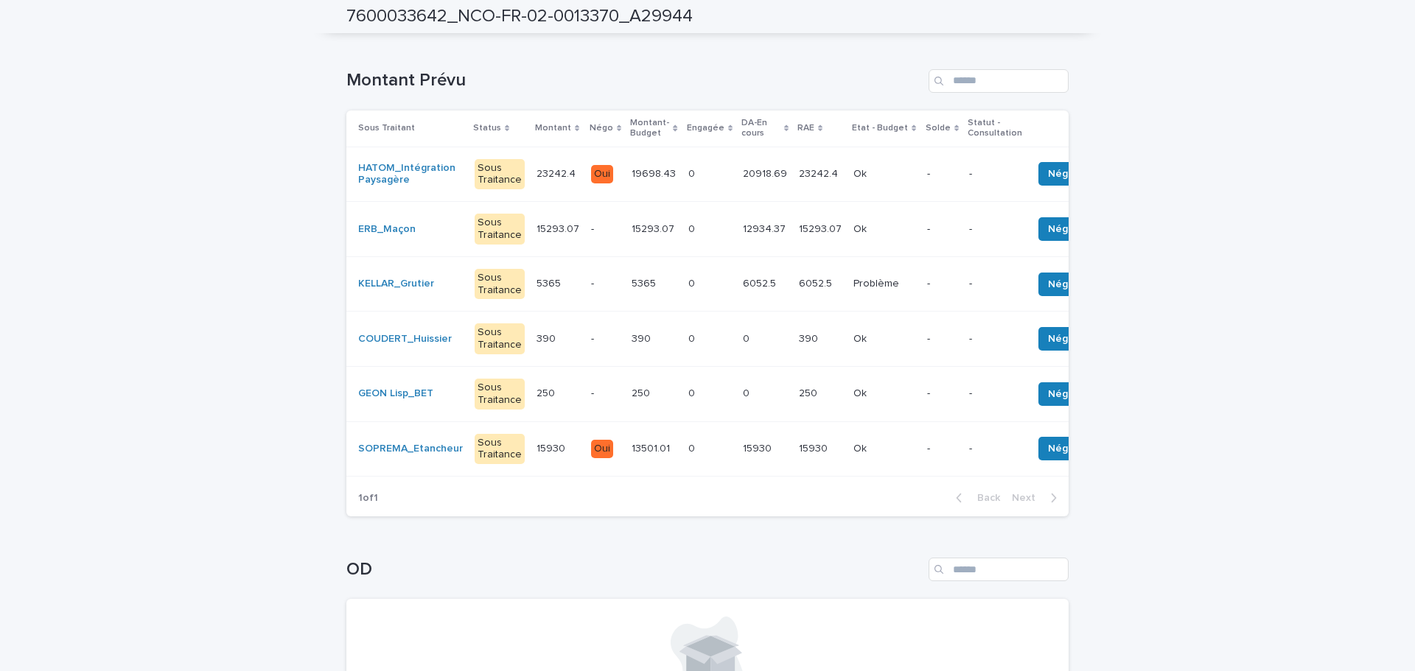
click at [637, 349] on td "390 390" at bounding box center [654, 339] width 56 height 55
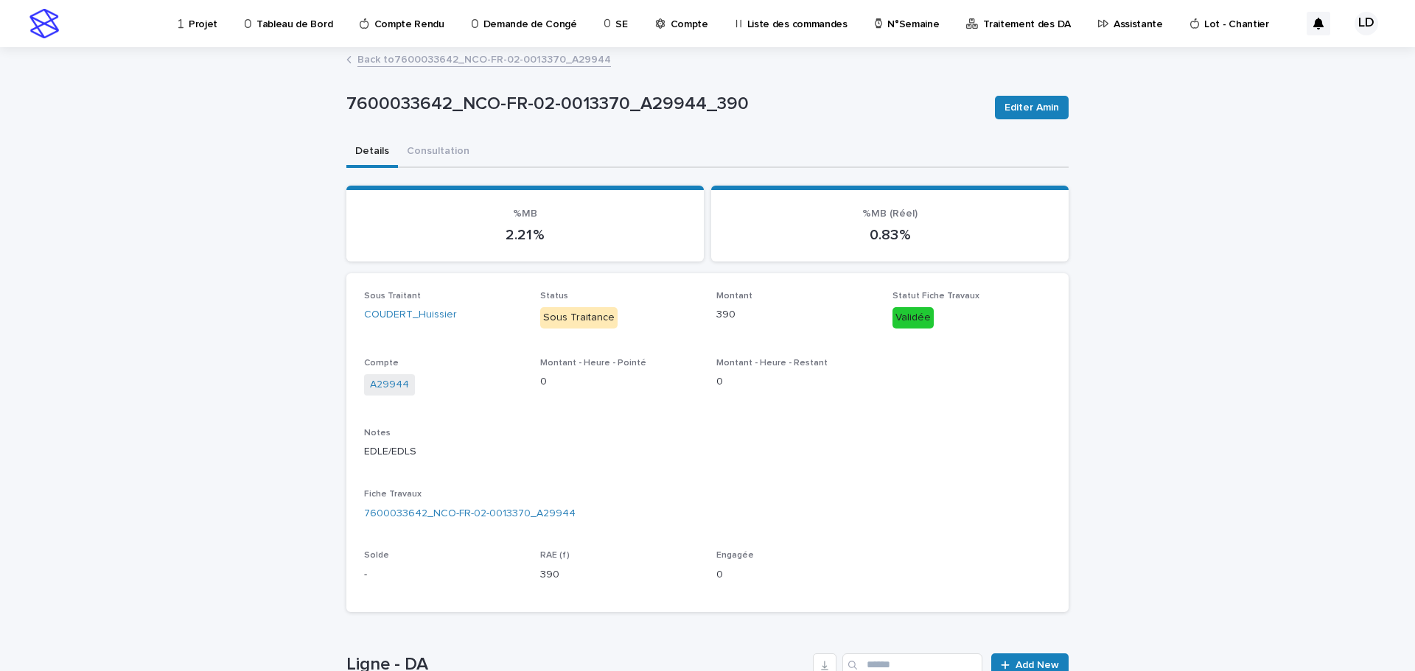
click at [398, 57] on link "Back to 7600033642_NCO-FR-02-0013370_A29944" at bounding box center [484, 58] width 254 height 17
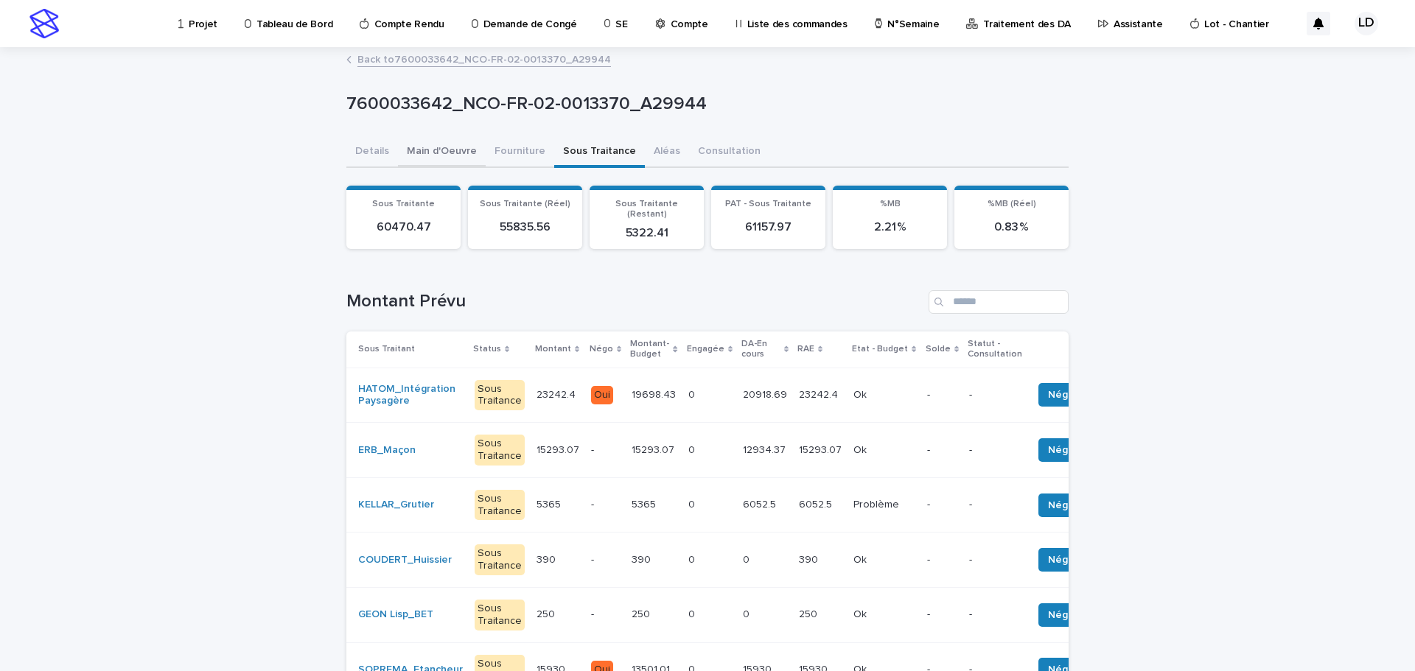
click at [448, 150] on button "Main d'Oeuvre" at bounding box center [442, 152] width 88 height 31
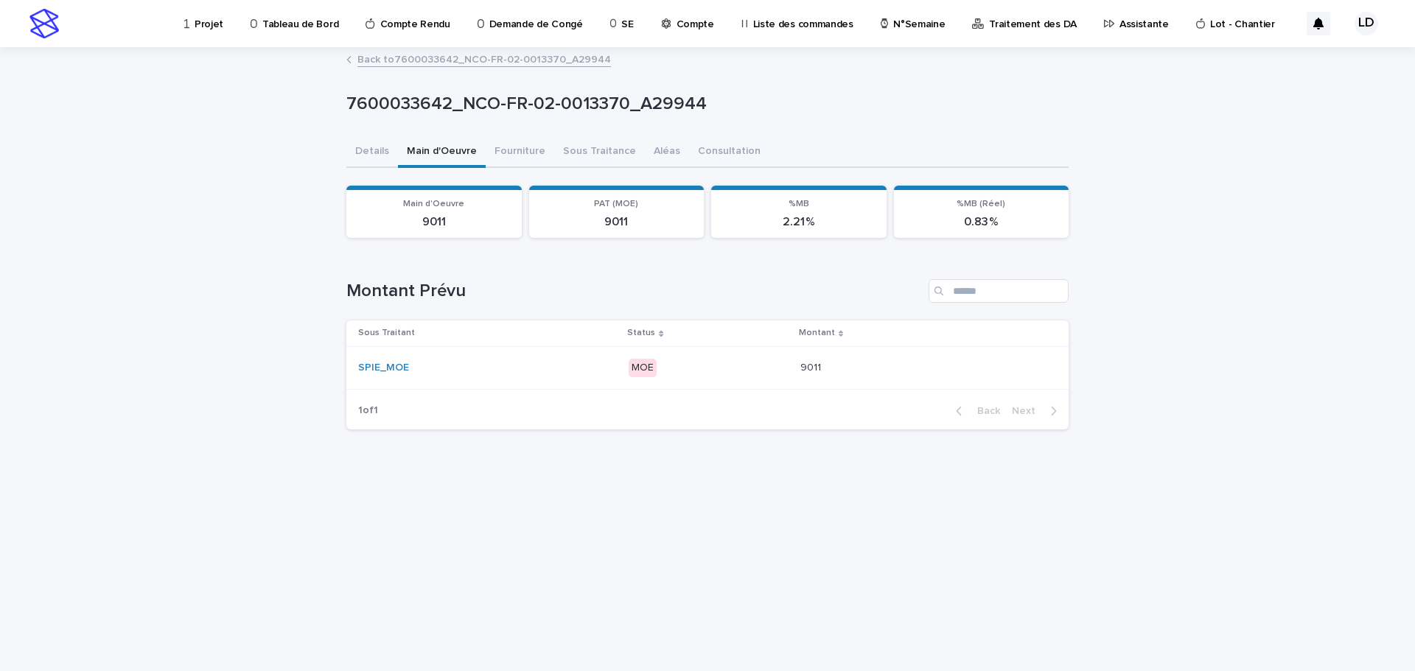
click at [576, 386] on td "SPIE_MOE" at bounding box center [484, 367] width 276 height 43
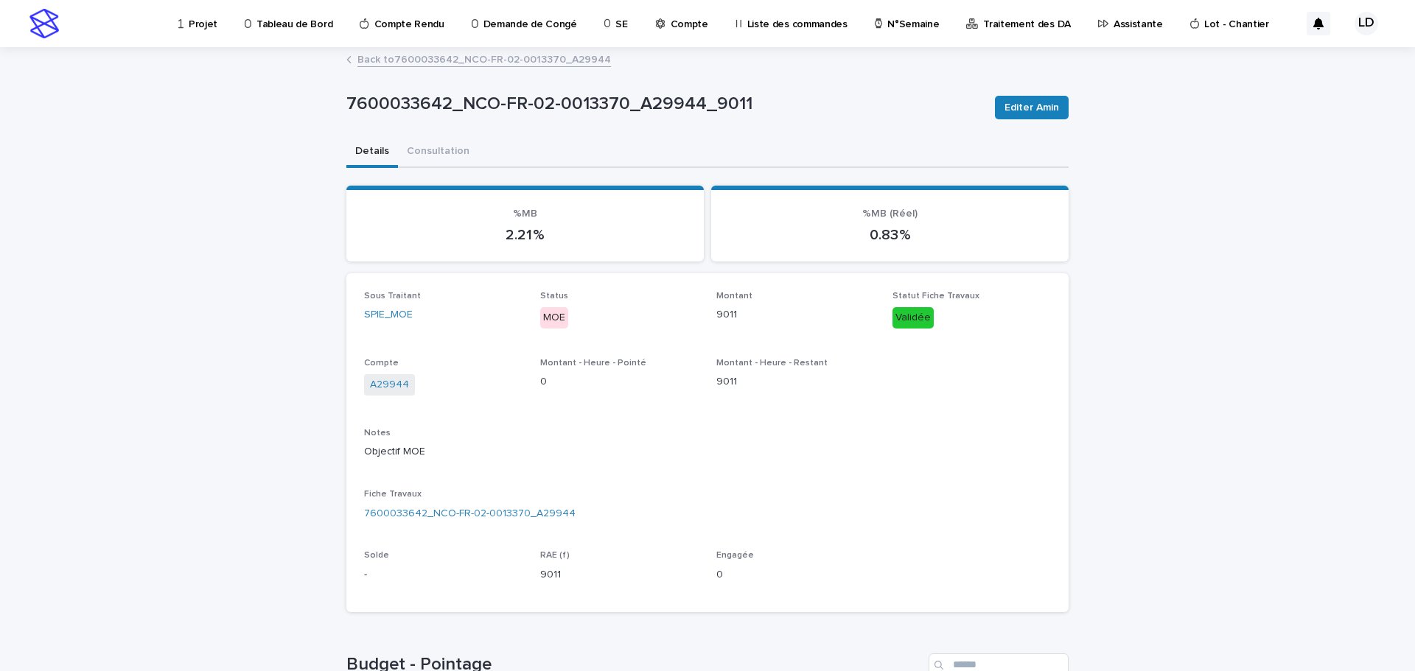
scroll to position [455, 0]
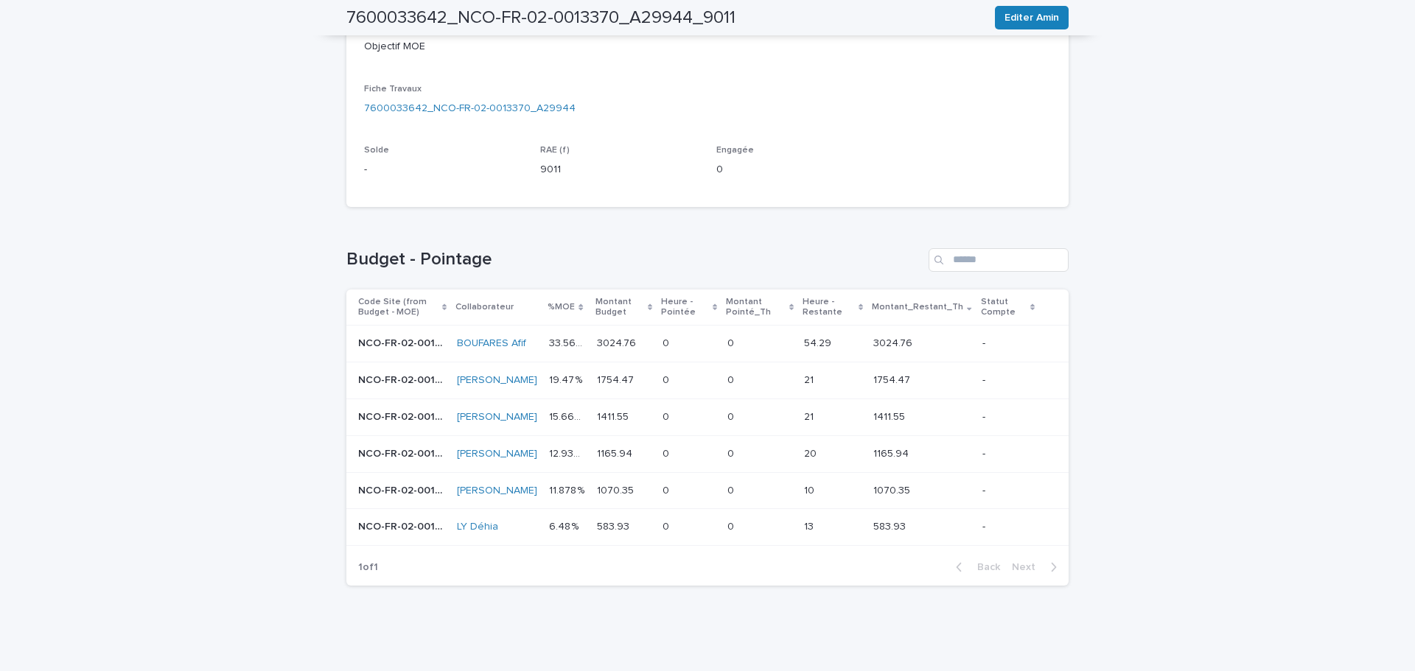
click at [421, 326] on td "NCO-FR-02-0013370 NCO-FR-02-0013370" at bounding box center [398, 344] width 105 height 37
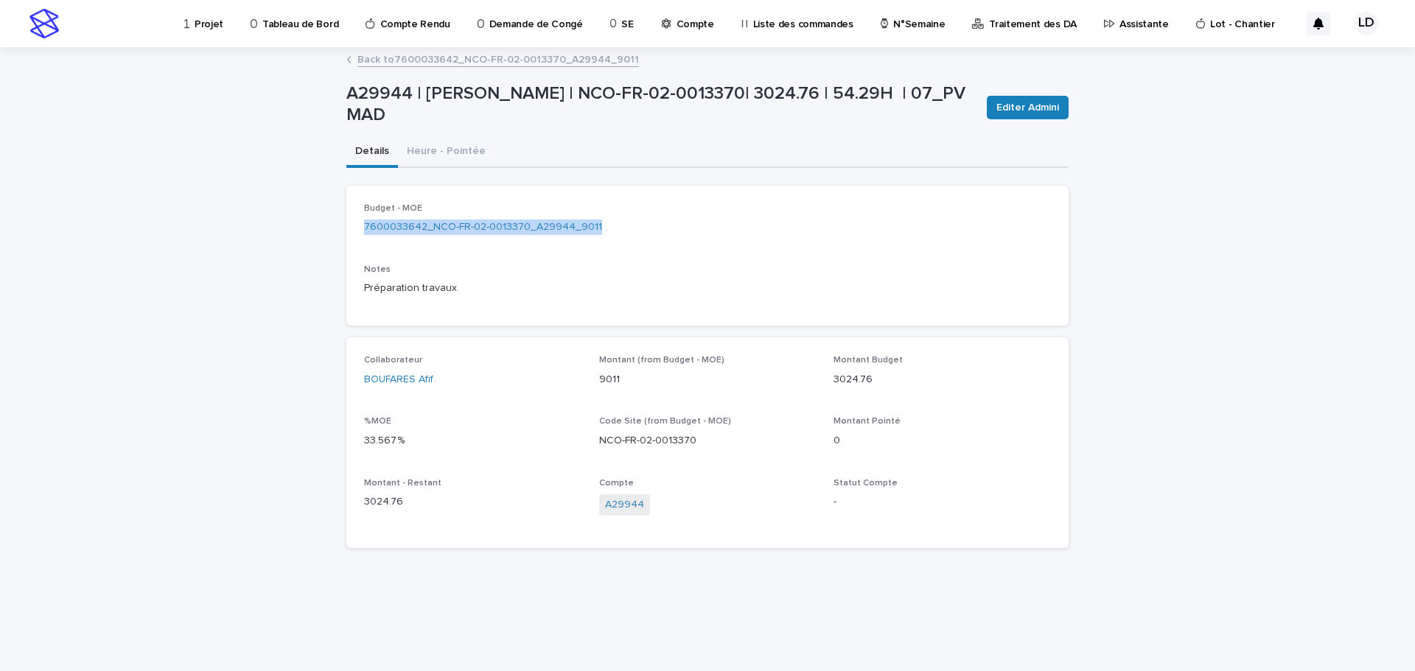
drag, startPoint x: 596, startPoint y: 229, endPoint x: 359, endPoint y: 229, distance: 236.6
click at [359, 229] on div "Budget - MOE 7600033642_NCO-FR-02-0013370_A29944_9011 Notes Préparation travaux" at bounding box center [707, 256] width 722 height 140
copy link "7600033642_NCO-FR-02-0013370_A29944_9011"
drag, startPoint x: 709, startPoint y: 441, endPoint x: 590, endPoint y: 446, distance: 118.8
click at [590, 446] on div "Collaborateur BOUFARES Afif Montant (from Budget - MOE) 9011 Montant Budget 302…" at bounding box center [707, 442] width 687 height 175
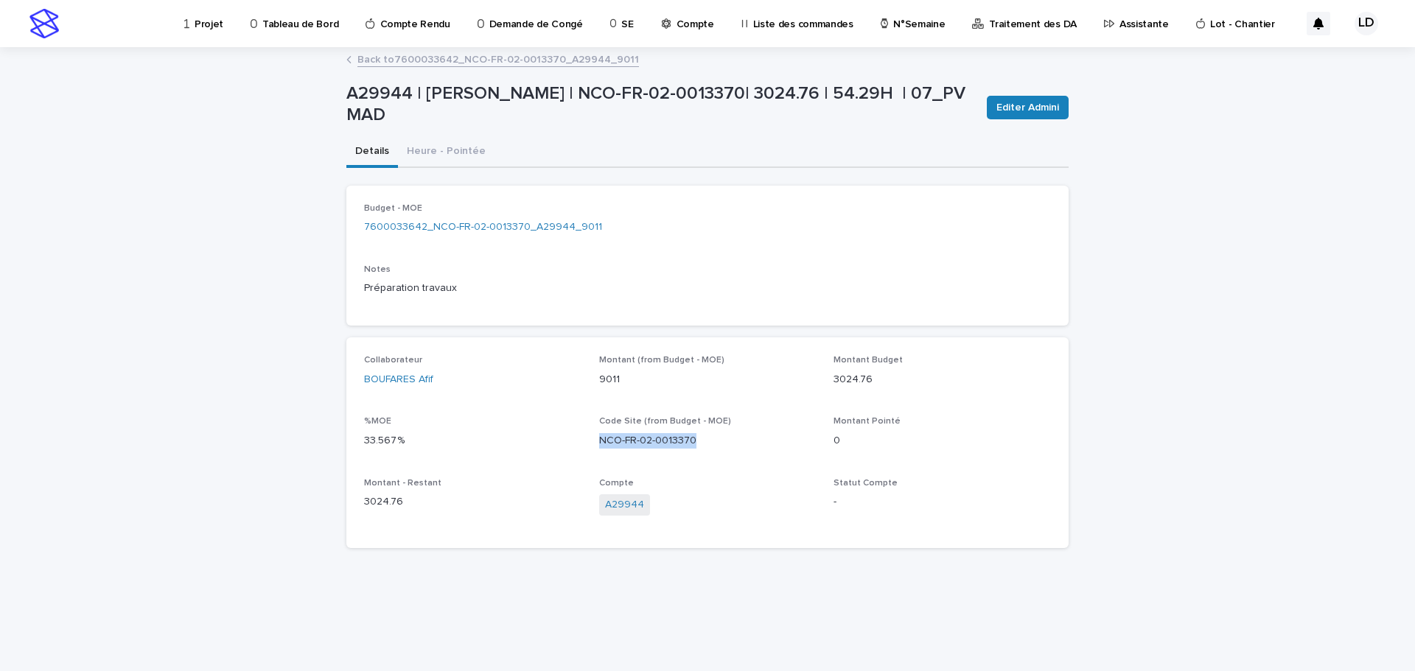
copy p "NCO-FR-02-0013370"
click at [425, 149] on button "Heure - Pointée" at bounding box center [446, 152] width 97 height 31
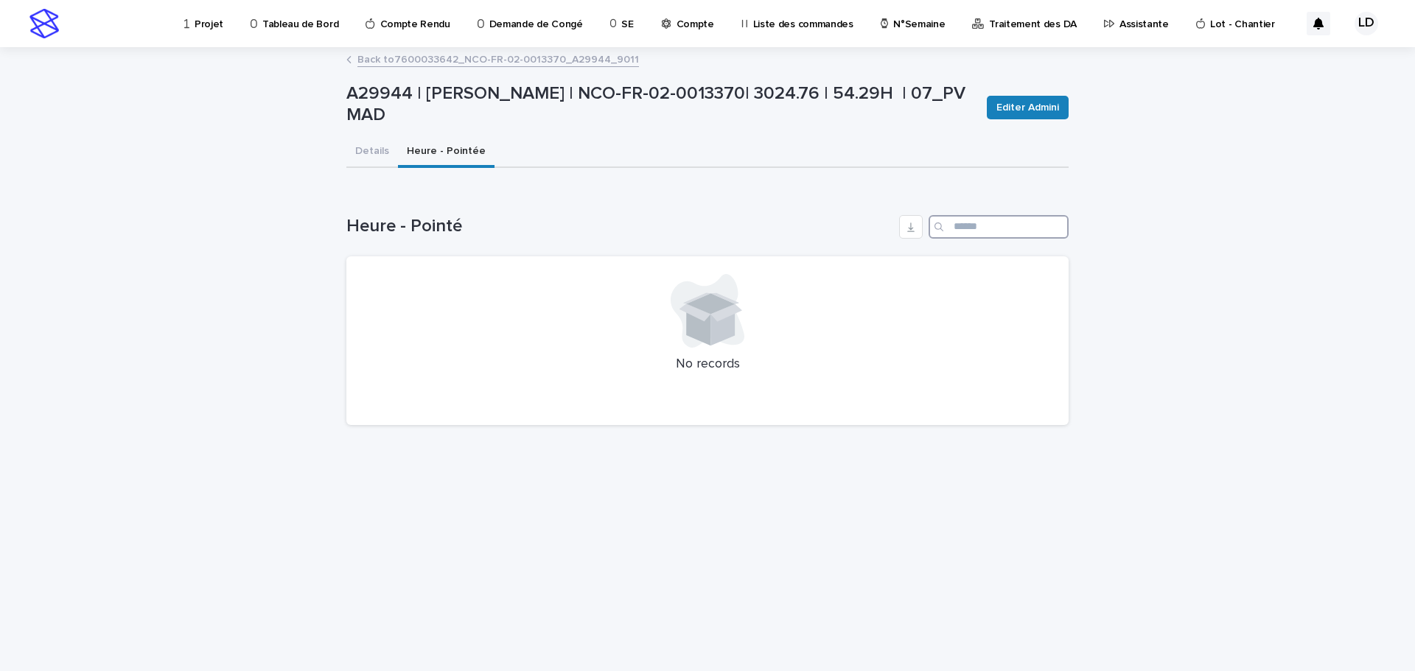
click at [984, 232] on input "Search" at bounding box center [999, 227] width 140 height 24
click at [371, 149] on button "Details" at bounding box center [372, 152] width 52 height 31
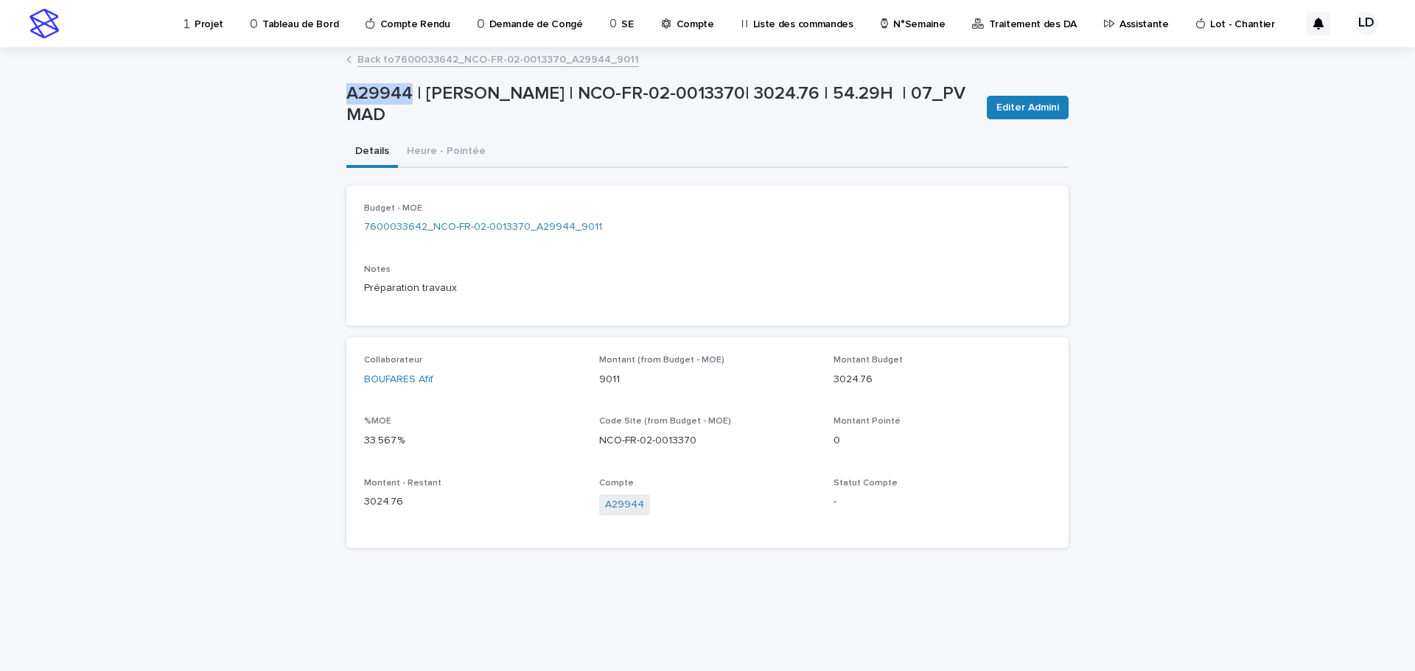
drag, startPoint x: 411, startPoint y: 90, endPoint x: 338, endPoint y: 88, distance: 73.0
click at [338, 88] on div "Loading... Saving… Loading... Saving… A29944 | BOUFARES Afif | NCO-FR-02-001337…" at bounding box center [707, 360] width 1415 height 623
copy p "A29944"
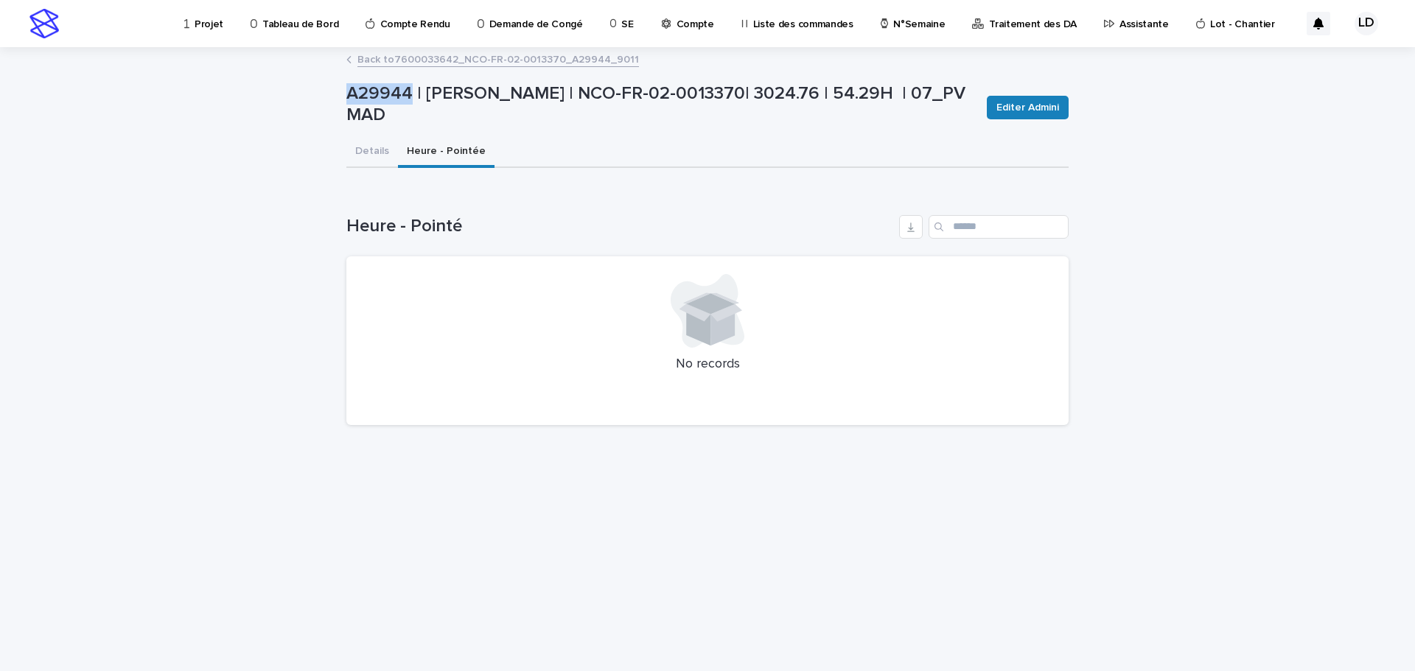
click at [433, 153] on button "Heure - Pointée" at bounding box center [446, 152] width 97 height 31
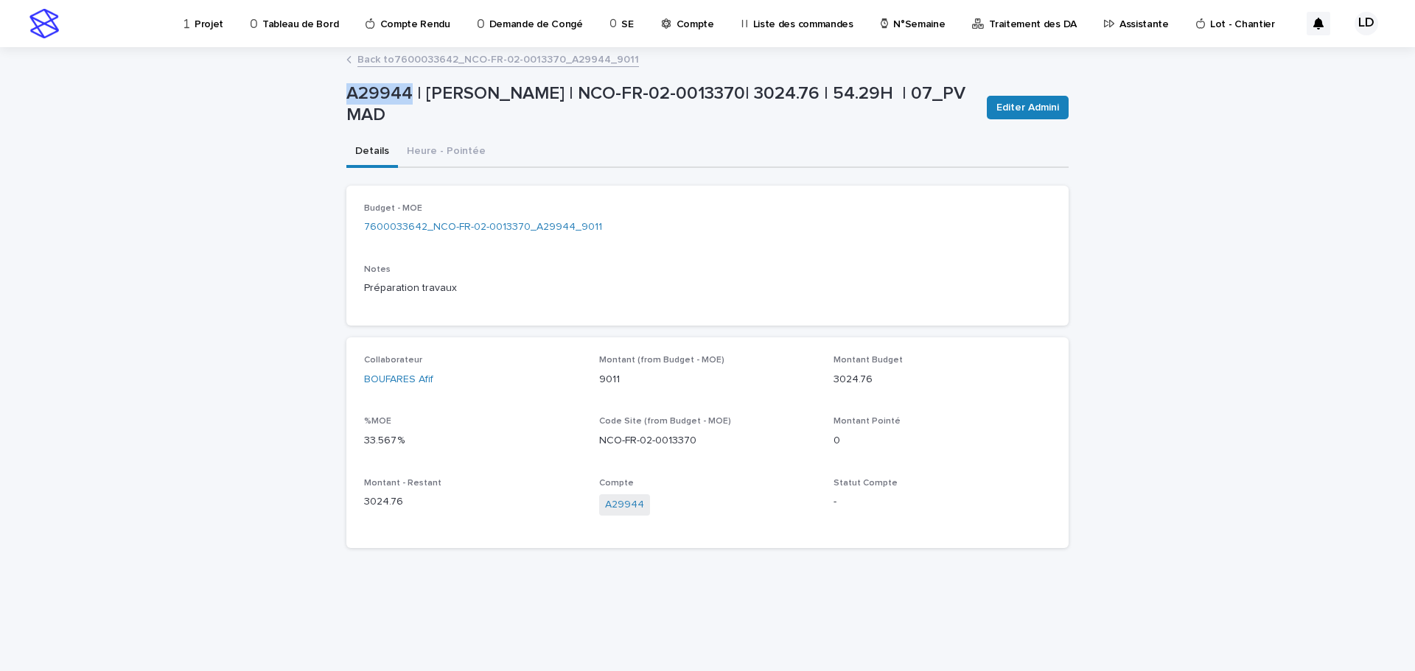
click at [374, 148] on button "Details" at bounding box center [372, 152] width 52 height 31
click at [413, 62] on link "Back to 7600033642_NCO-FR-02-0013370_A29944_9011" at bounding box center [498, 58] width 282 height 17
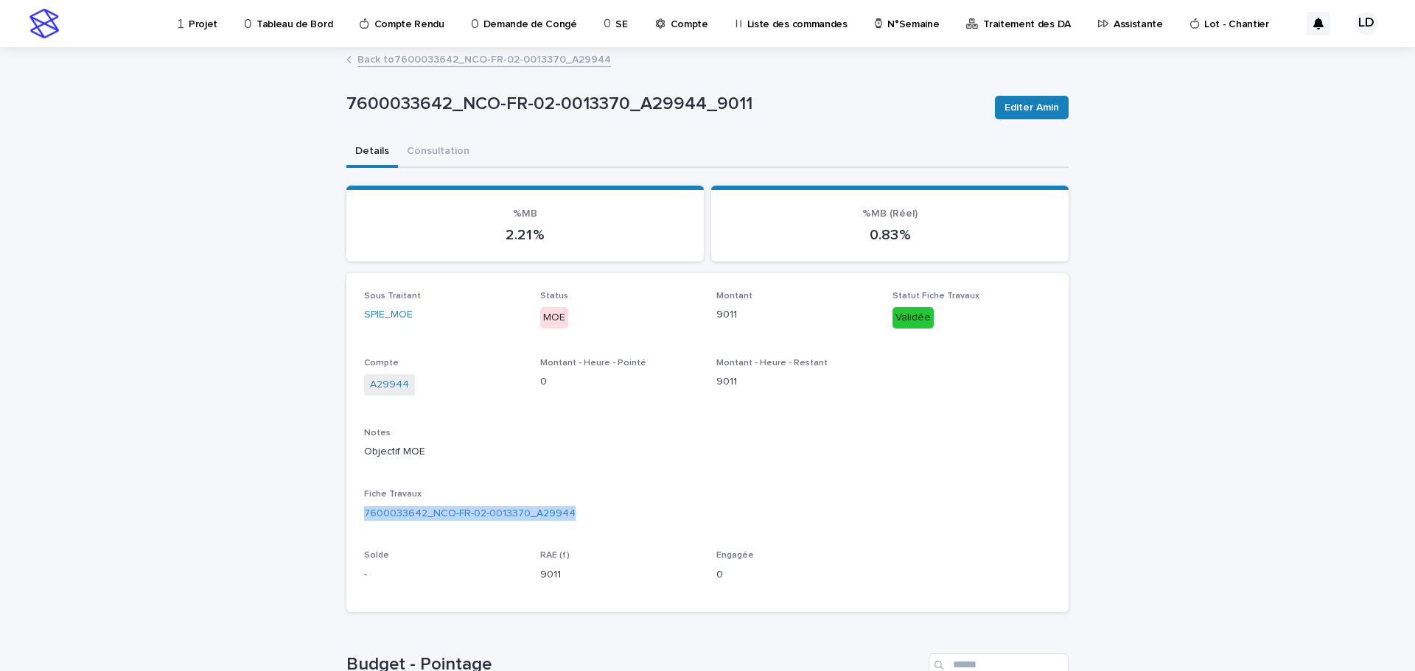
drag, startPoint x: 571, startPoint y: 515, endPoint x: 343, endPoint y: 512, distance: 227.8
click at [346, 512] on div "Sous Traitant SPIE_MOE Status MOE Montant 9011 Statut Fiche Travaux Validée Com…" at bounding box center [707, 442] width 722 height 339
copy link "7600033642_NCO-FR-02-0013370_A29944"
click at [409, 61] on link "Back to 7600033642_NCO-FR-02-0013370_A29944" at bounding box center [484, 58] width 254 height 17
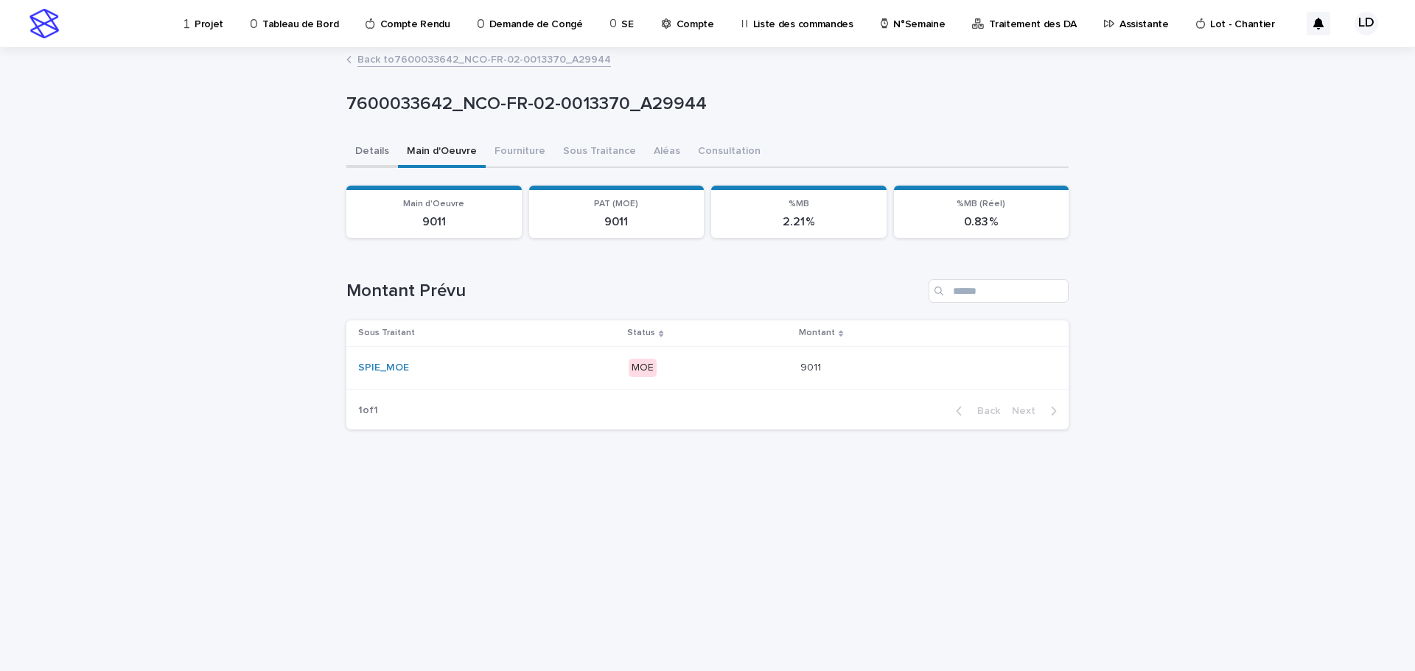
click at [370, 153] on button "Details" at bounding box center [372, 152] width 52 height 31
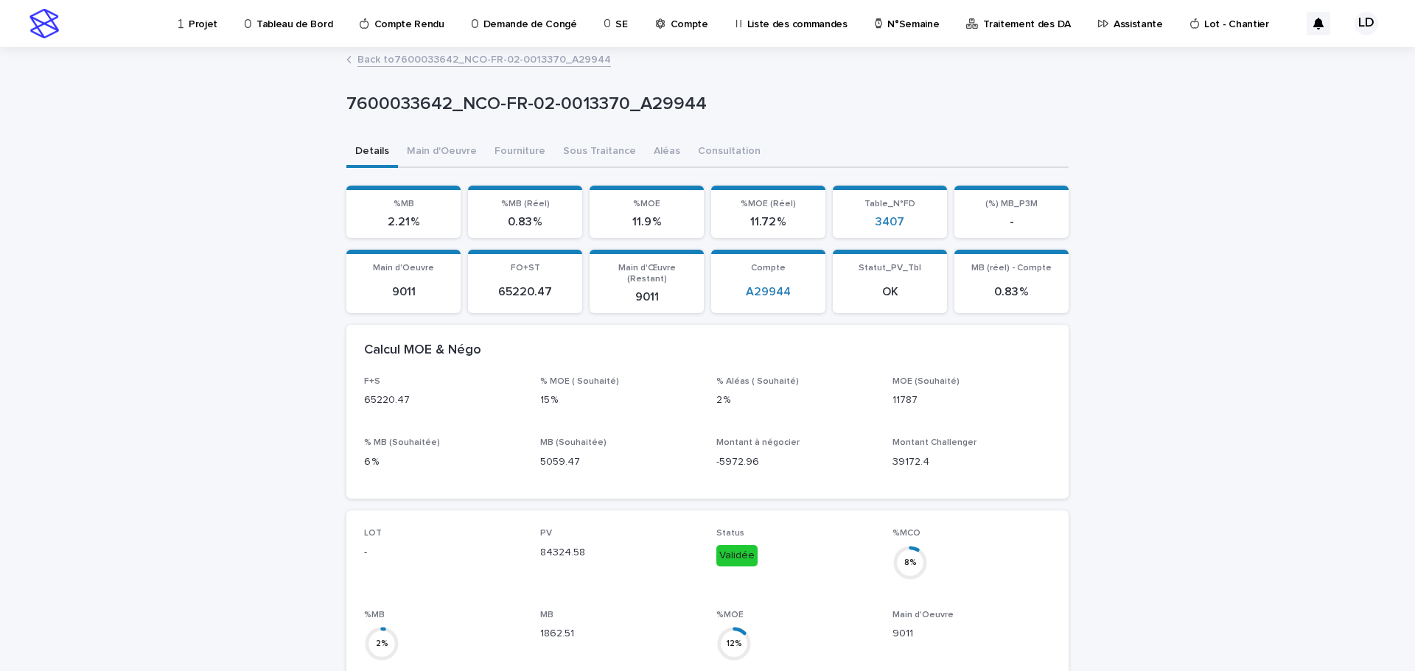
click at [395, 57] on link "Back to 7600033642_NCO-FR-02-0013370_A29944" at bounding box center [484, 58] width 254 height 17
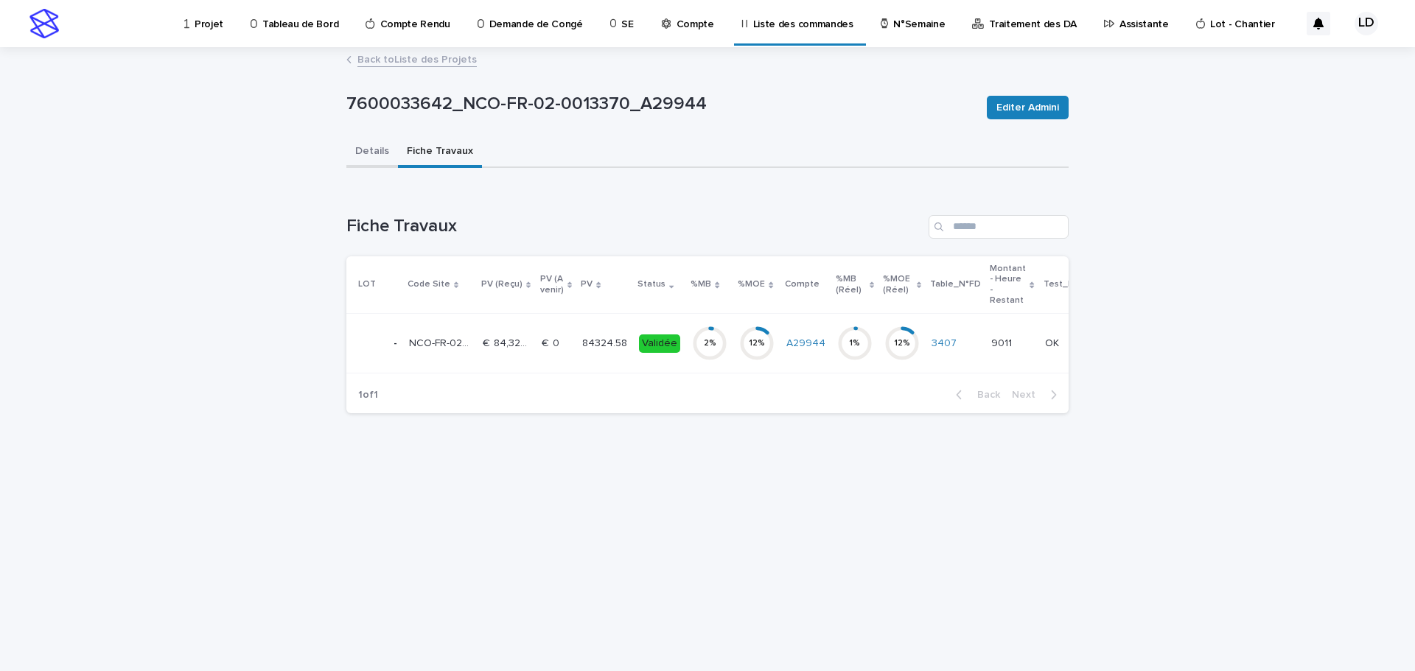
click at [374, 153] on button "Details" at bounding box center [372, 152] width 52 height 31
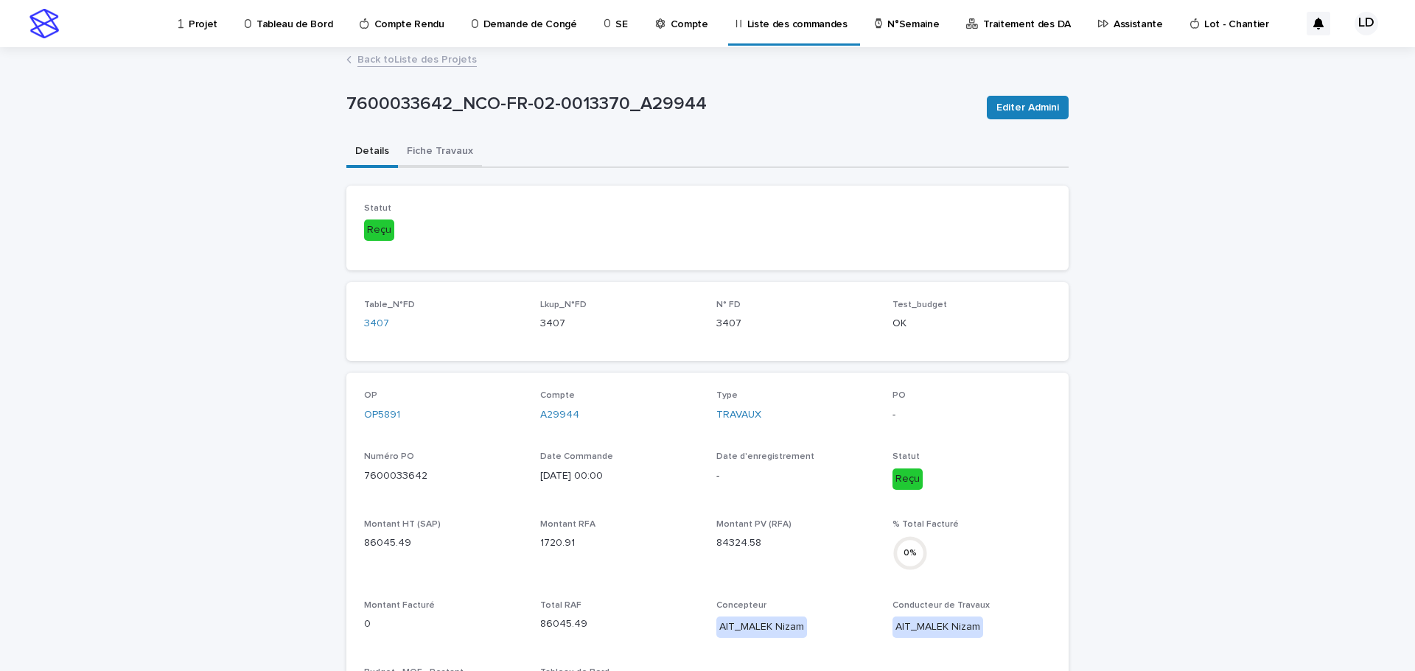
click at [446, 152] on button "Fiche Travaux" at bounding box center [440, 152] width 84 height 31
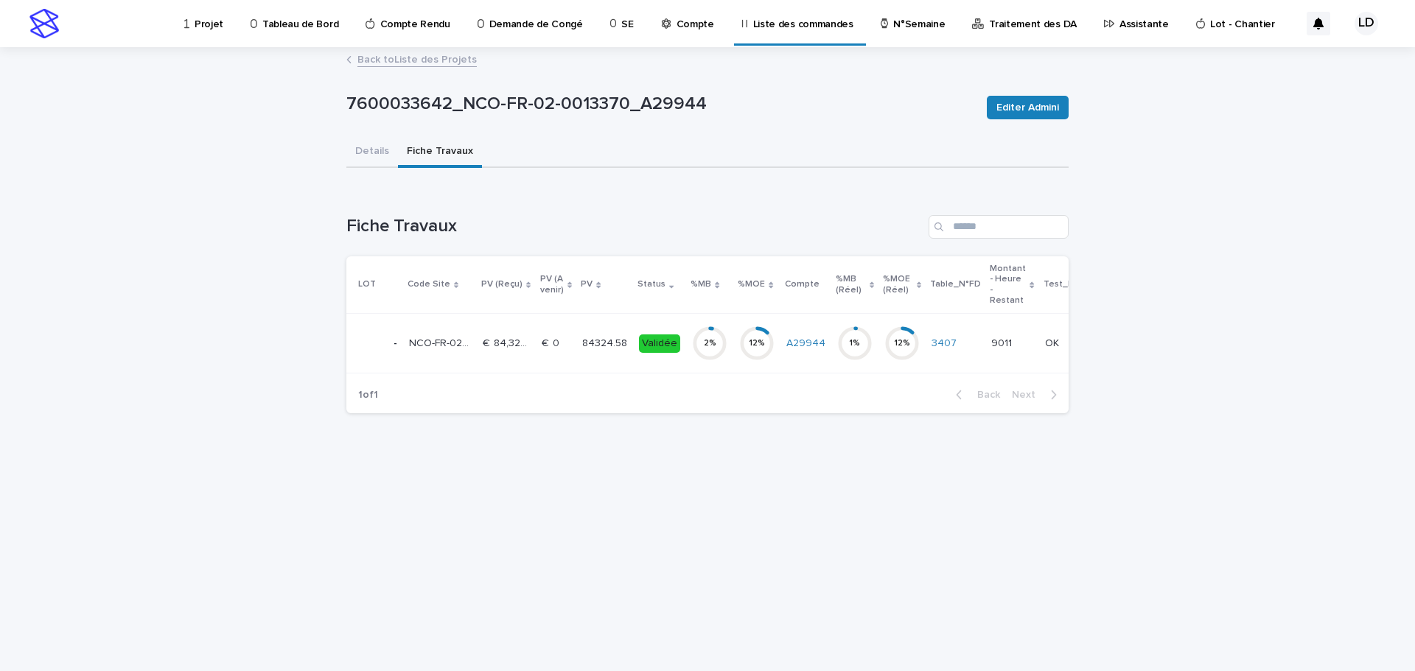
click at [774, 365] on td "12 %" at bounding box center [756, 344] width 47 height 60
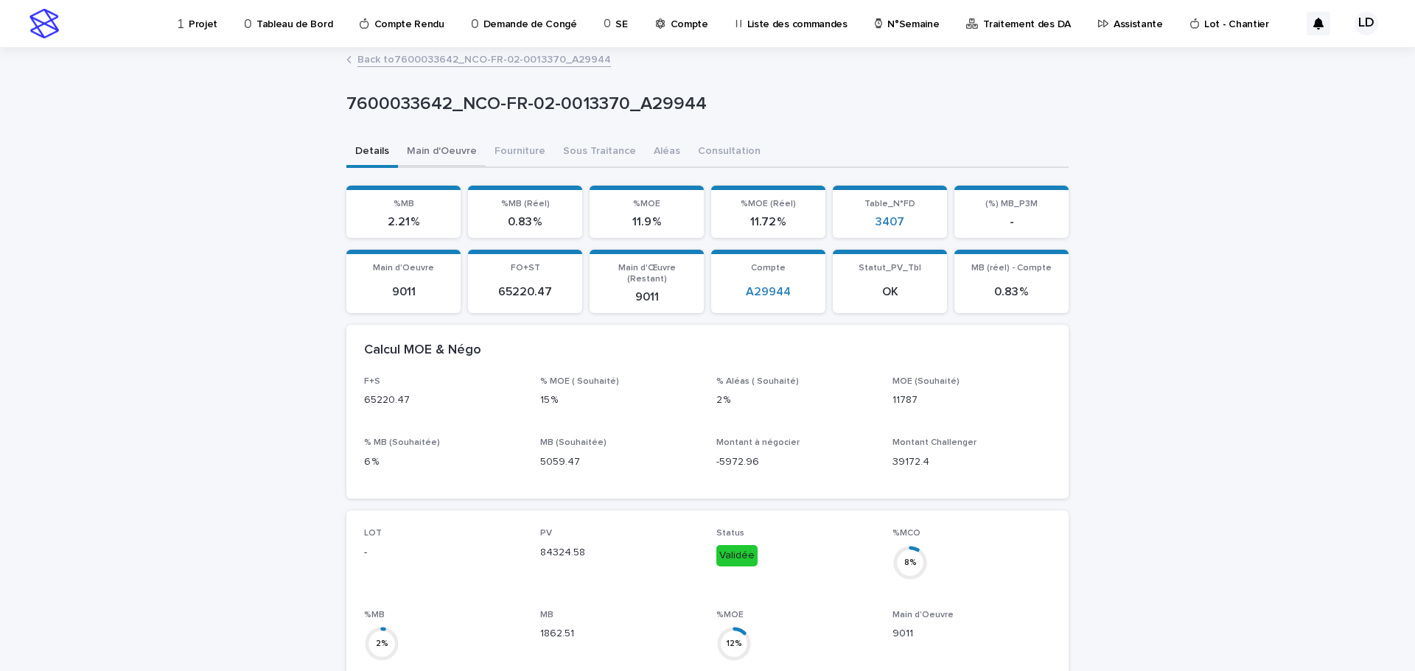
click at [459, 153] on button "Main d'Oeuvre" at bounding box center [442, 152] width 88 height 31
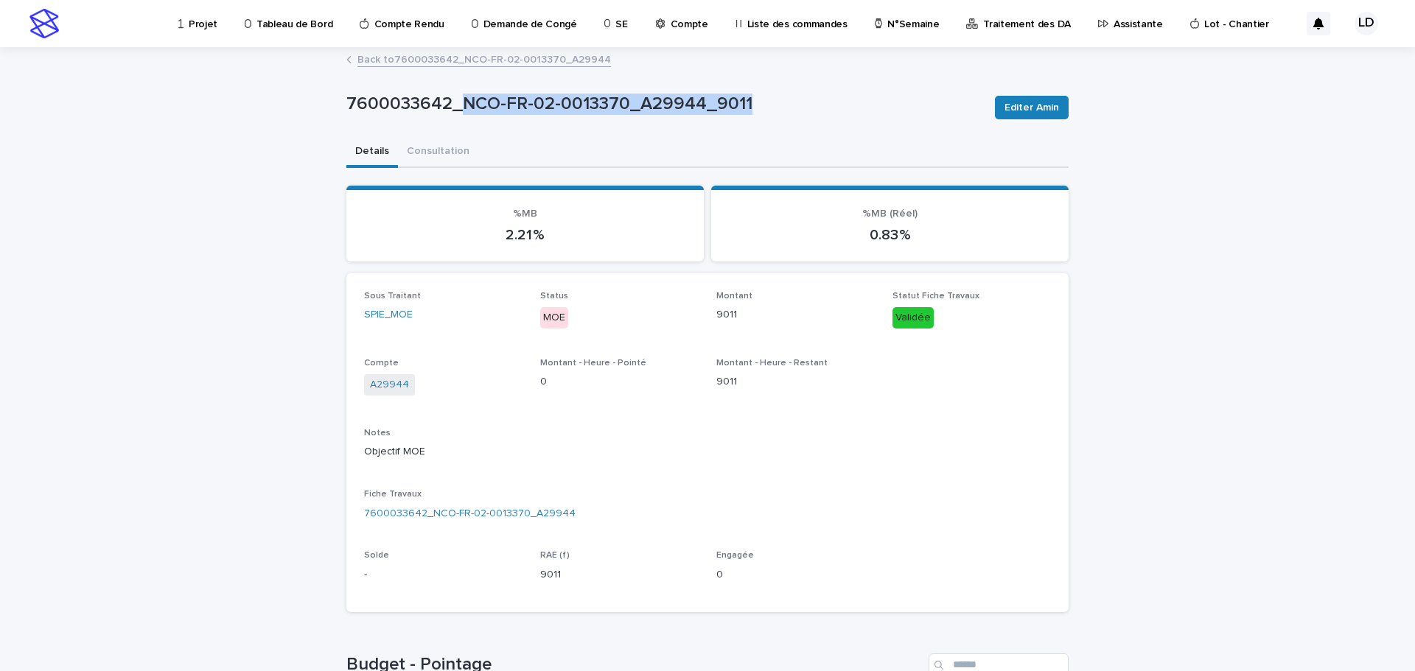
drag, startPoint x: 747, startPoint y: 103, endPoint x: 457, endPoint y: 103, distance: 289.6
click at [457, 103] on p "7600033642_NCO-FR-02-0013370_A29944_9011" at bounding box center [664, 104] width 637 height 21
copy p "NCO-FR-02-0013370_A29944_9011"
click at [383, 63] on link "Back to 7600033642_NCO-FR-02-0013370_A29944" at bounding box center [484, 58] width 254 height 17
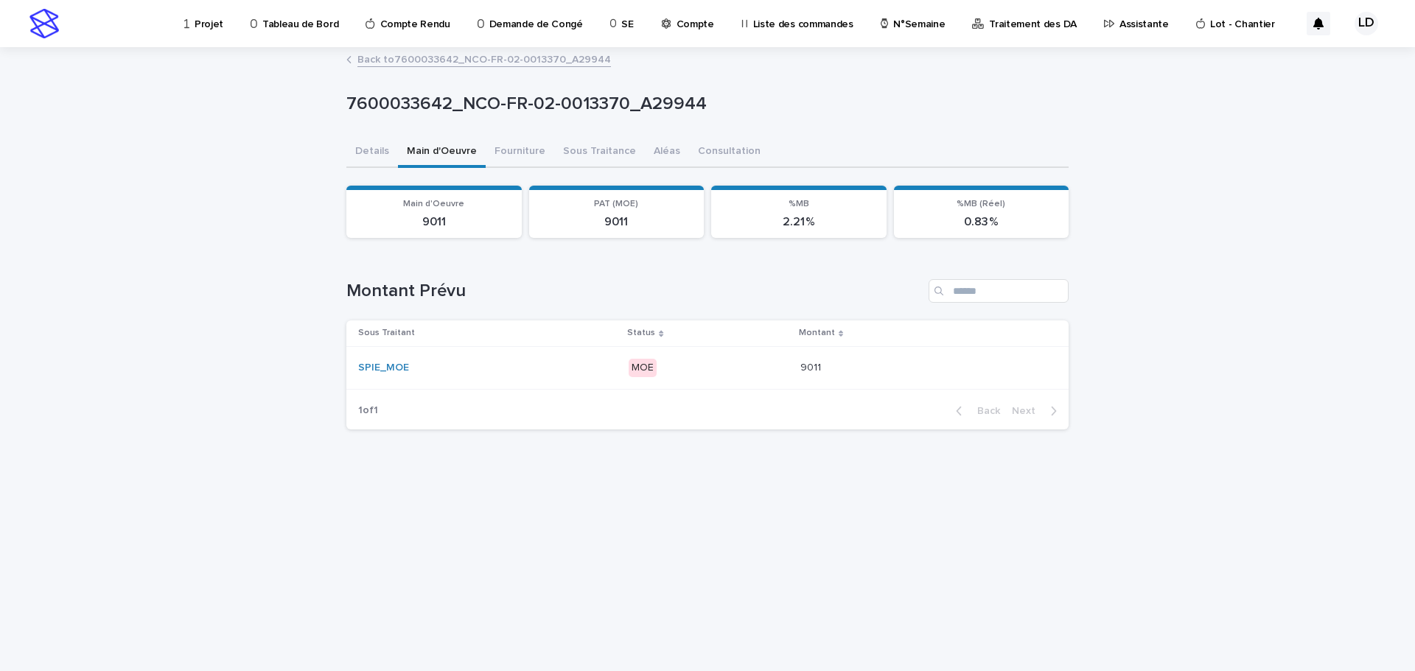
click at [385, 60] on link "Back to 7600033642_NCO-FR-02-0013370_A29944" at bounding box center [484, 58] width 254 height 17
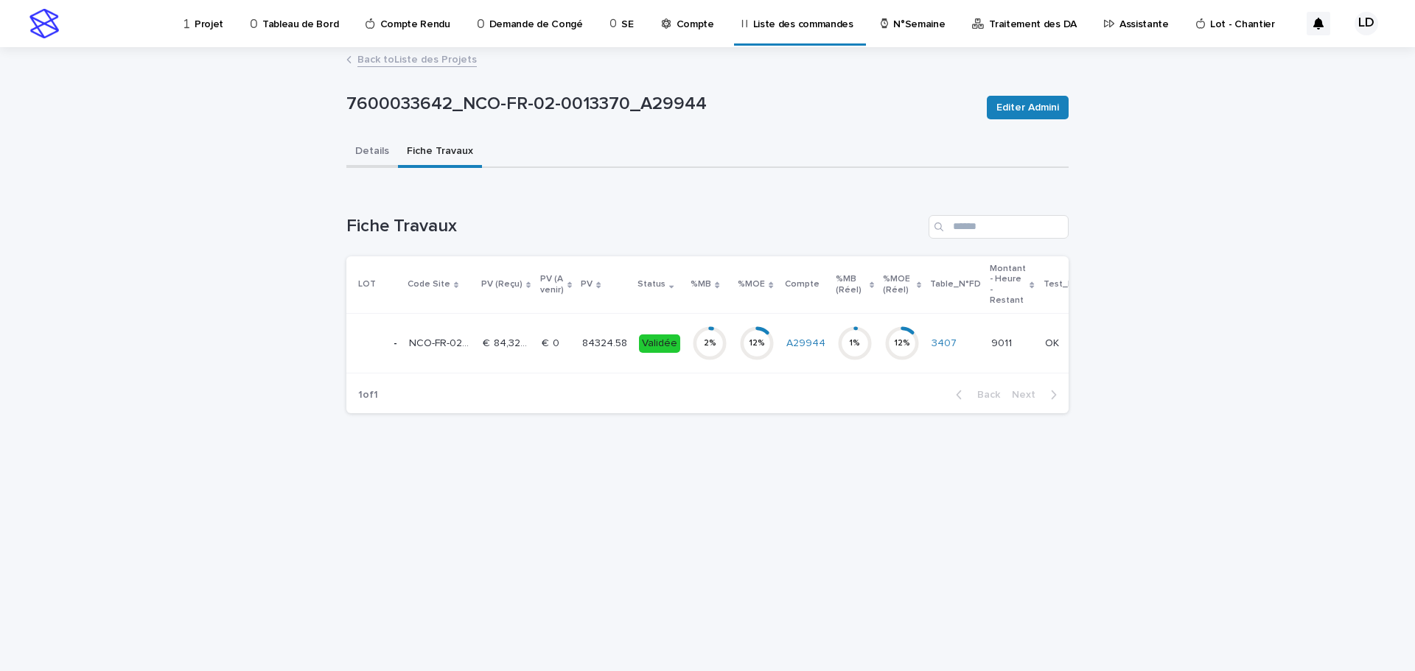
click at [366, 151] on button "Details" at bounding box center [372, 152] width 52 height 31
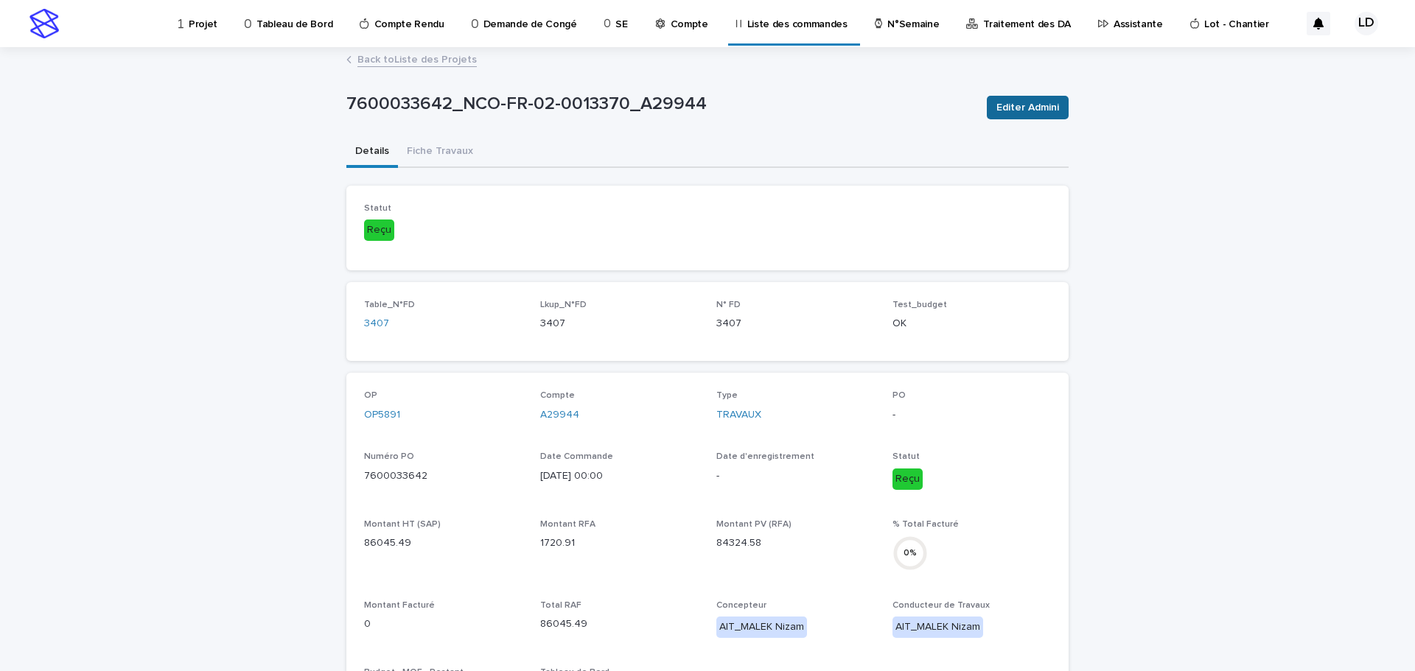
click at [1038, 111] on span "Editer Admini" at bounding box center [1027, 107] width 63 height 15
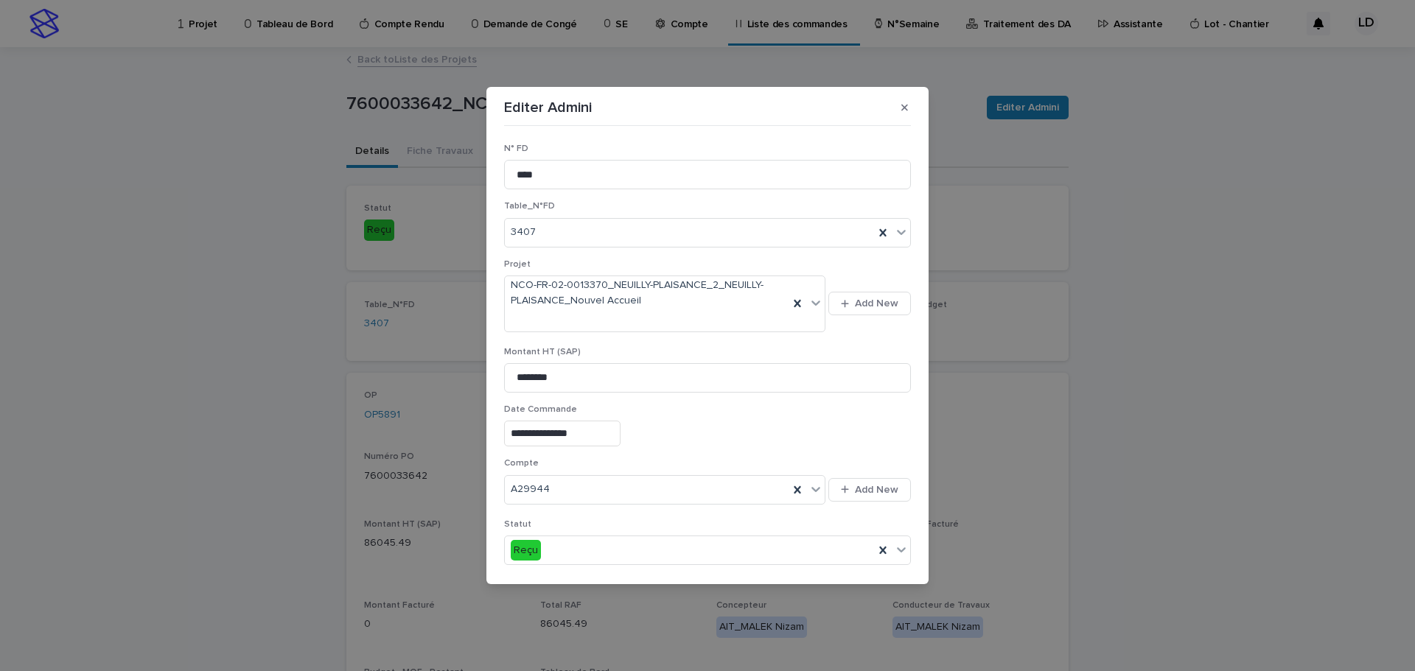
scroll to position [233, 0]
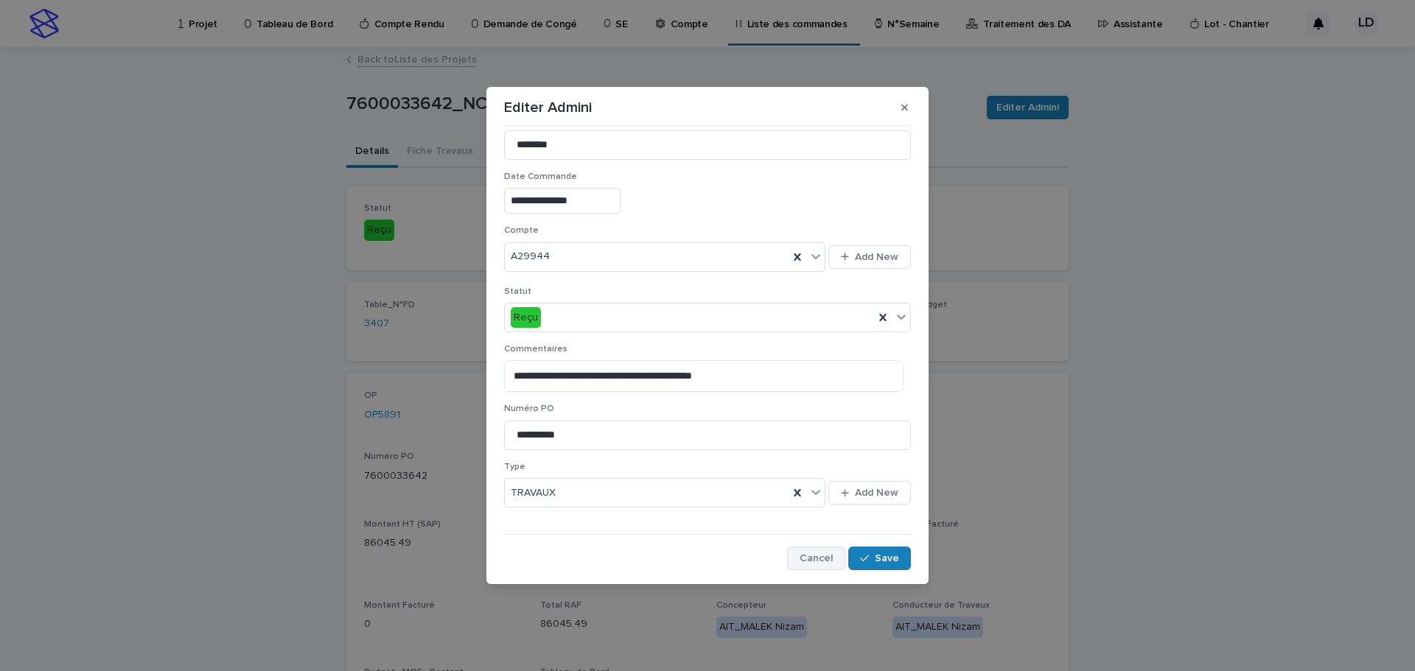
click at [800, 559] on span "Cancel" at bounding box center [816, 559] width 33 height 10
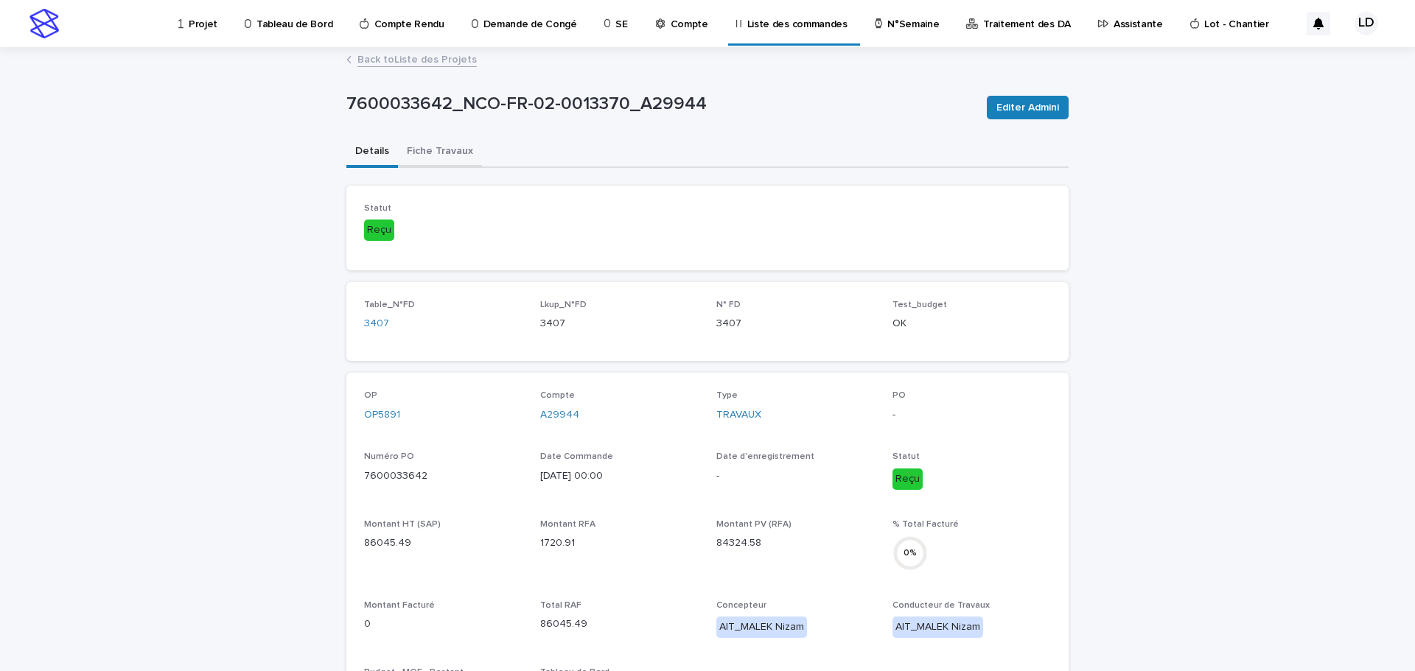
click at [438, 144] on button "Fiche Travaux" at bounding box center [440, 152] width 84 height 31
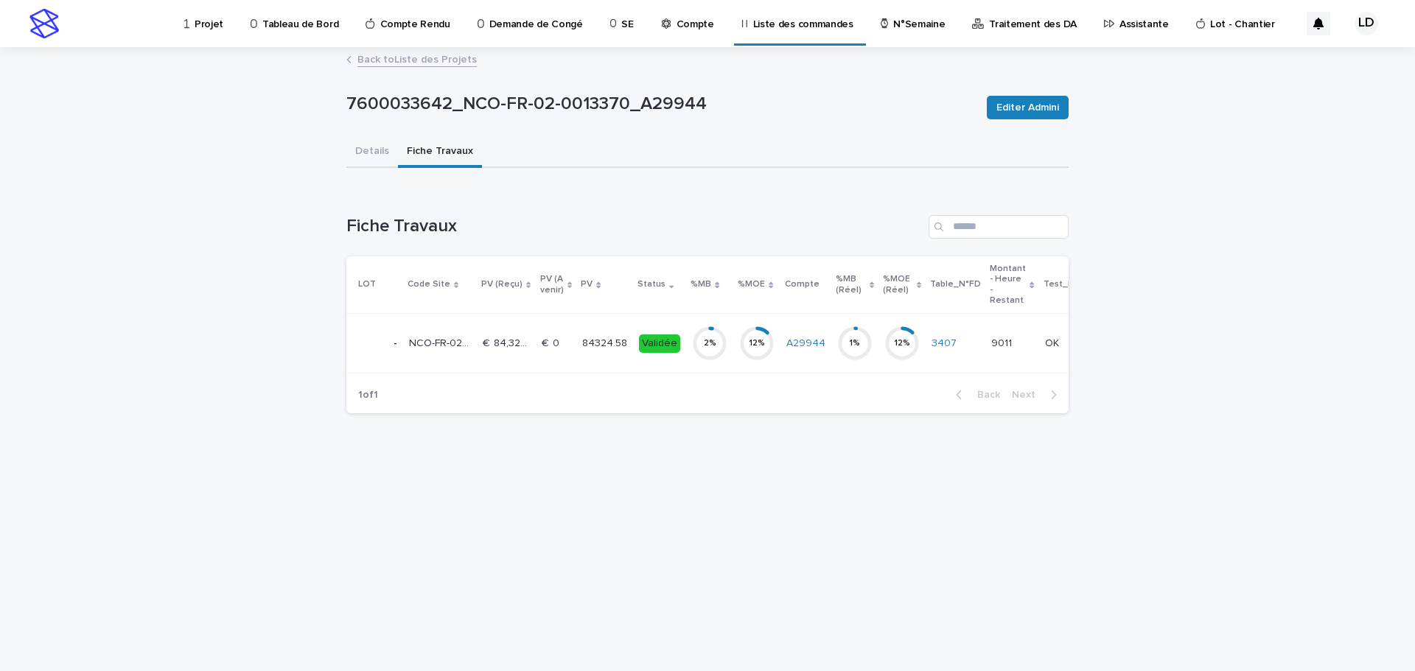
click at [549, 357] on td "€  0 €  0" at bounding box center [556, 344] width 41 height 60
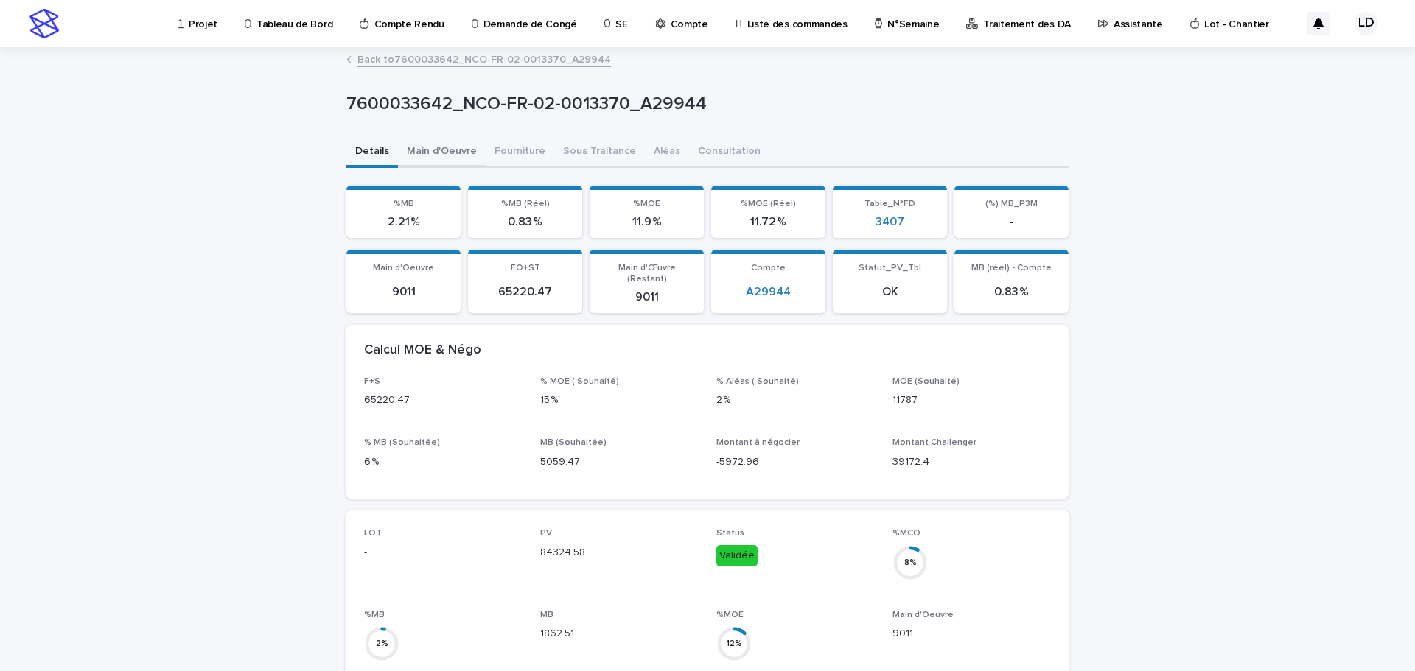
click at [455, 149] on button "Main d'Oeuvre" at bounding box center [442, 152] width 88 height 31
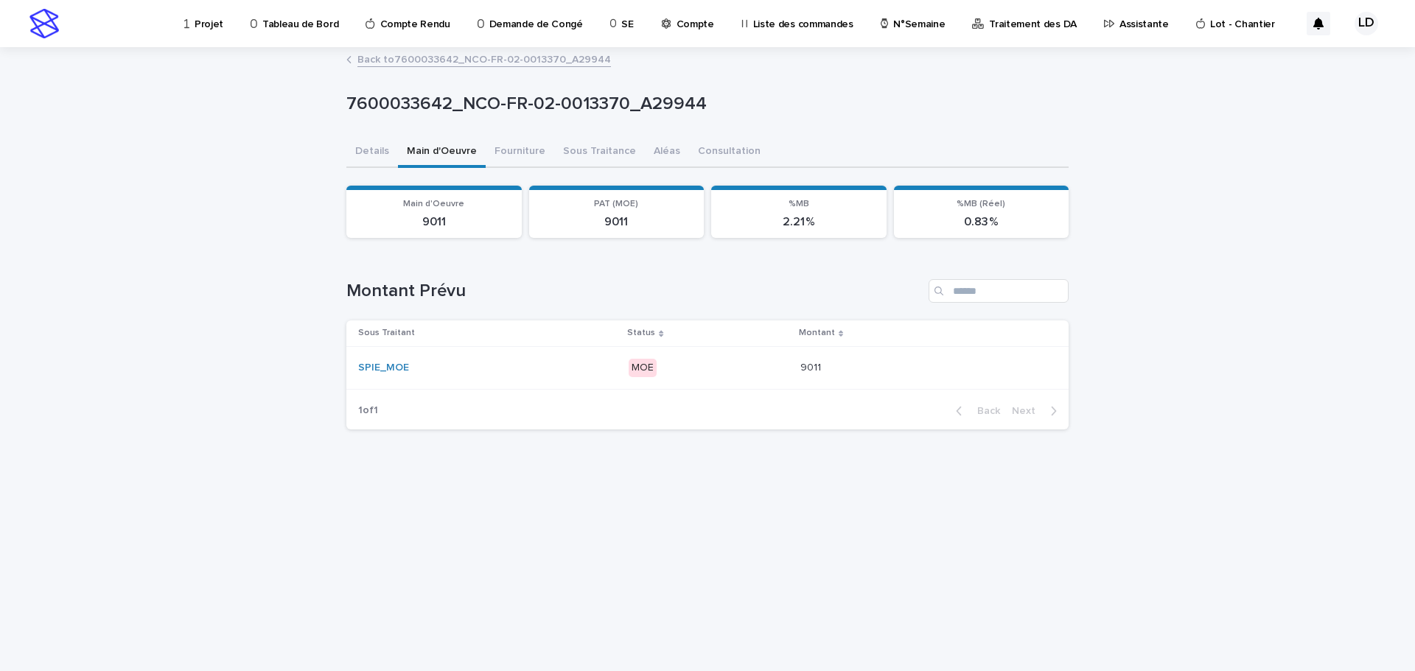
click at [762, 385] on td "MOE" at bounding box center [708, 367] width 171 height 43
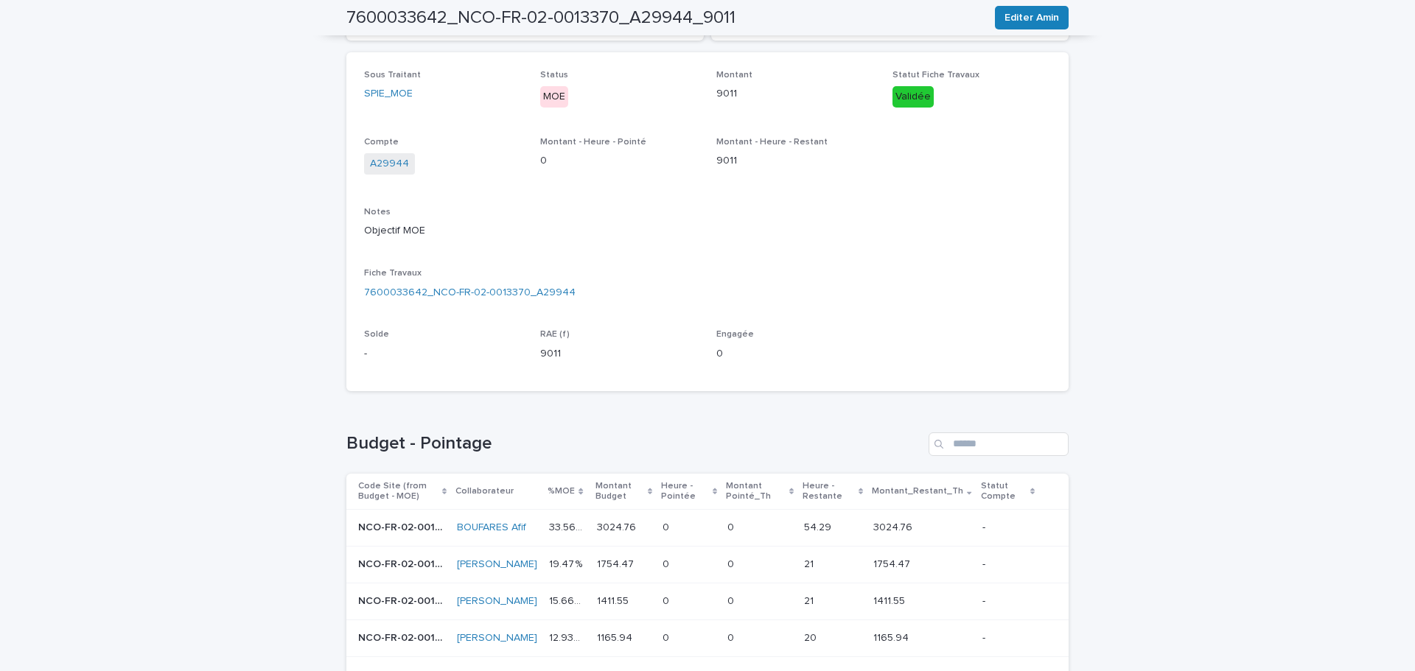
scroll to position [455, 0]
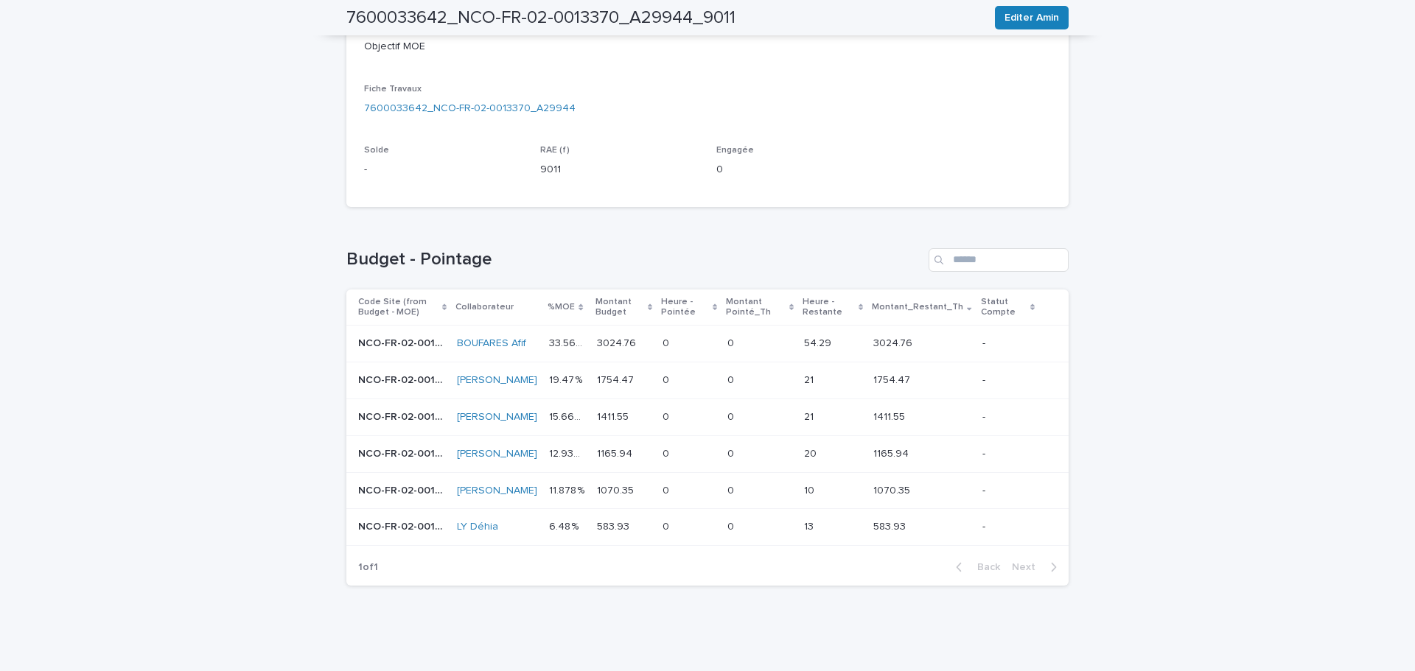
click at [489, 326] on td "BOUFARES Afif" at bounding box center [497, 344] width 92 height 37
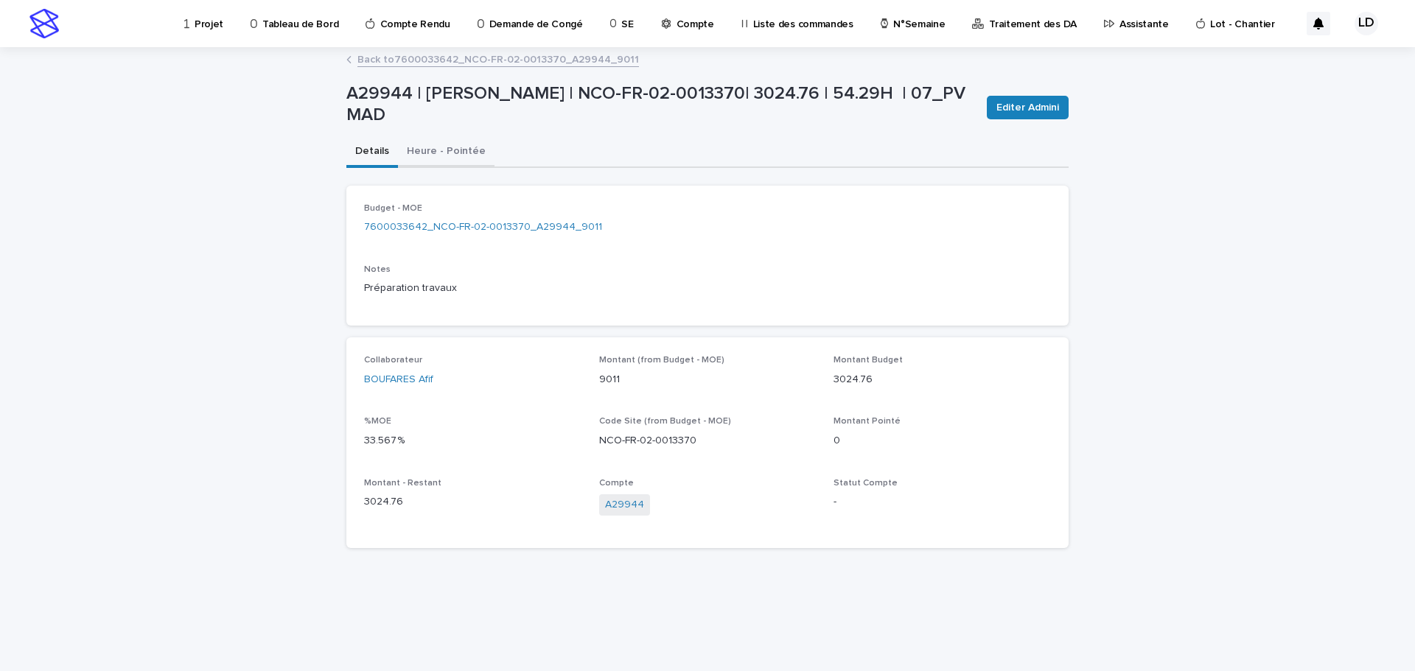
click at [471, 149] on button "Heure - Pointée" at bounding box center [446, 152] width 97 height 31
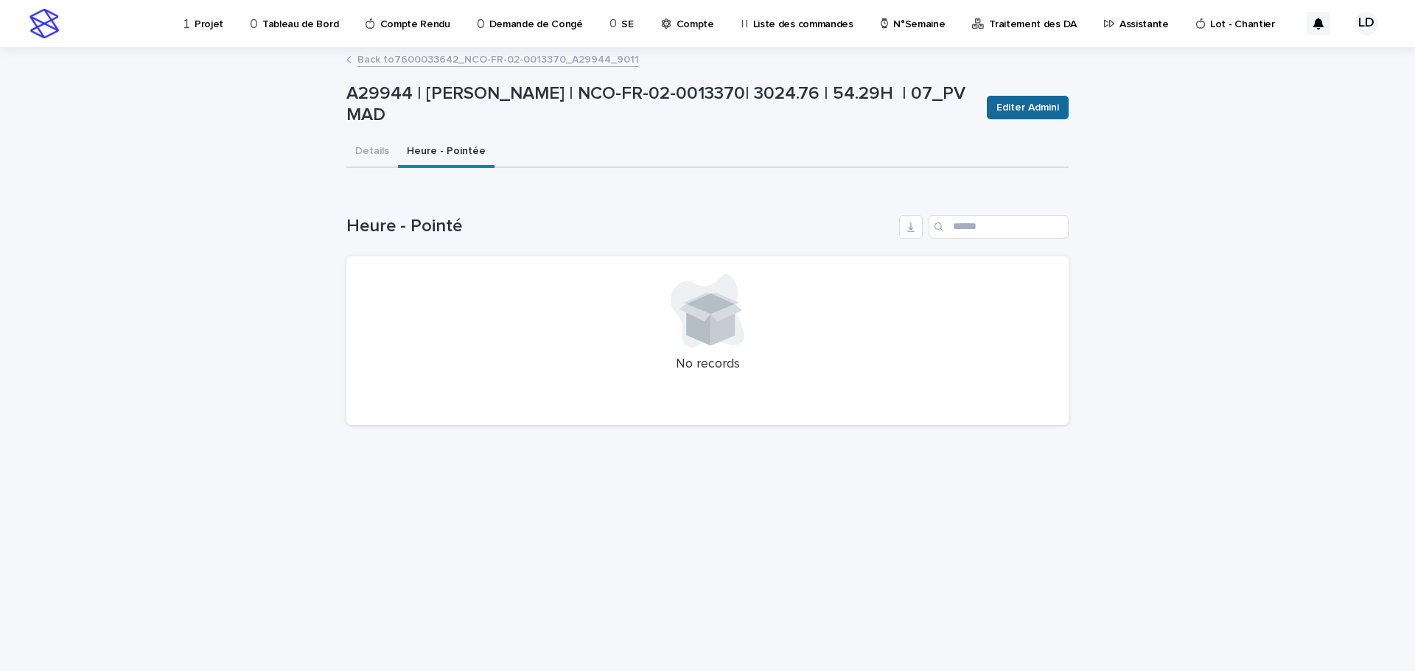
click at [1009, 113] on span "Editer Admini" at bounding box center [1027, 107] width 63 height 15
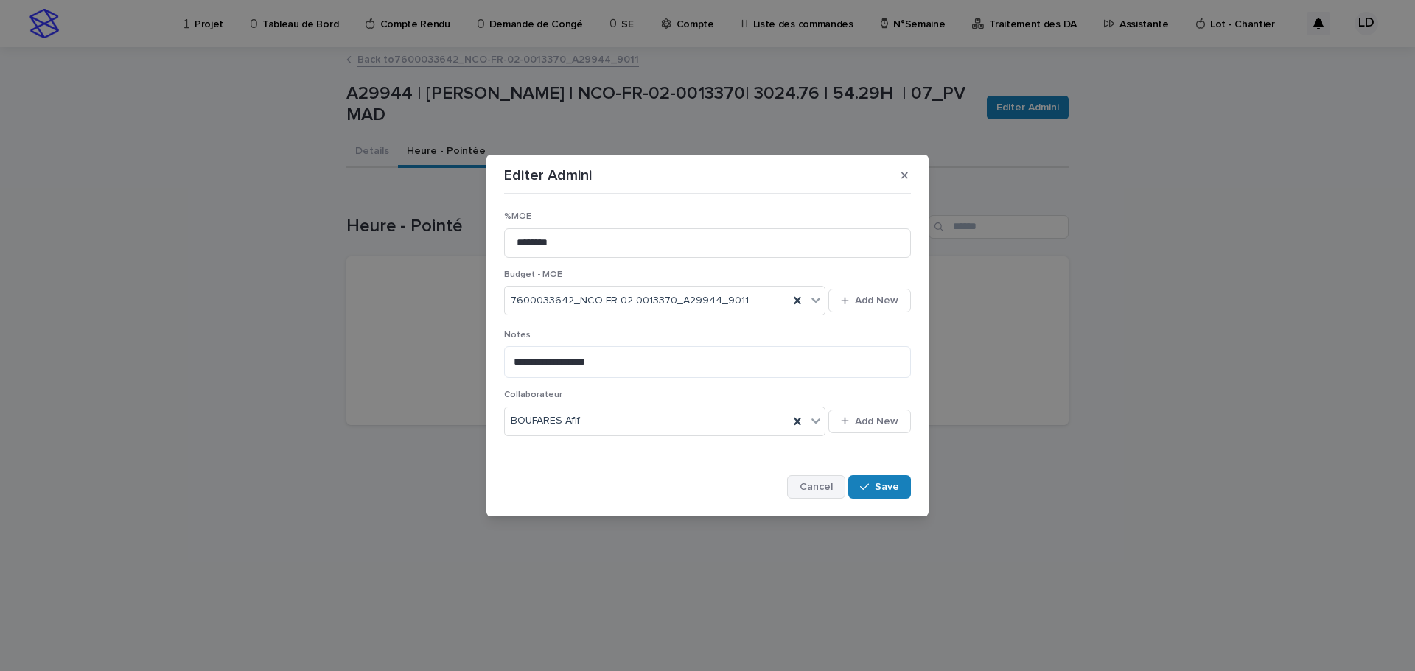
click at [806, 492] on span "Cancel" at bounding box center [816, 487] width 33 height 10
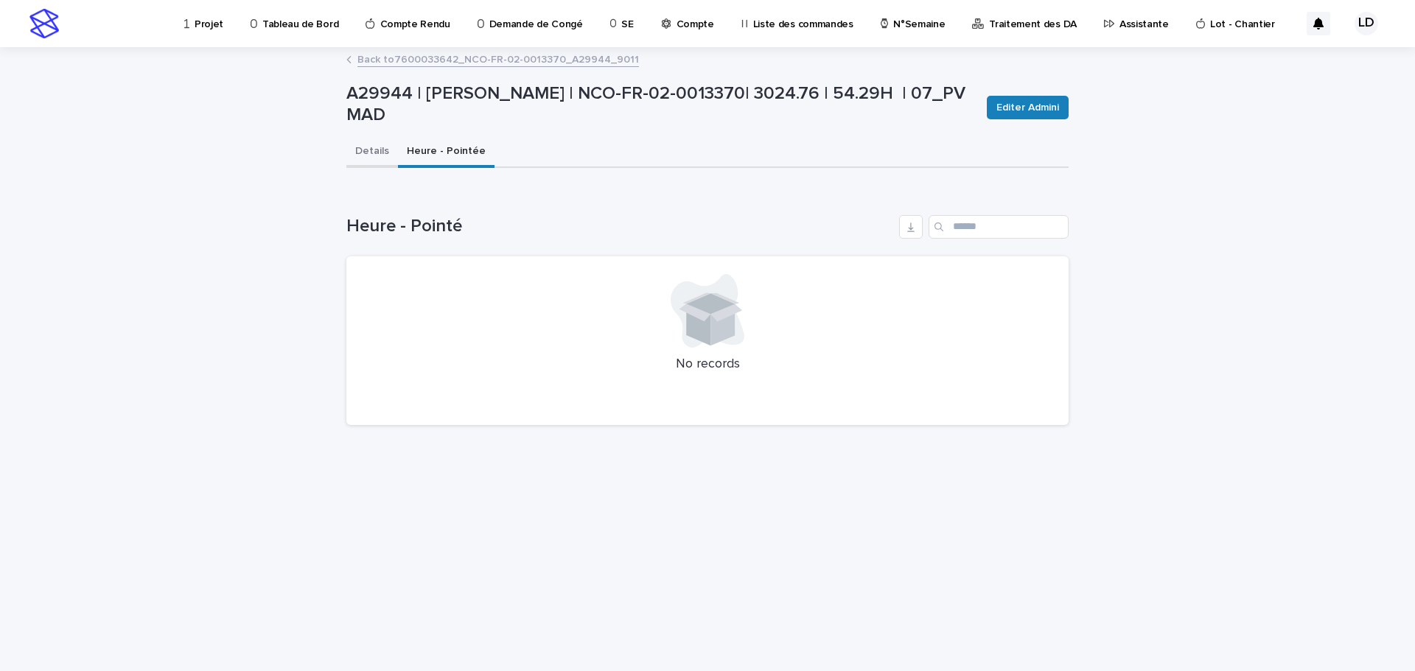
click at [370, 155] on button "Details" at bounding box center [372, 152] width 52 height 31
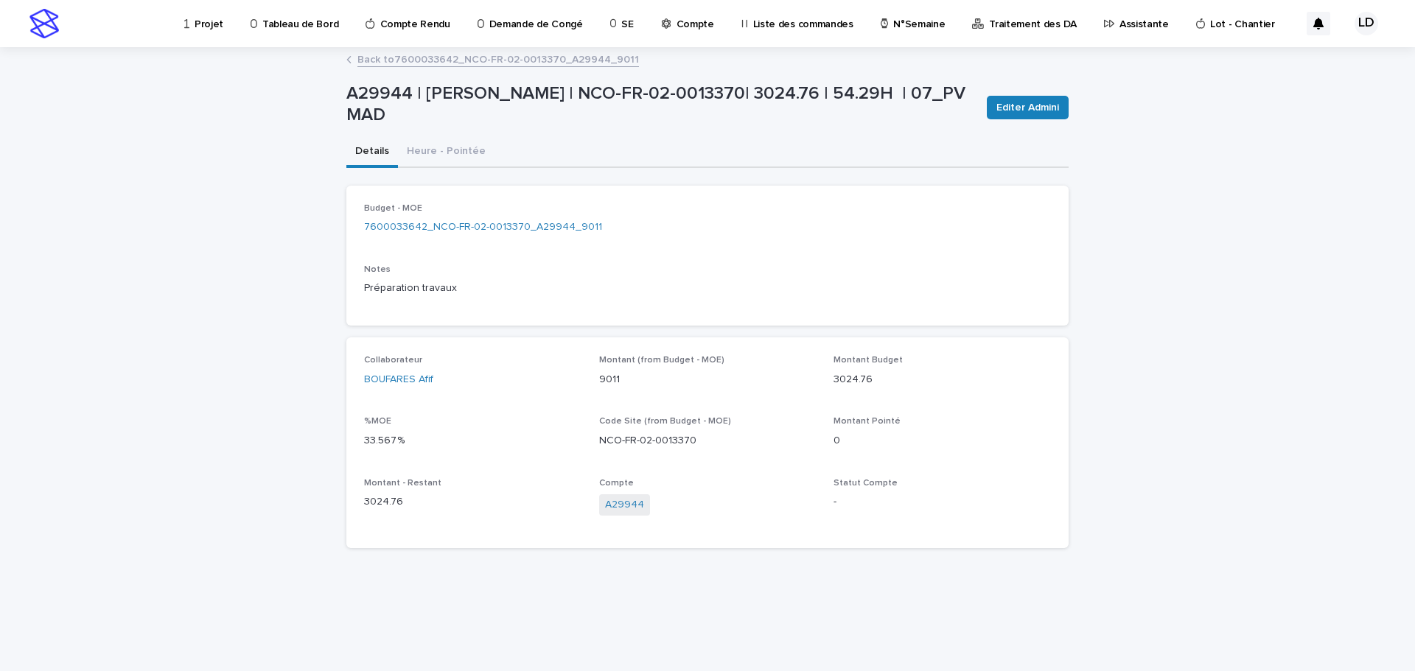
click at [203, 21] on p "Projet" at bounding box center [209, 15] width 29 height 31
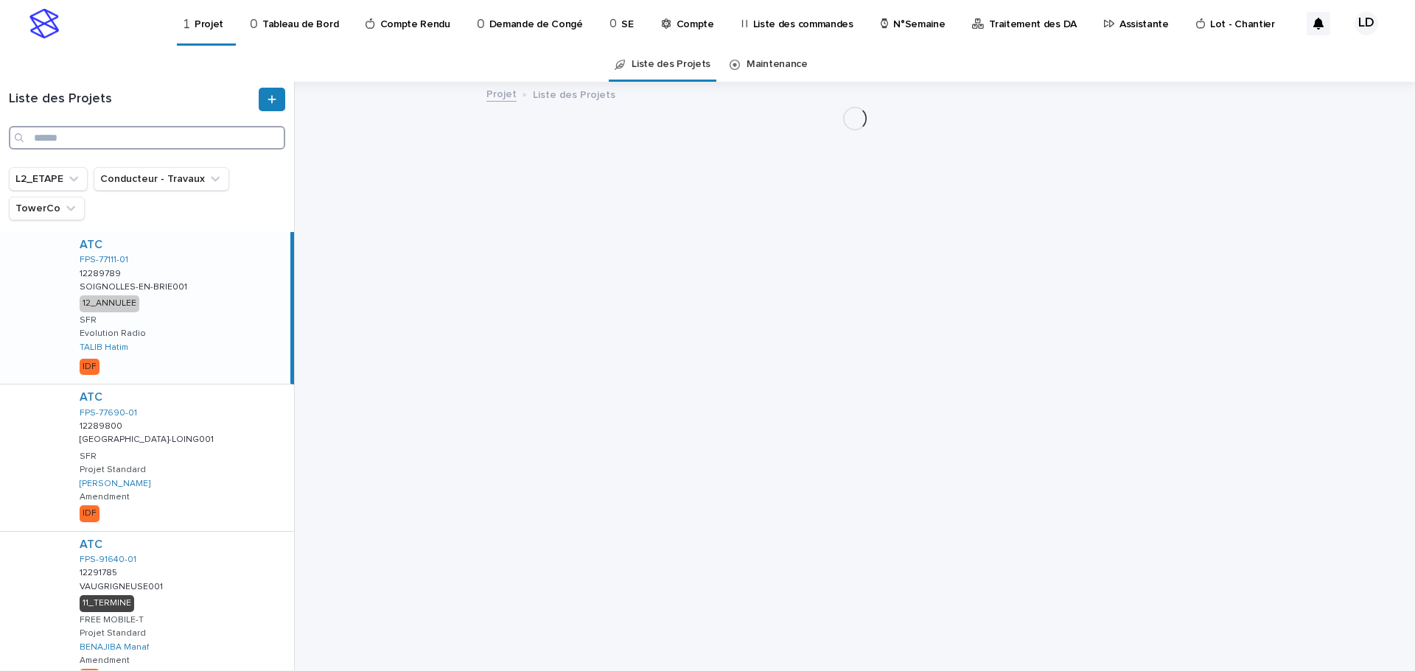
paste input "**********"
click at [83, 136] on input "**********" at bounding box center [147, 138] width 276 height 24
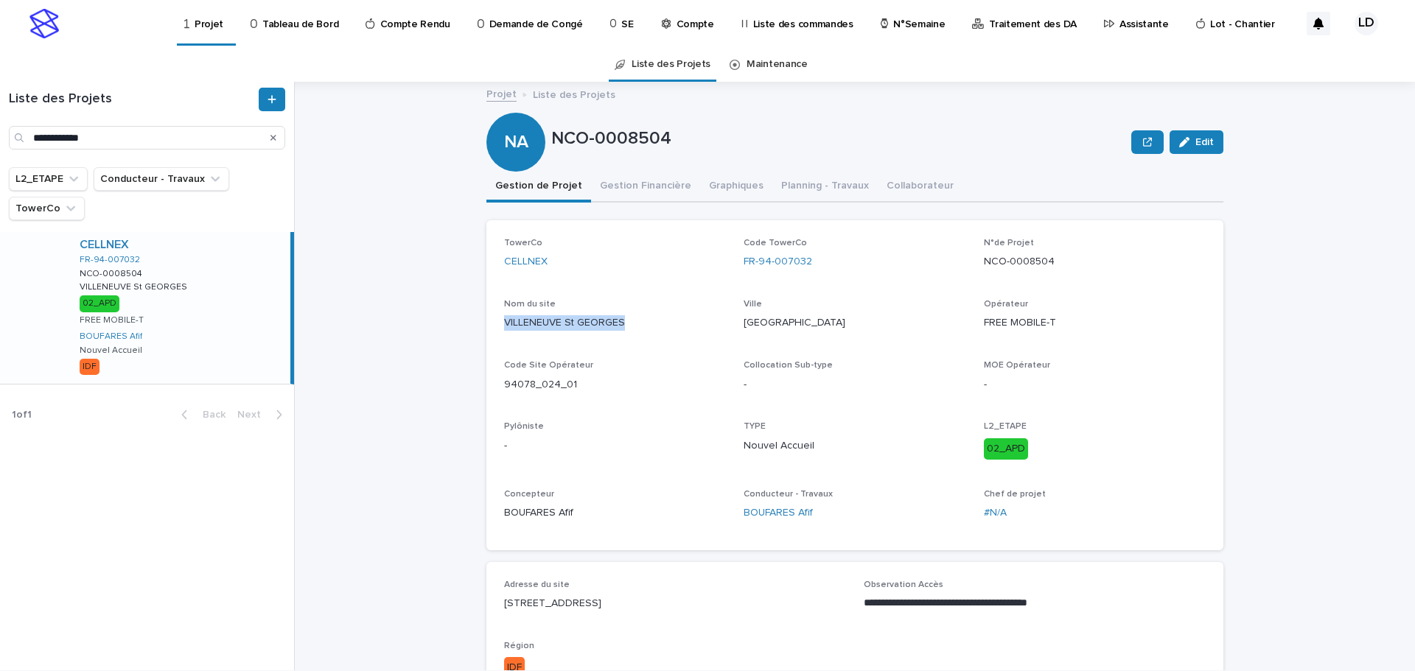
drag, startPoint x: 624, startPoint y: 316, endPoint x: 497, endPoint y: 319, distance: 127.5
click at [497, 319] on div "TowerCo CELLNEX Code TowerCo FR-94-007032 N°de Projet NCO-0008504 Nom du site V…" at bounding box center [854, 385] width 737 height 330
copy p "VILLENEUVE St GEORGES"
drag, startPoint x: 814, startPoint y: 268, endPoint x: 734, endPoint y: 265, distance: 80.4
click at [734, 265] on div "TowerCo CELLNEX Code TowerCo FR-94-007032 N°de Projet NCO-0008504 Nom du site V…" at bounding box center [855, 385] width 702 height 295
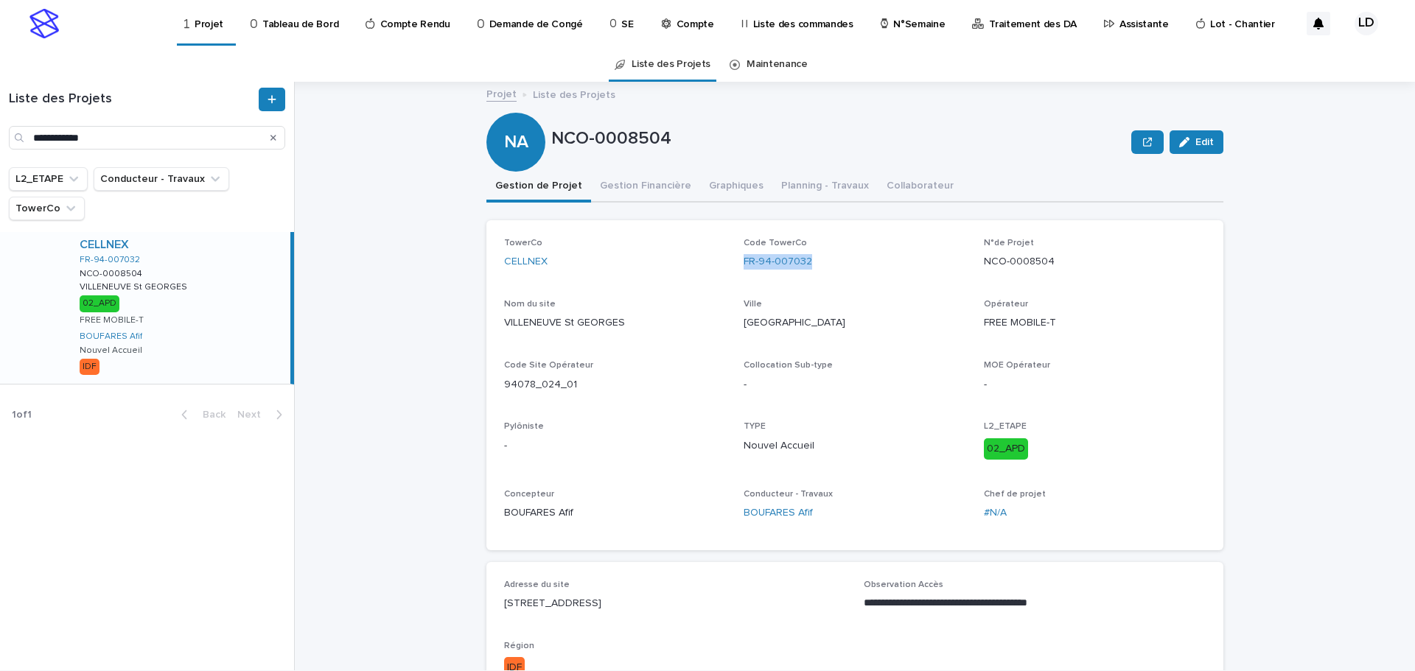
copy link "FR-94-007032"
drag, startPoint x: 795, startPoint y: 598, endPoint x: 488, endPoint y: 601, distance: 307.4
click at [488, 601] on div "**********" at bounding box center [854, 635] width 737 height 146
copy p "8 Rue de l’ORME SAINTE MARIE 94190 VILLENEUVE St GEORGES"
drag, startPoint x: 130, startPoint y: 137, endPoint x: -191, endPoint y: 106, distance: 322.1
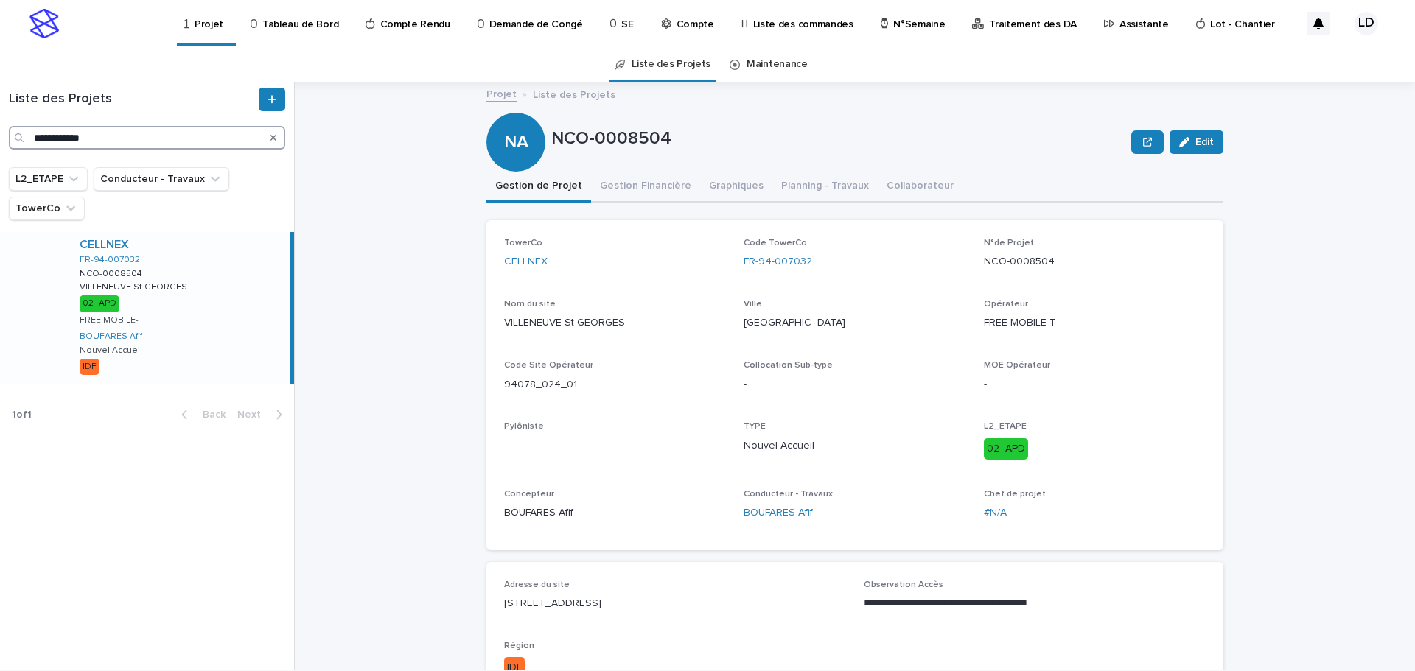
click at [0, 106] on html "**********" at bounding box center [707, 335] width 1415 height 671
paste input "***"
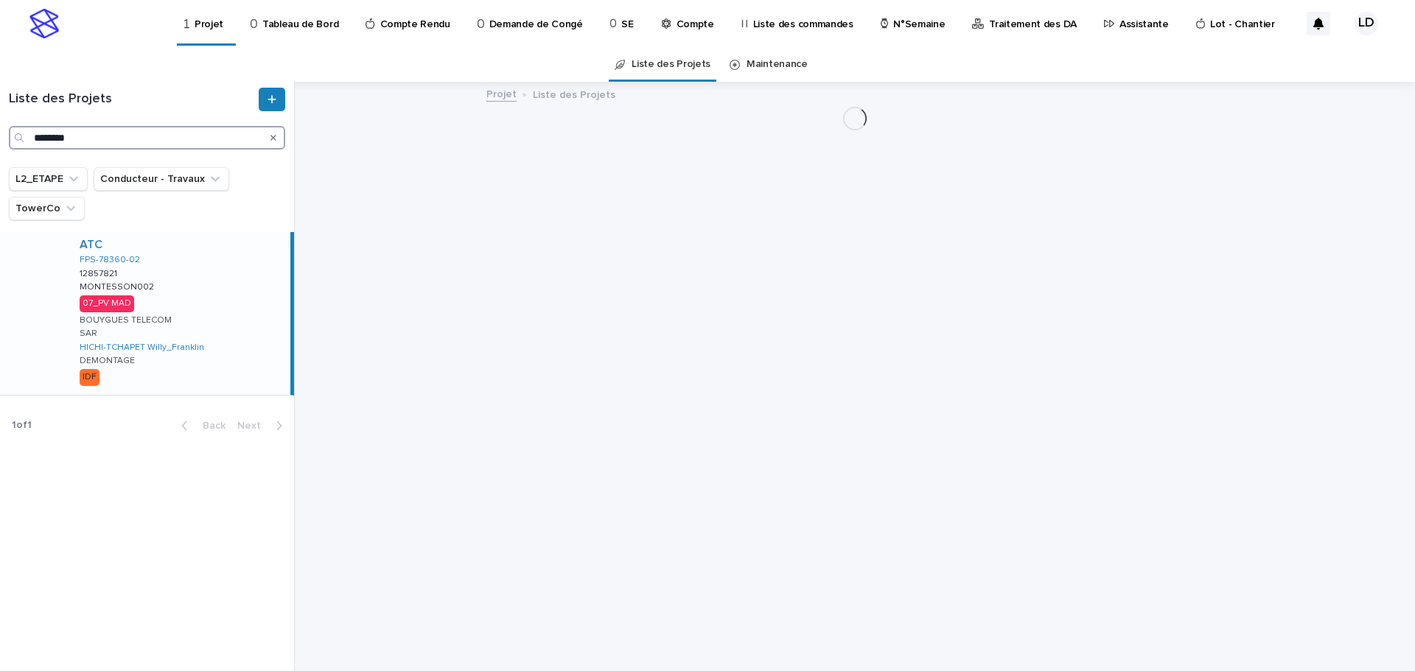
type input "********"
click at [214, 290] on div "ATC FPS-78360-02 12857821 12857821 MONTESSON002 MONTESSON002 07_PV MAD BOUYGUES…" at bounding box center [179, 313] width 223 height 163
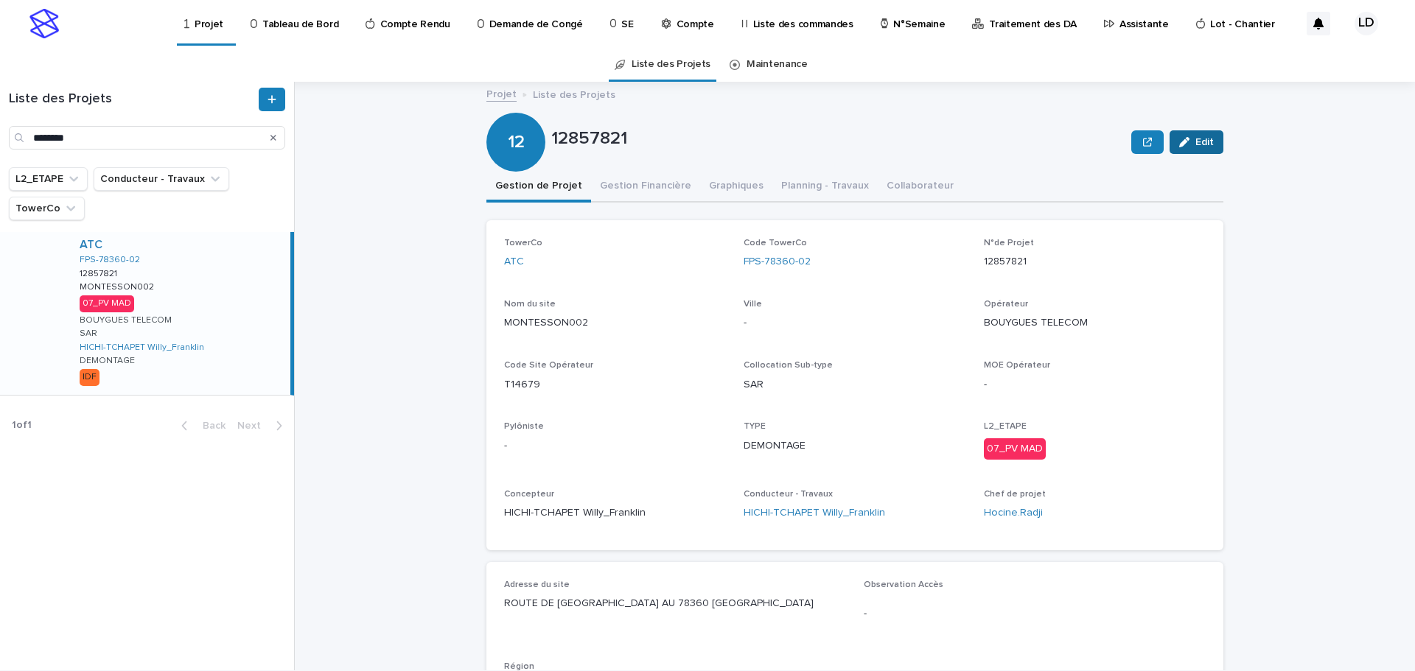
click at [1180, 137] on icon "button" at bounding box center [1184, 142] width 10 height 10
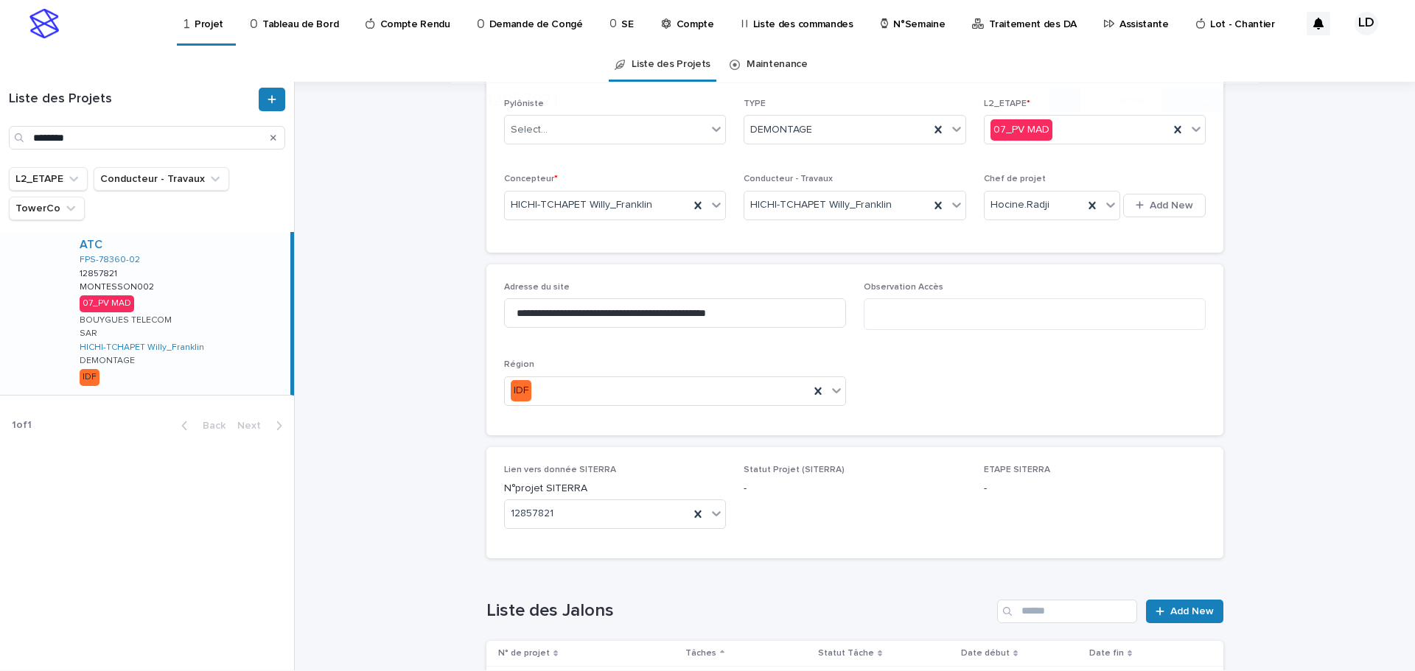
scroll to position [442, 0]
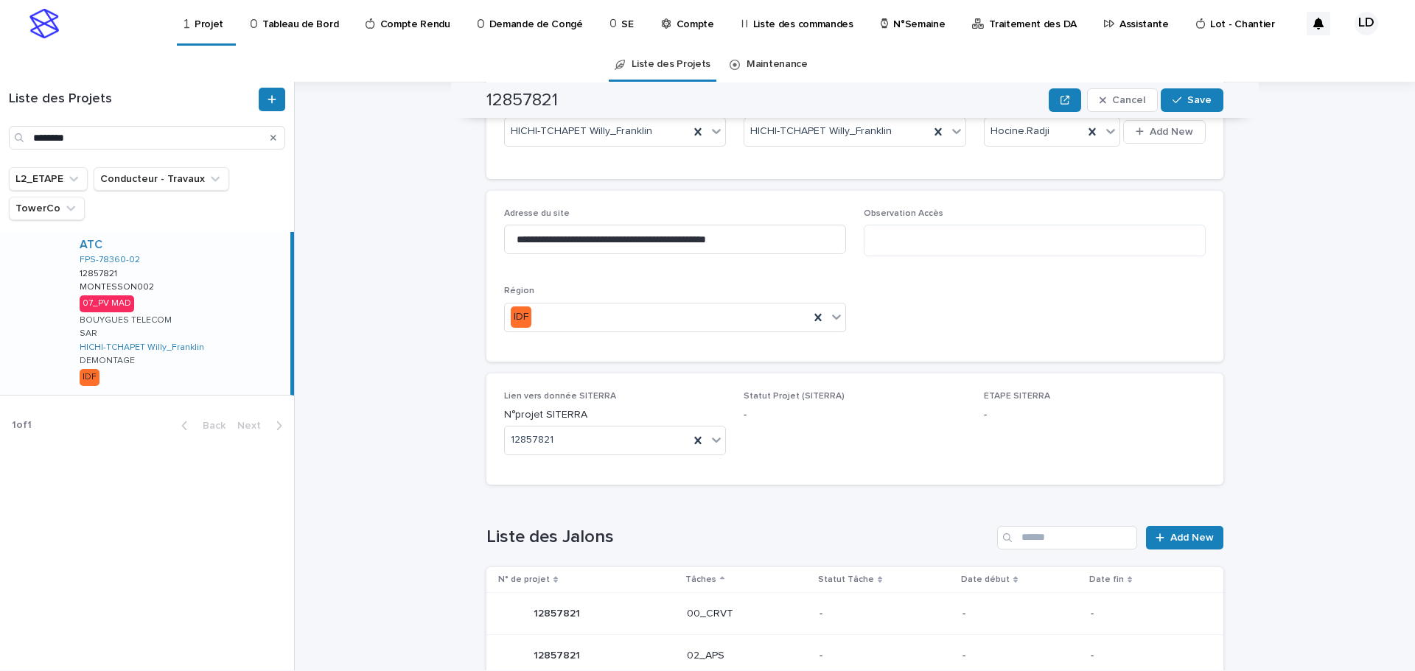
click at [1006, 422] on p "-" at bounding box center [1095, 415] width 222 height 15
click at [888, 236] on textarea at bounding box center [1035, 241] width 342 height 32
paste textarea "**********"
click at [1118, 245] on textarea "**********" at bounding box center [1035, 241] width 342 height 32
drag, startPoint x: 1117, startPoint y: 240, endPoint x: 1035, endPoint y: 242, distance: 81.8
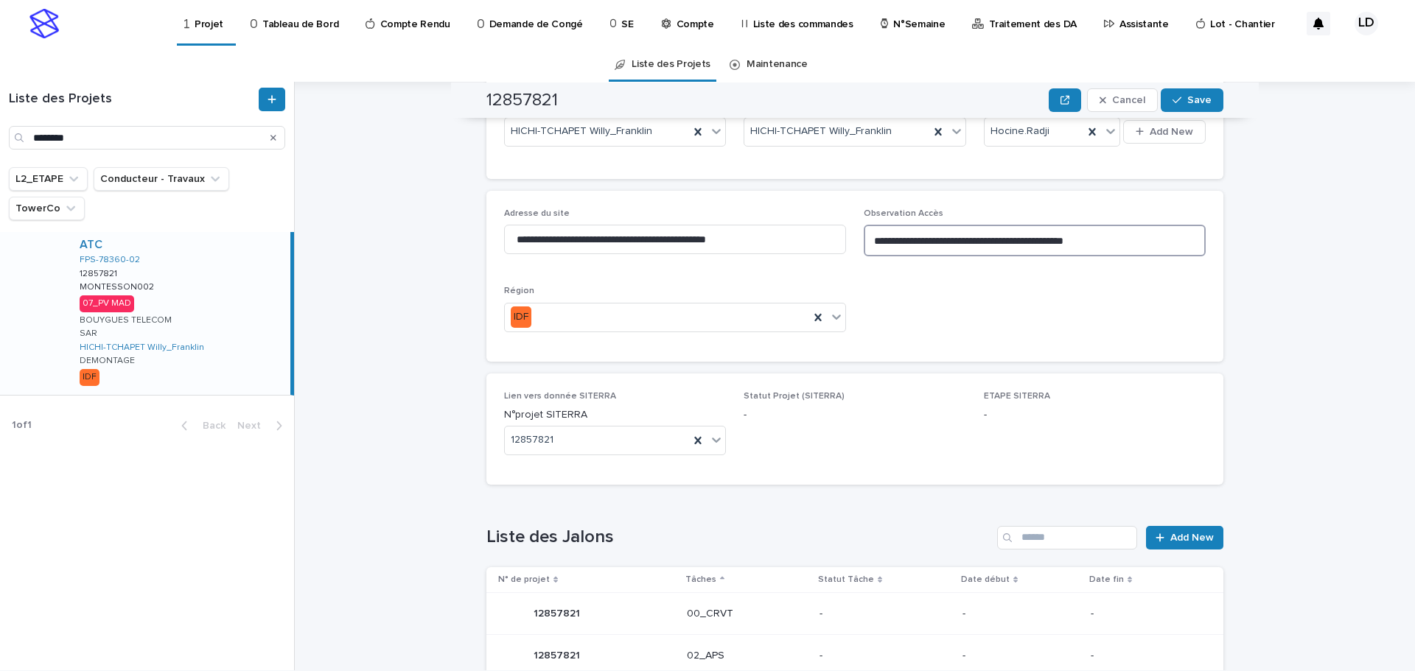
click at [1035, 242] on textarea "**********" at bounding box center [1035, 241] width 342 height 32
paste textarea
click at [893, 239] on textarea "**********" at bounding box center [1035, 241] width 342 height 32
click at [988, 240] on textarea "**********" at bounding box center [1035, 241] width 342 height 32
click at [1001, 240] on textarea "**********" at bounding box center [1035, 241] width 342 height 32
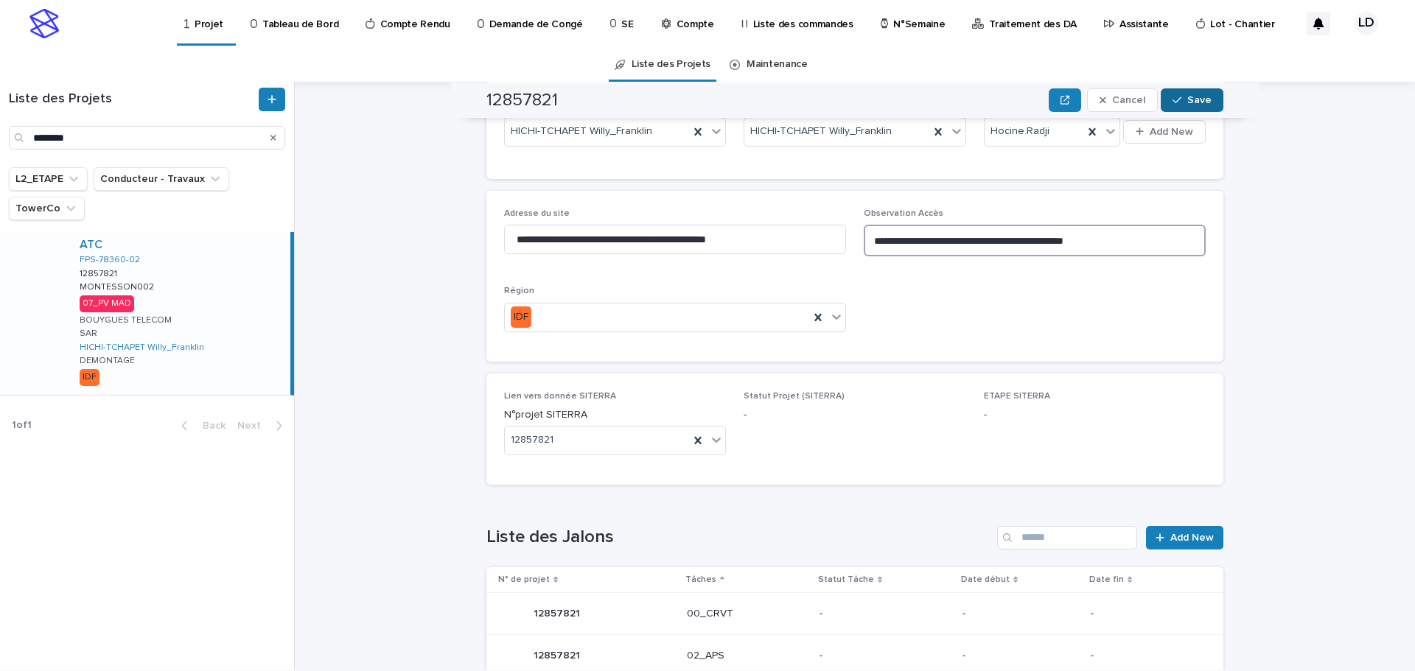
type textarea "**********"
click at [1195, 95] on span "Save" at bounding box center [1199, 100] width 24 height 10
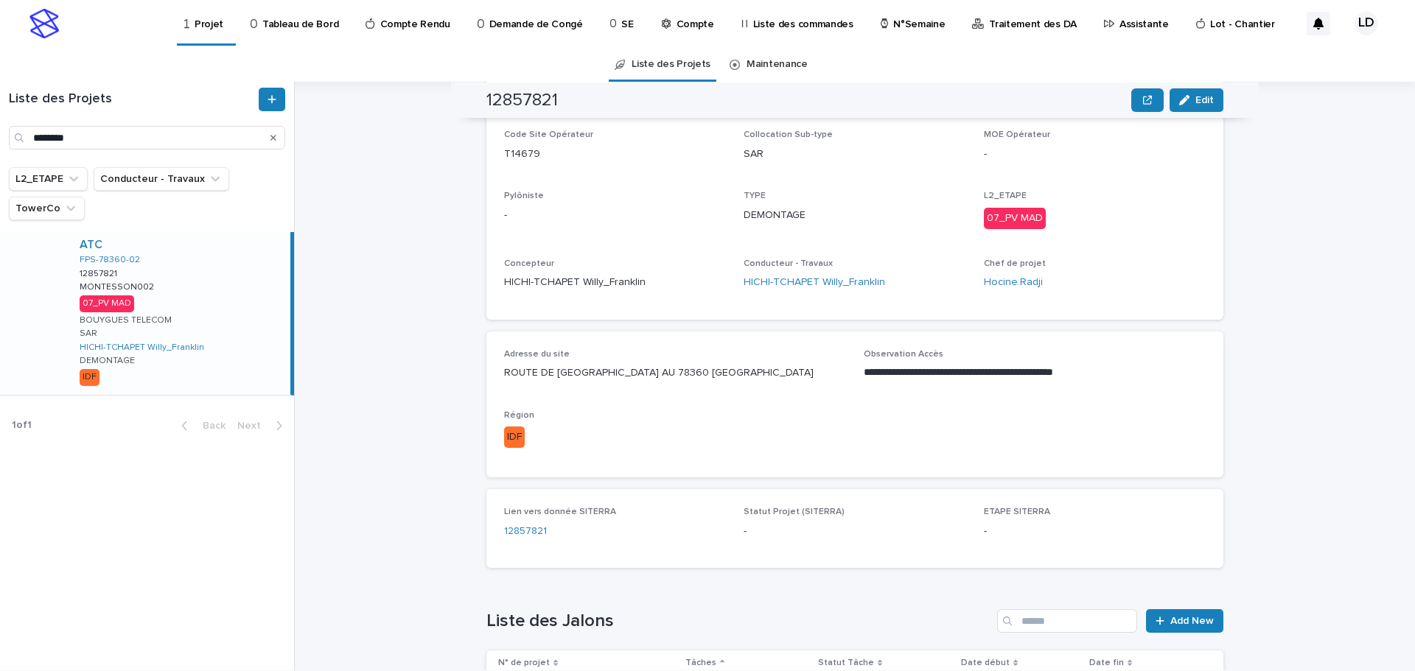
scroll to position [0, 0]
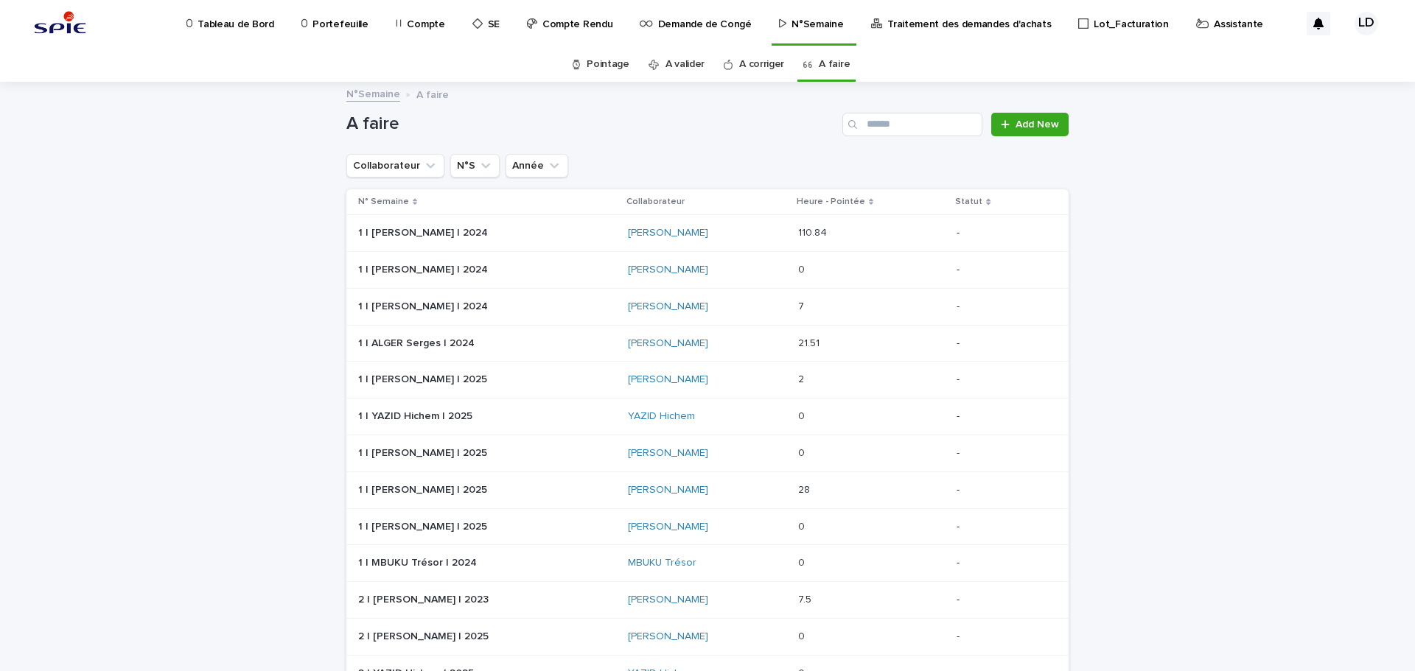
click at [1214, 22] on p "Assistante" at bounding box center [1238, 15] width 49 height 31
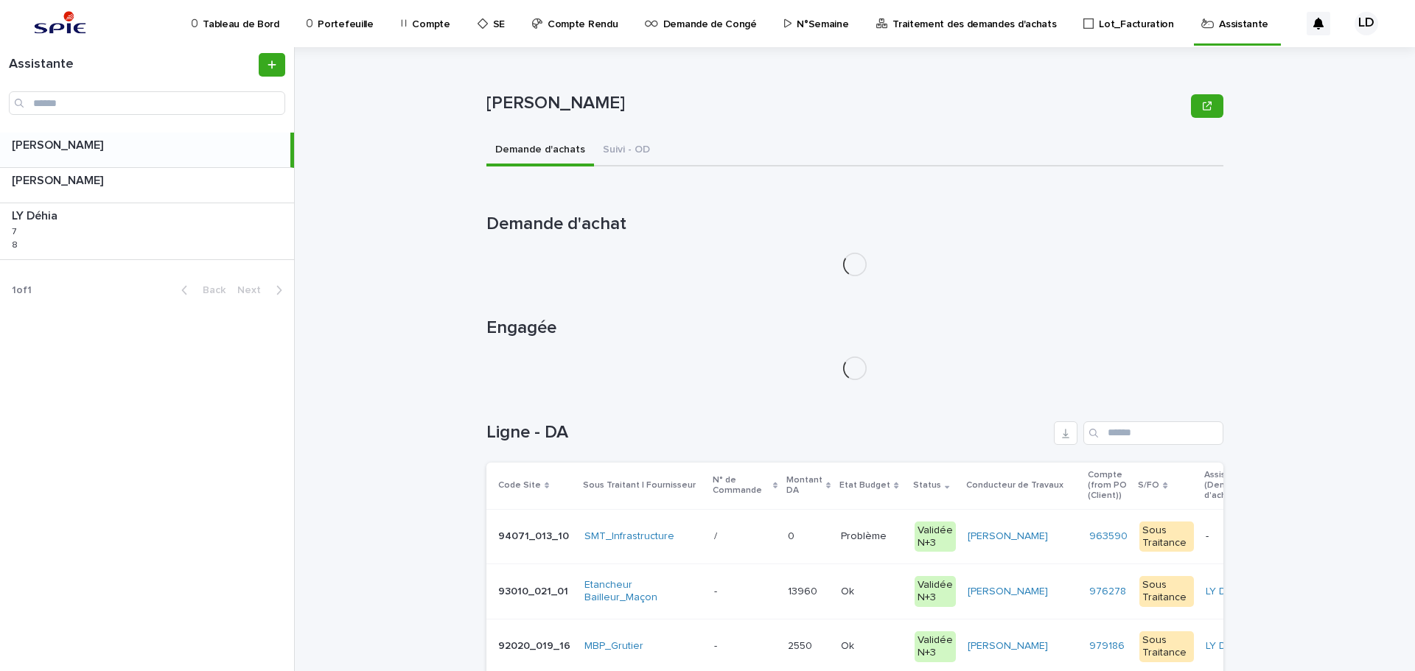
click at [102, 227] on div "LY Déhia LY Déhia 7 7 8 8" at bounding box center [147, 231] width 294 height 56
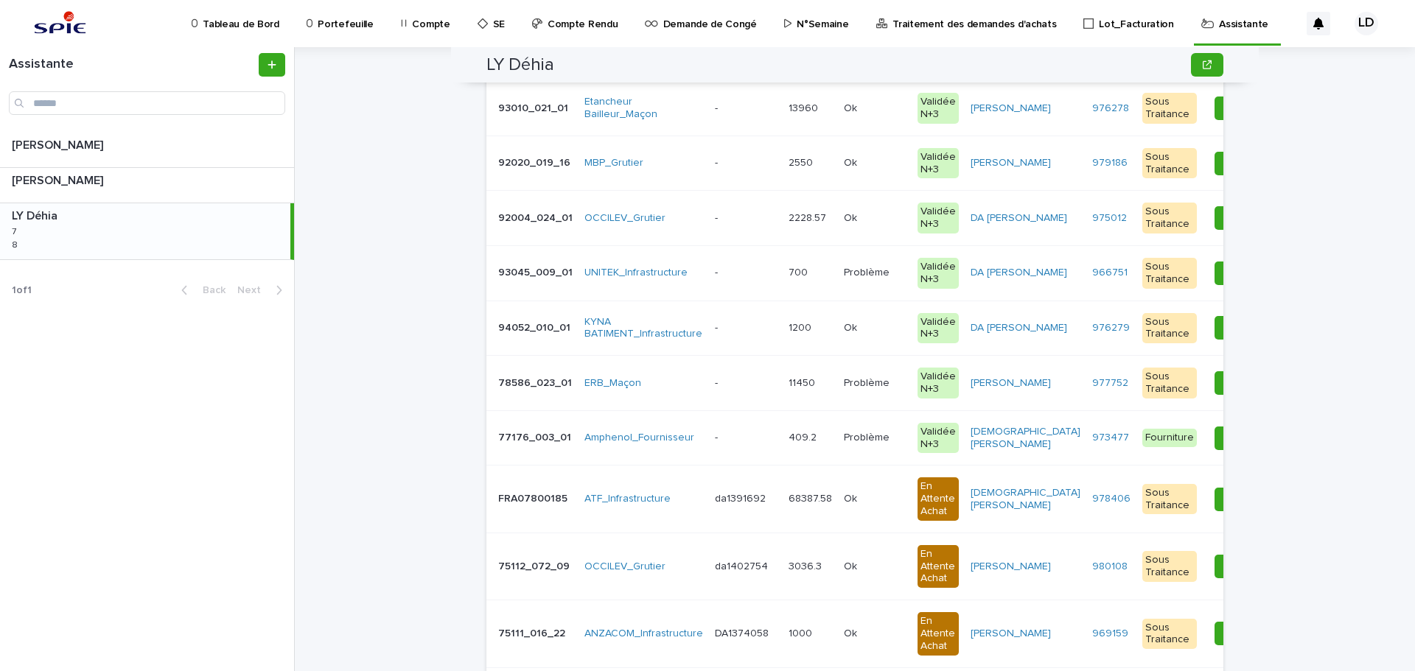
scroll to position [295, 0]
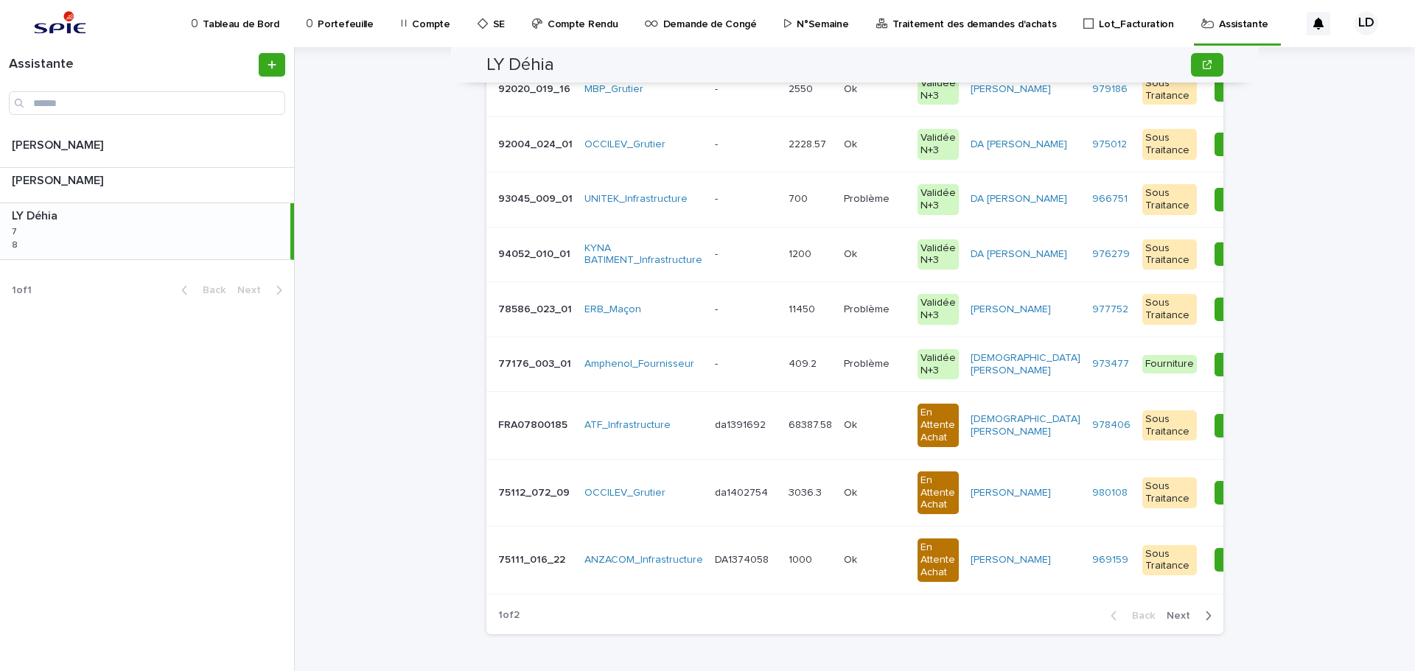
click at [1180, 621] on span "Next" at bounding box center [1183, 616] width 32 height 10
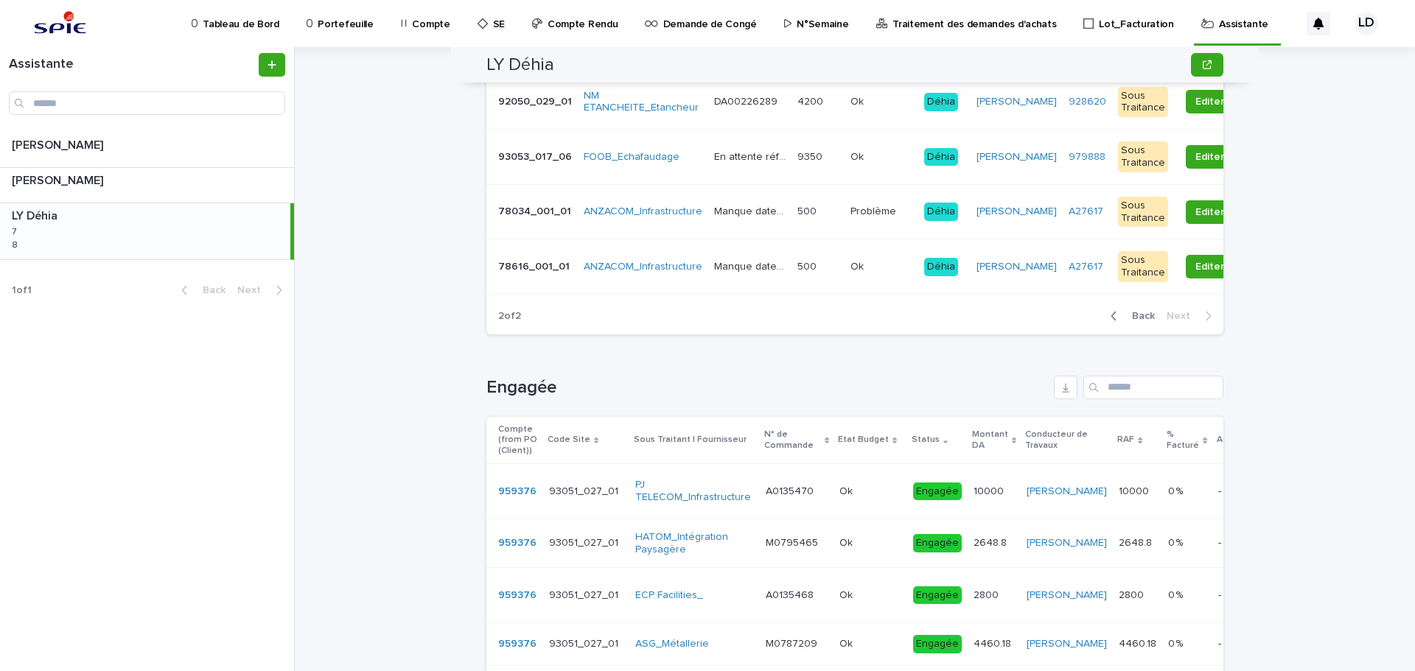
scroll to position [147, 0]
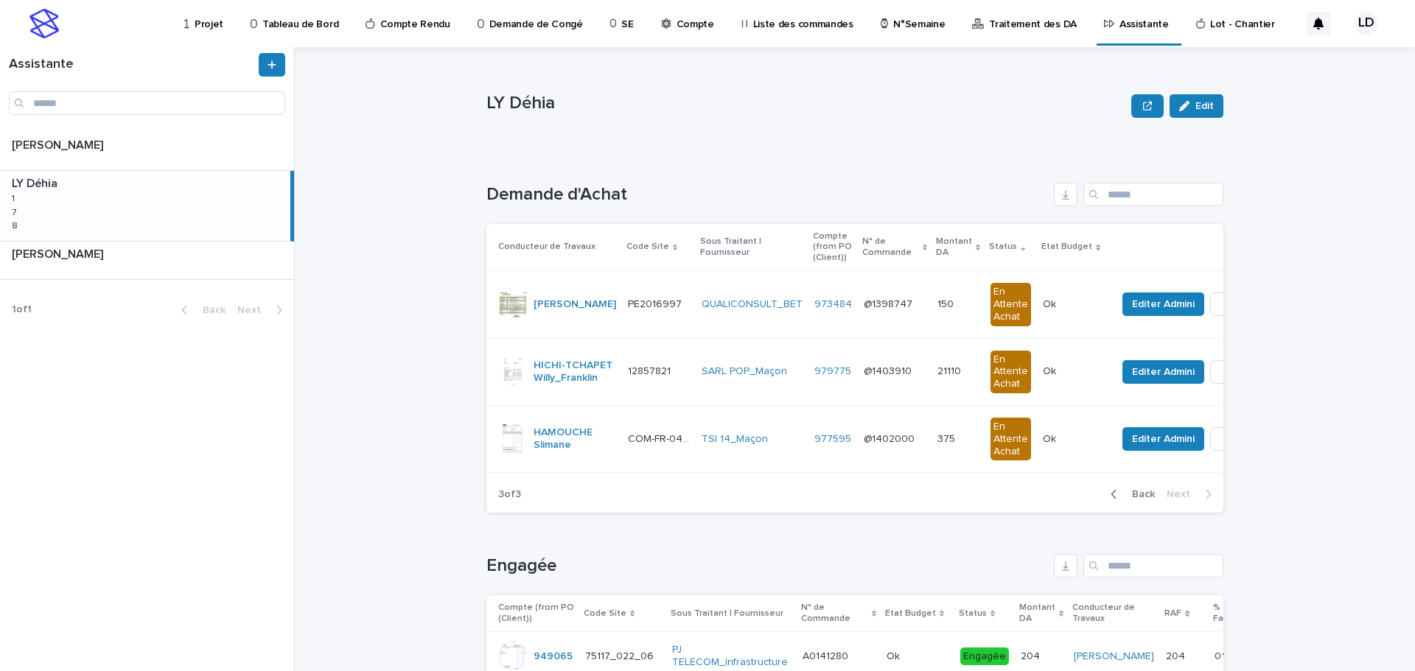
click at [213, 214] on div "LY Déhia LY Déhia 1 1 7 7 8 8" at bounding box center [145, 205] width 290 height 69
click at [1139, 500] on span "Back" at bounding box center [1139, 494] width 32 height 10
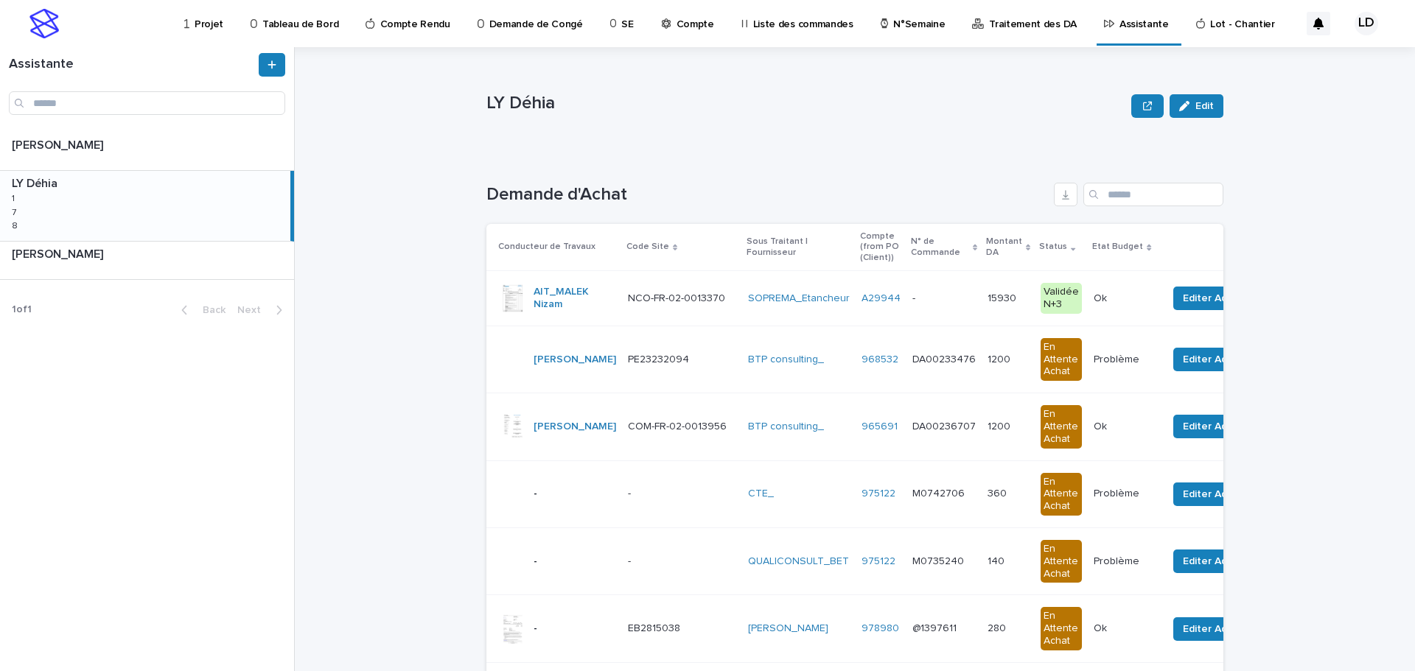
click at [744, 319] on td "SOPREMA_Etancheur" at bounding box center [799, 298] width 114 height 55
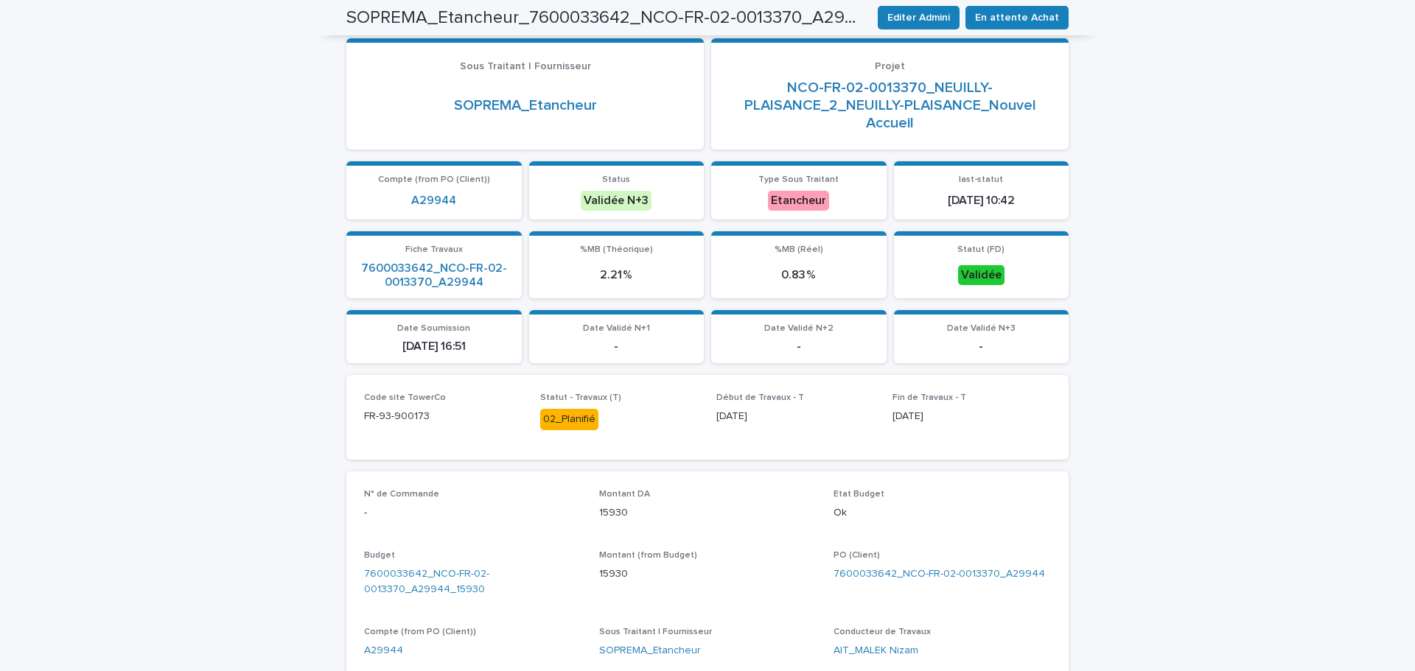
scroll to position [295, 0]
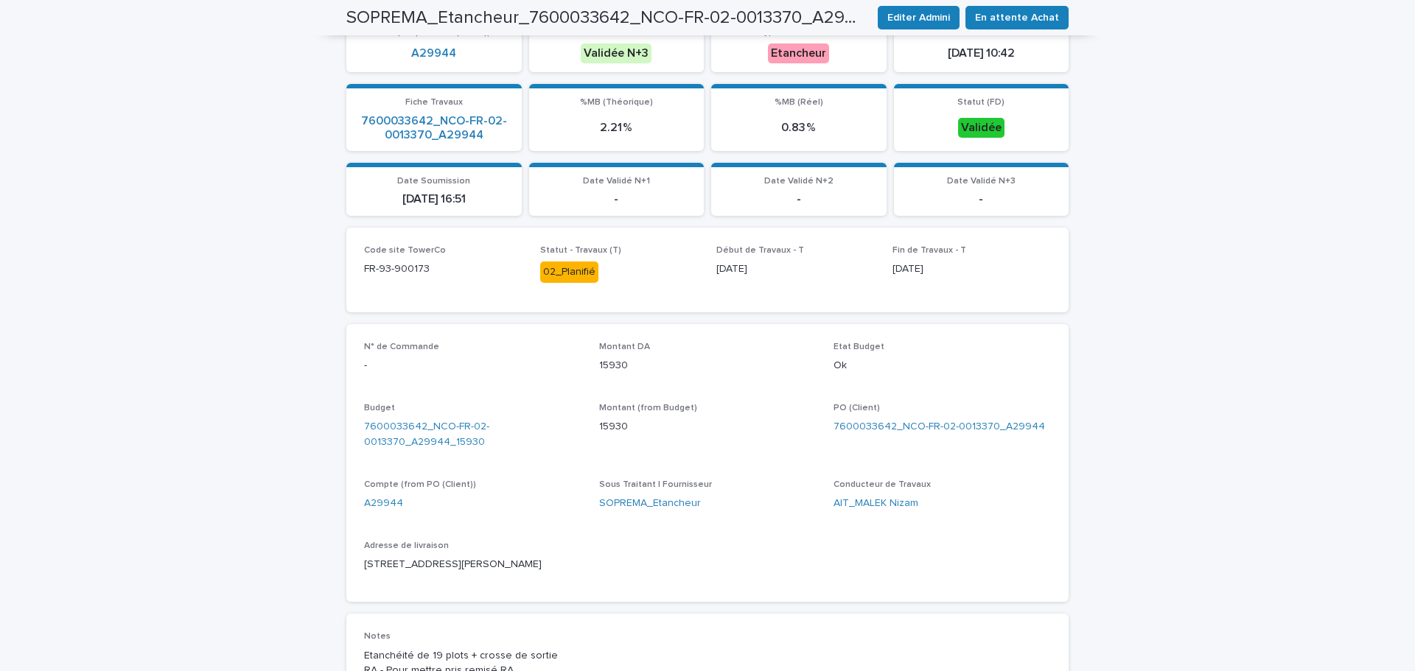
drag, startPoint x: 455, startPoint y: 579, endPoint x: 338, endPoint y: 576, distance: 117.2
click at [339, 576] on div "Loading... Saving… Loading... Saving… SOPREMA_Etancheur_7600033642_NCO-FR-02-00…" at bounding box center [707, 413] width 737 height 1319
copy p "NEUILLY-PLAISANCE"
drag, startPoint x: 429, startPoint y: 273, endPoint x: 349, endPoint y: 271, distance: 79.6
click at [349, 271] on div "Code site TowerCo FR-93-900173 Statut - Travaux (T) 02_Planifié Début de Travau…" at bounding box center [707, 270] width 722 height 85
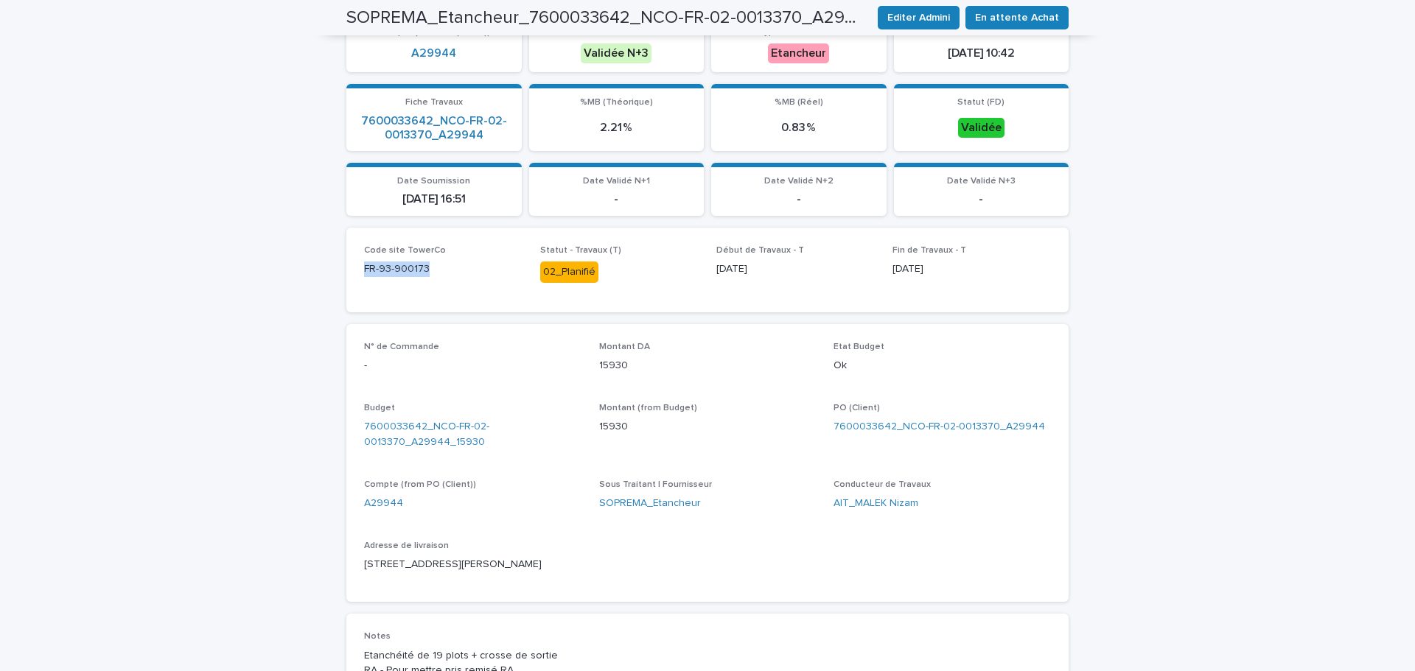
copy p "FR-93-900173"
drag, startPoint x: 1037, startPoint y: 425, endPoint x: 895, endPoint y: 424, distance: 141.5
click at [895, 424] on div "7600033642_NCO-FR-02-0013370_A29944" at bounding box center [942, 426] width 217 height 15
copy link "NCO-FR-02-0013370_A29944"
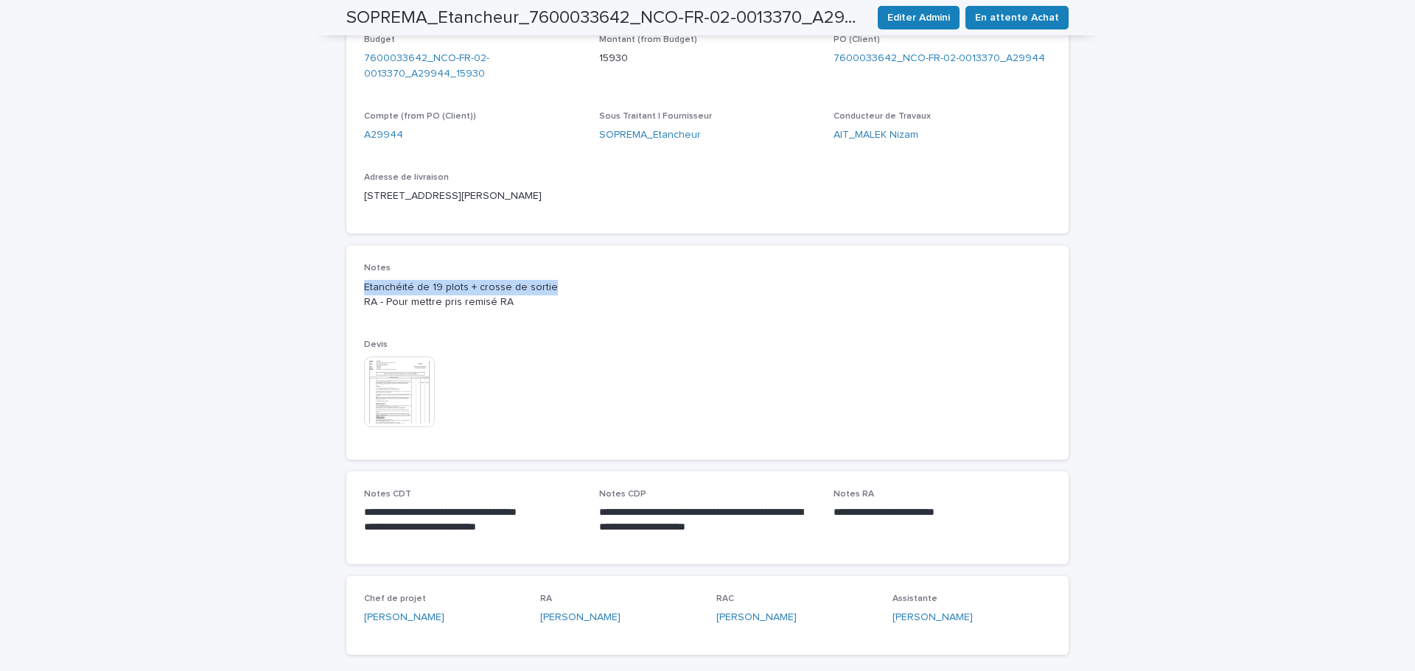
drag, startPoint x: 357, startPoint y: 301, endPoint x: 550, endPoint y: 304, distance: 193.1
click at [550, 304] on div "Notes Etanchéité de 19 plots + crosse de sortie RA - Pour mettre pris remisé RA…" at bounding box center [707, 352] width 722 height 214
copy p "Etanchéité de 19 plots + crosse de sortie"
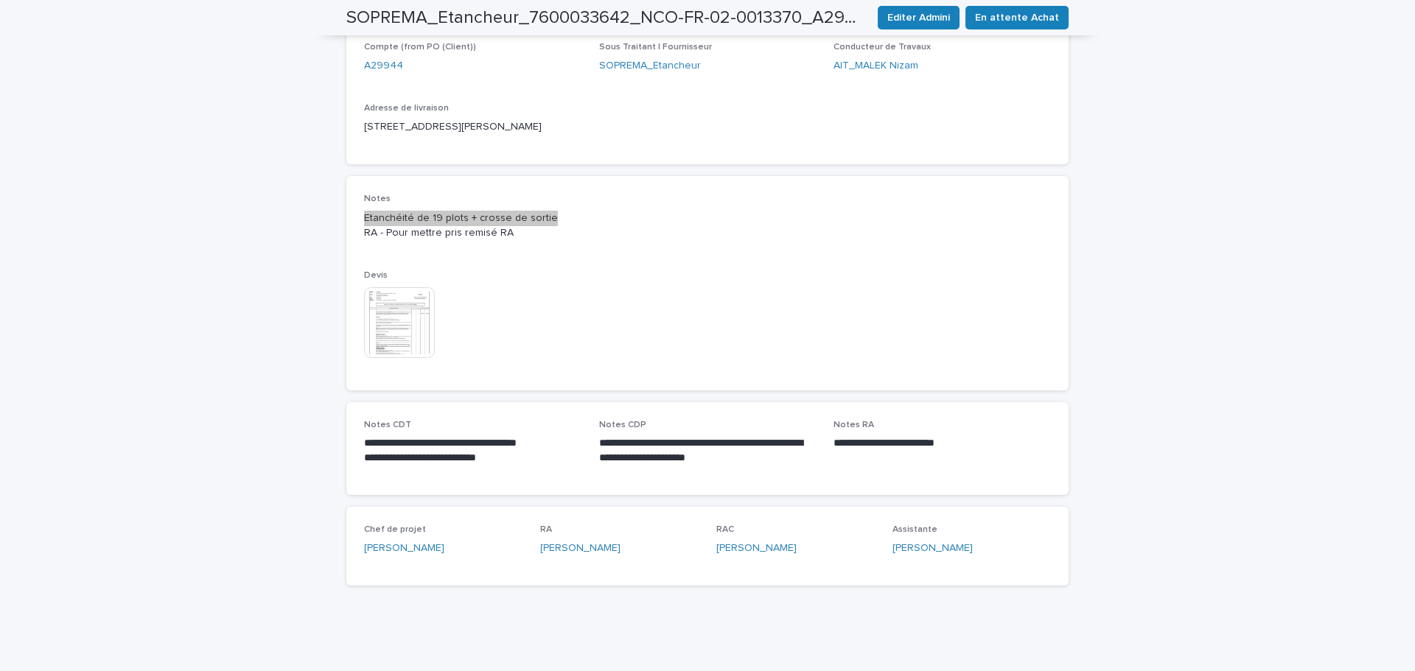
scroll to position [748, 0]
click at [404, 314] on img at bounding box center [399, 322] width 71 height 71
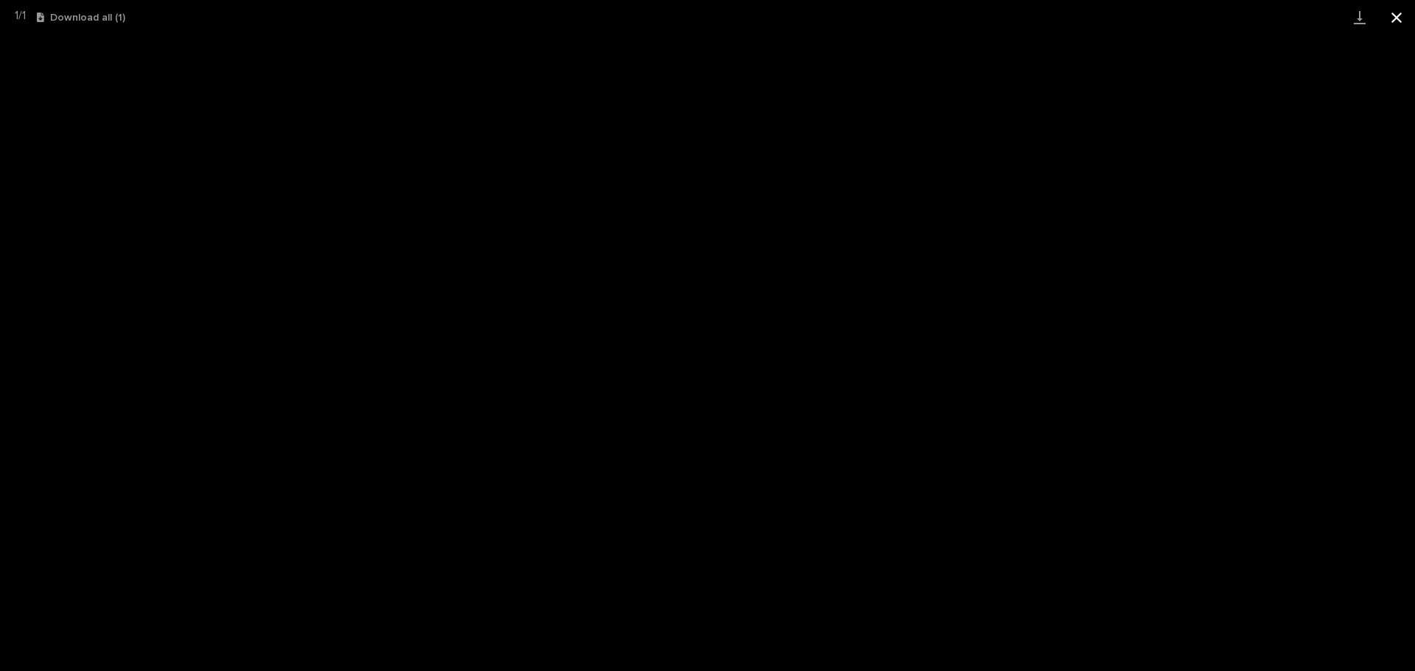
click at [1405, 15] on button "Close gallery" at bounding box center [1396, 17] width 37 height 35
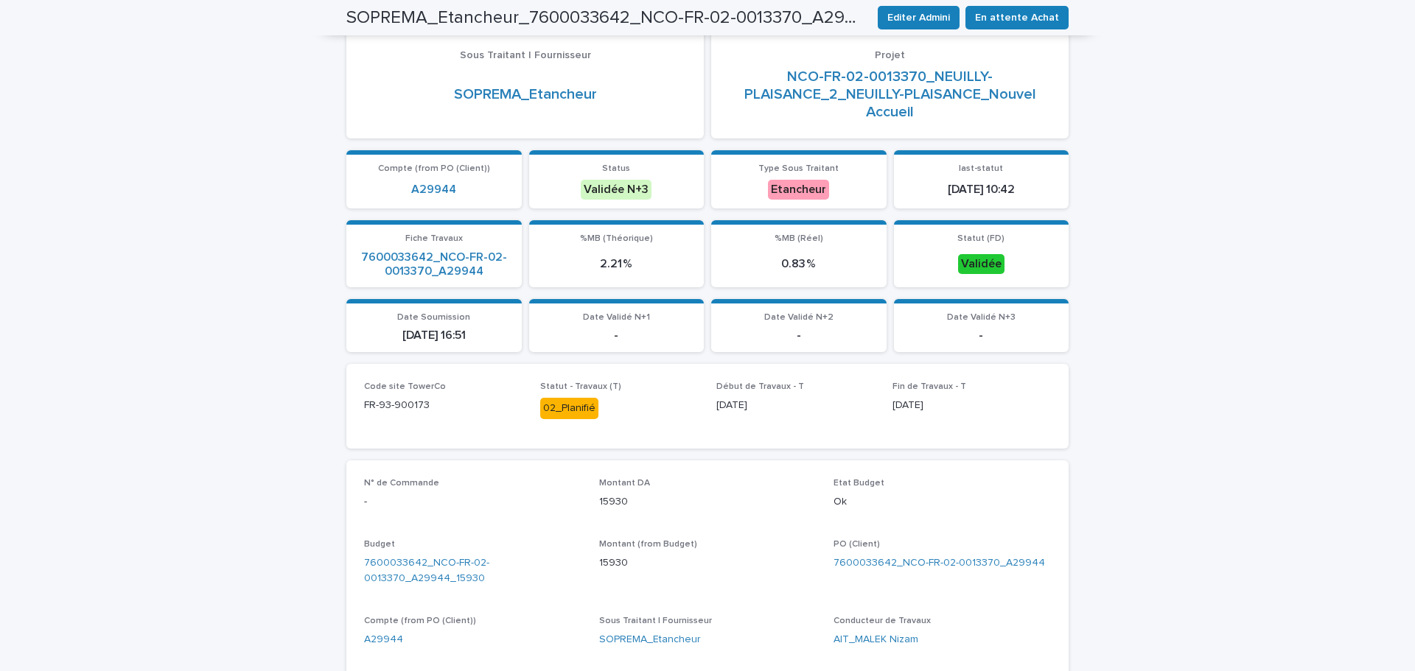
scroll to position [232, 0]
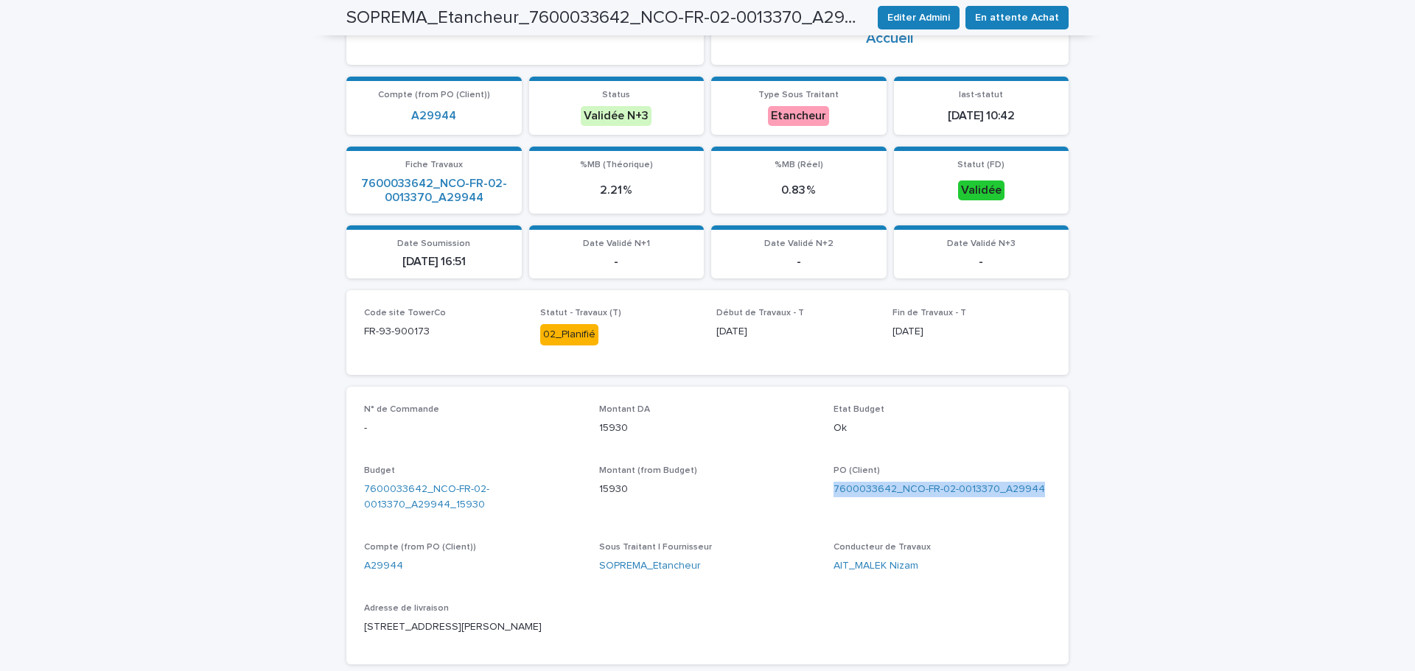
drag, startPoint x: 1041, startPoint y: 489, endPoint x: 826, endPoint y: 496, distance: 214.6
click at [826, 496] on div "N° de Commande - Montant DA 15930 Etat Budget Ok Budget 7600033642_NCO-FR-02-00…" at bounding box center [707, 526] width 687 height 243
copy link "7600033642_NCO-FR-02-0013370_A29944"
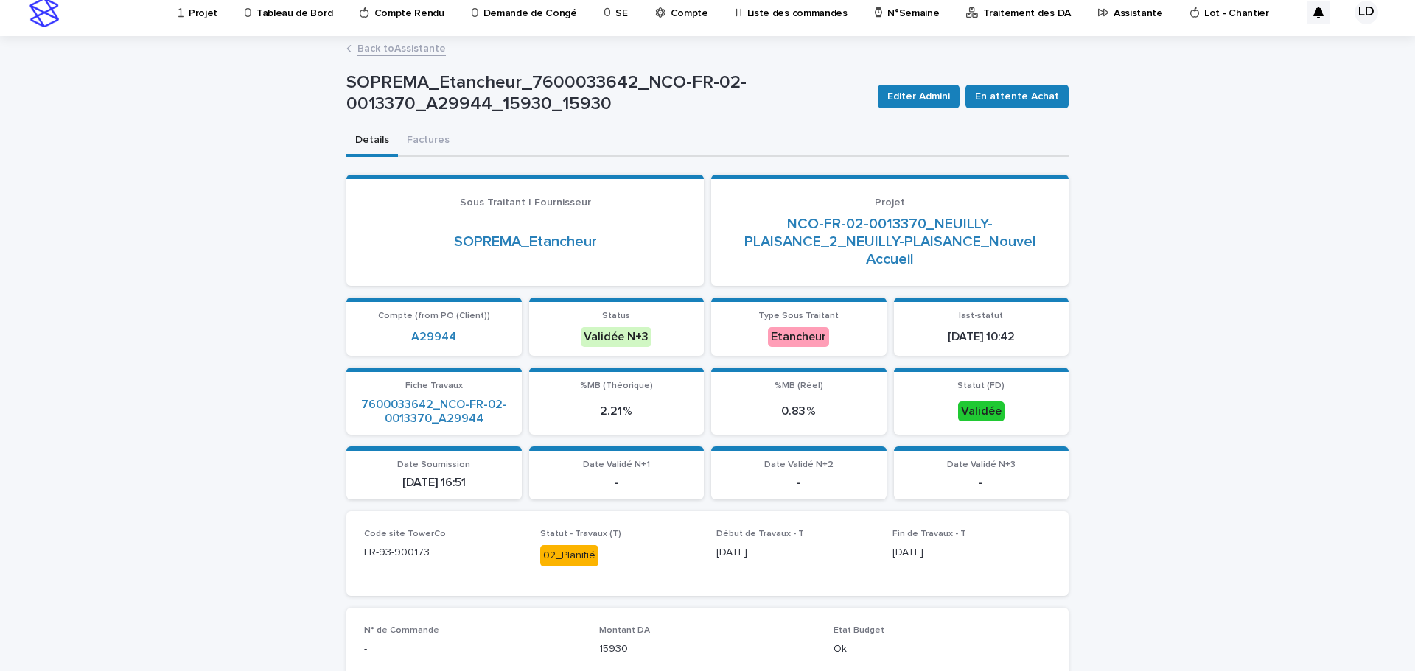
scroll to position [306, 0]
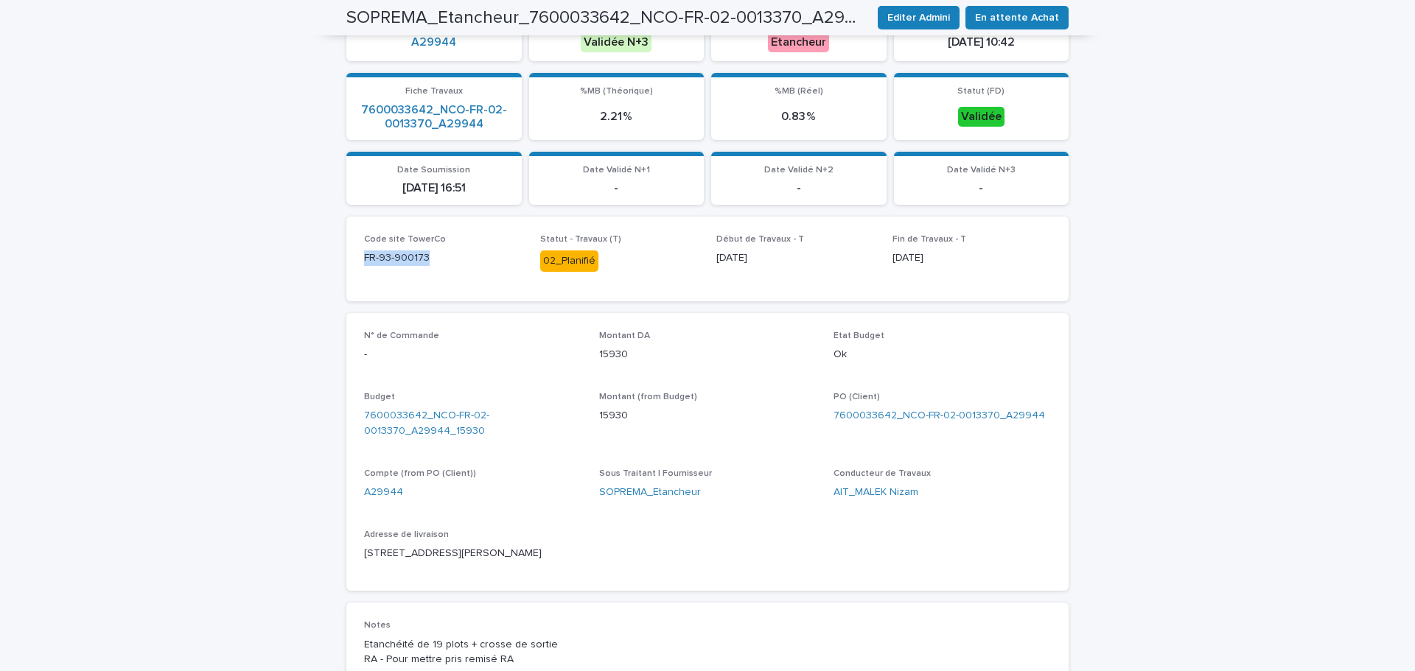
drag, startPoint x: 378, startPoint y: 256, endPoint x: 346, endPoint y: 256, distance: 32.4
click at [346, 256] on div "Code site TowerCo FR-93-900173 Statut - Travaux (T) 02_Planifié Début de Travau…" at bounding box center [707, 259] width 722 height 85
copy p "FR-93-900173"
click at [403, 278] on span "Code site TowerCo FR-93-900173" at bounding box center [443, 258] width 158 height 49
drag, startPoint x: 425, startPoint y: 265, endPoint x: 355, endPoint y: 259, distance: 71.1
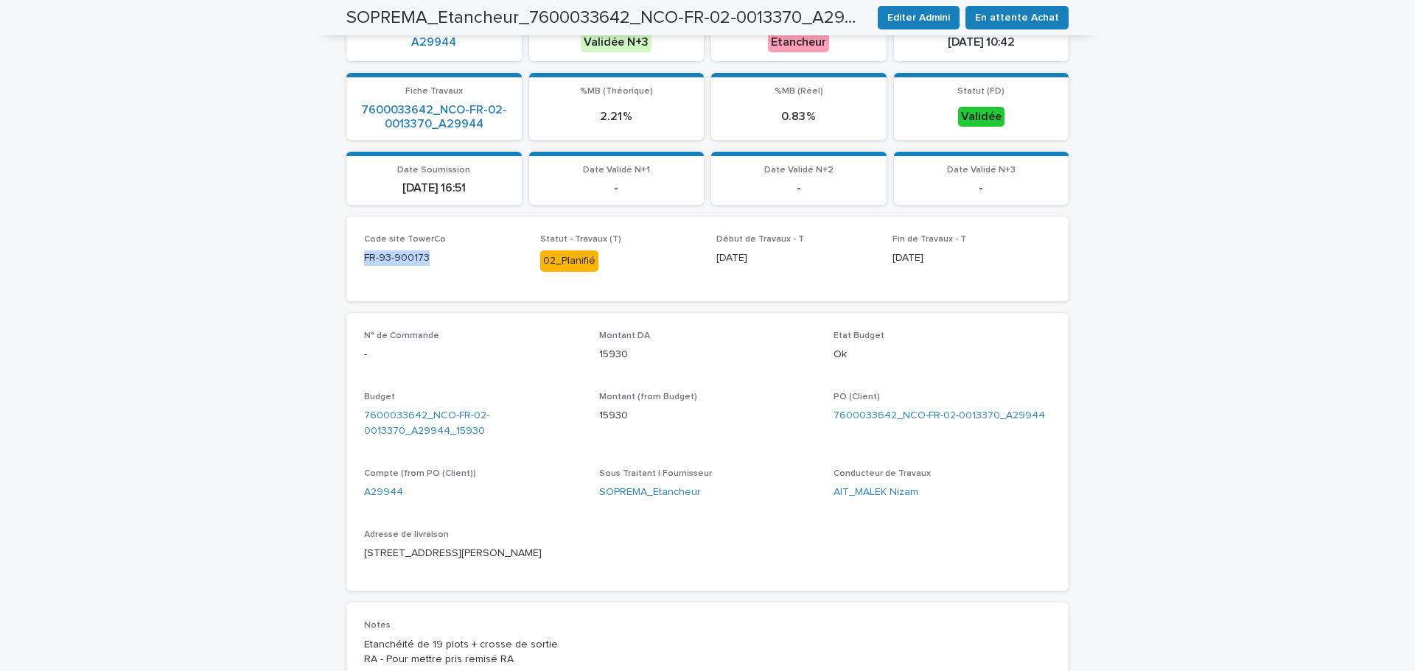
click at [355, 259] on div "Code site TowerCo FR-93-900173 Statut - Travaux (T) 02_Planifié Début de Travau…" at bounding box center [707, 259] width 722 height 85
copy p "FR-93-900173"
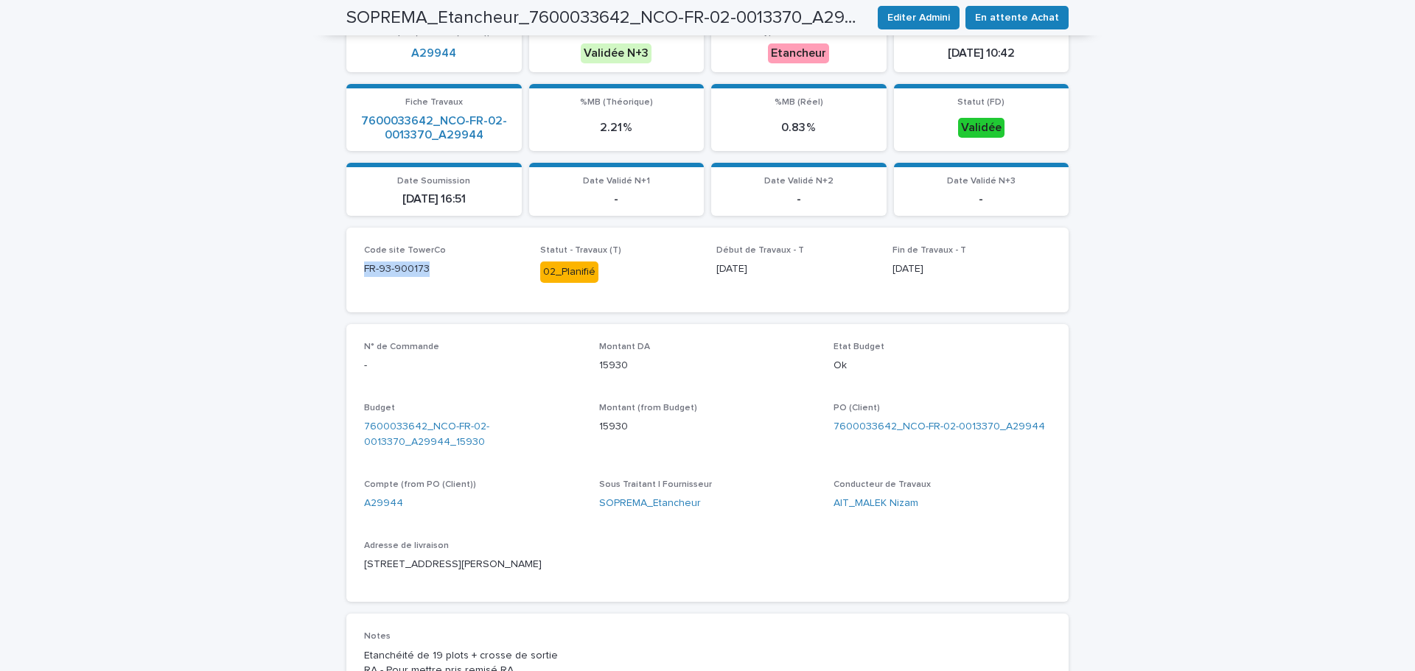
scroll to position [516, 0]
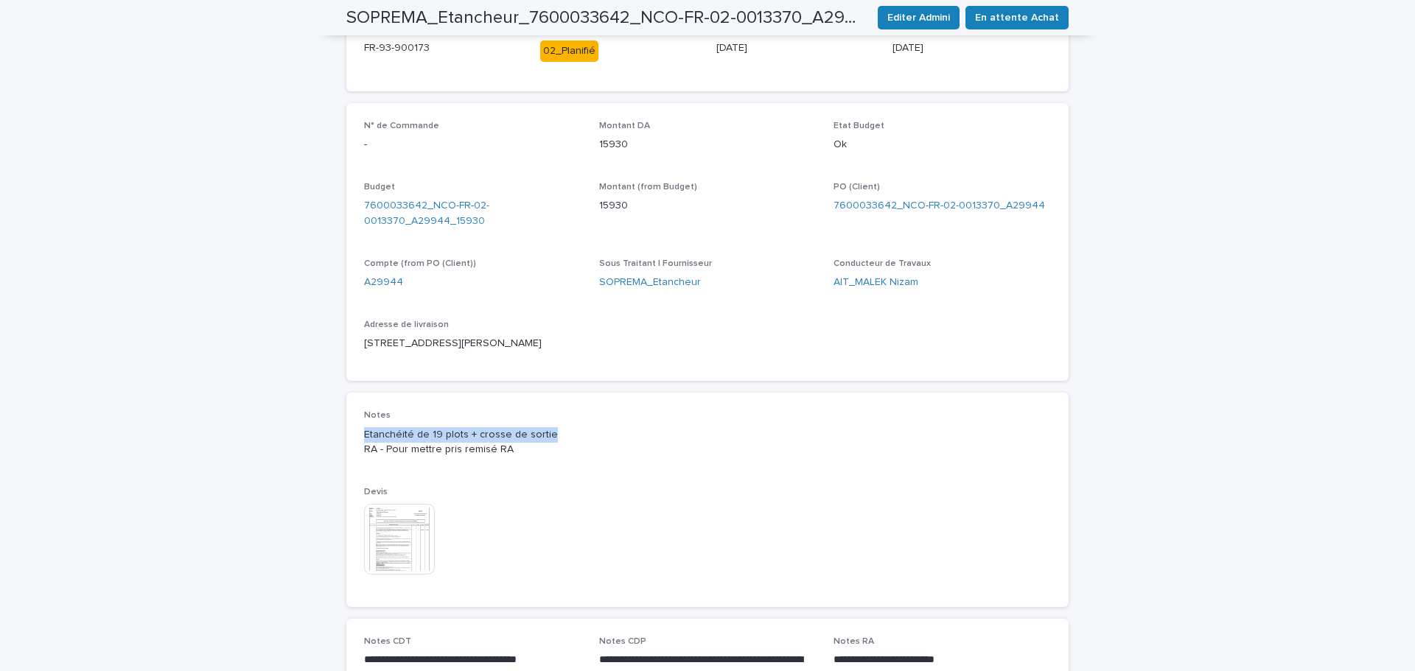
drag, startPoint x: 541, startPoint y: 449, endPoint x: 352, endPoint y: 451, distance: 189.4
click at [352, 451] on div "Notes Etanchéité de 19 plots + crosse de sortie RA - Pour mettre pris remisé RA…" at bounding box center [707, 500] width 722 height 214
copy p "Etanchéité de 19 plots + crosse de sortie"
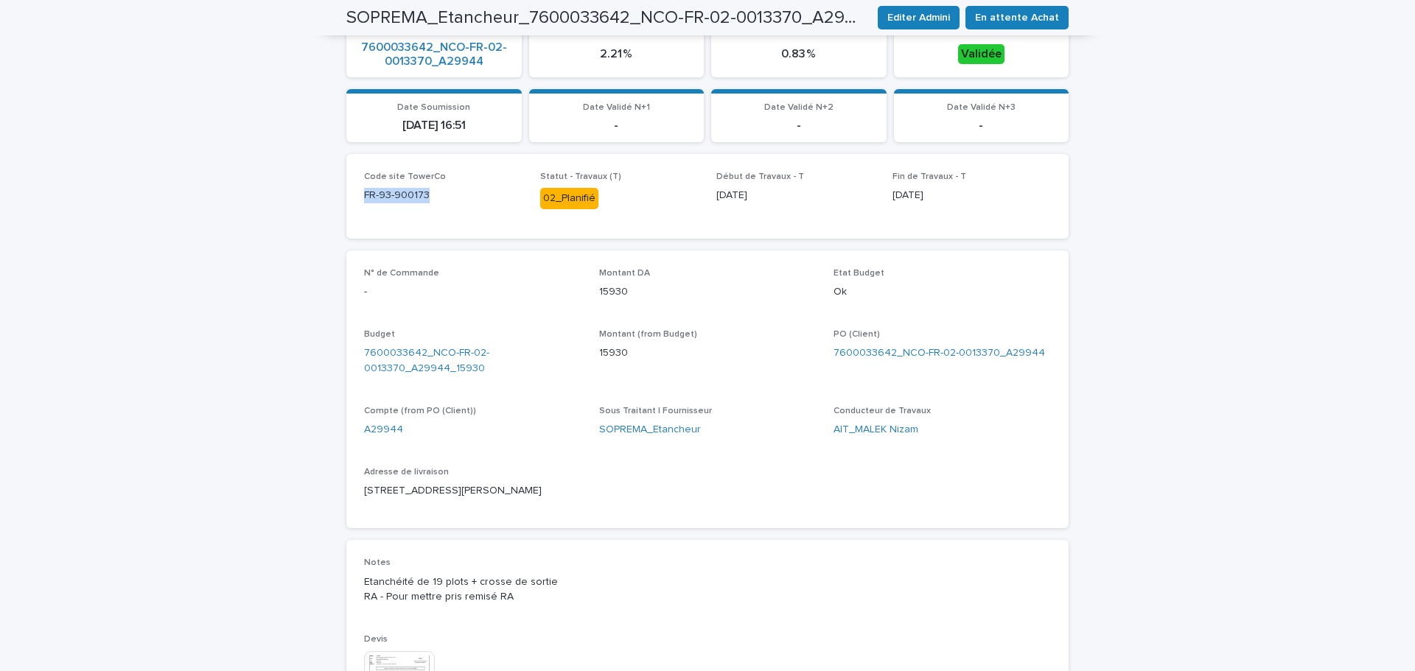
drag, startPoint x: 431, startPoint y: 201, endPoint x: 352, endPoint y: 203, distance: 78.9
click at [353, 203] on div "Code site TowerCo FR-93-900173 Statut - Travaux (T) 02_Planifié Début de Travau…" at bounding box center [707, 196] width 722 height 85
copy p "FR-93-900173"
drag, startPoint x: 1039, startPoint y: 354, endPoint x: 895, endPoint y: 349, distance: 143.8
click at [895, 349] on div "7600033642_NCO-FR-02-0013370_A29944" at bounding box center [942, 353] width 217 height 15
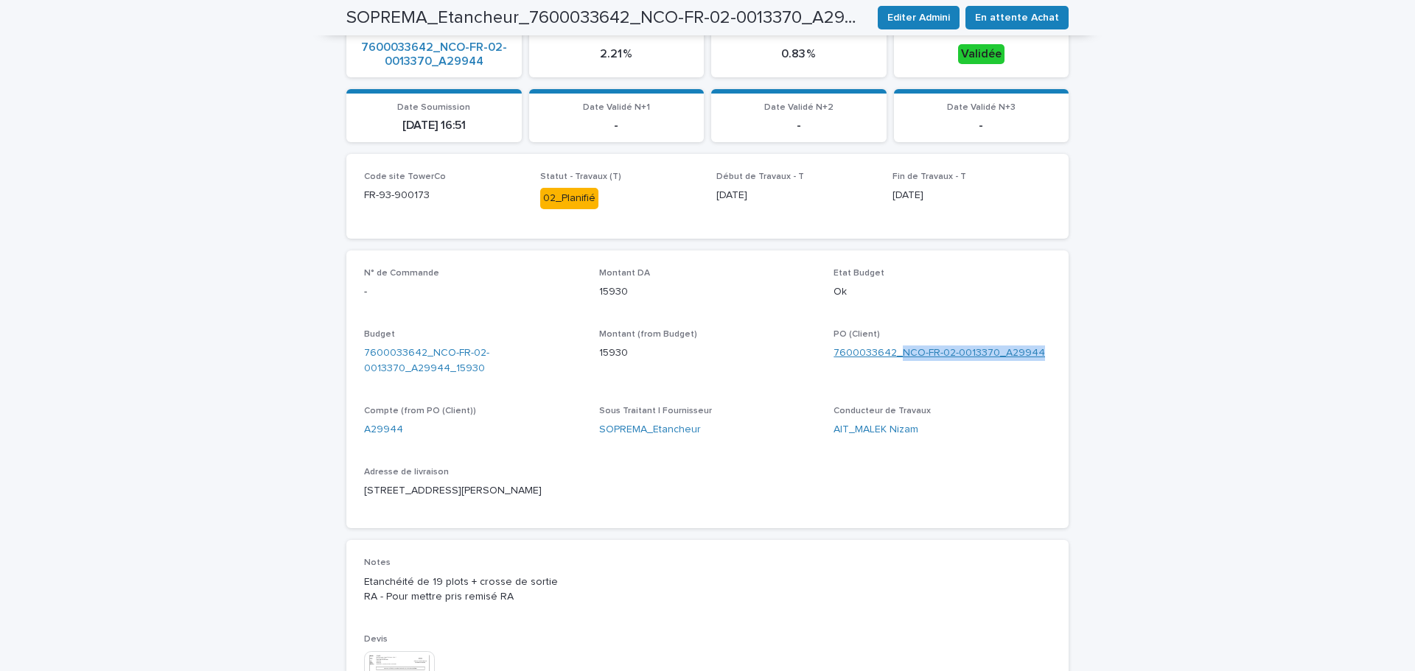
copy link "NCO-FR-02-0013370_A29944"
drag, startPoint x: 453, startPoint y: 503, endPoint x: 348, endPoint y: 493, distance: 105.9
click at [348, 493] on div "N° de Commande - Montant DA 15930 Etat Budget Ok Budget 7600033642_NCO-FR-02-00…" at bounding box center [707, 390] width 722 height 279
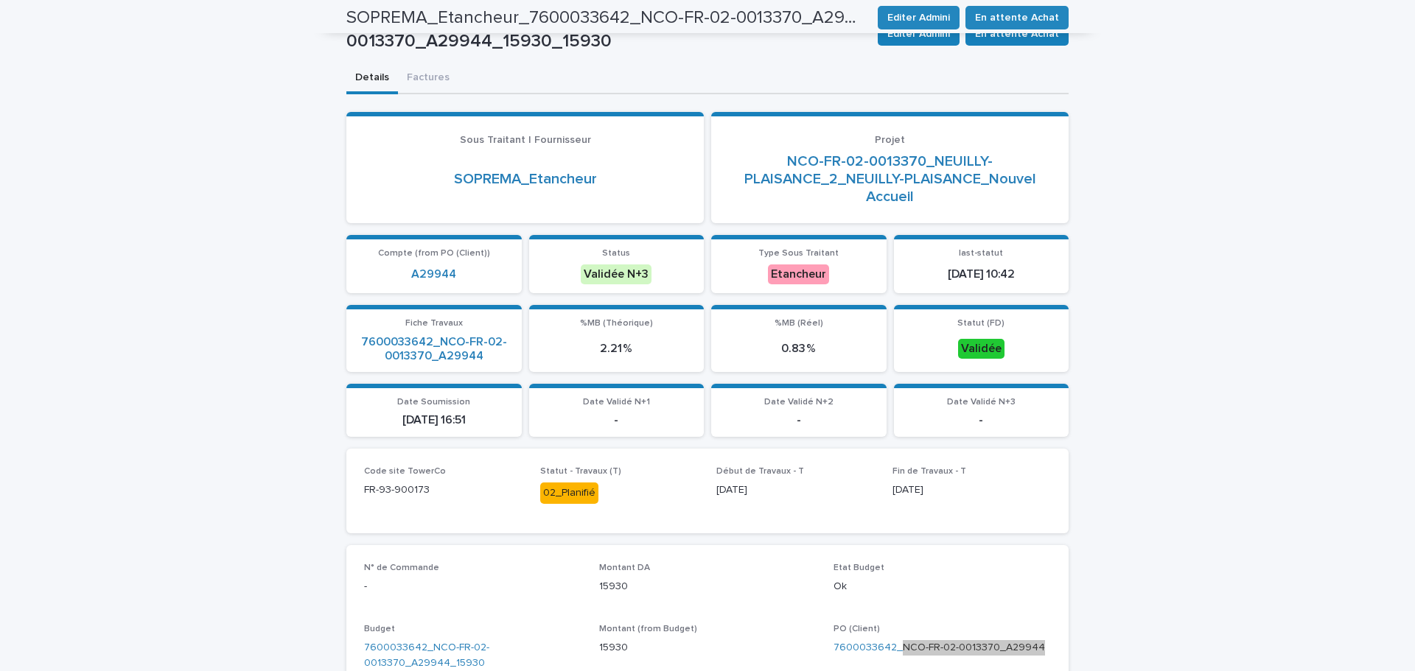
scroll to position [0, 0]
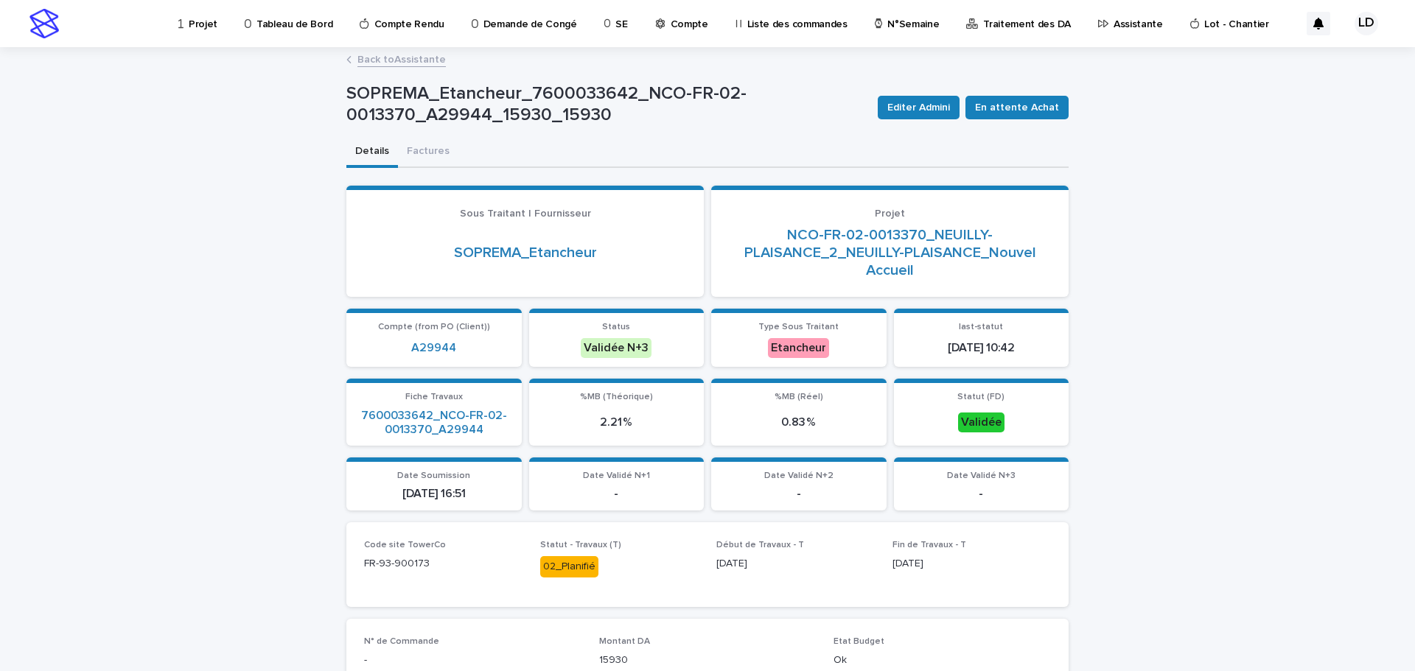
click at [1114, 22] on p "Assistante" at bounding box center [1138, 15] width 49 height 31
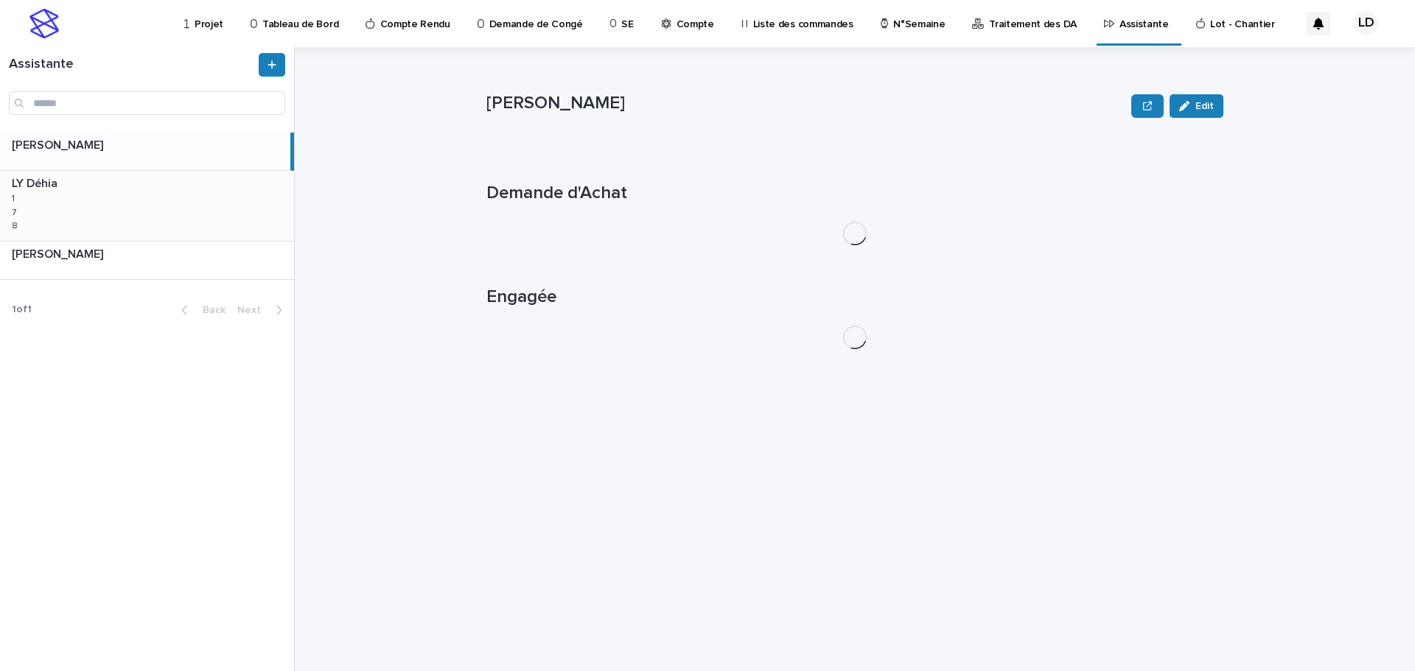
click at [156, 192] on div "LY Déhia LY Déhia 1 1 7 7 8 8" at bounding box center [147, 205] width 294 height 69
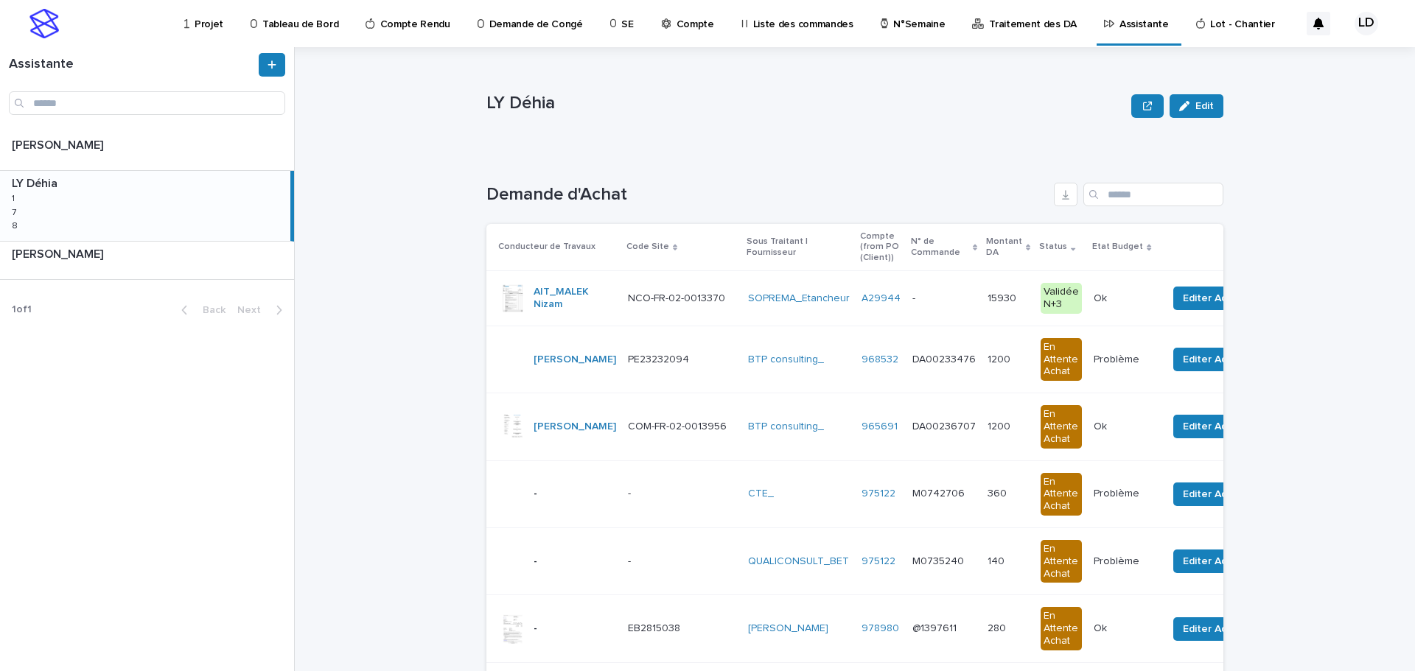
click at [929, 318] on td "- -" at bounding box center [944, 298] width 75 height 55
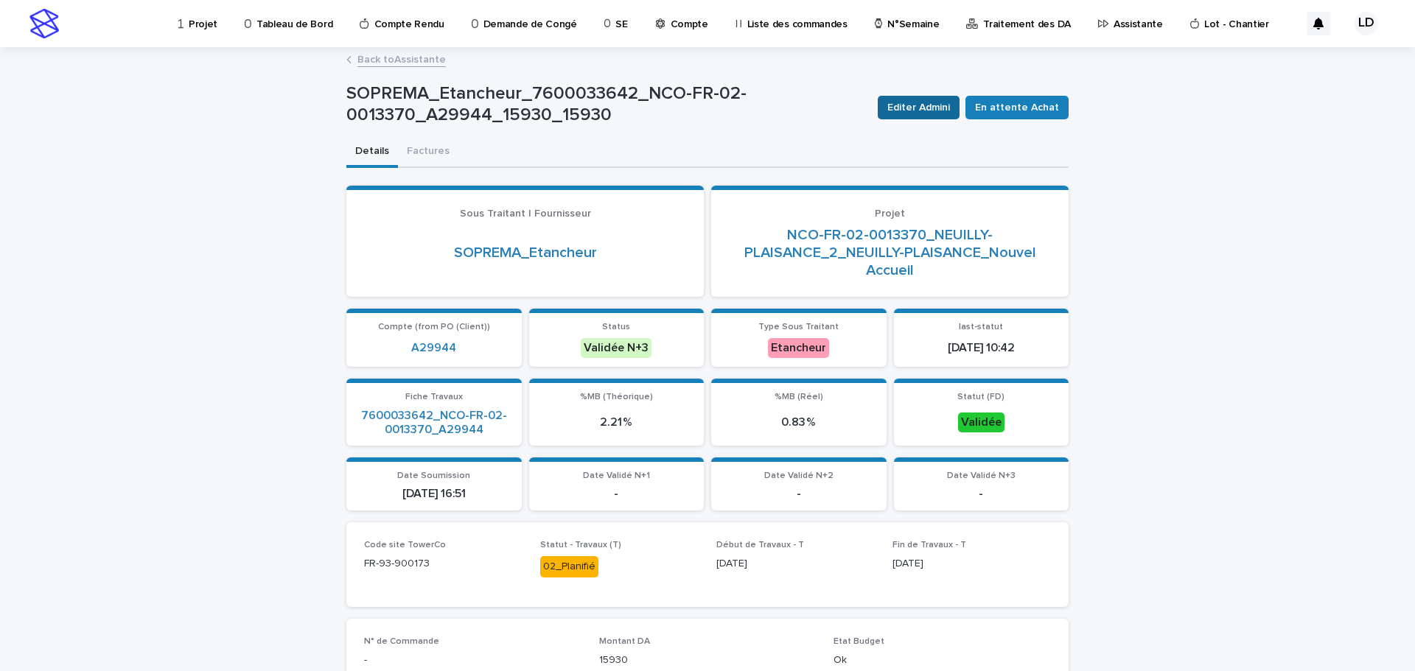
click at [940, 105] on span "Editer Admini" at bounding box center [918, 107] width 63 height 15
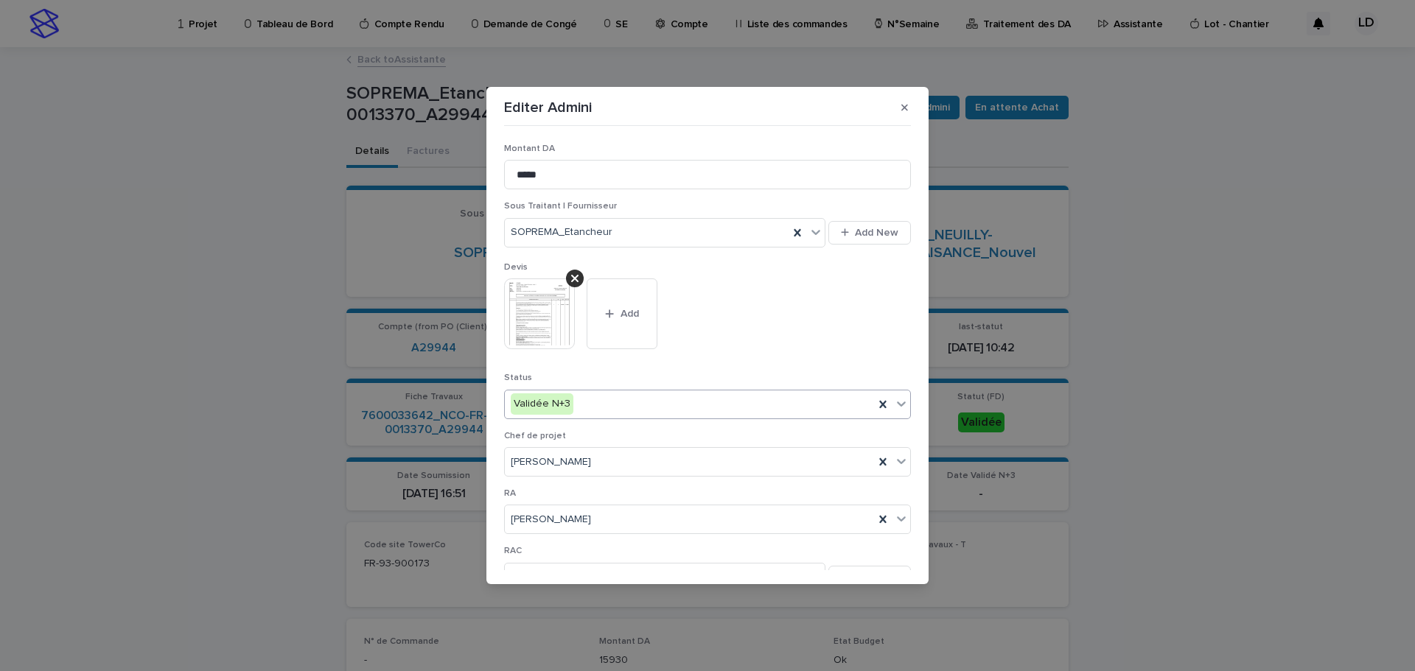
click at [647, 411] on div "Validée N+3" at bounding box center [689, 404] width 369 height 24
click at [638, 411] on div "Validée N+3" at bounding box center [689, 404] width 369 height 24
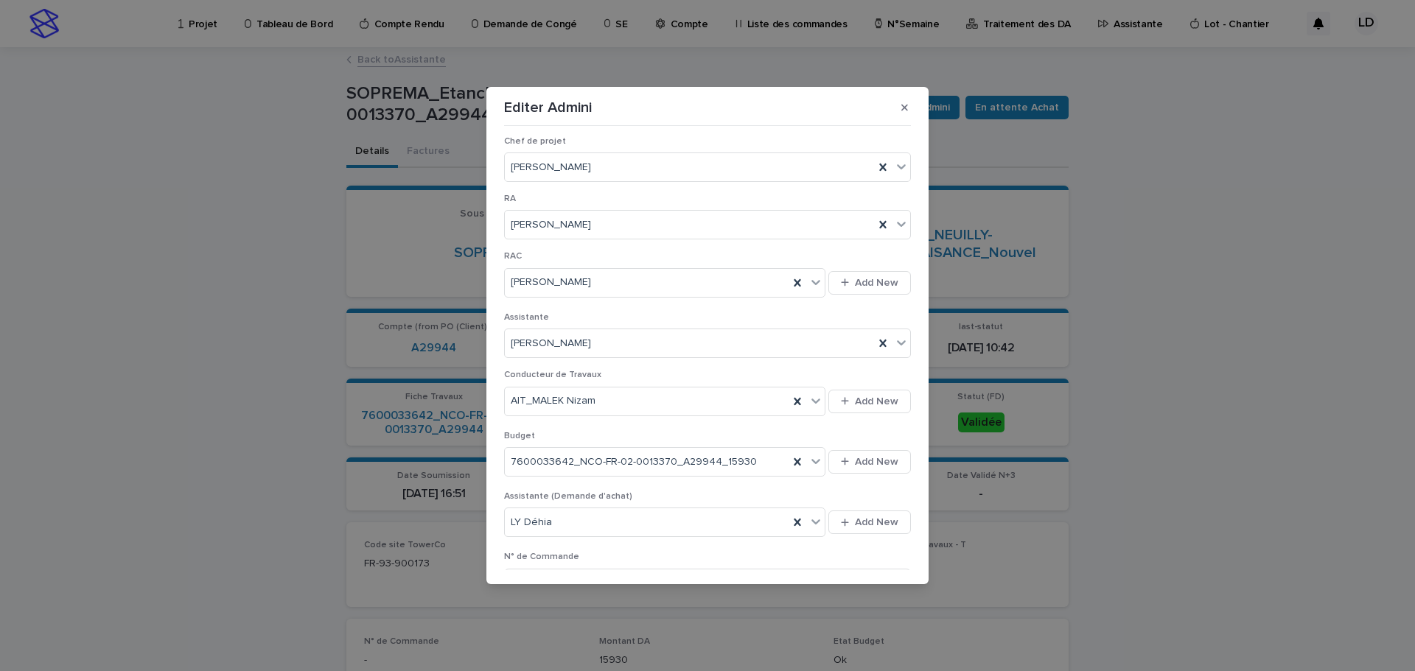
scroll to position [573, 0]
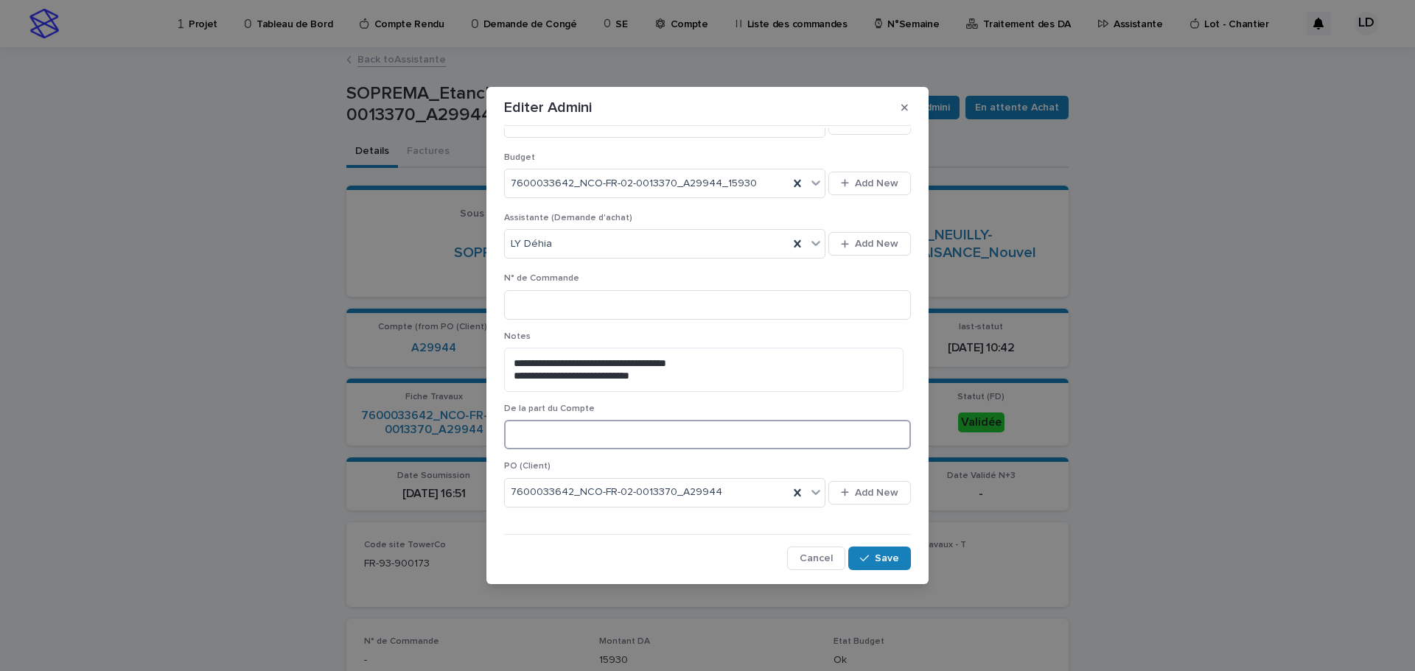
click at [609, 437] on input at bounding box center [707, 434] width 407 height 29
click at [612, 304] on input at bounding box center [707, 304] width 407 height 29
type input "*"
paste input "*******"
click at [530, 304] on input "*********" at bounding box center [707, 304] width 407 height 29
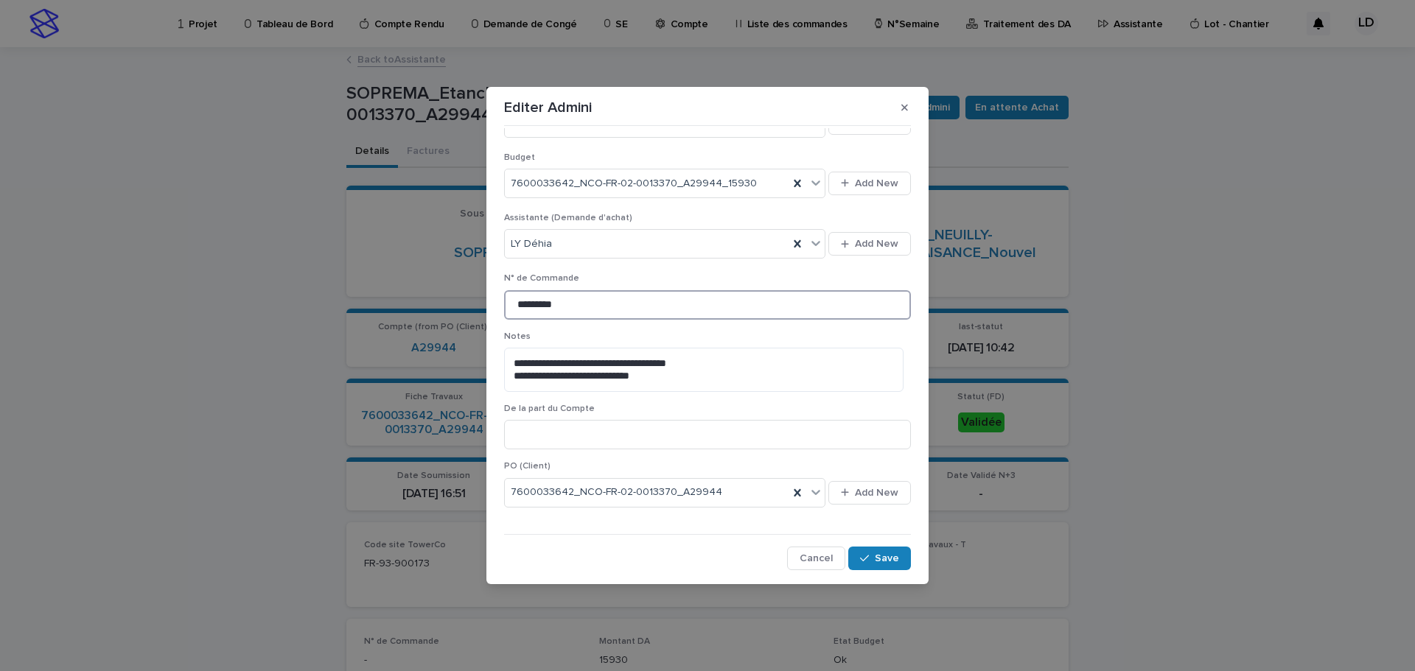
click at [636, 298] on input "*********" at bounding box center [707, 304] width 407 height 29
type input "**********"
click at [875, 557] on span "Save" at bounding box center [887, 559] width 24 height 10
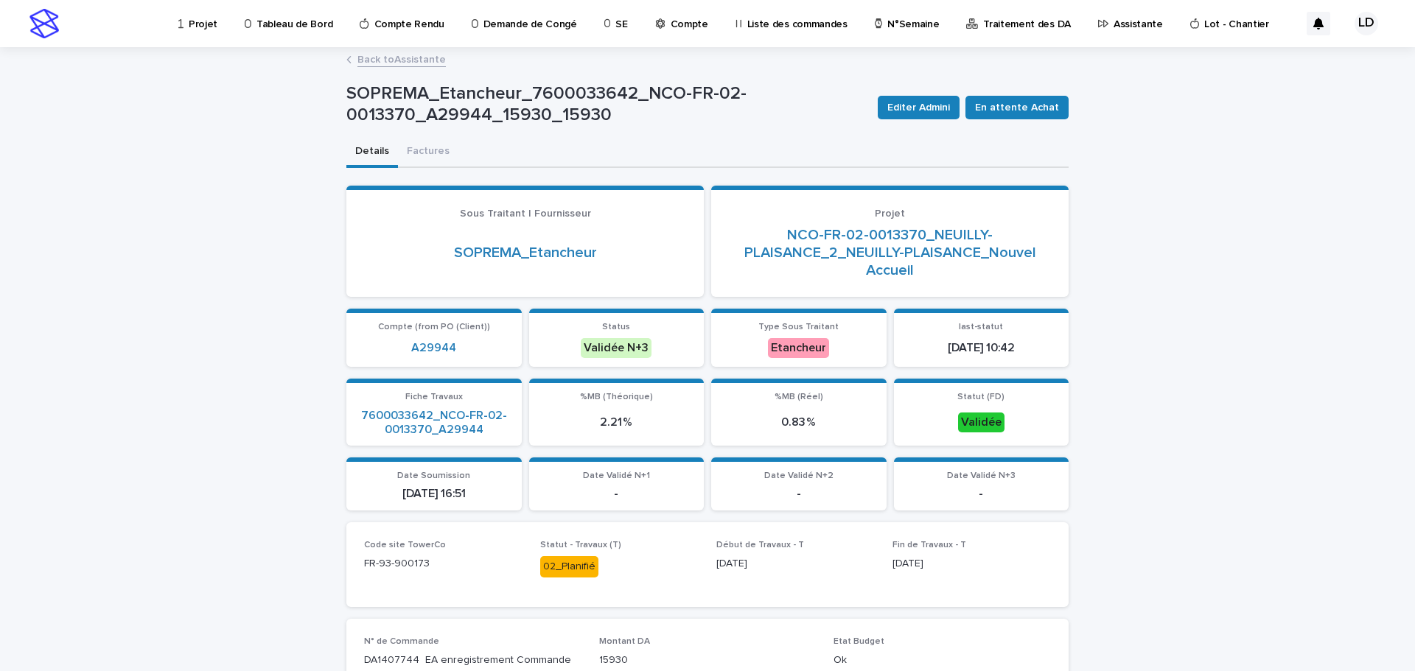
click at [378, 60] on link "Back to Assistante" at bounding box center [401, 58] width 88 height 17
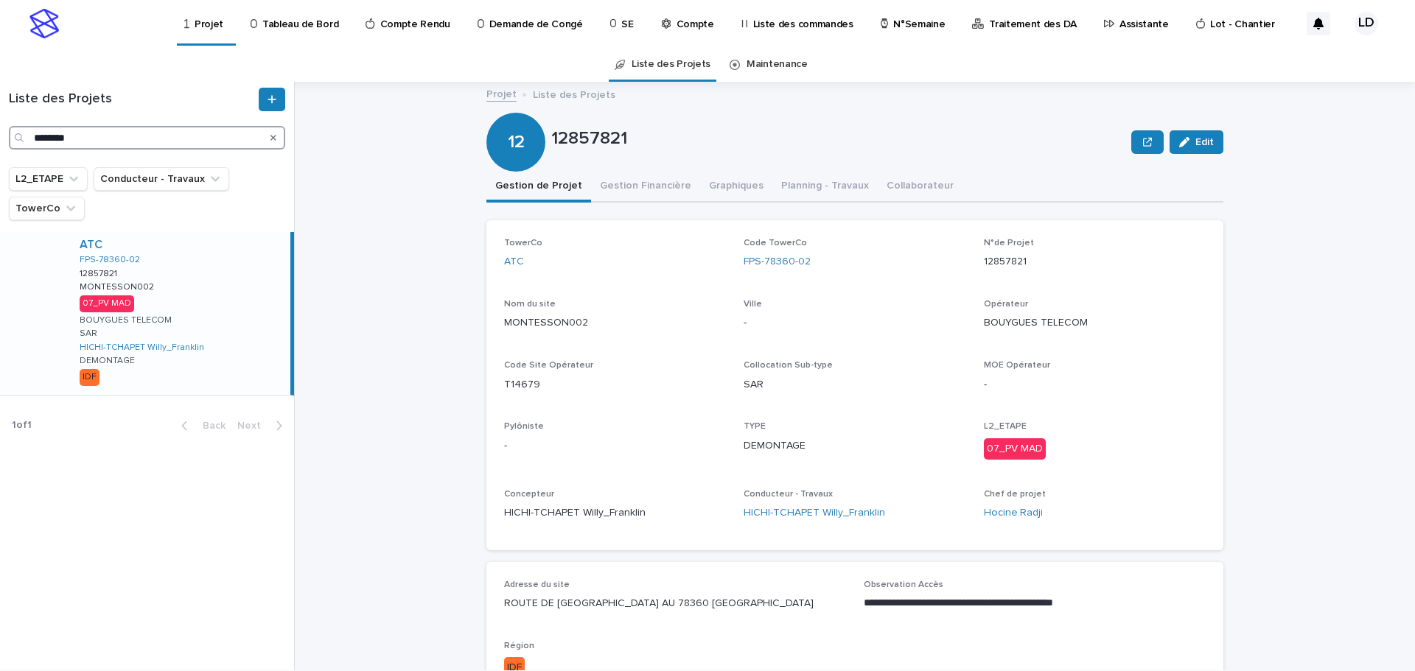
click at [145, 136] on input "********" at bounding box center [147, 138] width 276 height 24
paste input "**********"
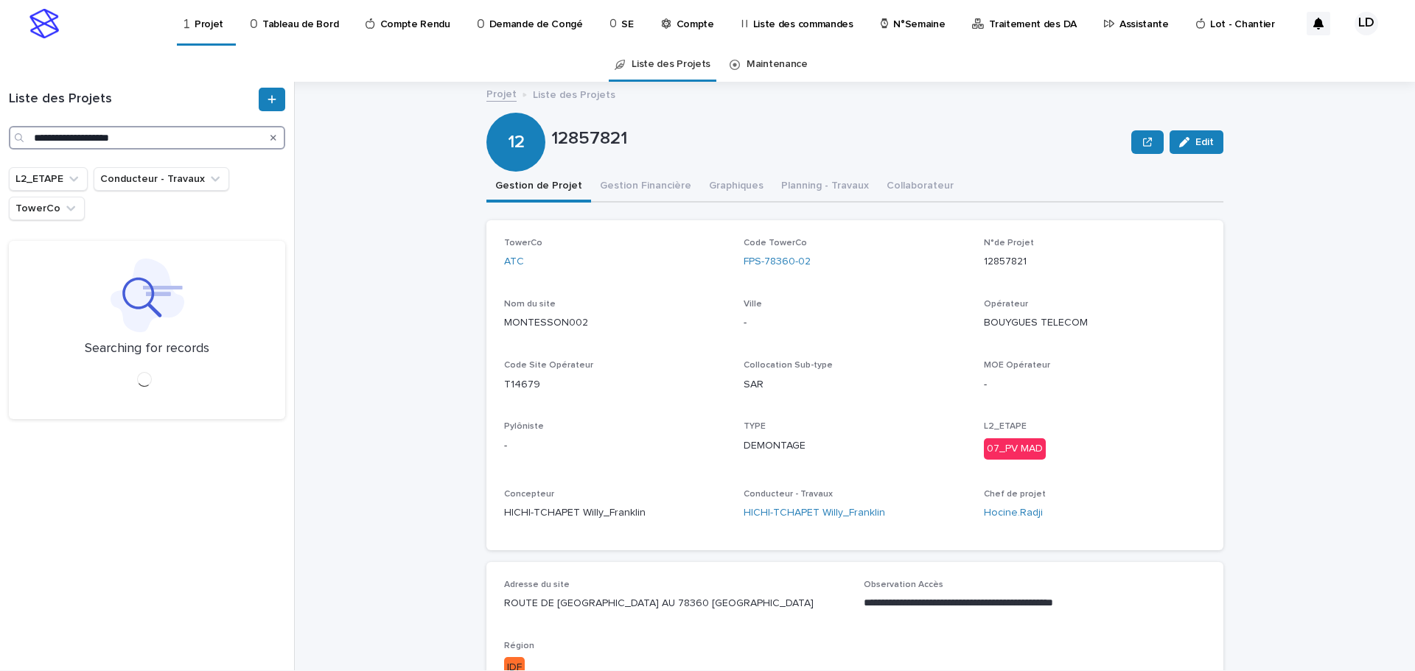
drag, startPoint x: 154, startPoint y: 136, endPoint x: -127, endPoint y: 114, distance: 281.7
click at [0, 114] on html "**********" at bounding box center [707, 335] width 1415 height 671
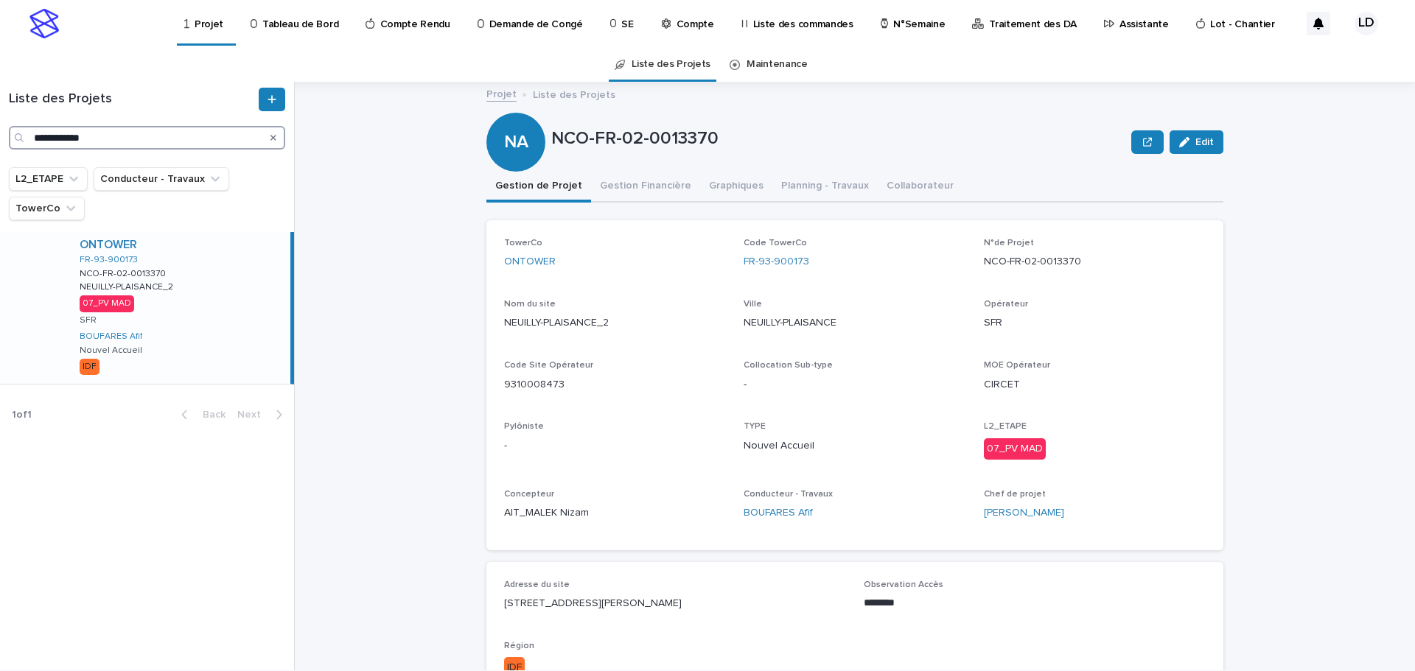
type input "**********"
drag, startPoint x: 621, startPoint y: 329, endPoint x: 495, endPoint y: 327, distance: 126.8
click at [495, 327] on div "TowerCo ONTOWER Code TowerCo FR-93-900173 N°de Projet NCO-FR-02-0013370 Nom du …" at bounding box center [854, 385] width 737 height 330
copy p "NEUILLY-PLAISANCE_2"
click at [1120, 24] on p "Assistante" at bounding box center [1144, 15] width 49 height 31
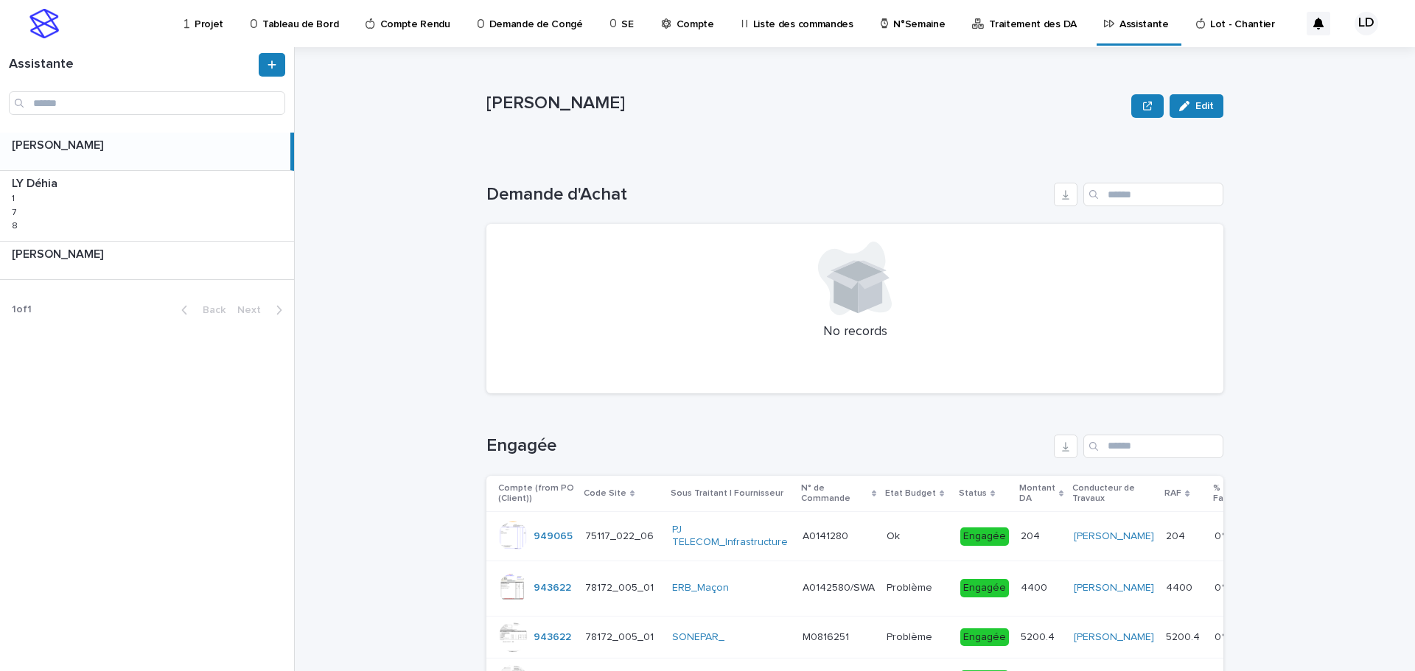
click at [209, 26] on p "Projet" at bounding box center [209, 15] width 29 height 31
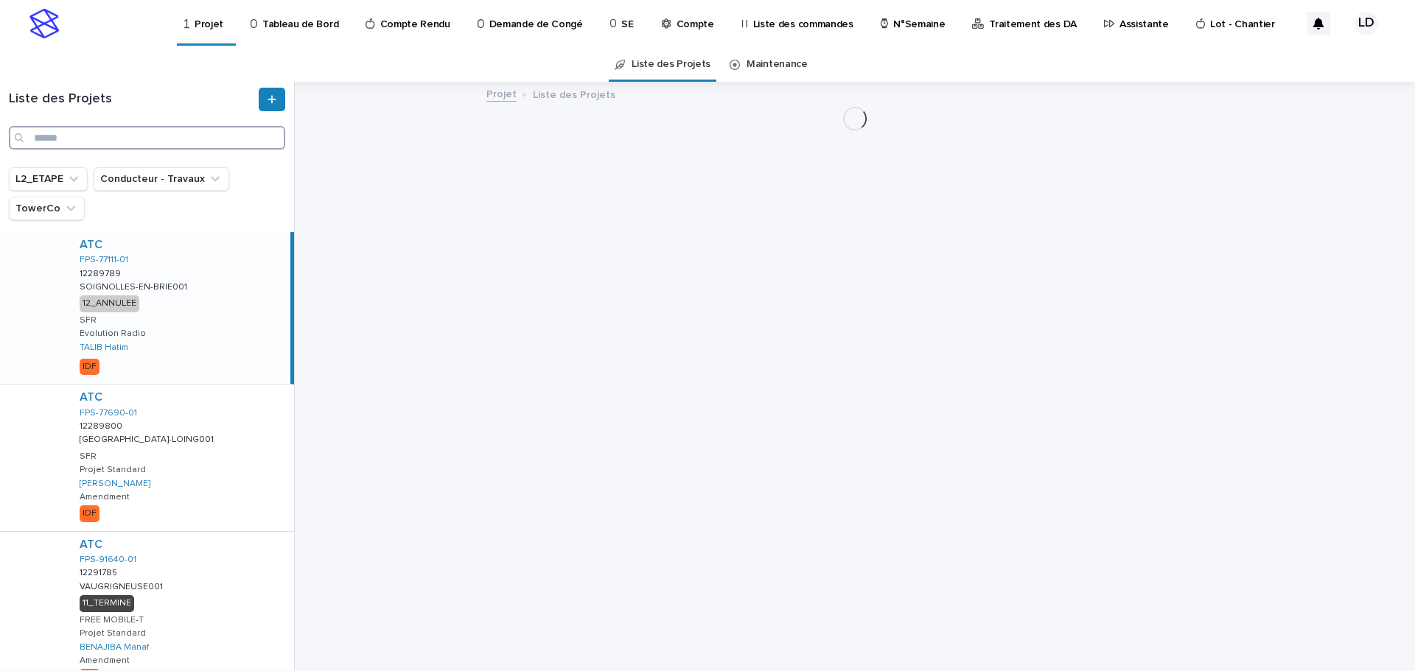
click at [69, 140] on input "Search" at bounding box center [147, 138] width 276 height 24
paste input "**********"
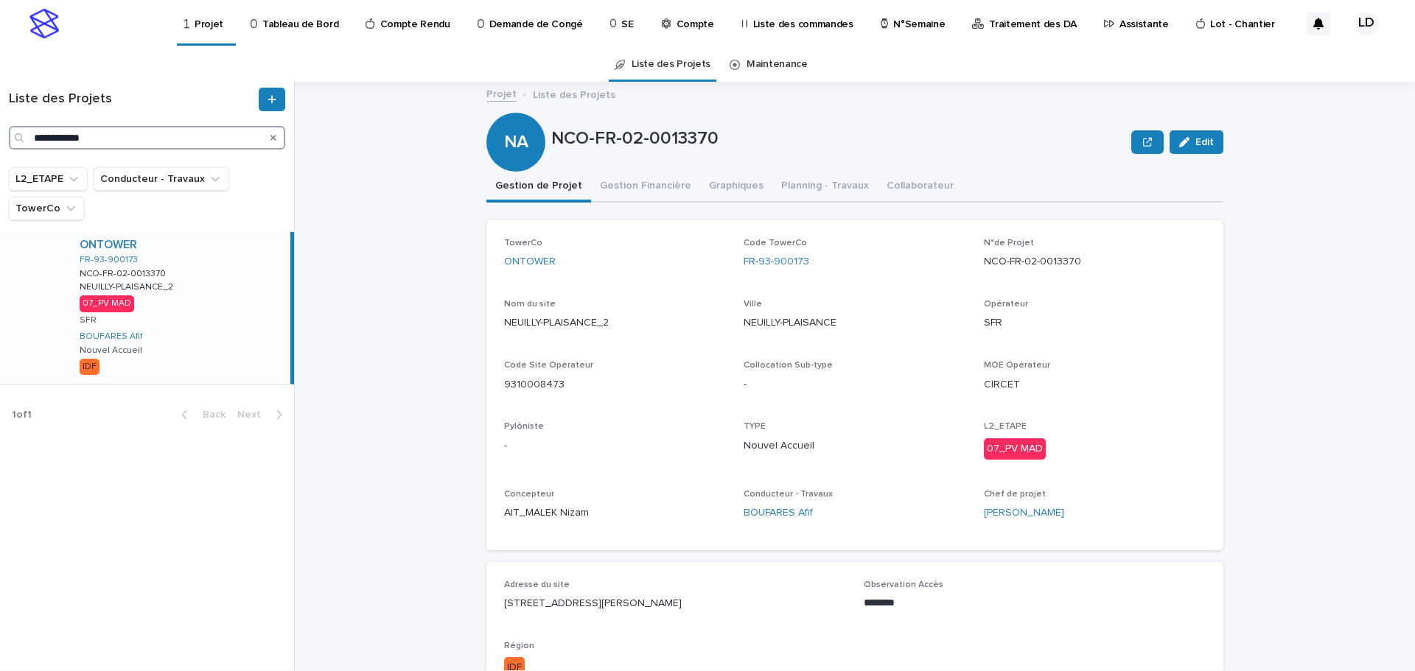
drag, startPoint x: 96, startPoint y: 138, endPoint x: 0, endPoint y: 84, distance: 109.9
click at [0, 84] on div "**********" at bounding box center [147, 124] width 294 height 85
paste input "Search"
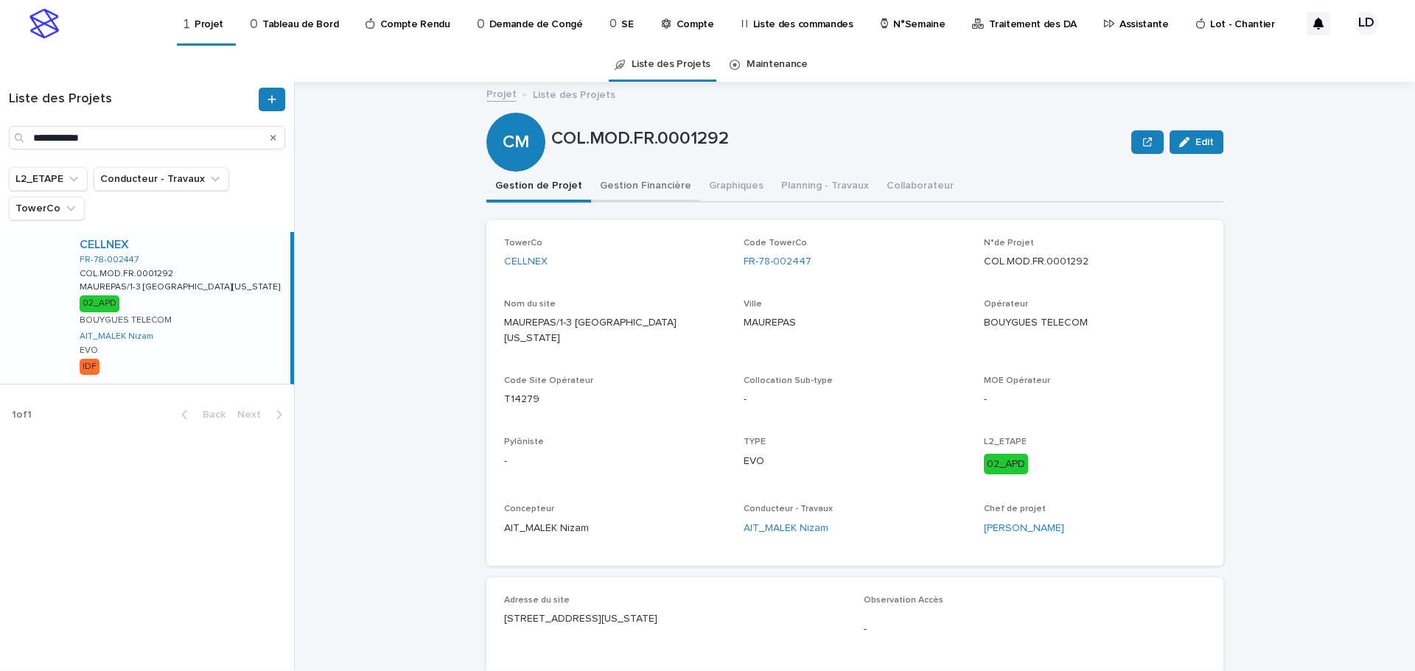
click at [640, 182] on button "Gestion Financière" at bounding box center [645, 187] width 109 height 31
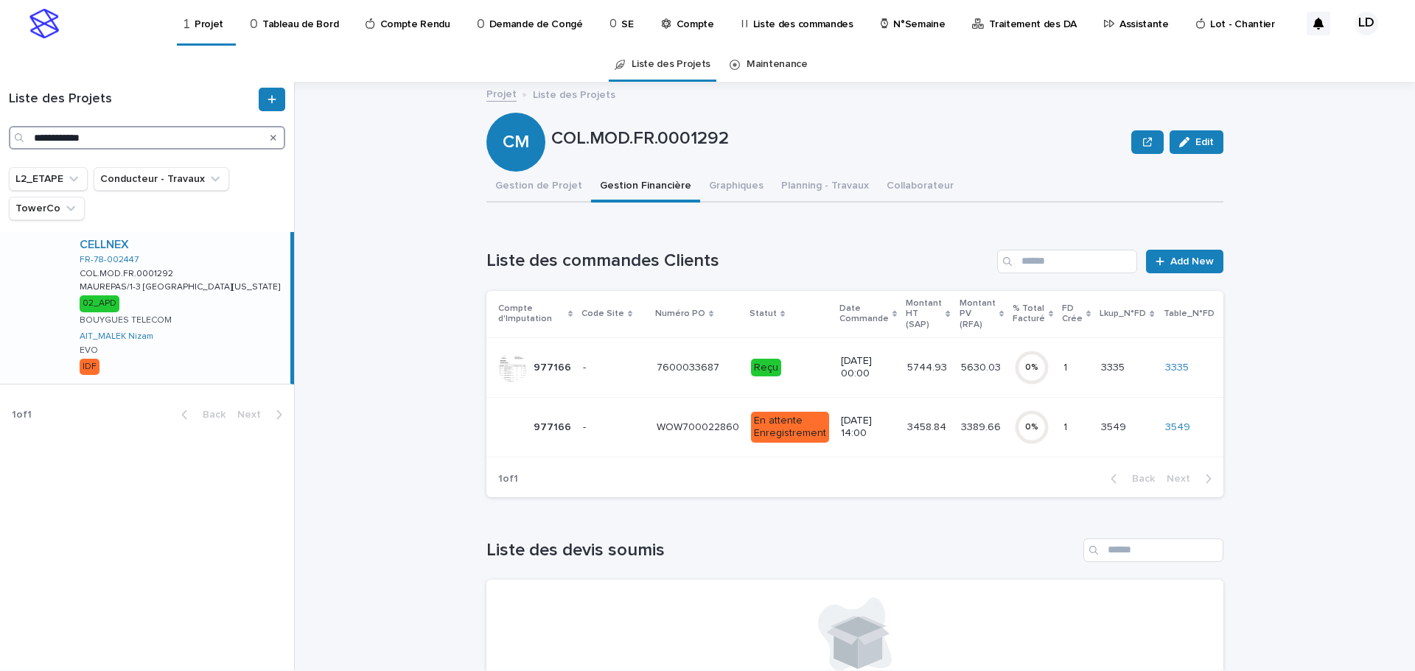
drag, startPoint x: 130, startPoint y: 140, endPoint x: 1, endPoint y: 83, distance: 141.6
click at [0, 94] on div "**********" at bounding box center [147, 119] width 294 height 62
paste input "Search"
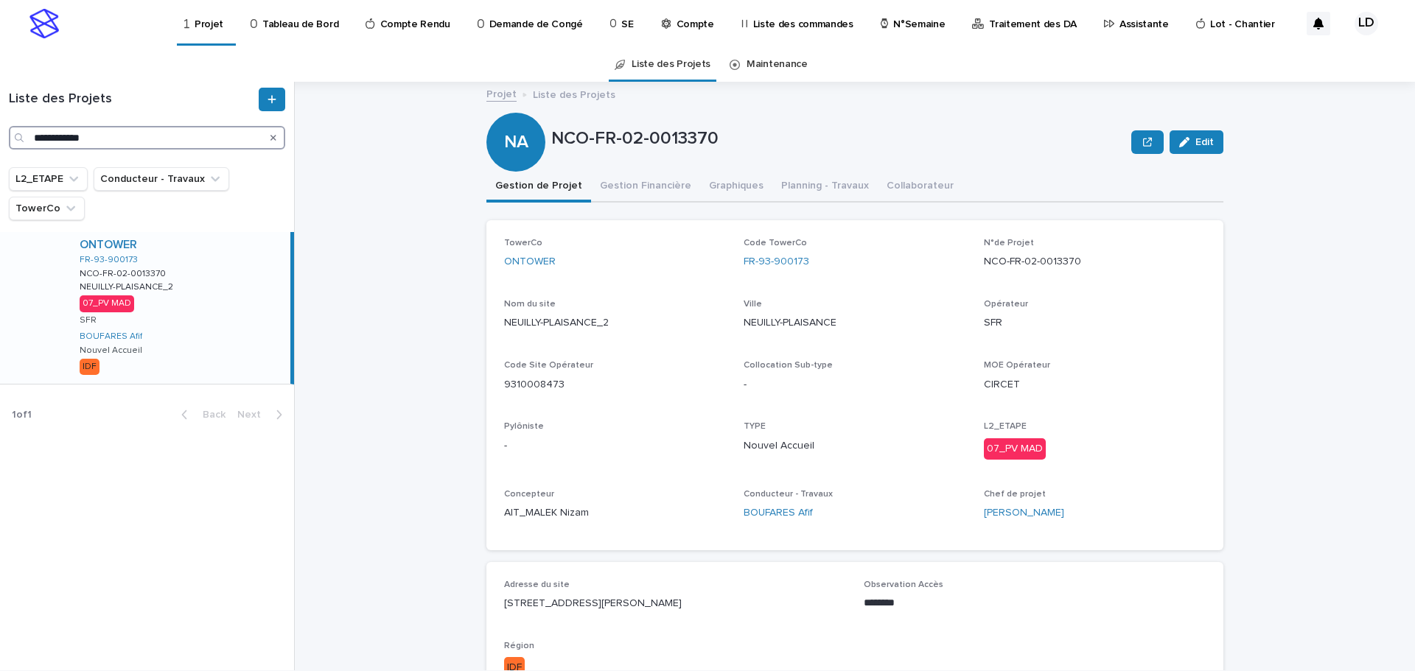
type input "**********"
click at [651, 188] on button "Gestion Financière" at bounding box center [645, 187] width 109 height 31
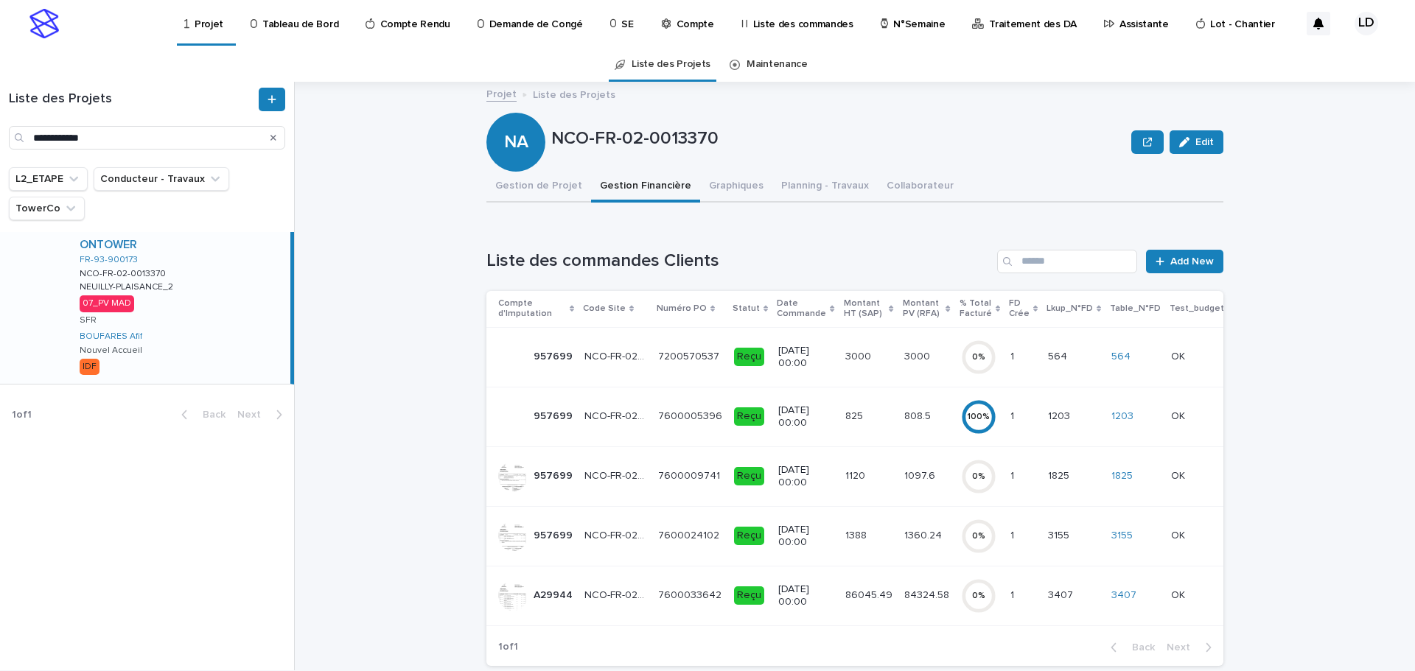
click at [627, 610] on td "NCO-FR-02-0013370 NCO-FR-02-0013370" at bounding box center [616, 596] width 74 height 60
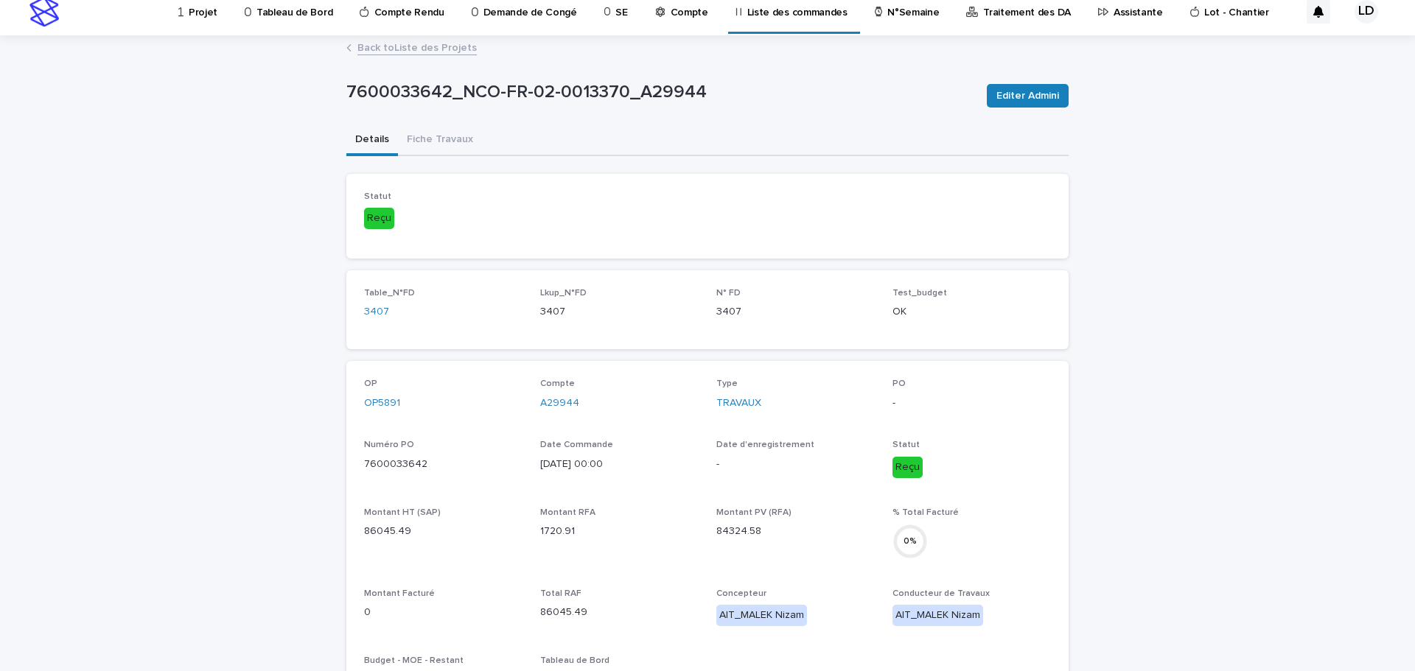
scroll to position [159, 0]
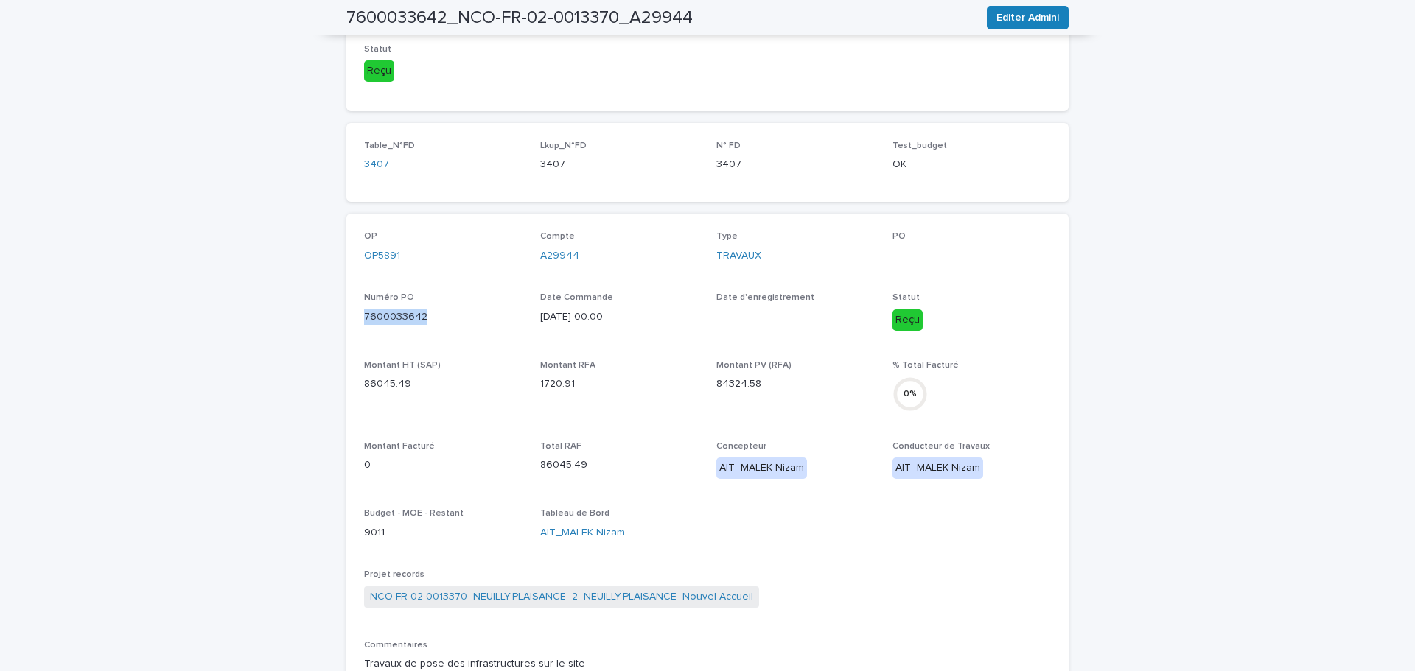
drag, startPoint x: 414, startPoint y: 318, endPoint x: 332, endPoint y: 318, distance: 82.5
click at [332, 318] on div "Loading... Saving… Loading... Saving… 7600033642_NCO-FR-02-0013370_A29944 Edite…" at bounding box center [707, 523] width 1415 height 1269
copy p "7600033642"
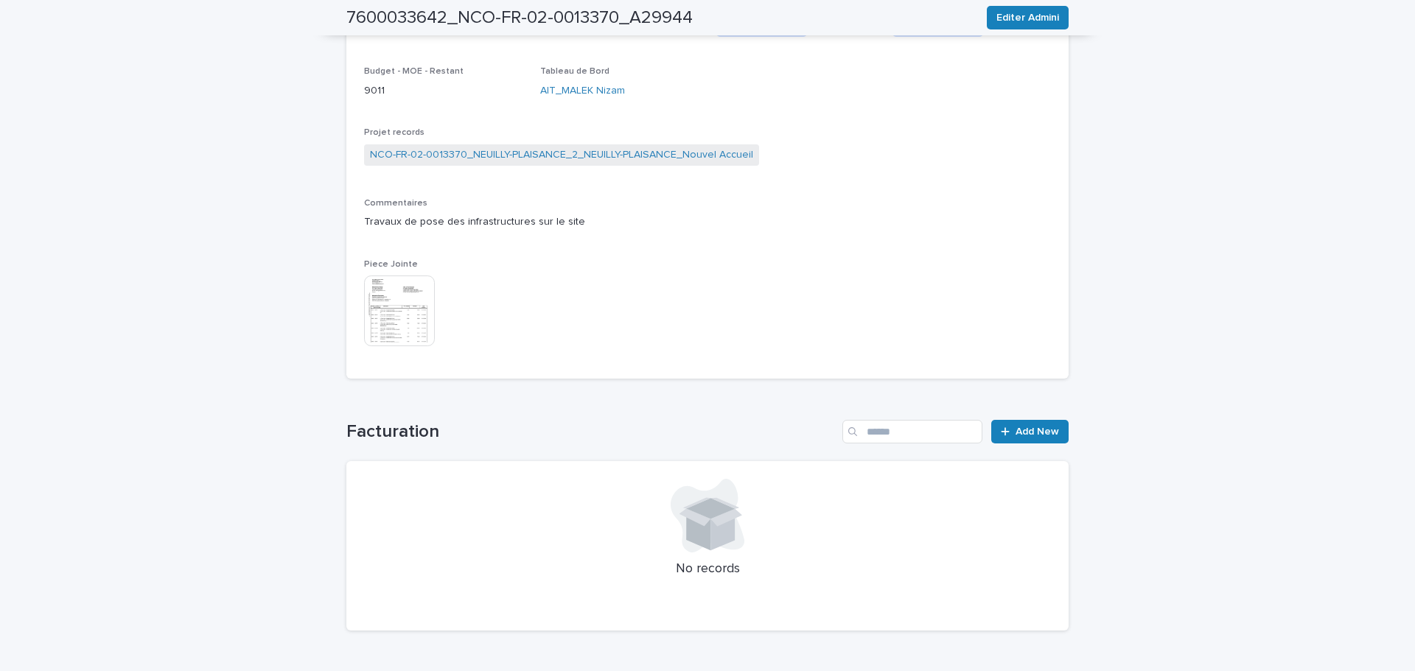
scroll to position [528, 0]
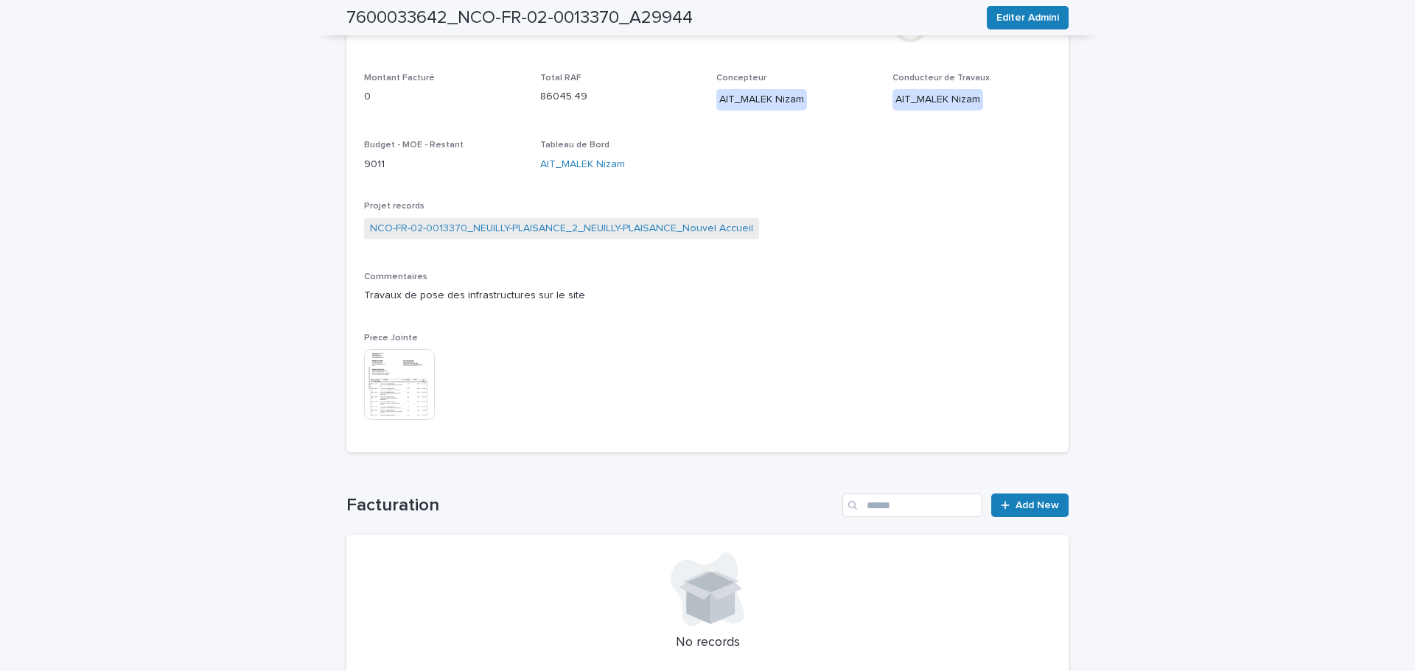
click at [402, 393] on img at bounding box center [399, 384] width 71 height 71
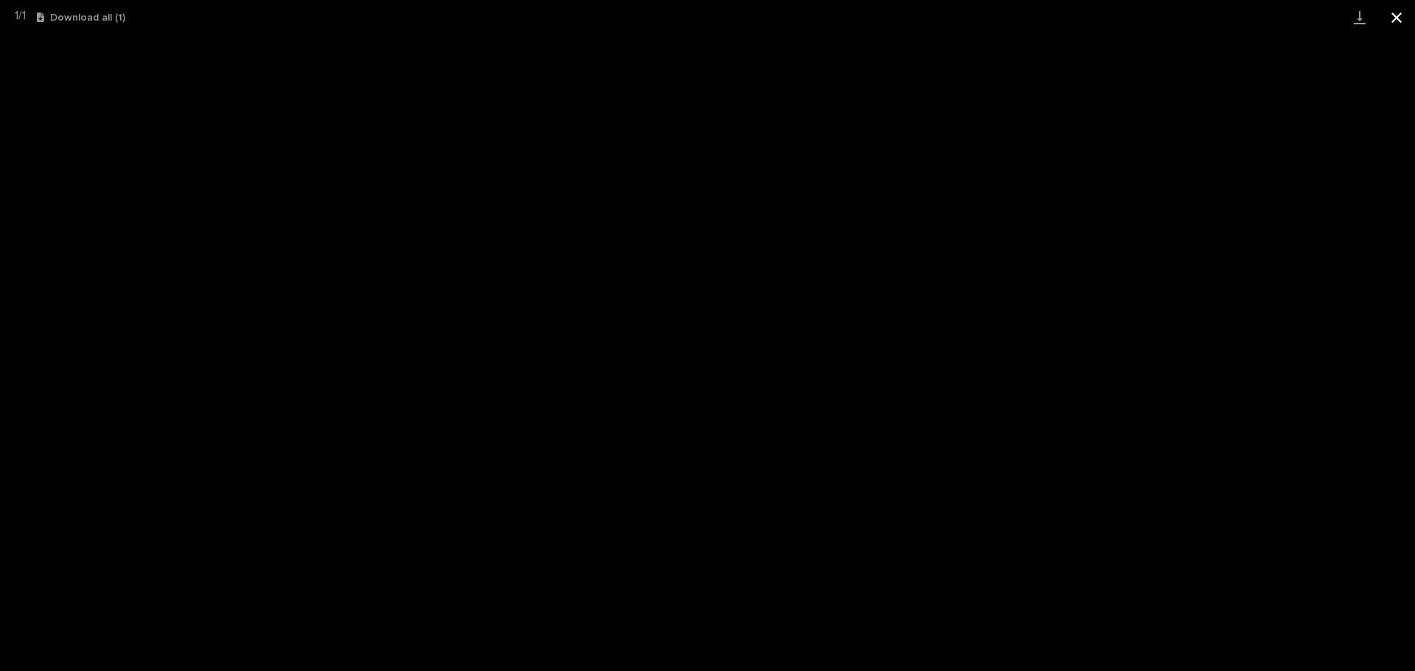
click at [1394, 15] on button "Close gallery" at bounding box center [1396, 17] width 37 height 35
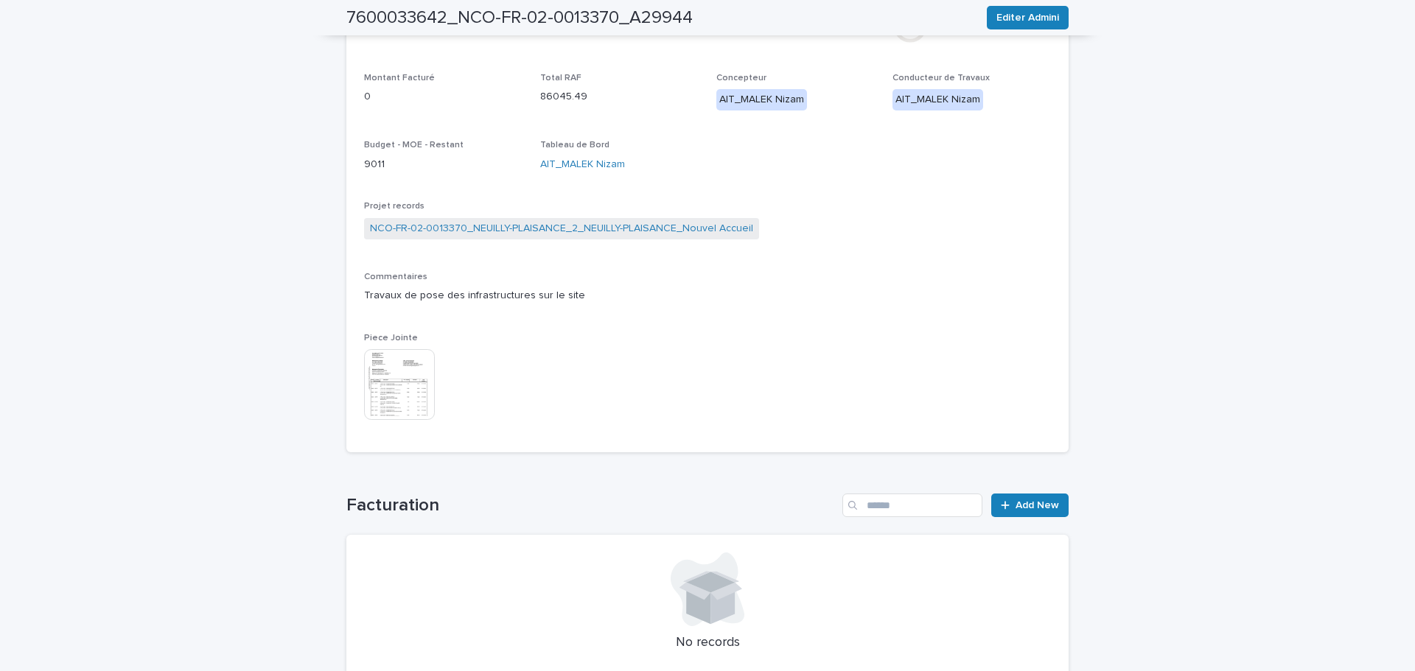
scroll to position [380, 0]
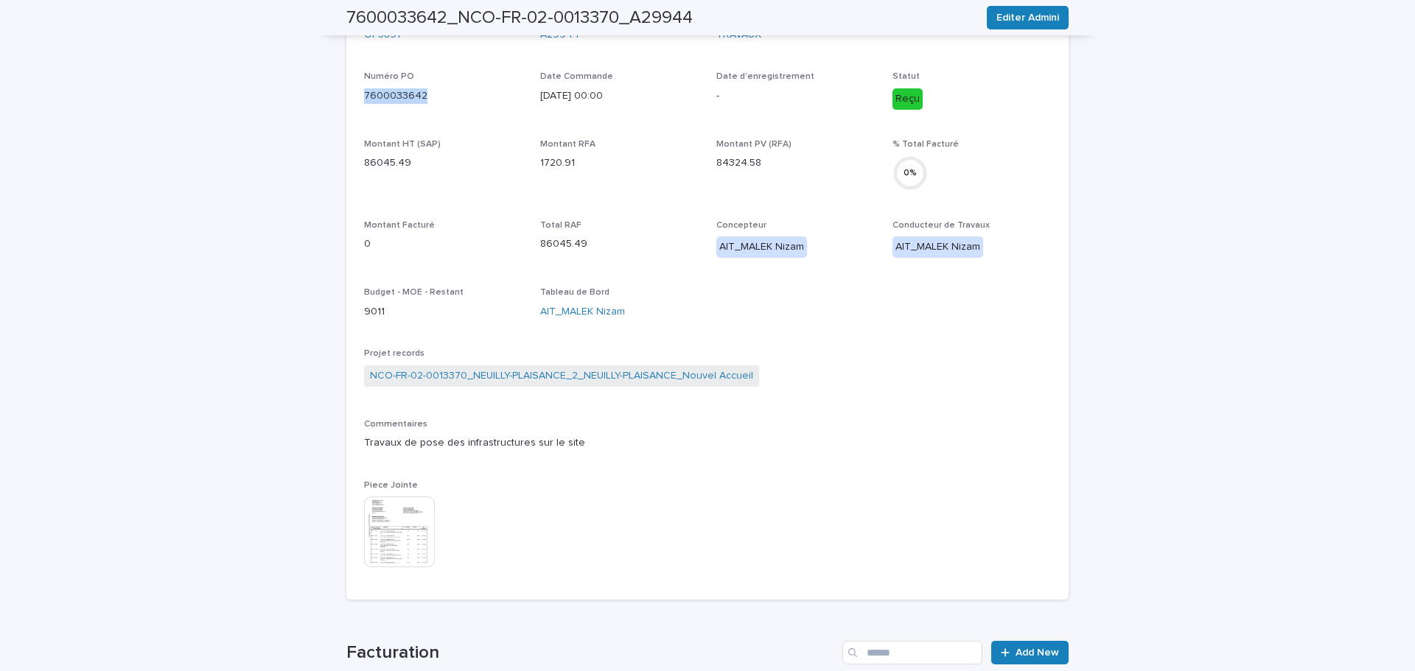
drag, startPoint x: 439, startPoint y: 119, endPoint x: 433, endPoint y: 111, distance: 10.5
click at [439, 119] on span "Numéro PO 7600033642" at bounding box center [443, 95] width 158 height 49
click at [470, 112] on div "Numéro PO 7600033642" at bounding box center [443, 92] width 158 height 43
drag, startPoint x: 401, startPoint y: 94, endPoint x: 349, endPoint y: 94, distance: 51.6
click at [349, 94] on div "OP OP5891 Compte A29944 Type TRAVAUX PO - Numéro PO 7600033642 Date Commande [D…" at bounding box center [707, 296] width 722 height 607
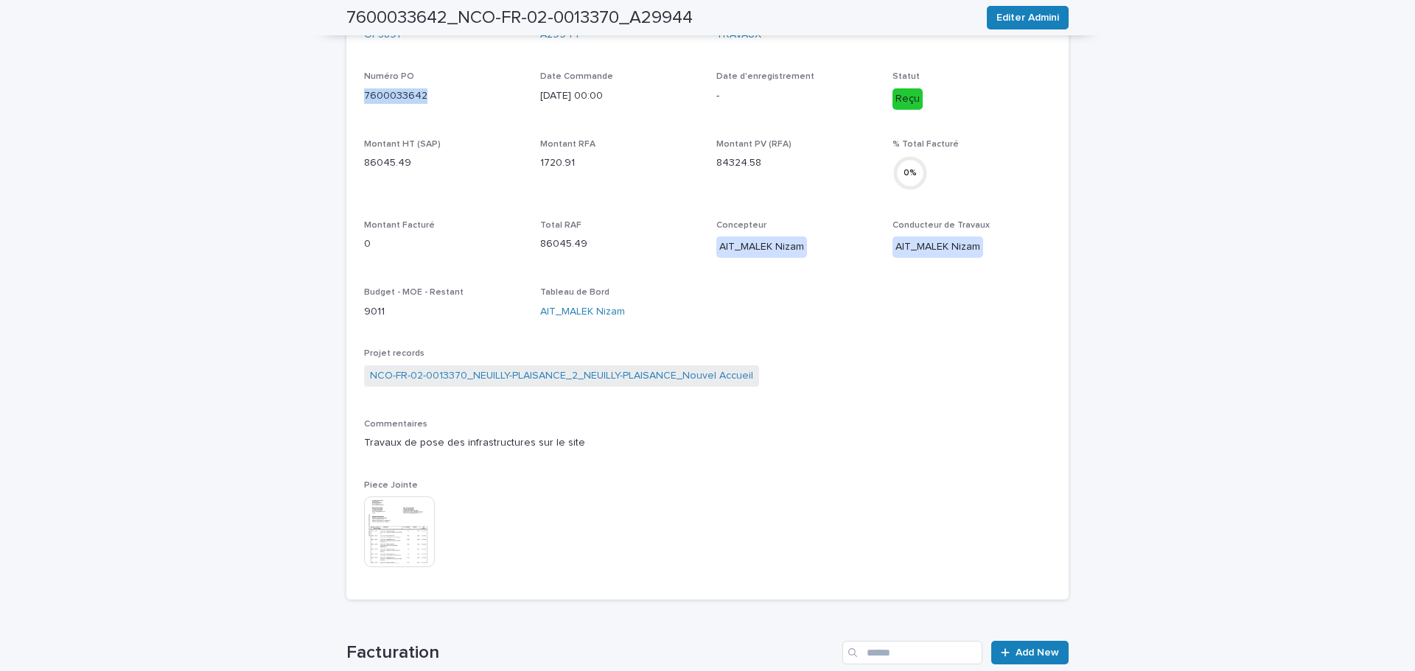
copy p "7600033642"
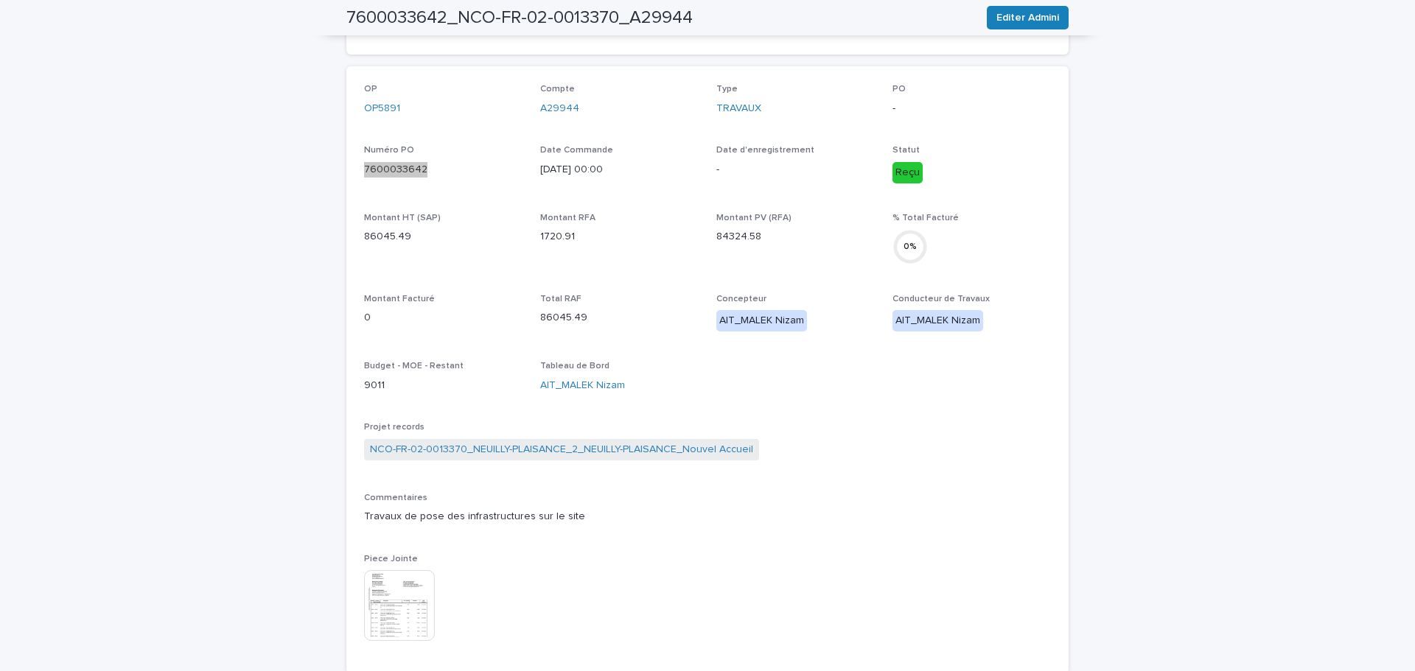
scroll to position [12, 0]
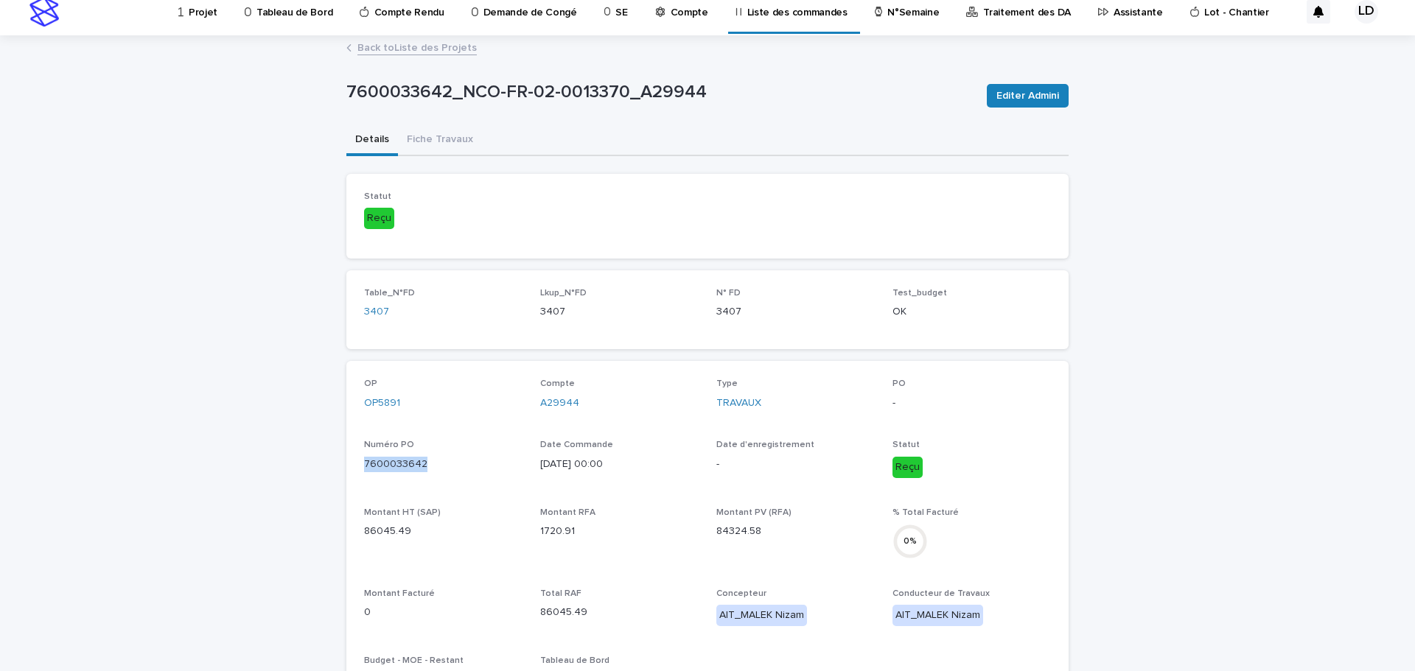
click at [403, 50] on link "Back to Liste des Projets" at bounding box center [416, 46] width 119 height 17
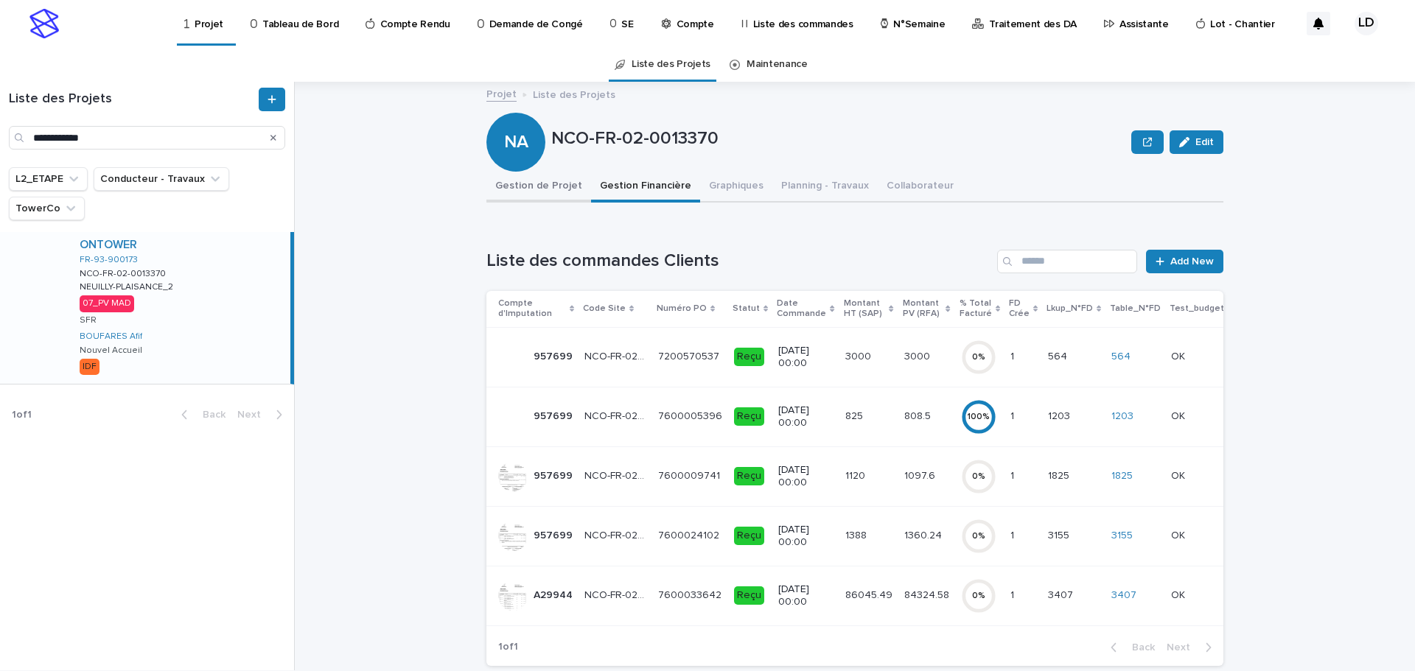
click at [529, 184] on button "Gestion de Projet" at bounding box center [538, 187] width 105 height 31
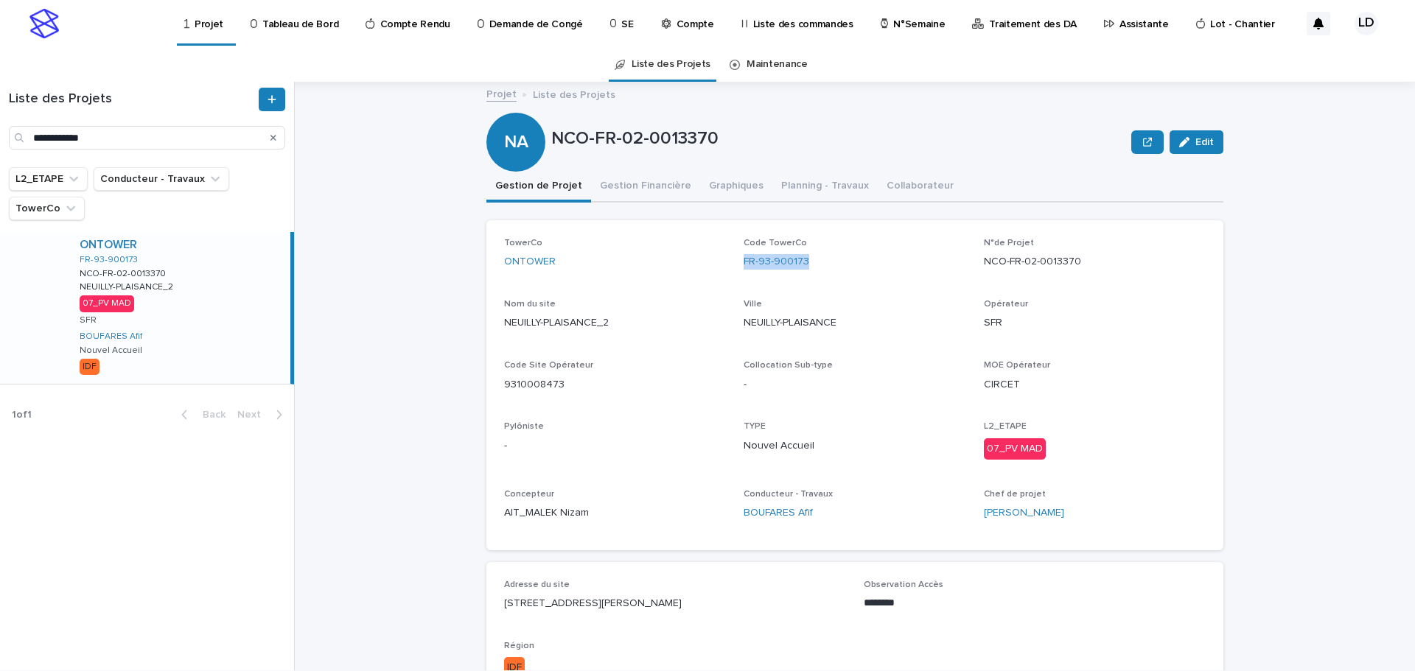
drag, startPoint x: 815, startPoint y: 259, endPoint x: 734, endPoint y: 264, distance: 81.2
click at [734, 264] on div "TowerCo ONTOWER Code TowerCo FR-93-900173 N°de Projet NCO-FR-02-0013370 Nom du …" at bounding box center [855, 385] width 702 height 295
copy link "FR-93-900173"
drag, startPoint x: 1078, startPoint y: 263, endPoint x: 982, endPoint y: 271, distance: 96.9
click at [984, 271] on div "N°de Projet NCO-FR-02-0013370" at bounding box center [1095, 259] width 222 height 43
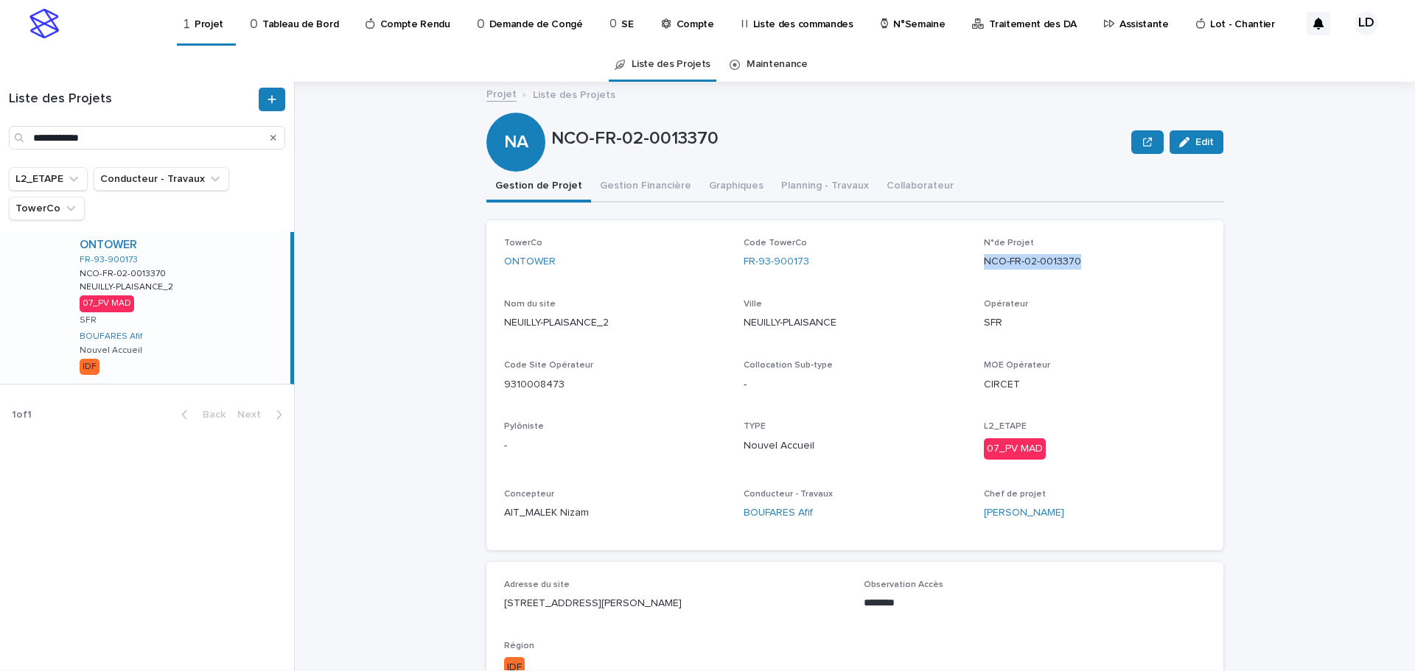
copy p "NCO-FR-02-0013370"
drag, startPoint x: 612, startPoint y: 329, endPoint x: 497, endPoint y: 338, distance: 114.6
click at [497, 338] on div "TowerCo ONTOWER Code TowerCo FR-93-900173 N°de Projet NCO-FR-02-0013370 Nom du …" at bounding box center [854, 385] width 737 height 330
copy p "NEUILLY-PLAISANCE_2"
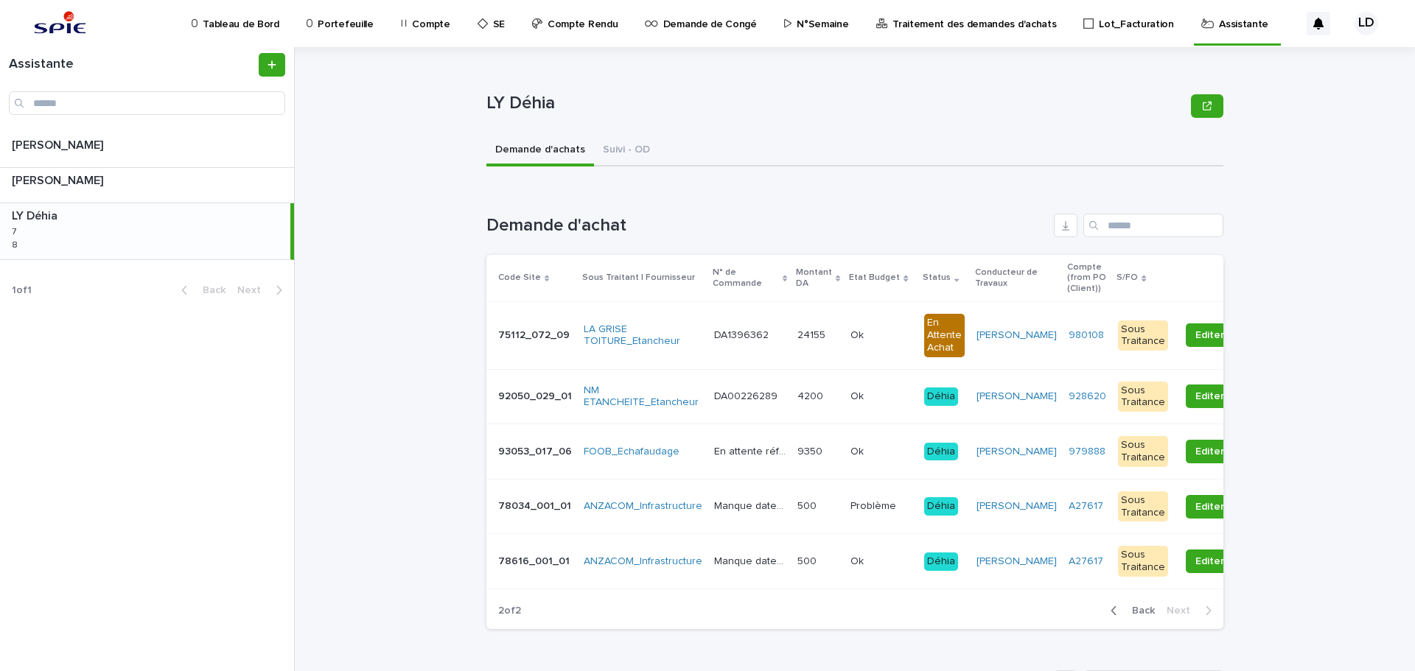
click at [170, 242] on div "LY Déhia LY Déhia 7 7 8 8" at bounding box center [145, 231] width 290 height 56
click at [1131, 616] on span "Back" at bounding box center [1139, 611] width 32 height 10
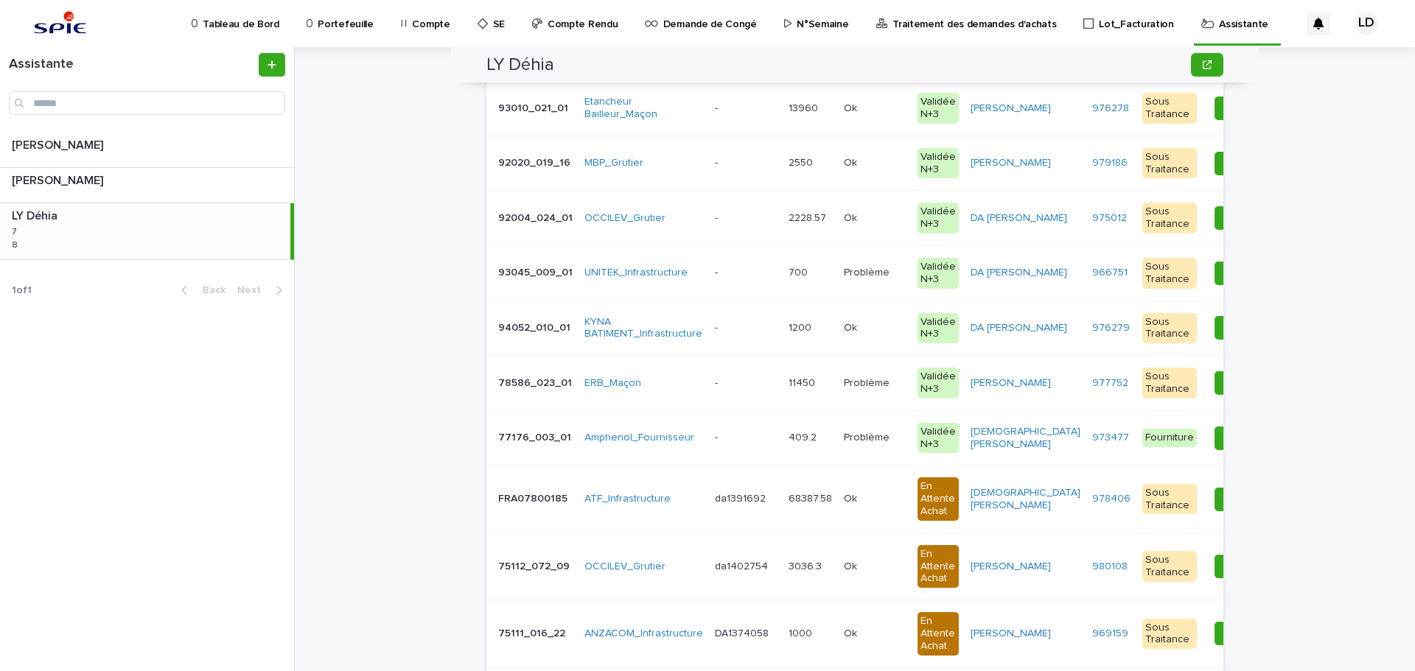
scroll to position [295, 0]
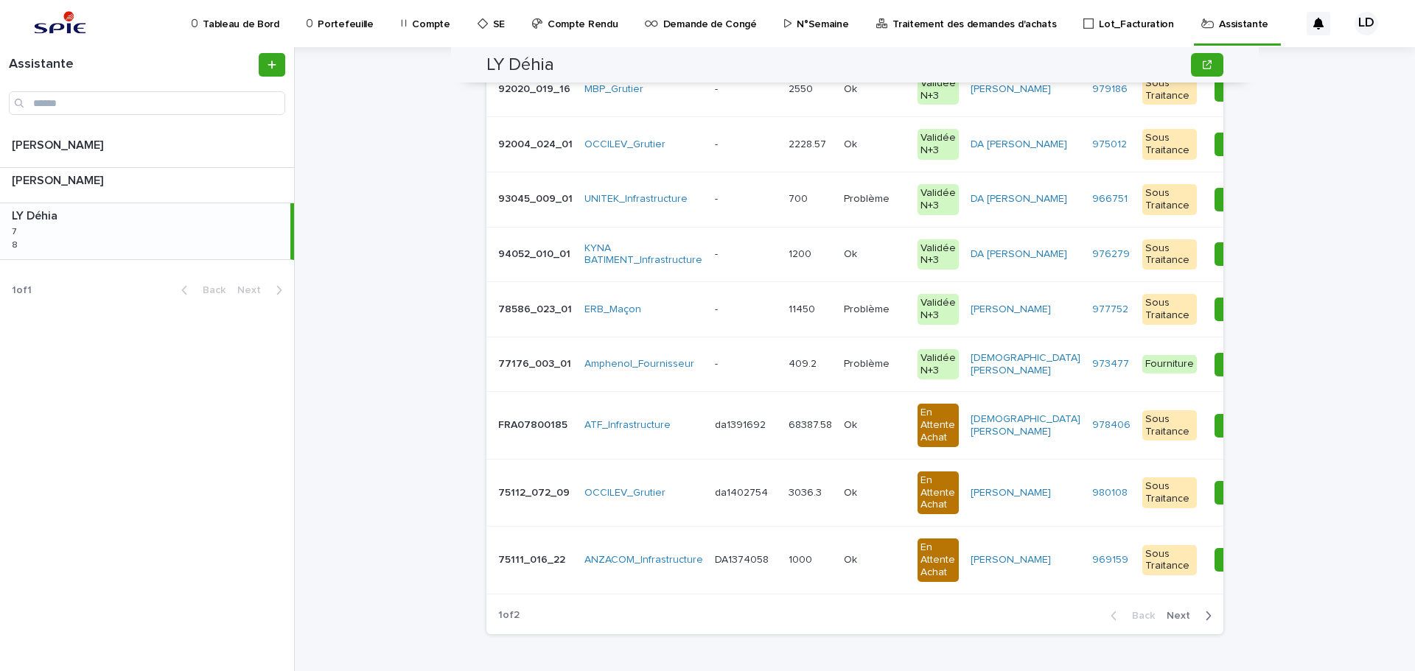
click at [1178, 621] on span "Next" at bounding box center [1183, 616] width 32 height 10
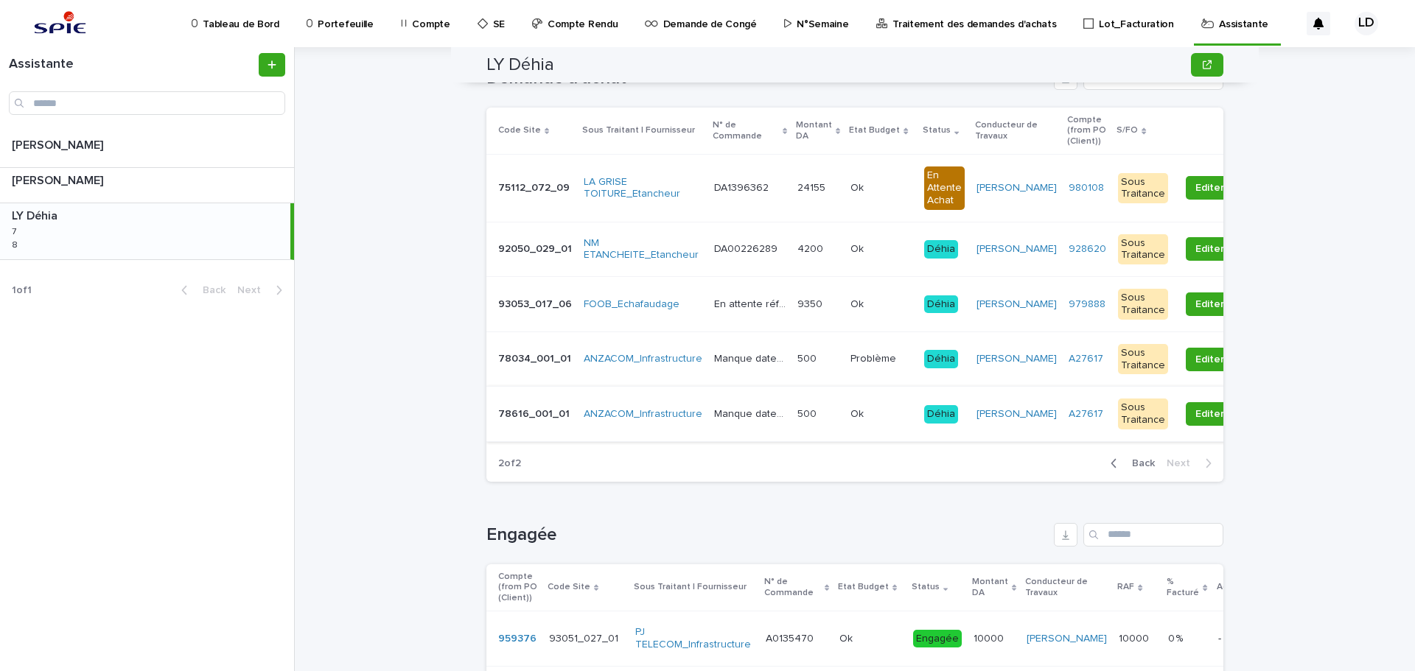
scroll to position [221, 0]
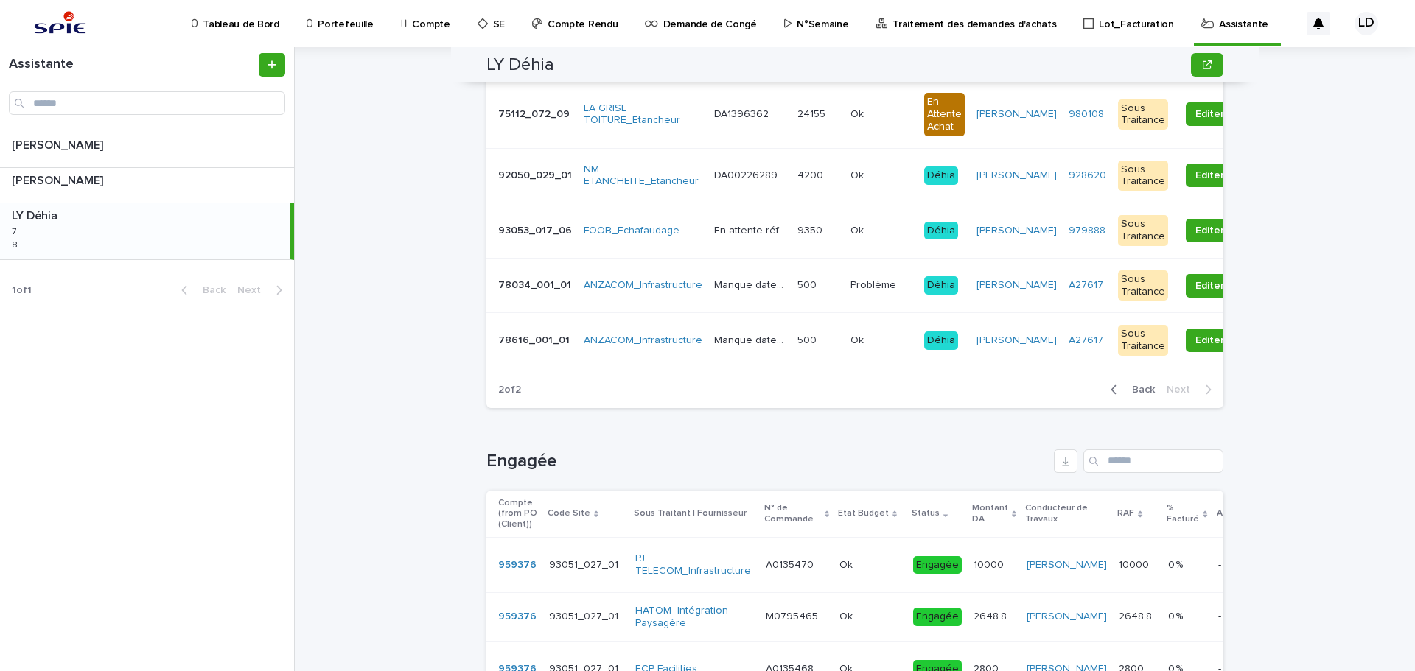
click at [1140, 395] on span "Back" at bounding box center [1139, 390] width 32 height 10
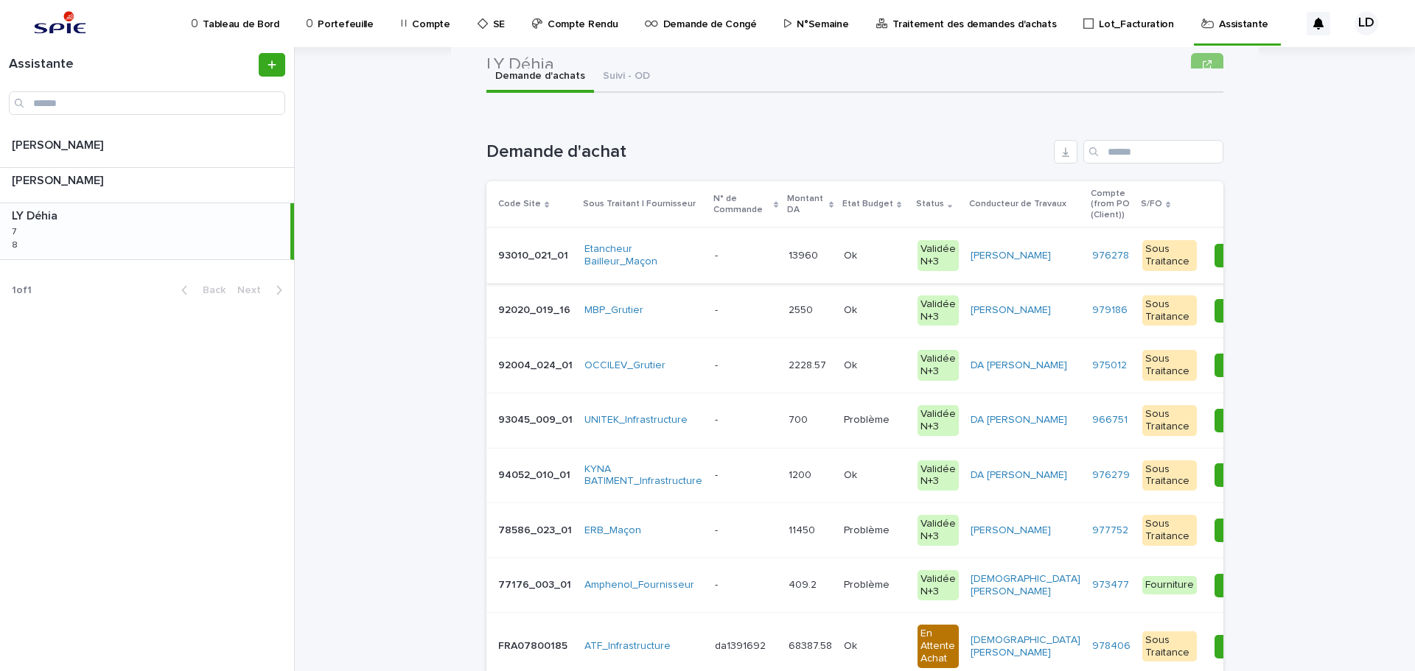
scroll to position [0, 0]
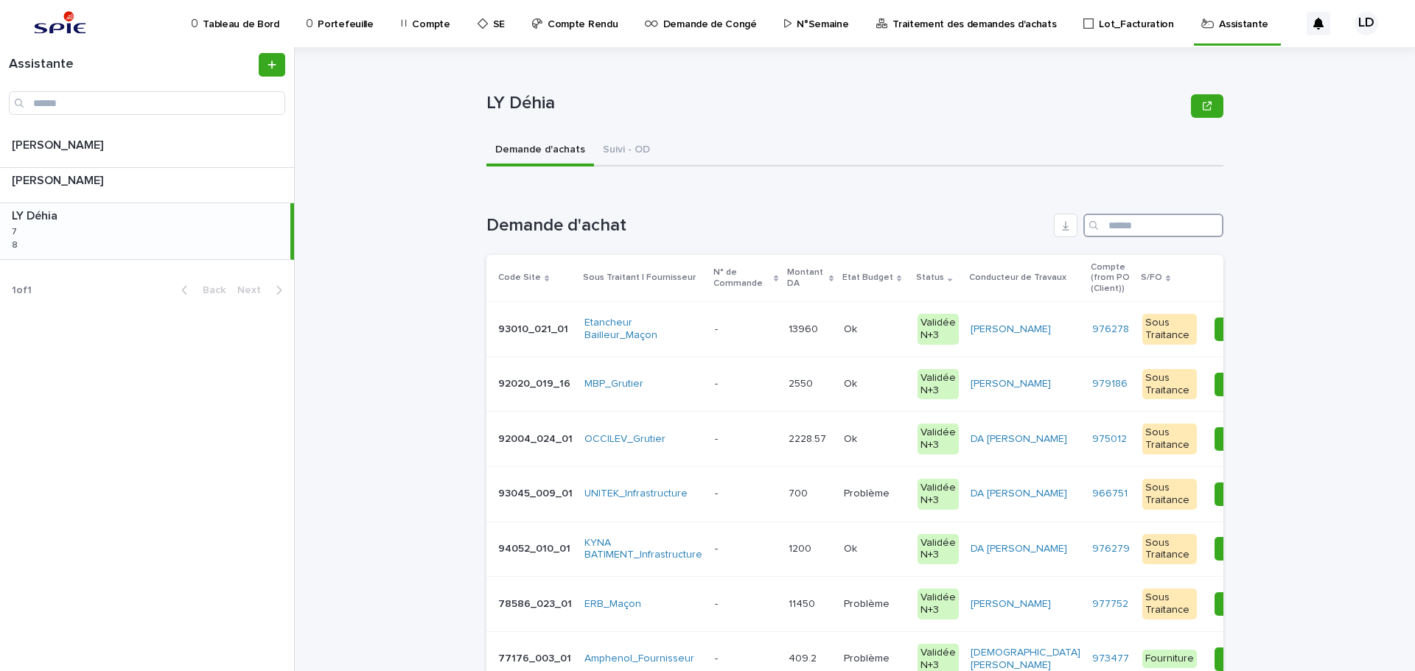
click at [1116, 230] on input "Search" at bounding box center [1153, 226] width 140 height 24
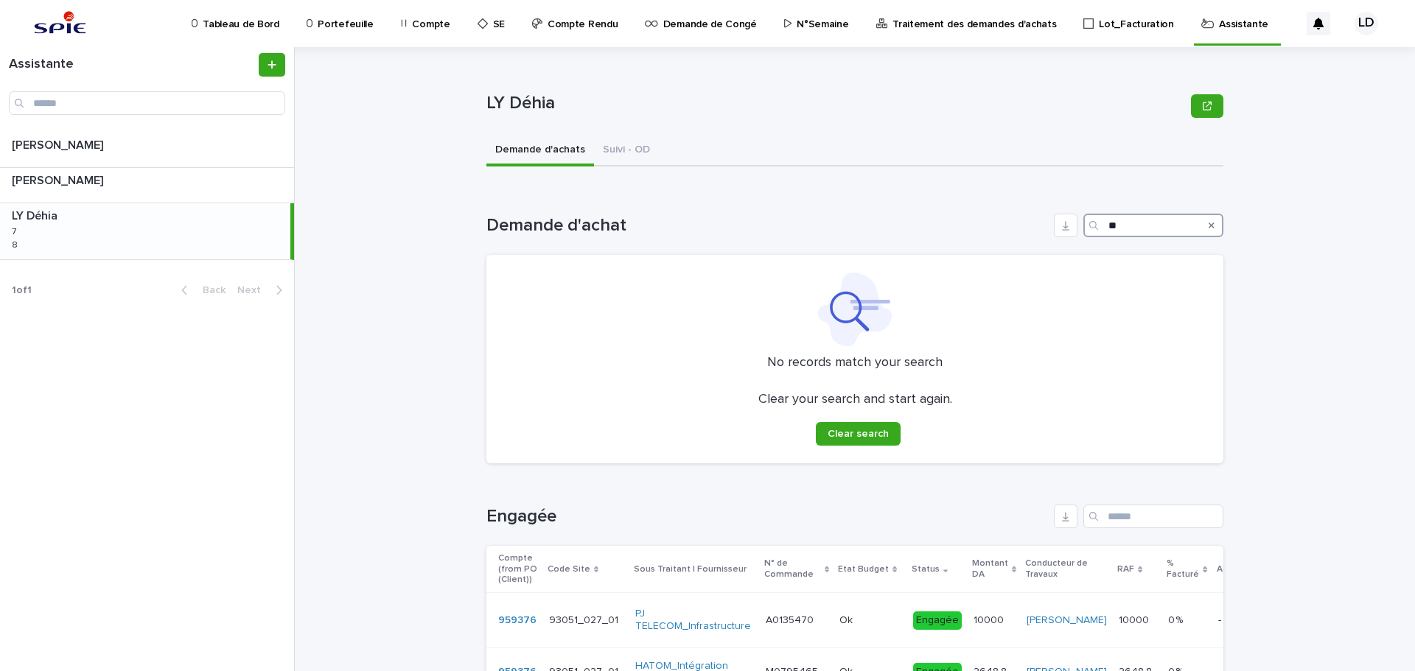
drag, startPoint x: 1121, startPoint y: 228, endPoint x: 1081, endPoint y: 220, distance: 40.6
click at [1083, 220] on div "**" at bounding box center [1153, 226] width 140 height 24
type input "**"
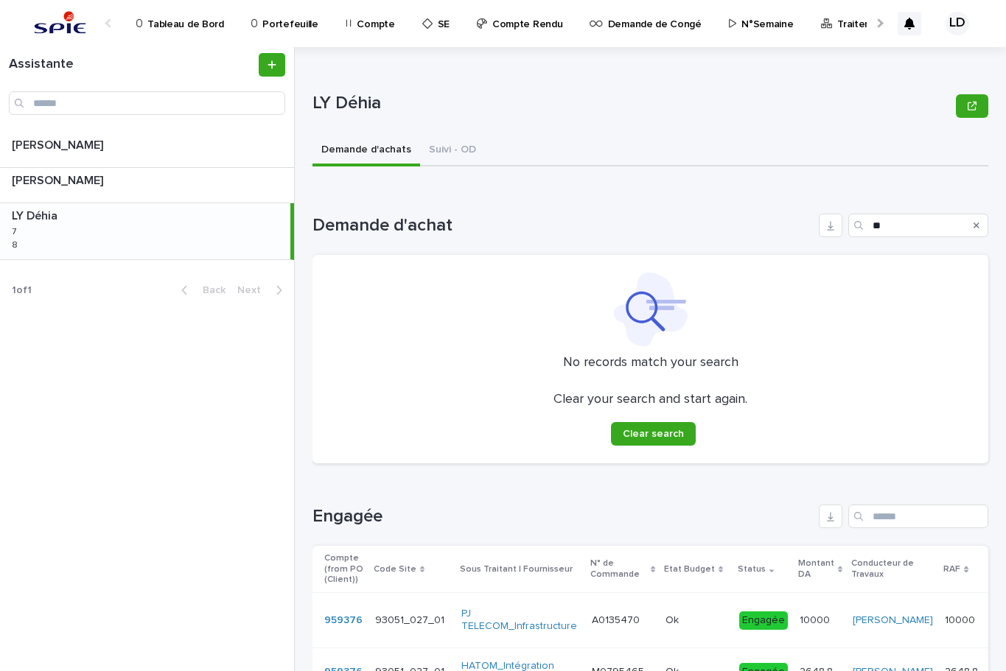
click at [972, 43] on div "LD" at bounding box center [937, 24] width 79 height 62
click at [872, 113] on p "LY Déhia" at bounding box center [631, 103] width 638 height 21
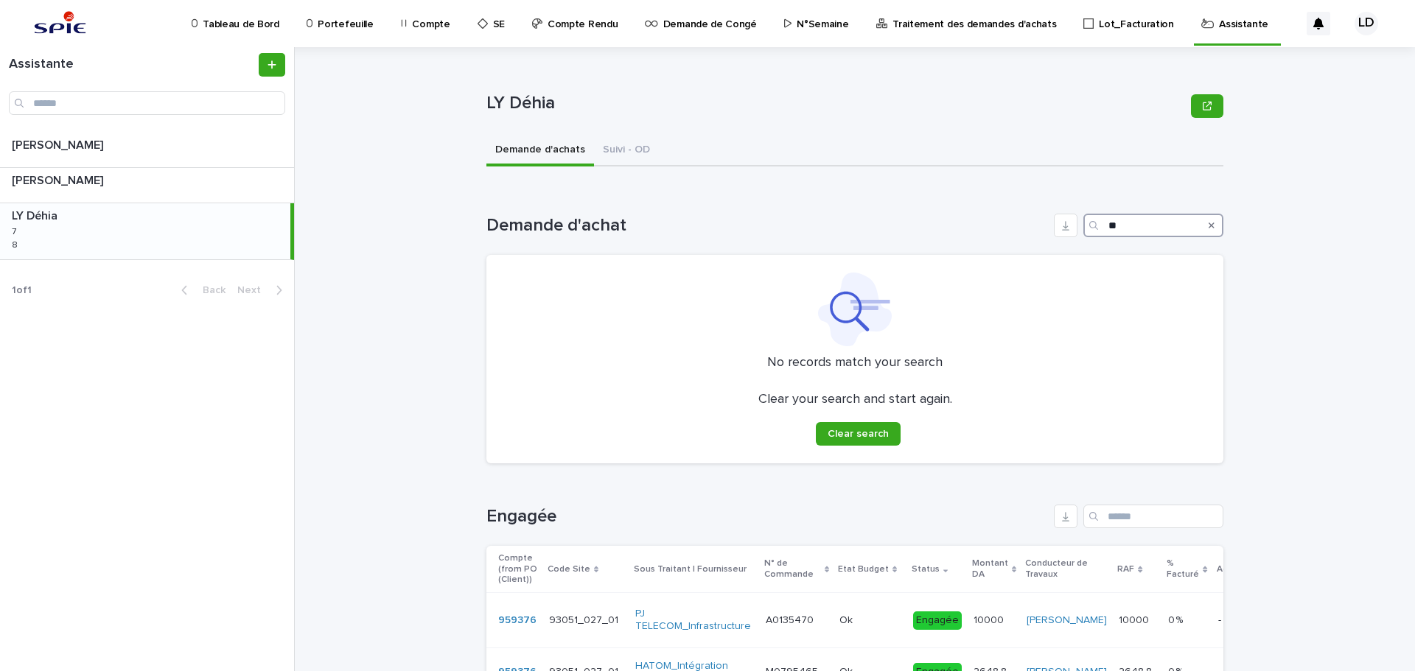
drag, startPoint x: 1124, startPoint y: 226, endPoint x: 1080, endPoint y: 219, distance: 44.1
click at [1083, 219] on div "**" at bounding box center [1153, 226] width 140 height 24
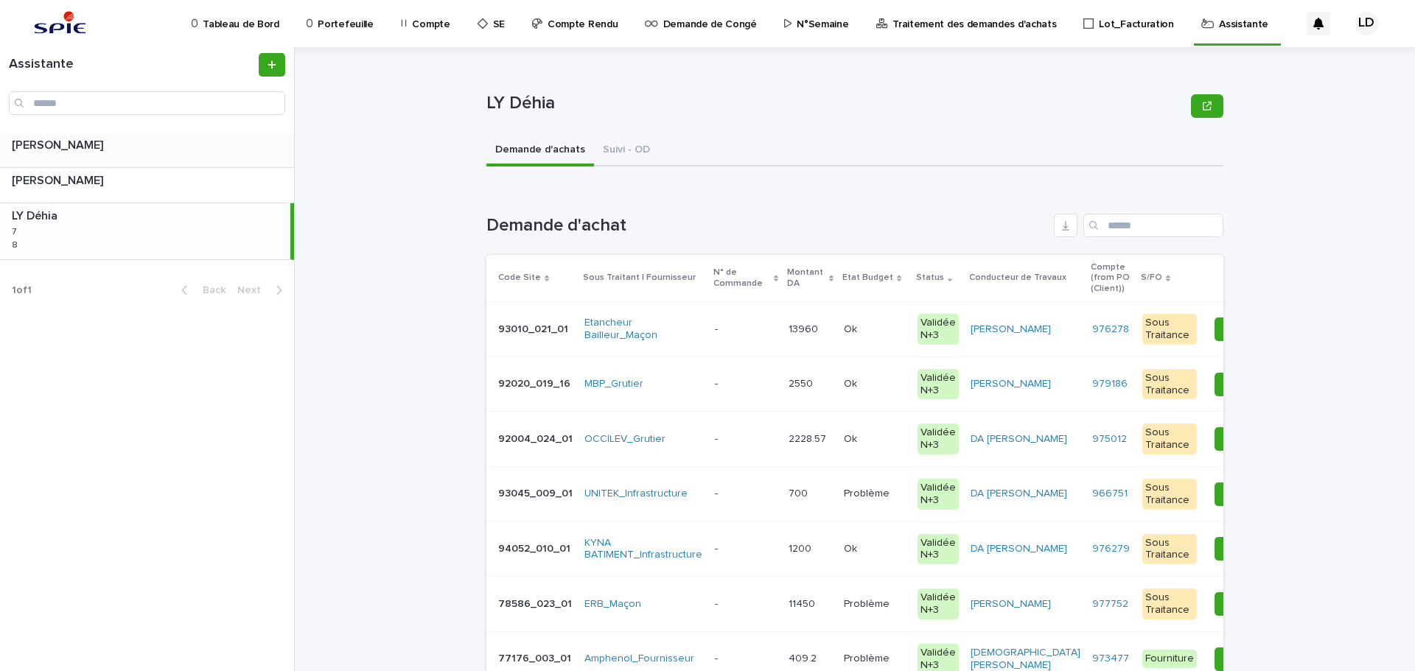
click at [163, 153] on div "[PERSON_NAME] [PERSON_NAME]" at bounding box center [147, 150] width 294 height 35
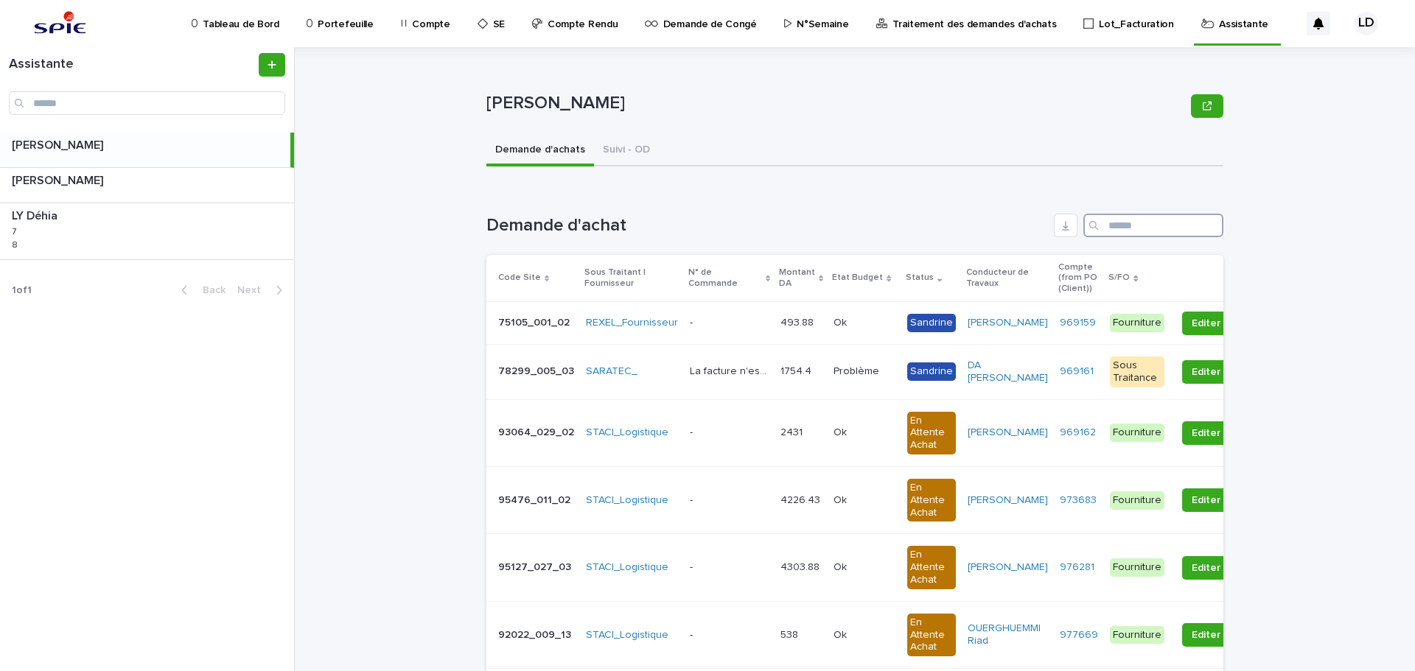
click at [1159, 232] on input "Search" at bounding box center [1153, 226] width 140 height 24
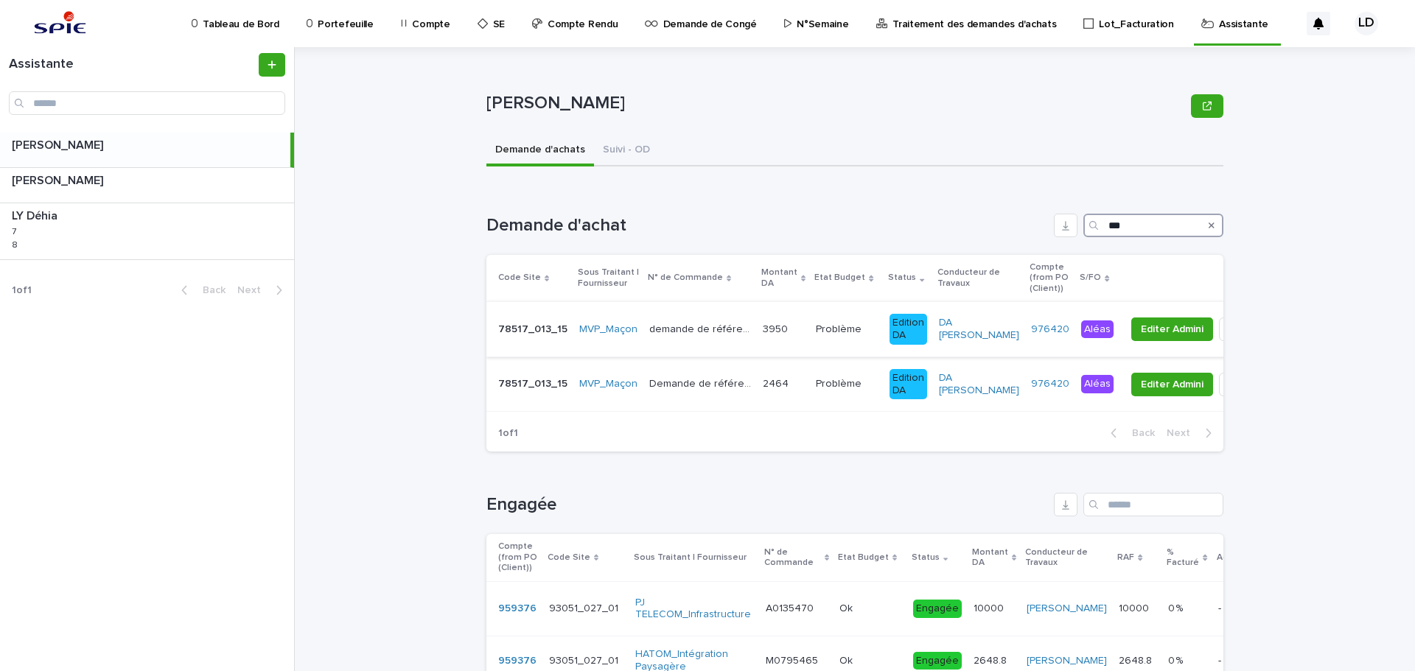
type input "***"
click at [757, 352] on td "3950 3950" at bounding box center [783, 329] width 53 height 55
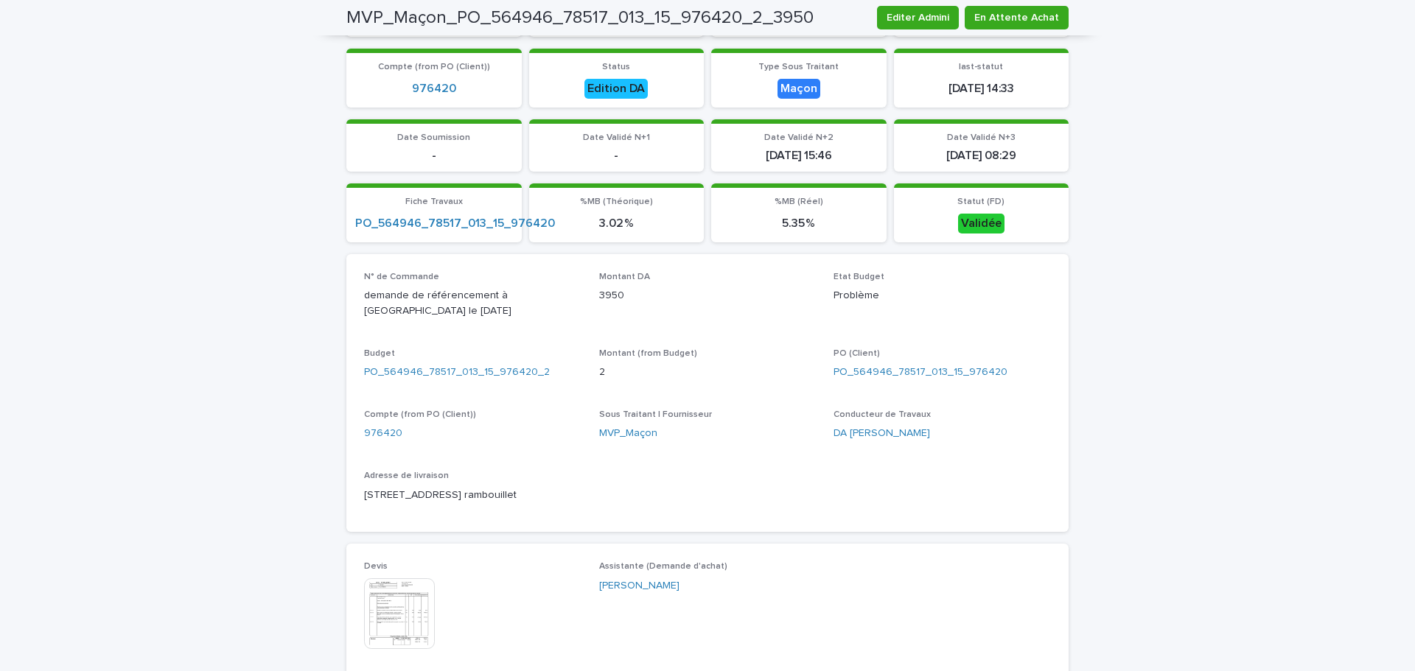
scroll to position [147, 0]
